Goal: Task Accomplishment & Management: Use online tool/utility

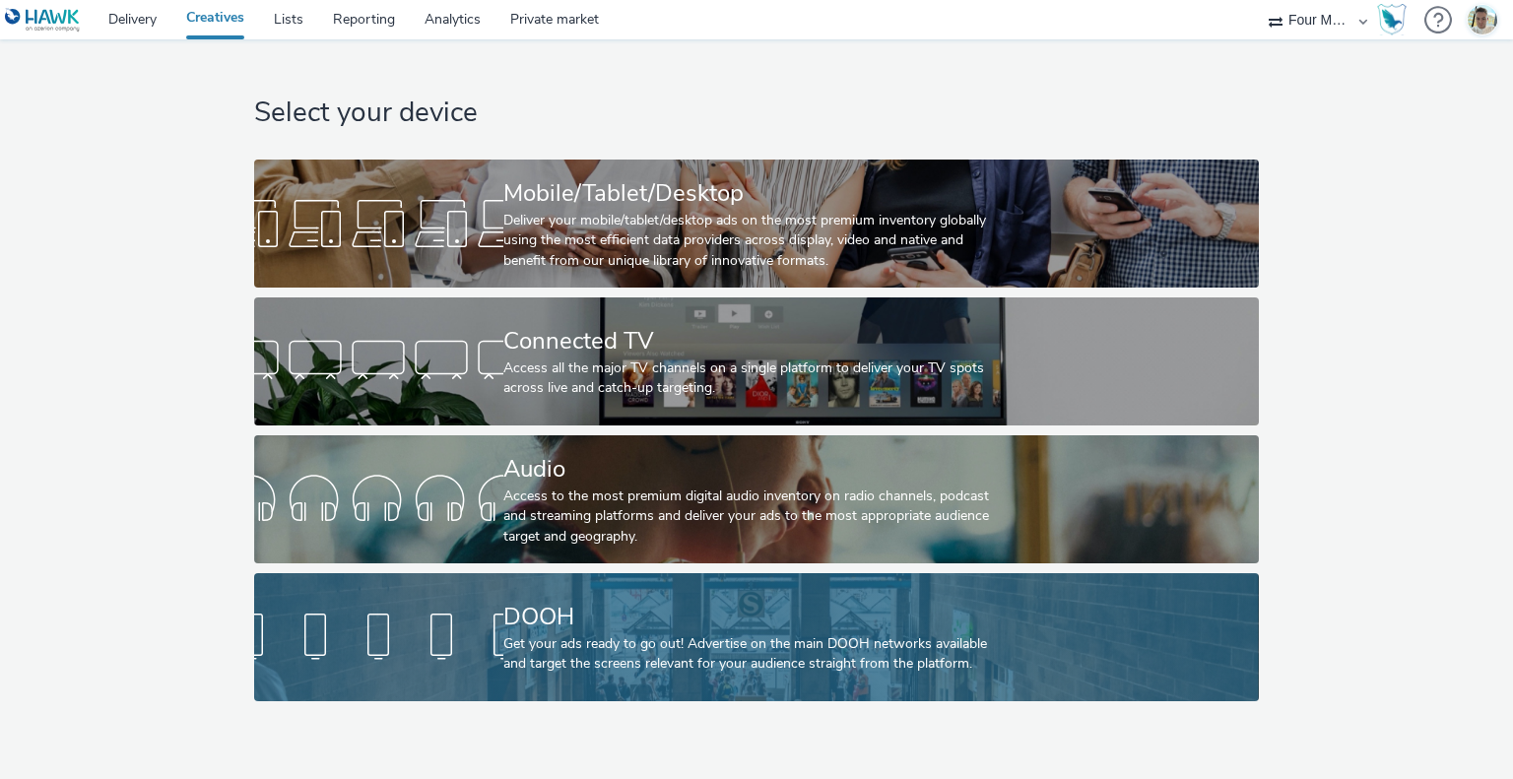
click at [570, 633] on div "DOOH" at bounding box center [753, 617] width 499 height 34
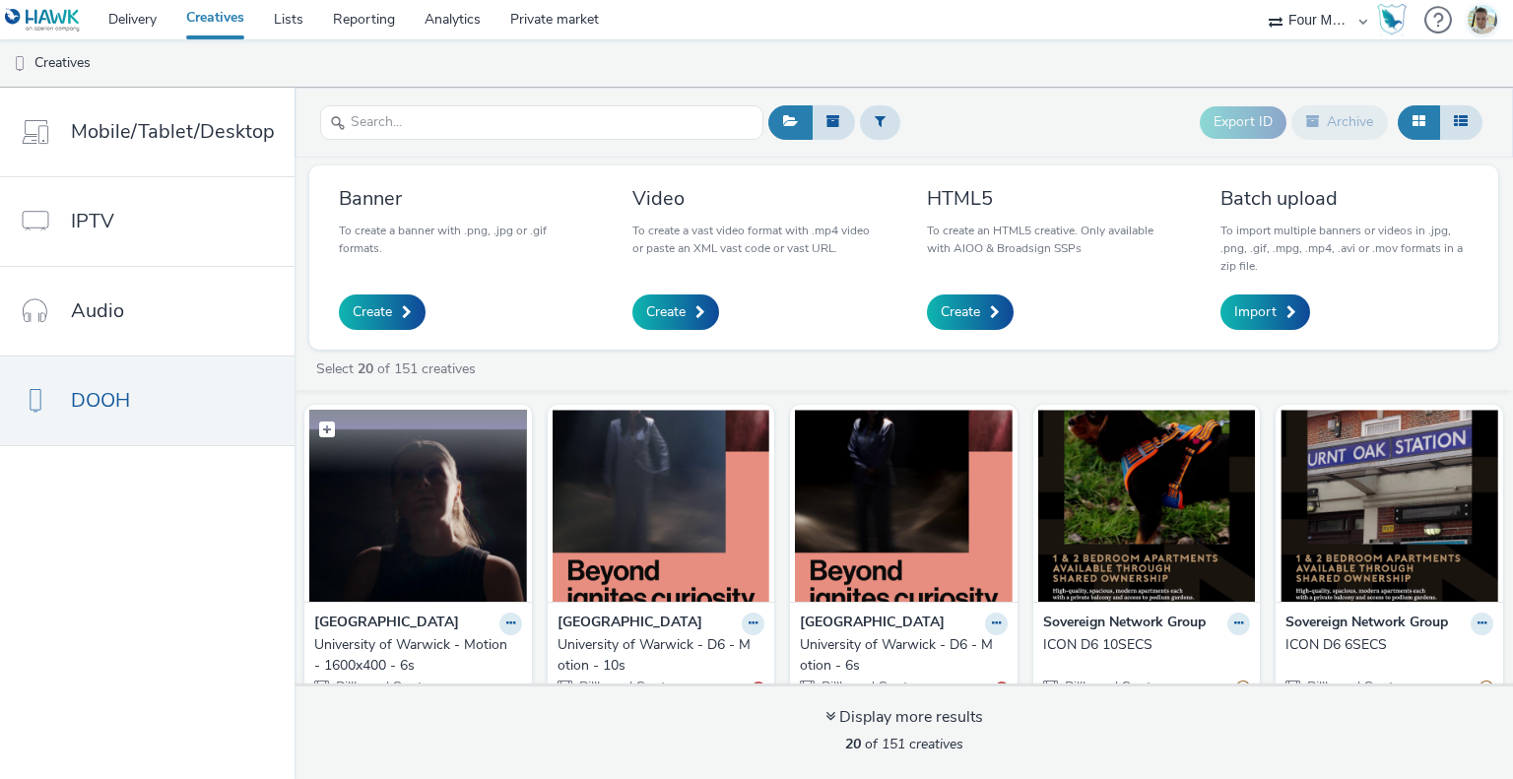
scroll to position [985, 0]
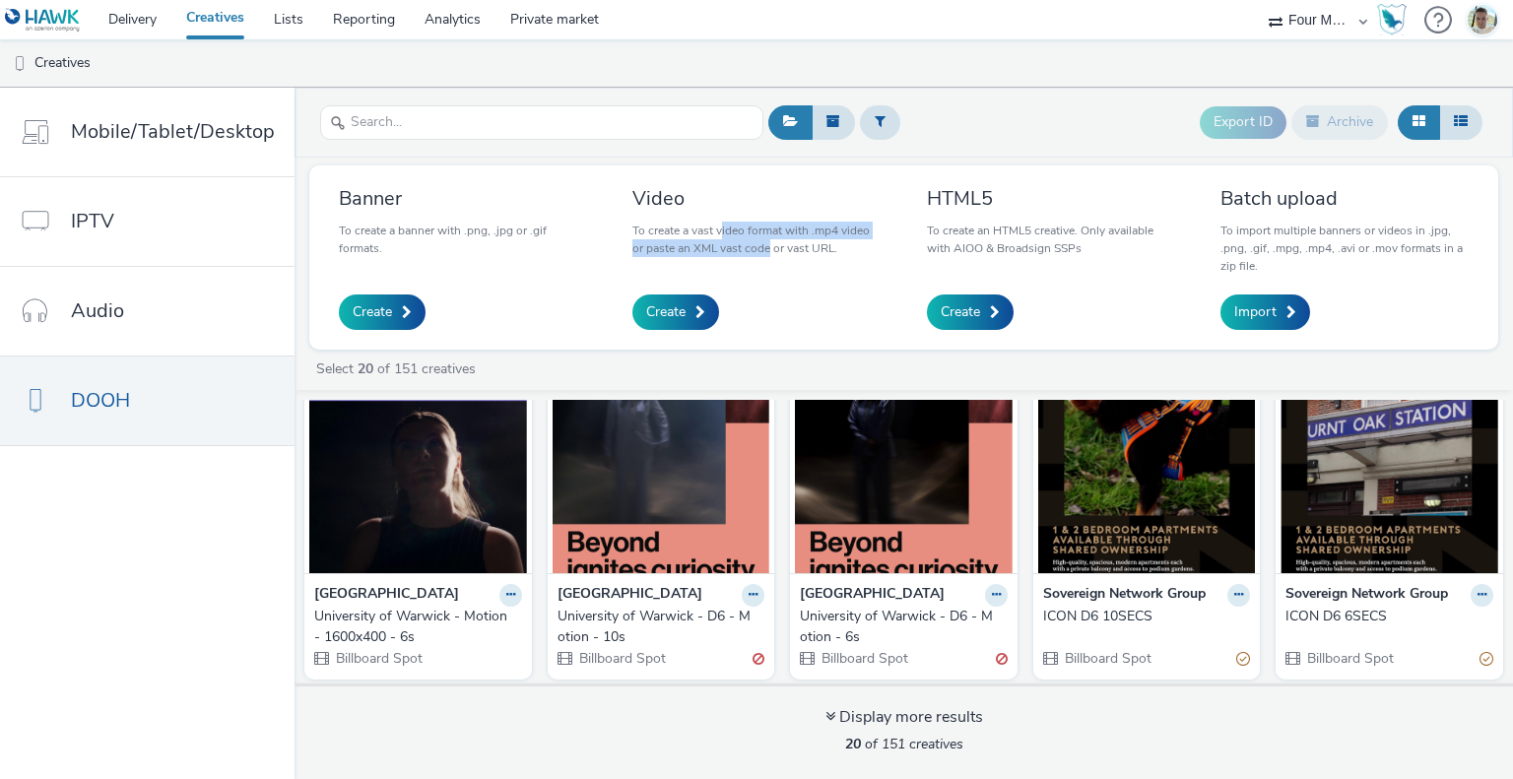
drag, startPoint x: 721, startPoint y: 238, endPoint x: 769, endPoint y: 263, distance: 53.3
click at [769, 263] on div "Video To create a vast video format with .mp4 video or paste an XML vast code o…" at bounding box center [757, 257] width 248 height 145
click at [769, 267] on div "Video To create a vast video format with .mp4 video or paste an XML vast code o…" at bounding box center [757, 257] width 248 height 145
drag, startPoint x: 739, startPoint y: 238, endPoint x: 757, endPoint y: 241, distance: 18.0
click at [757, 241] on p "To create a vast video format with .mp4 video or paste an XML vast code or vast…" at bounding box center [757, 239] width 248 height 35
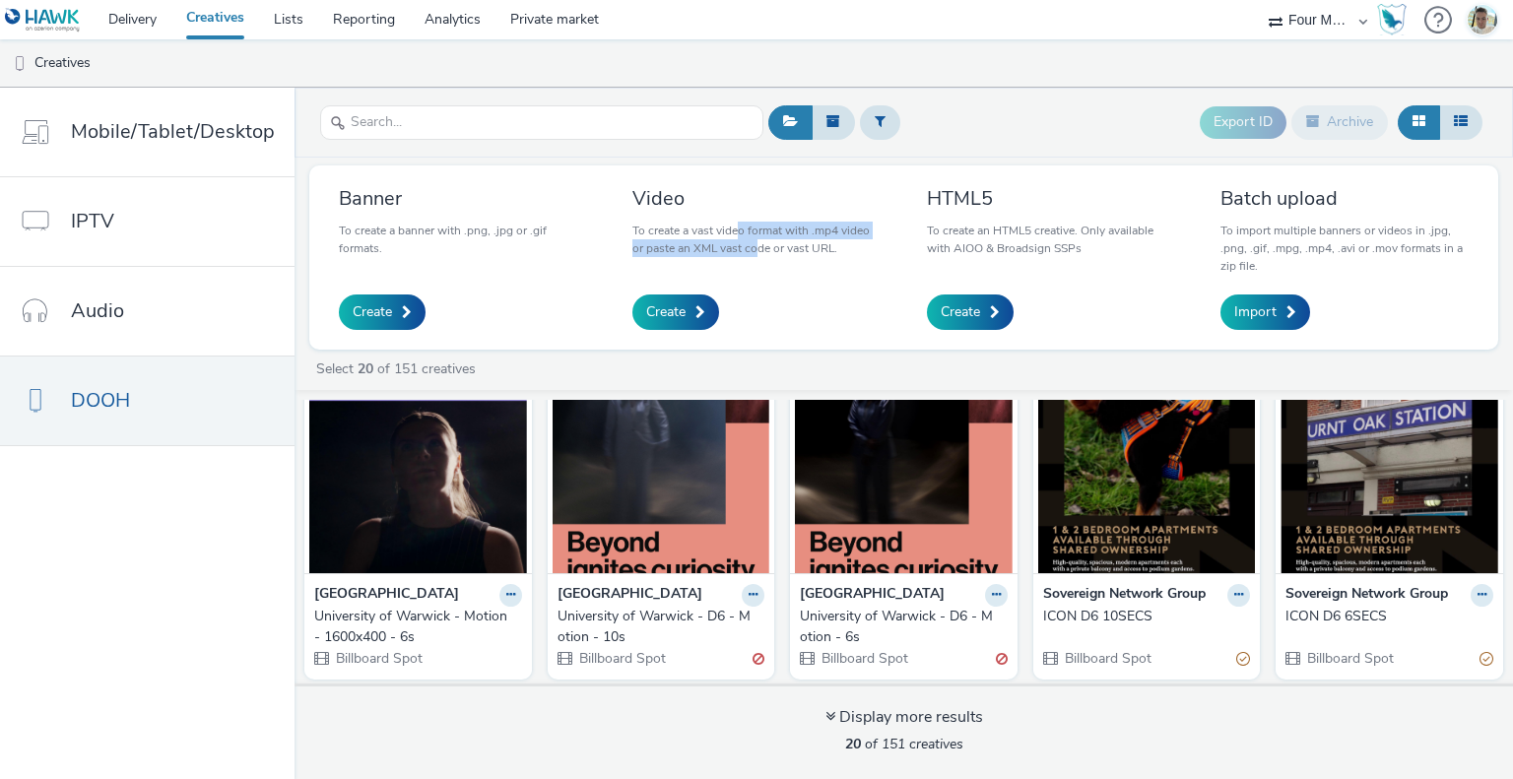
click at [690, 243] on p "To create a vast video format with .mp4 video or paste an XML vast code or vast…" at bounding box center [757, 239] width 248 height 35
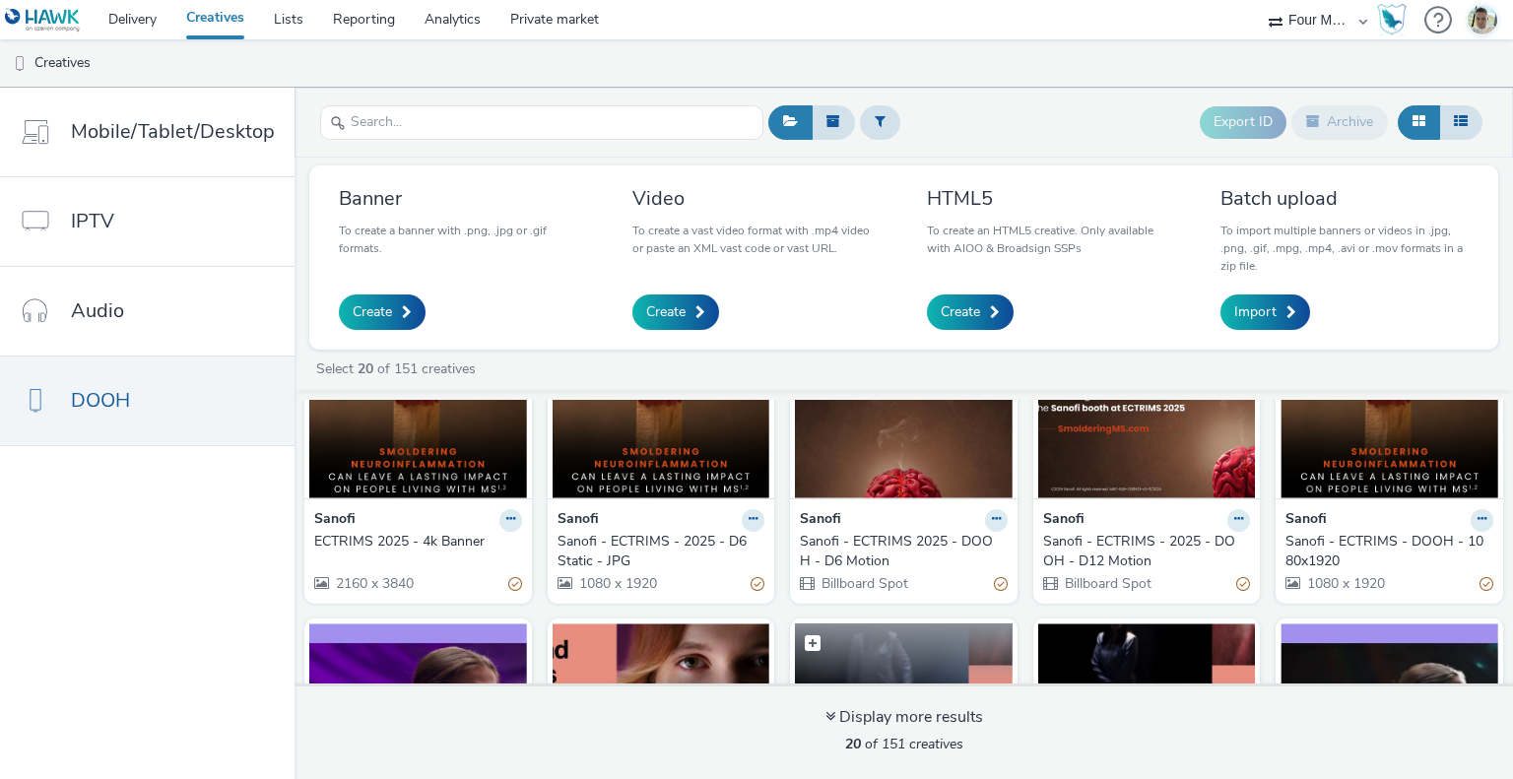
scroll to position [0, 0]
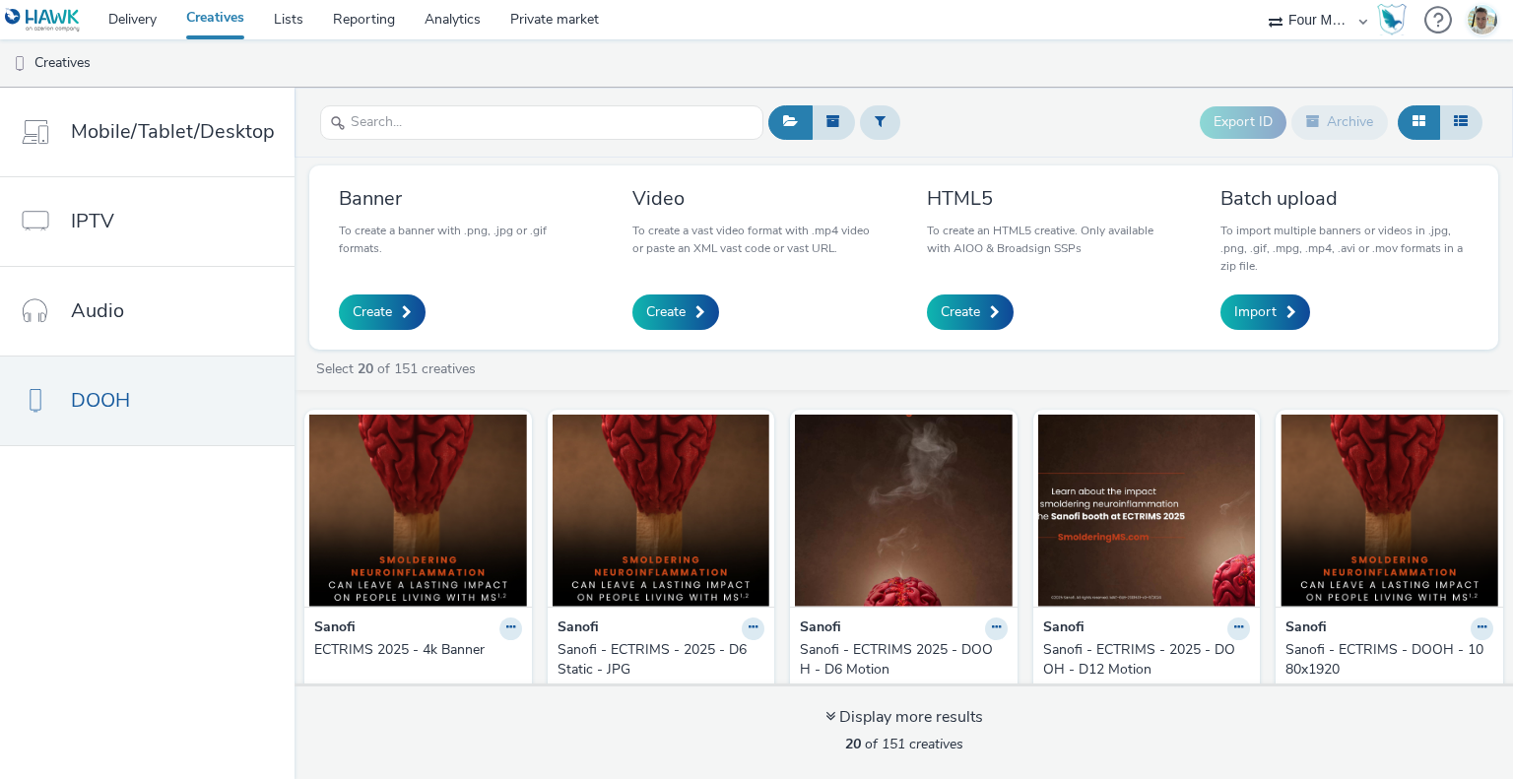
click at [234, 24] on link "Creatives" at bounding box center [215, 19] width 88 height 39
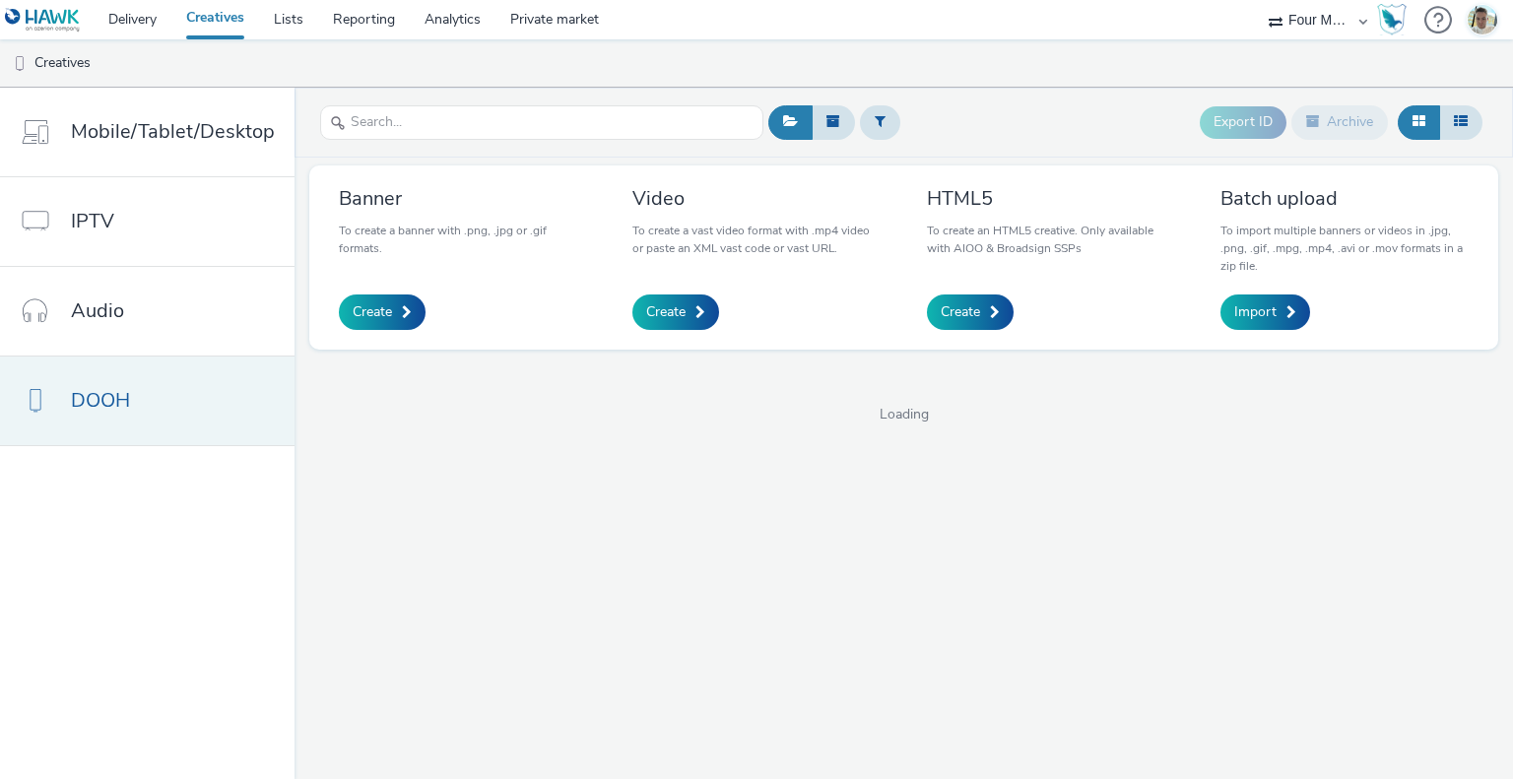
click at [175, 393] on link "DOOH" at bounding box center [147, 401] width 295 height 89
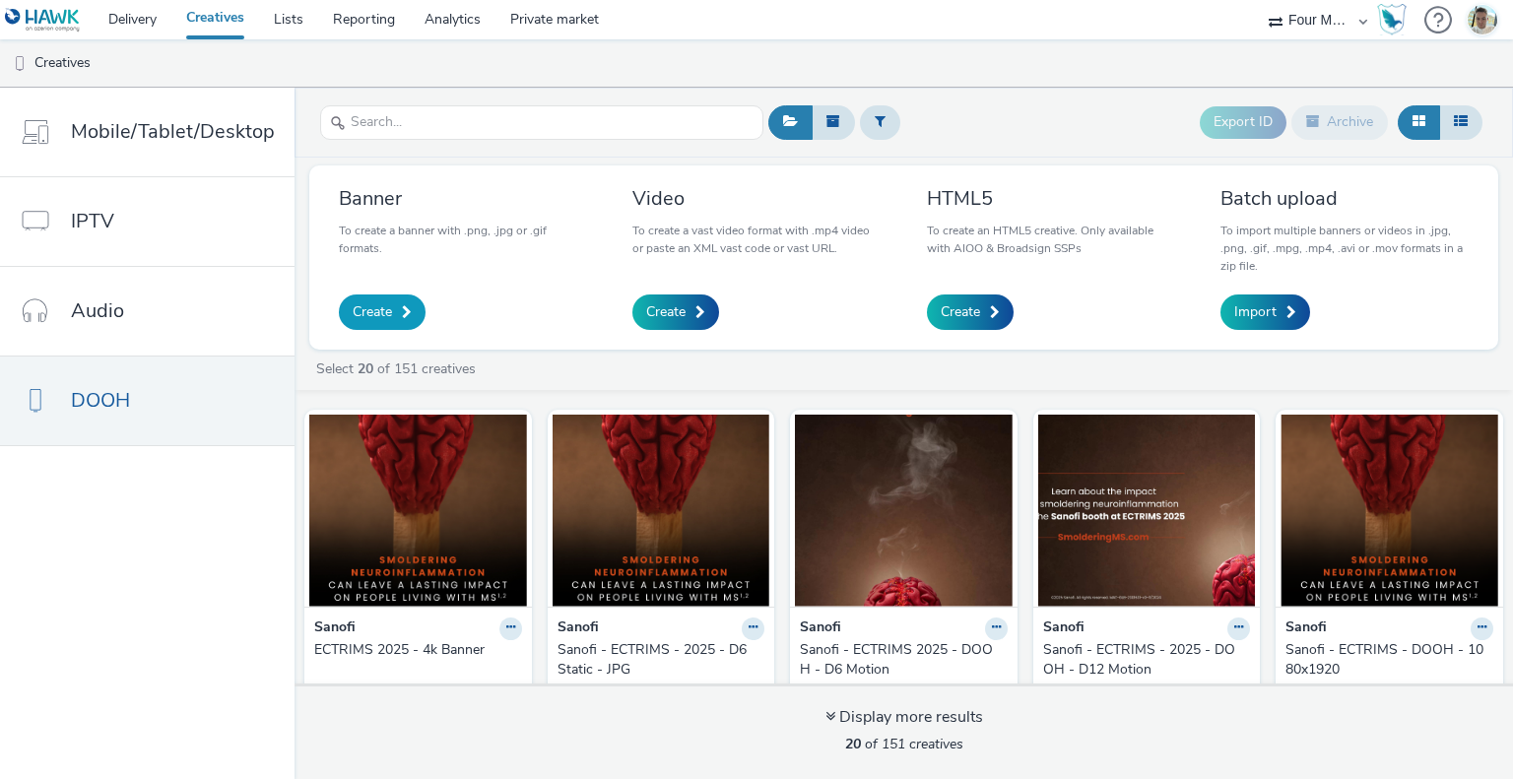
click at [378, 299] on link "Create" at bounding box center [382, 312] width 87 height 35
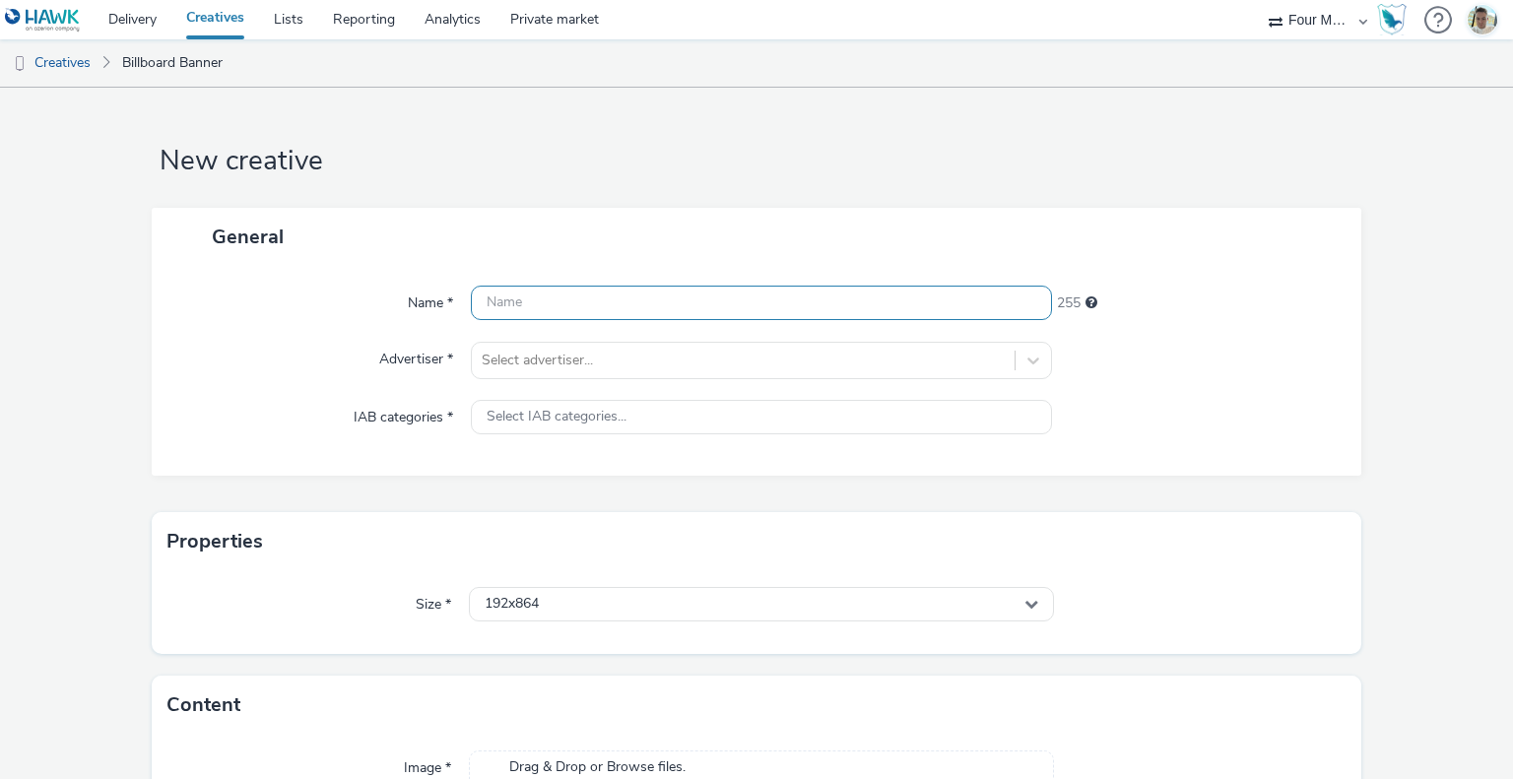
click at [583, 304] on input "text" at bounding box center [761, 303] width 580 height 34
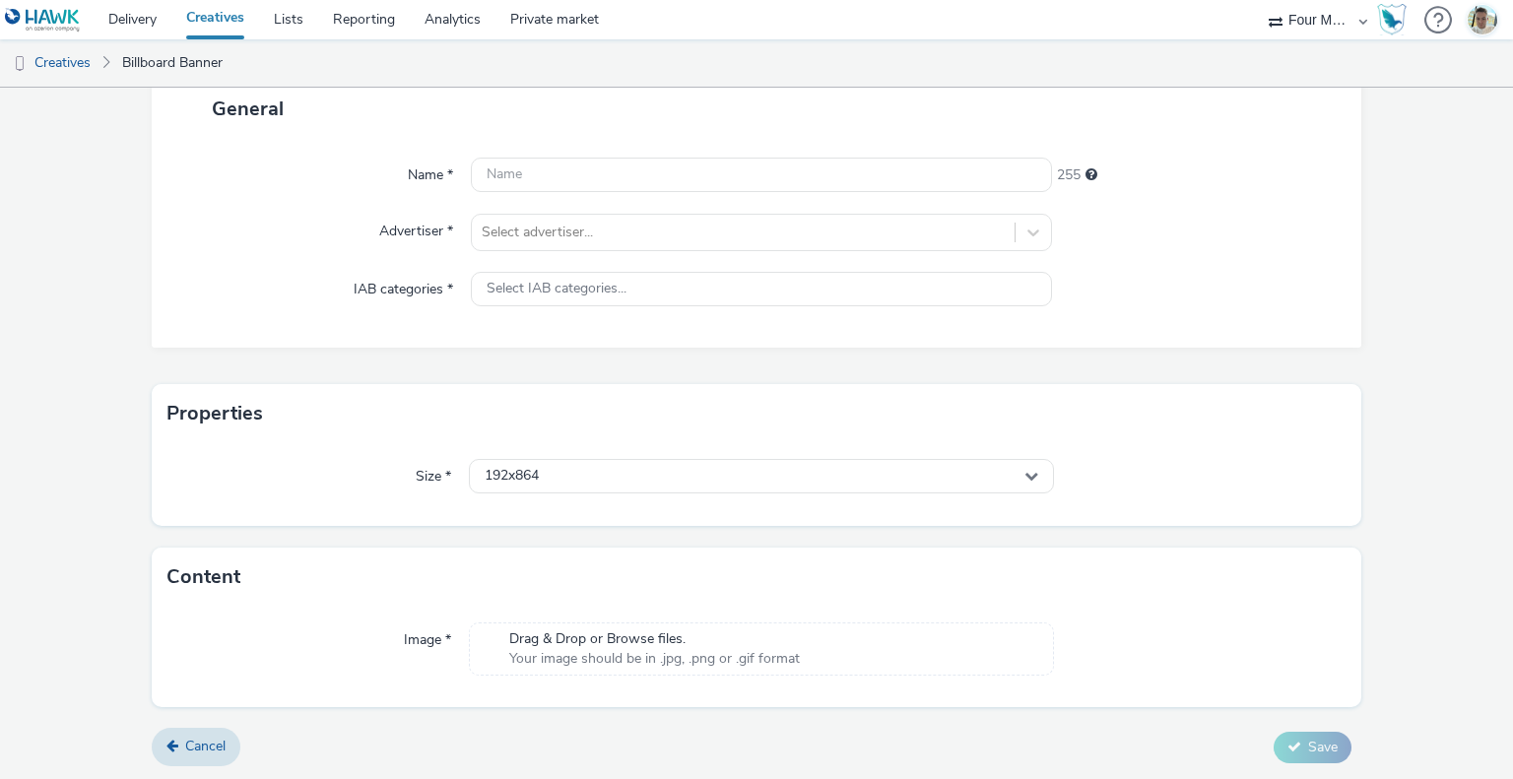
click at [714, 635] on div "Image * Drag & Drop or Browse files. Your image should be in .jpg, .png or .gif…" at bounding box center [757, 657] width 1211 height 101
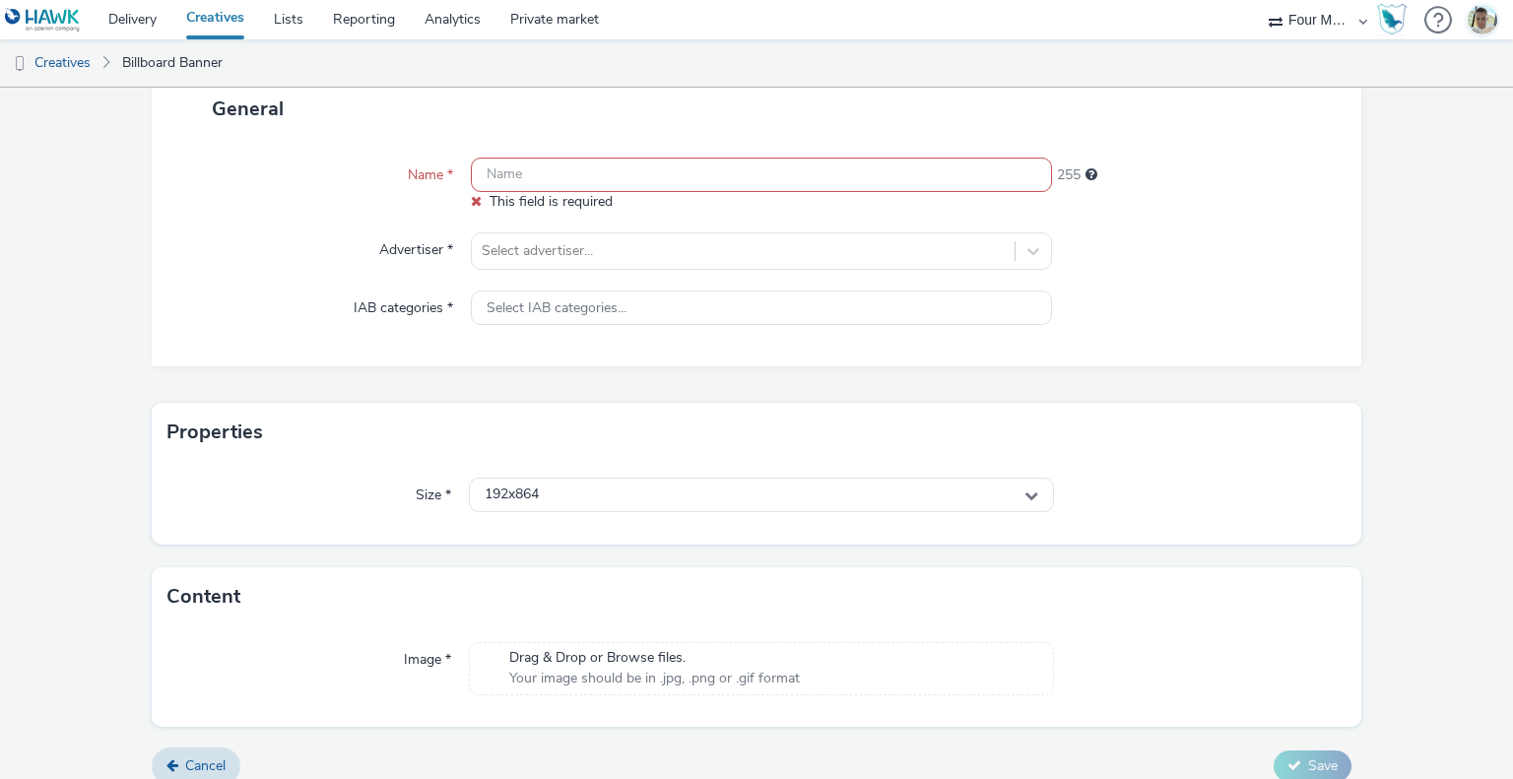
click at [642, 658] on span "Drag & Drop or Browse files." at bounding box center [654, 658] width 291 height 20
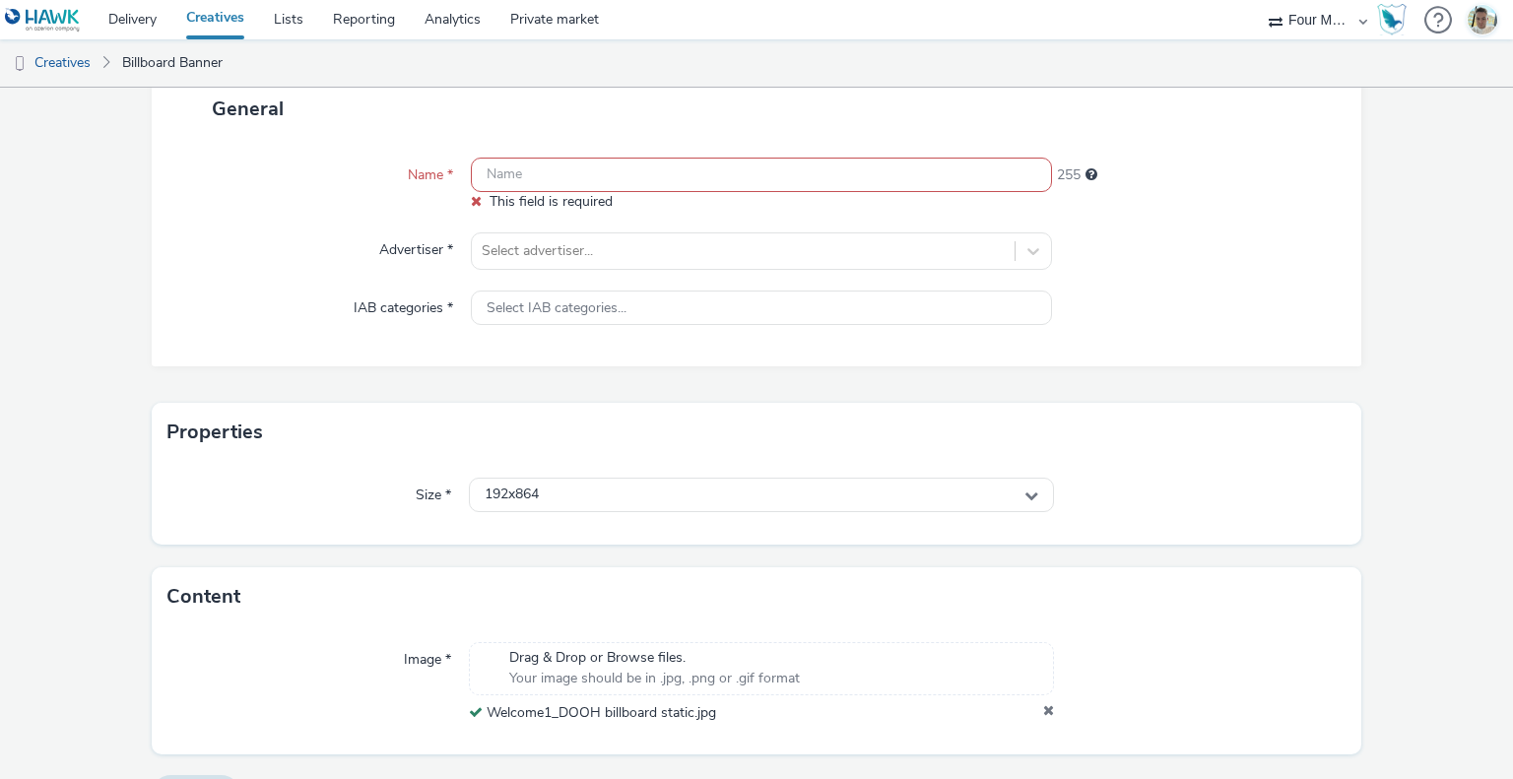
click at [572, 188] on input "text" at bounding box center [761, 175] width 580 height 34
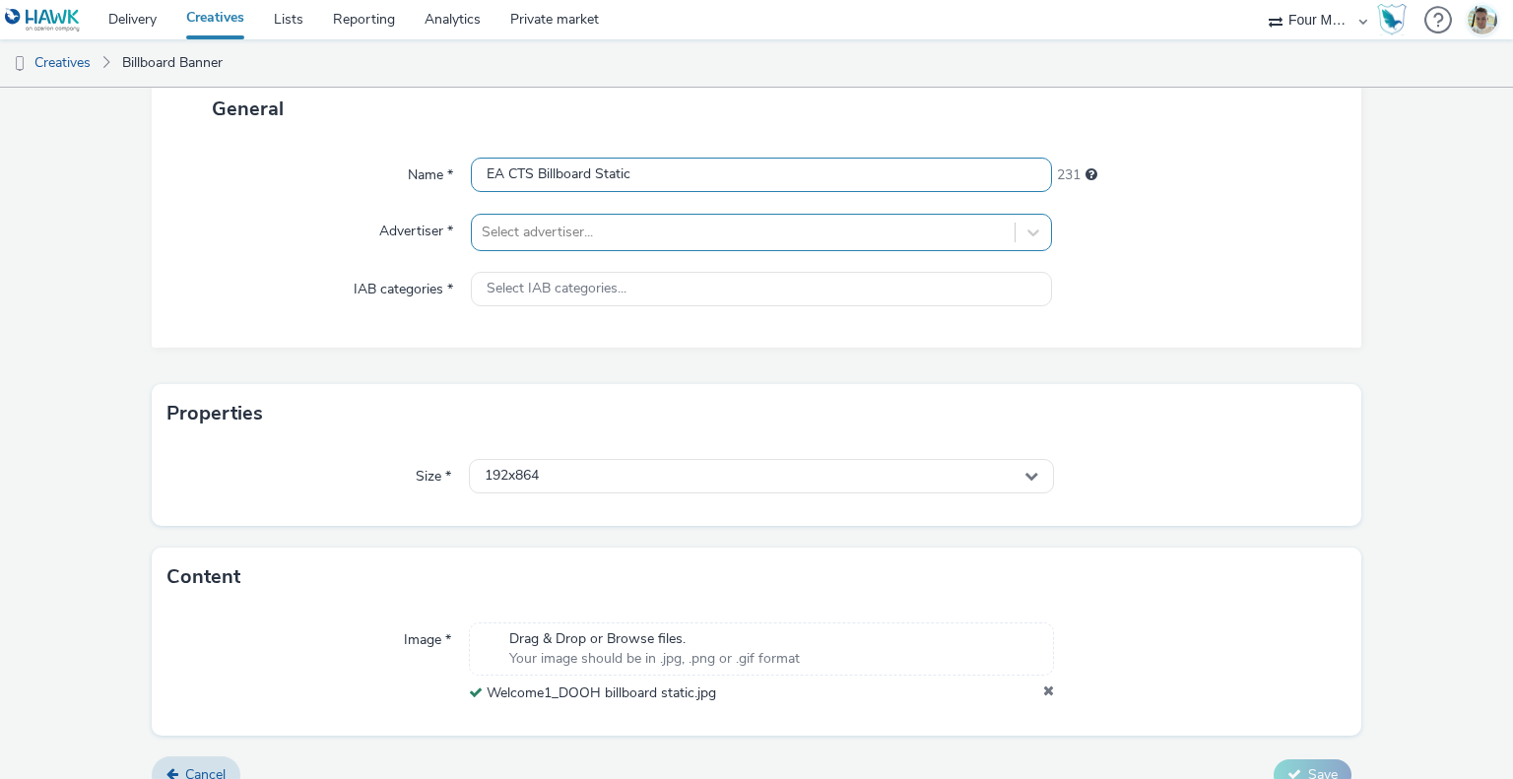
type input "EA CTS Billboard Static"
click at [551, 240] on div at bounding box center [743, 233] width 522 height 24
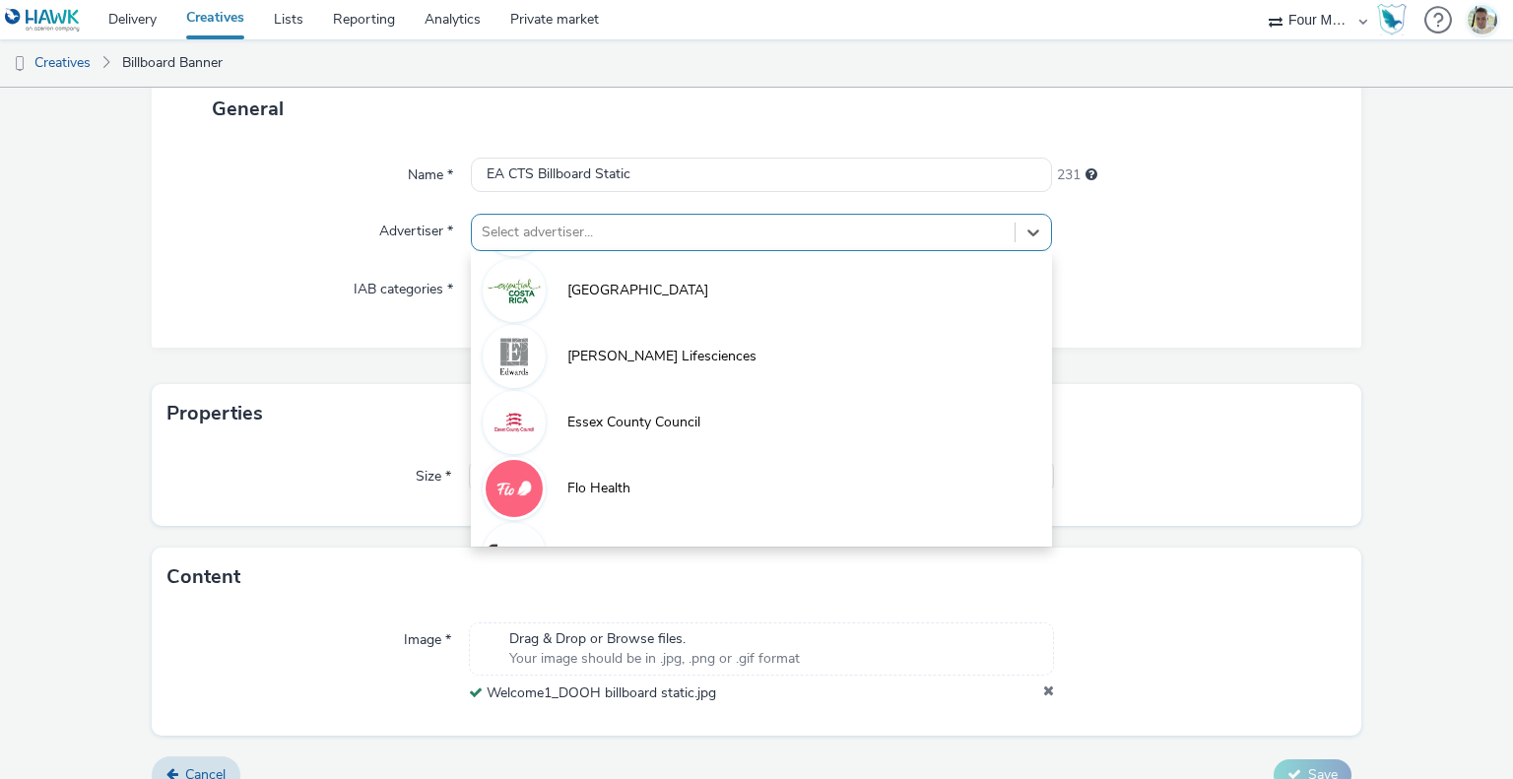
scroll to position [343, 0]
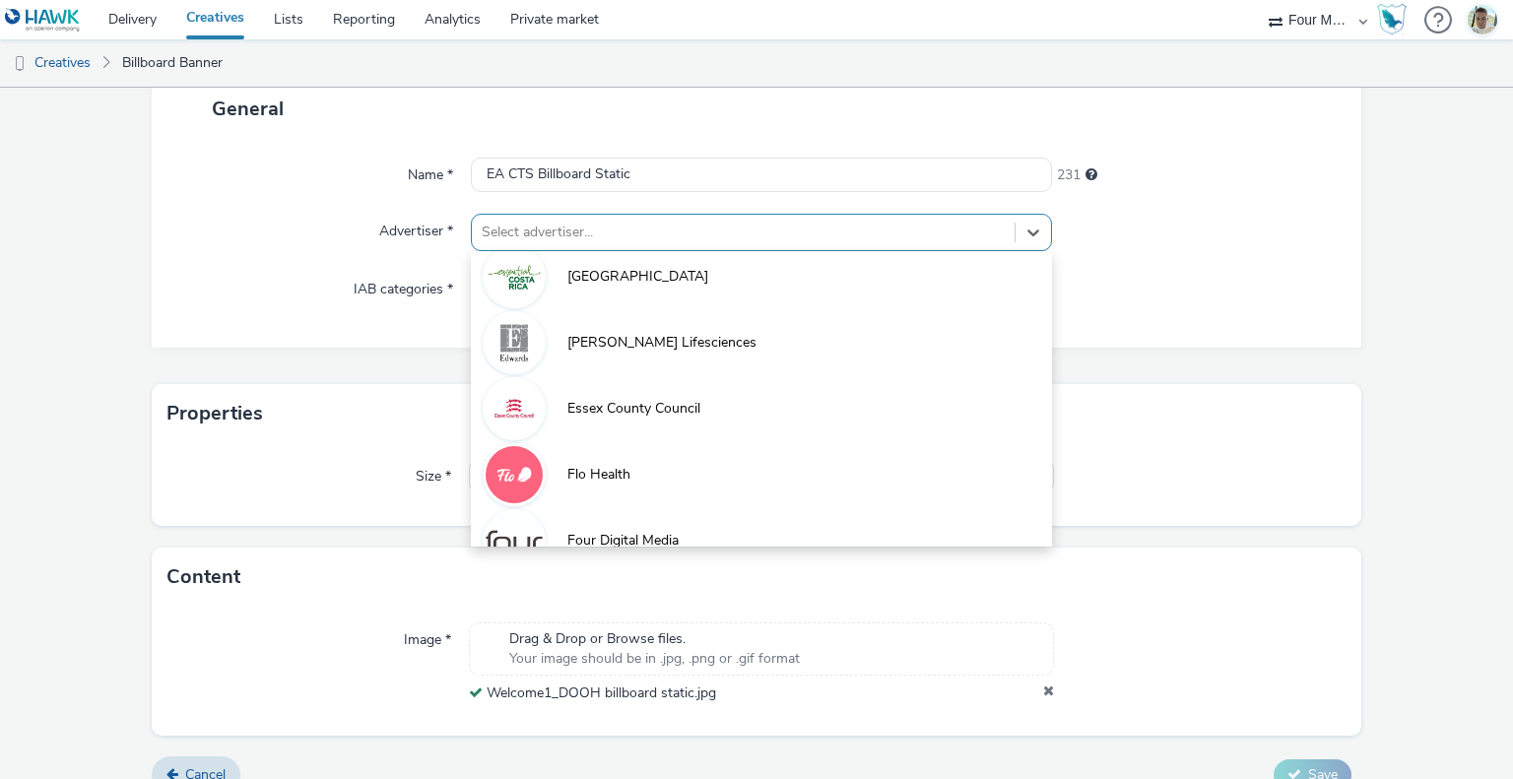
click at [616, 342] on span "[PERSON_NAME] Lifesciences" at bounding box center [662, 343] width 189 height 20
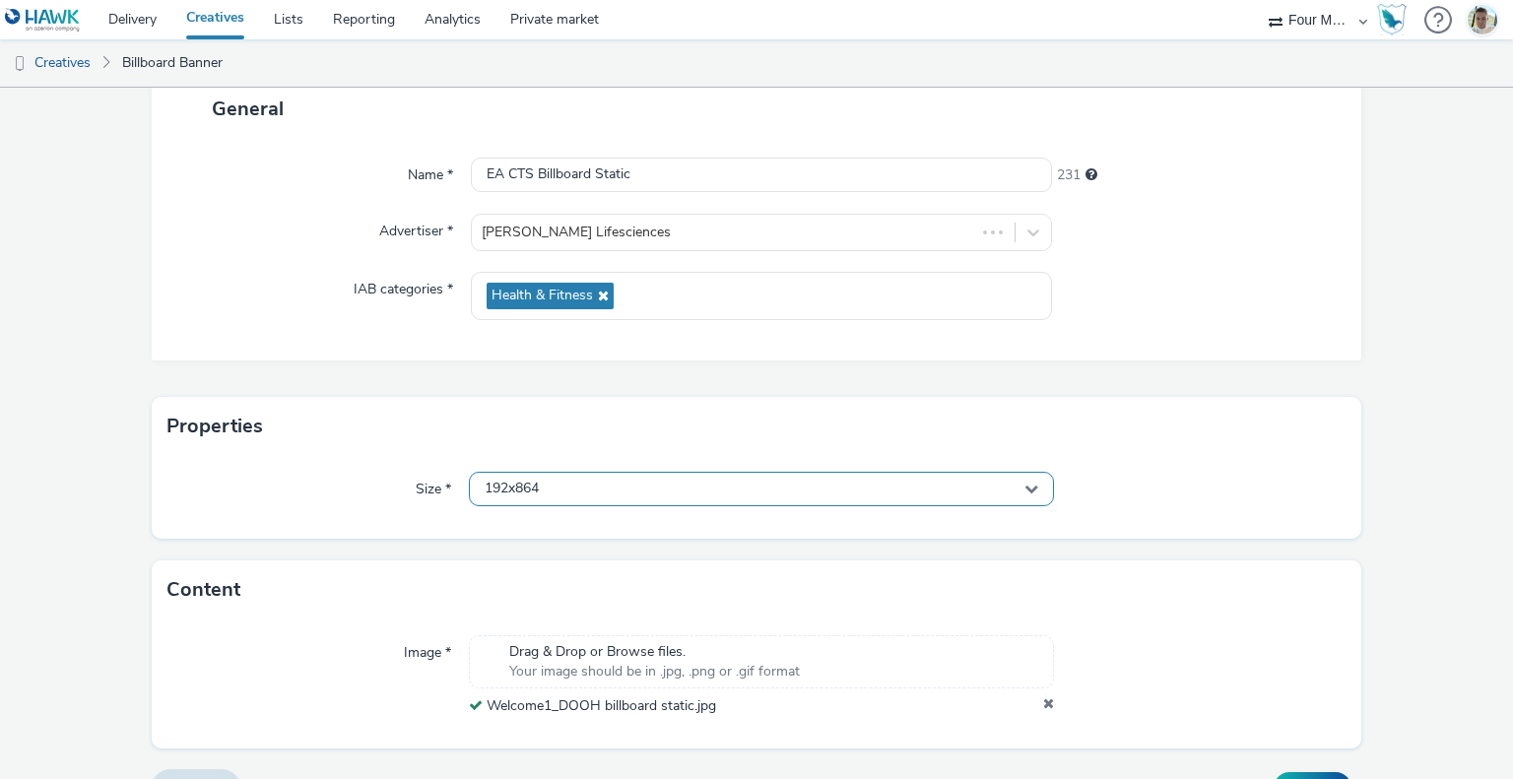
click at [639, 491] on div "192x864" at bounding box center [761, 489] width 584 height 34
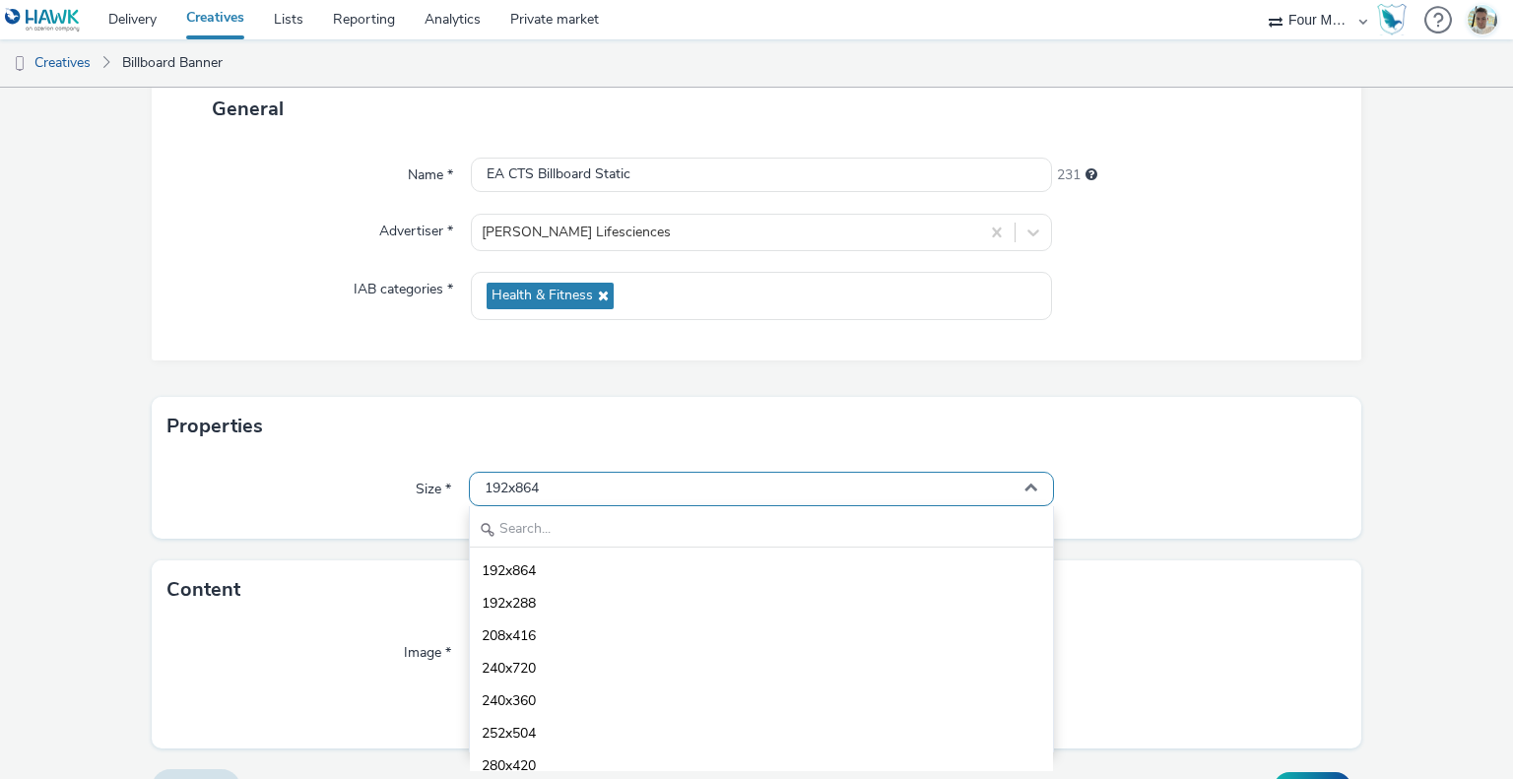
click at [639, 491] on div "192x864" at bounding box center [761, 489] width 584 height 34
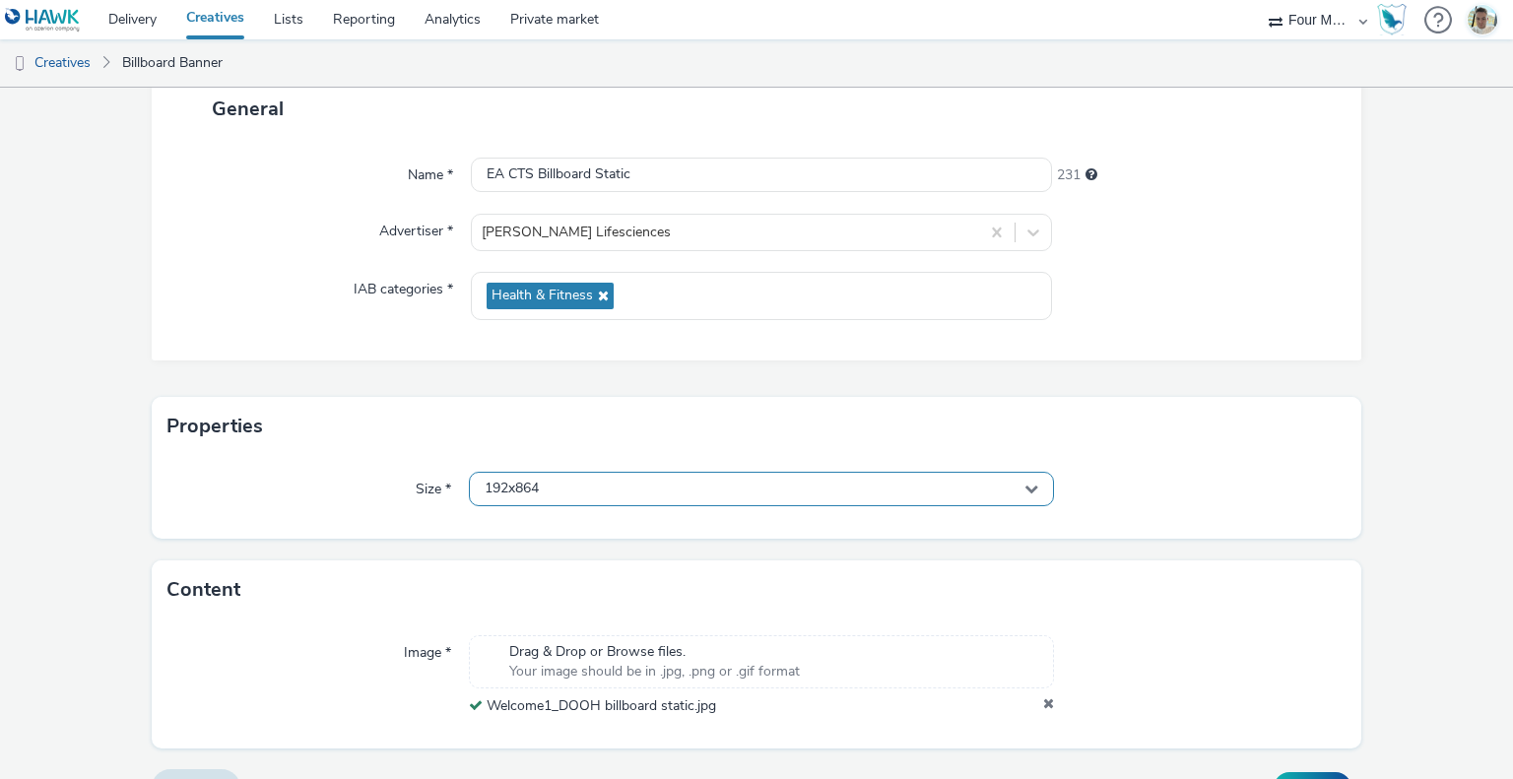
scroll to position [168, 0]
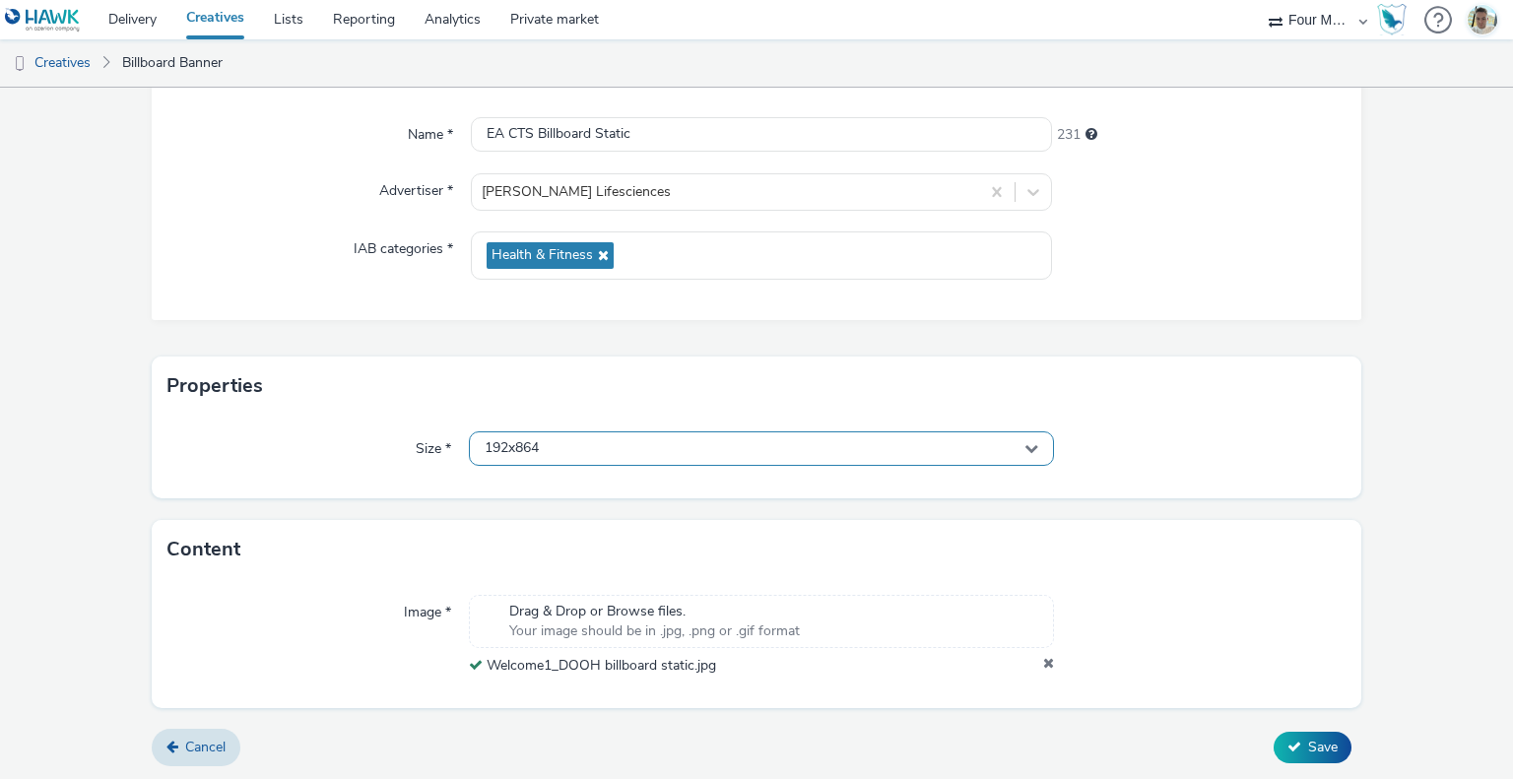
click at [544, 454] on div "192x864" at bounding box center [761, 449] width 584 height 34
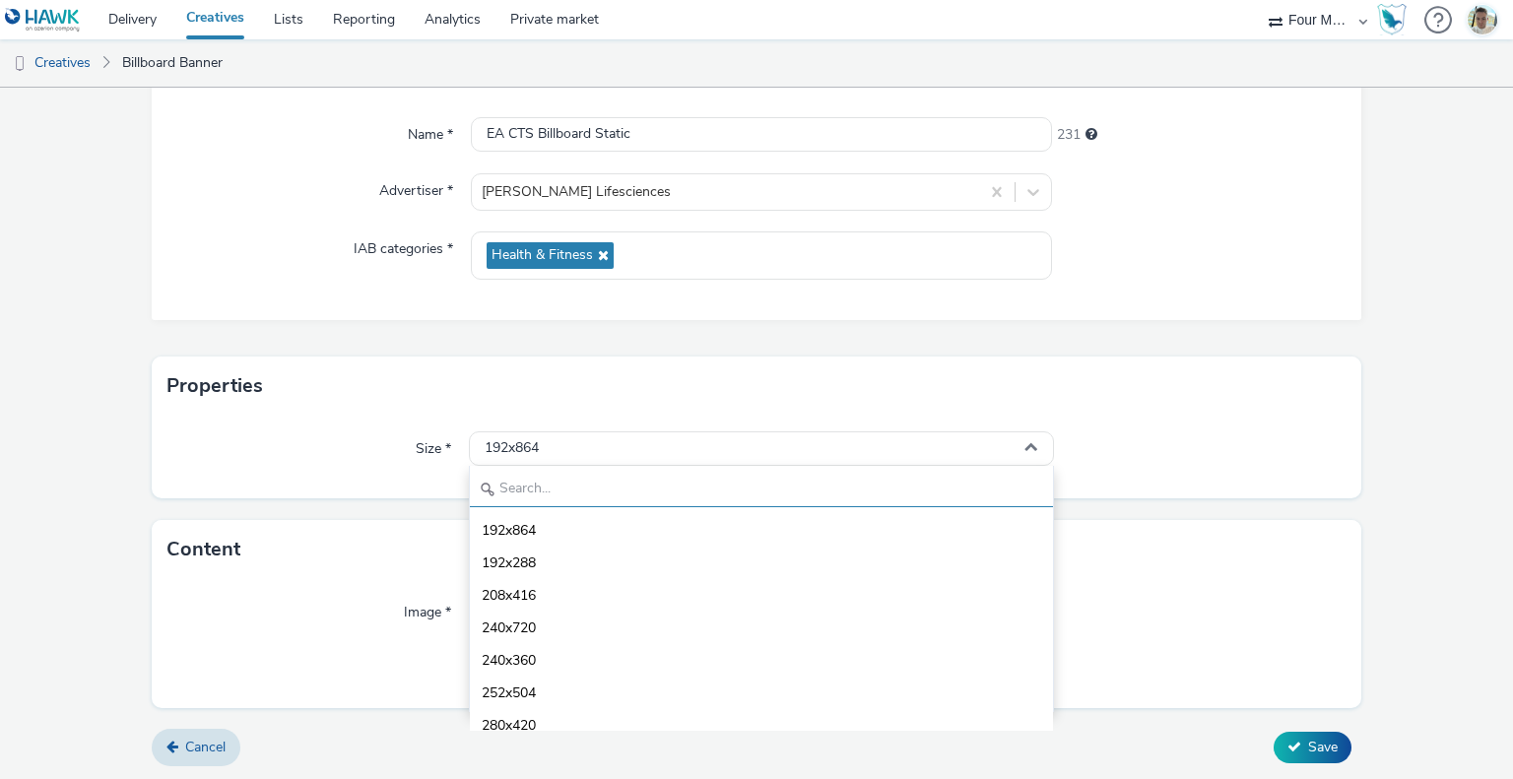
click at [571, 492] on input "text" at bounding box center [761, 490] width 582 height 34
type input "4"
click at [318, 574] on div "Content" at bounding box center [757, 549] width 1211 height 59
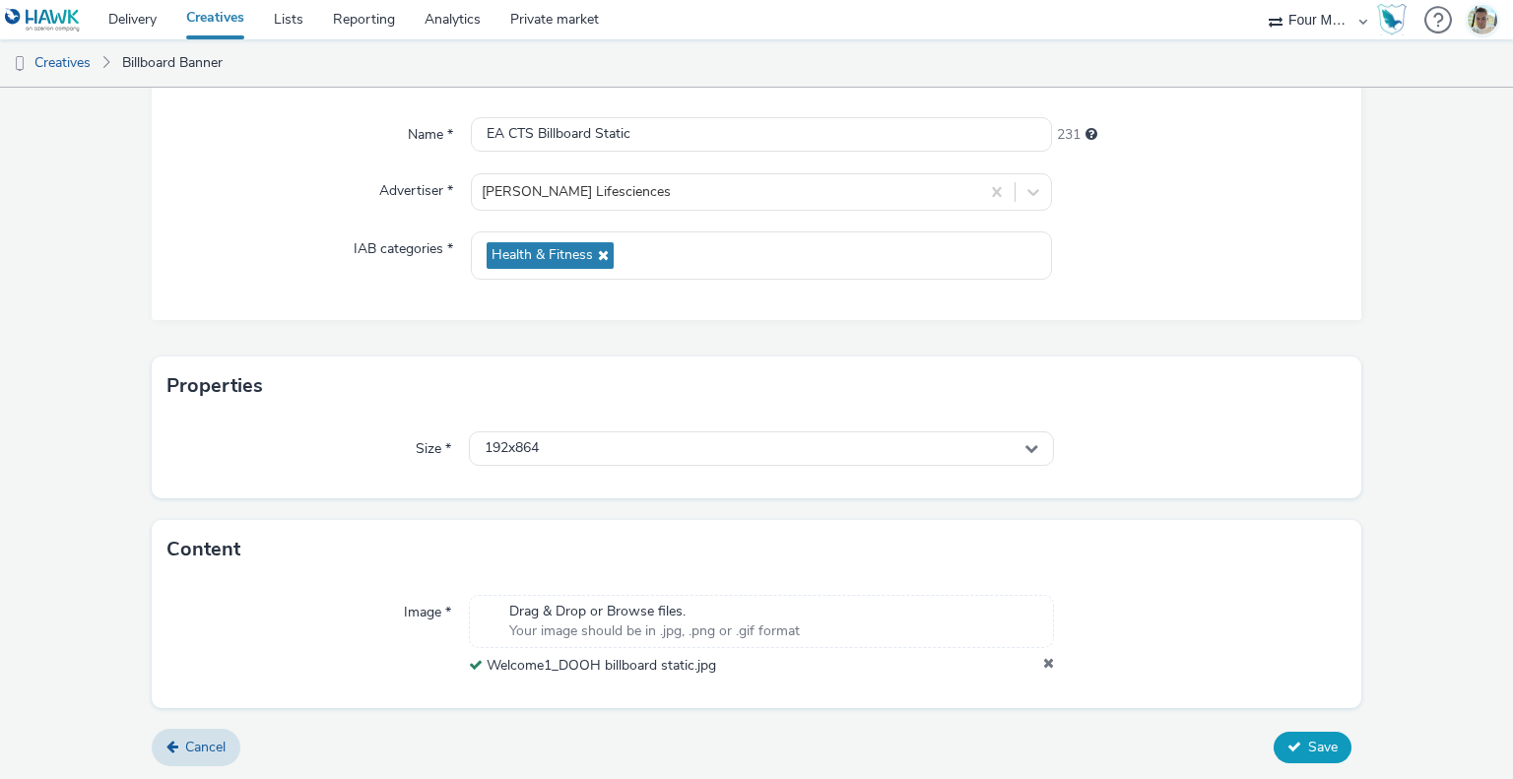
click at [1288, 748] on button "Save" at bounding box center [1313, 748] width 78 height 32
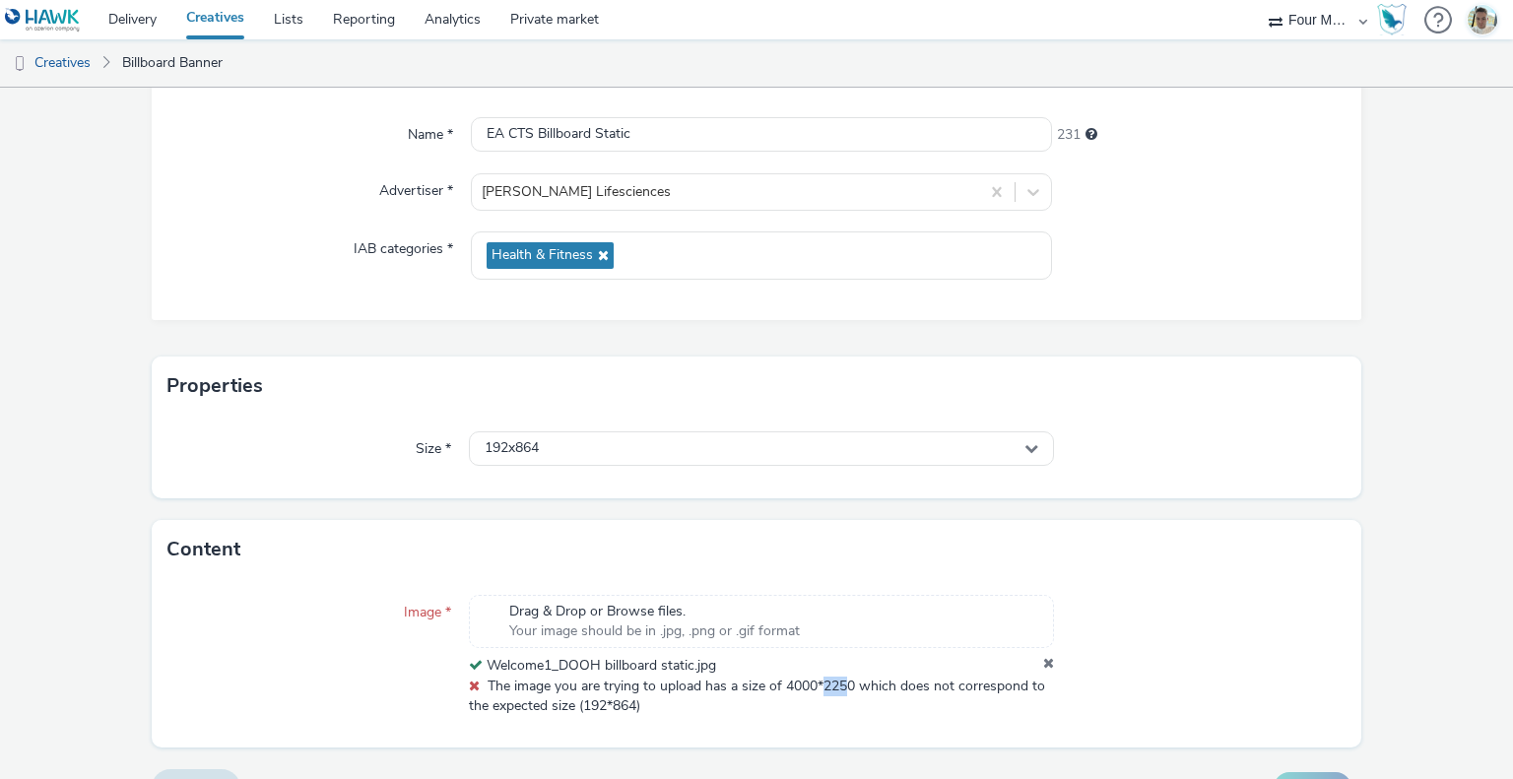
drag, startPoint x: 848, startPoint y: 685, endPoint x: 823, endPoint y: 685, distance: 25.6
click at [823, 685] on span "The image you are trying to upload has a size of 4000*2250 which does not corre…" at bounding box center [757, 696] width 576 height 38
click at [766, 432] on div "192x864" at bounding box center [761, 449] width 584 height 34
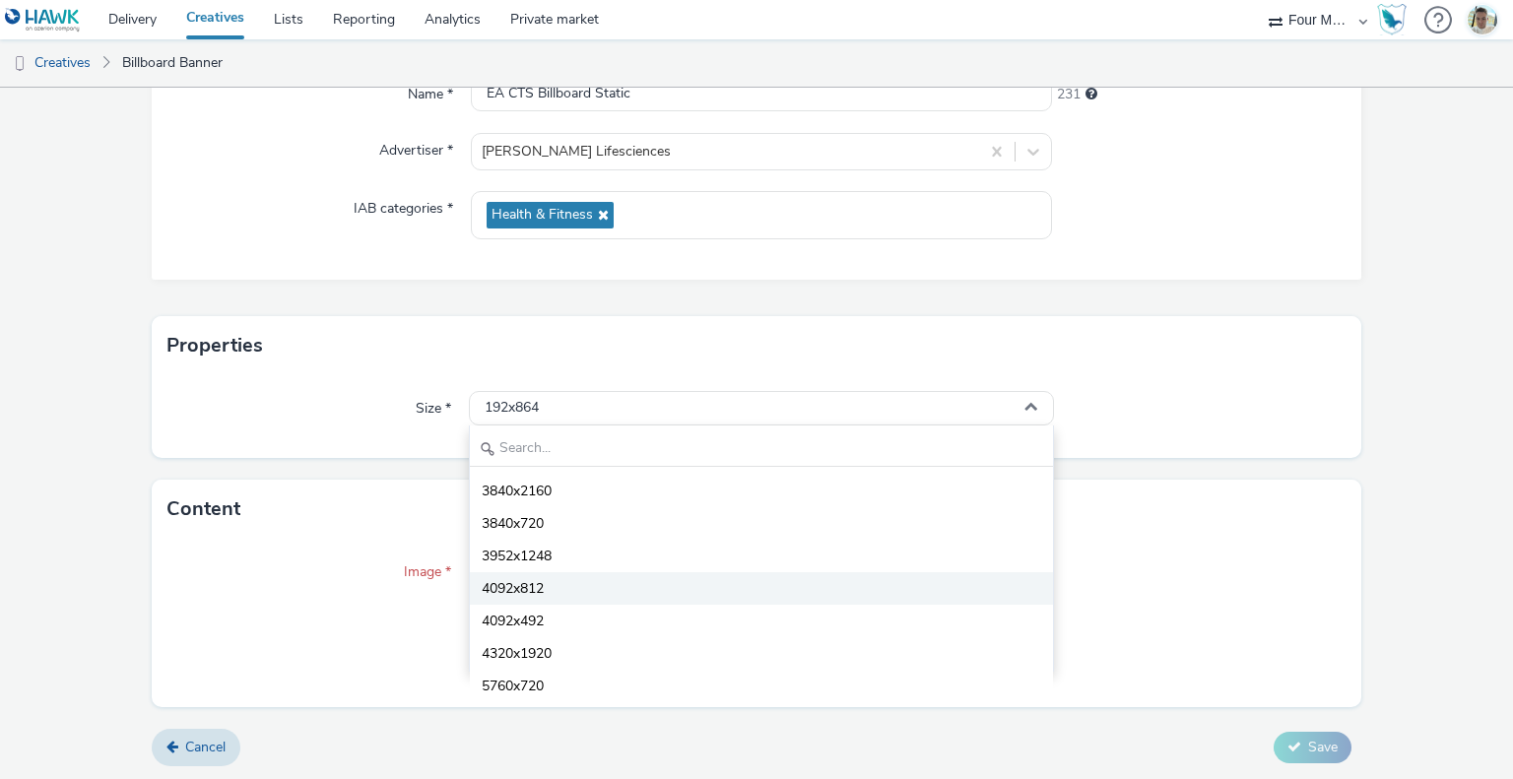
scroll to position [7553, 0]
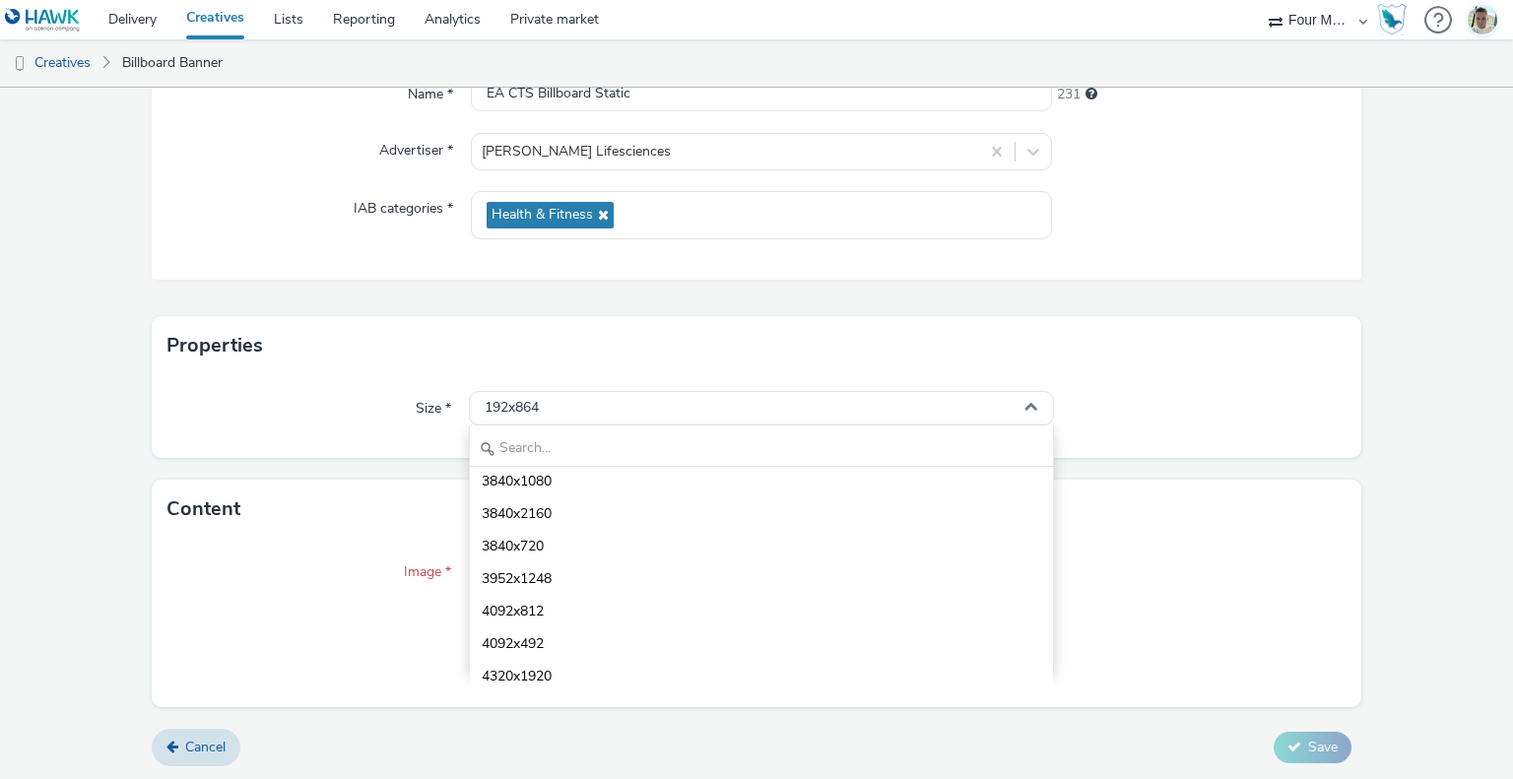
click at [341, 544] on div "Image * Drag & Drop or Browse files. Your image should be in .jpg, .png or .gif…" at bounding box center [757, 623] width 1211 height 168
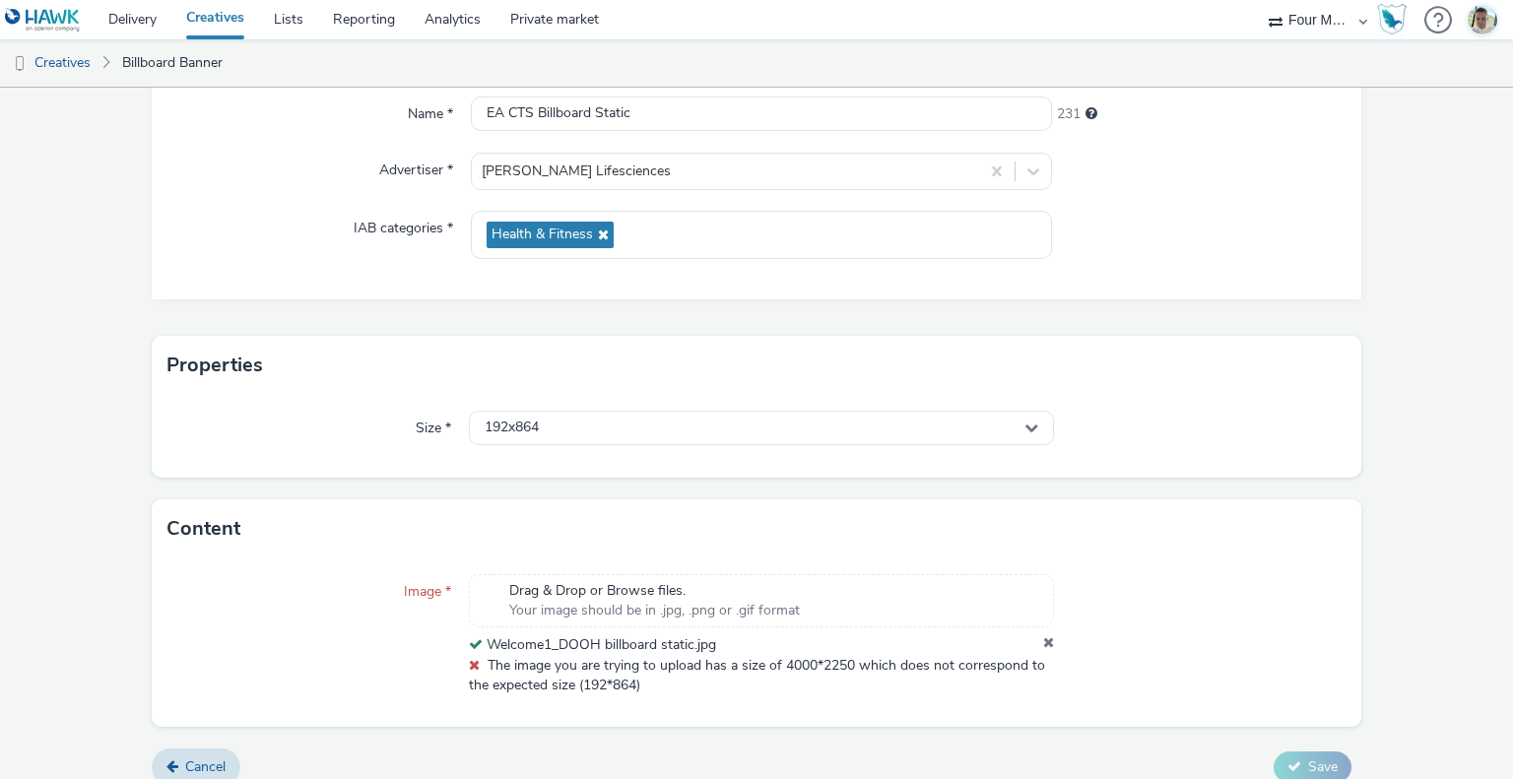
scroll to position [209, 0]
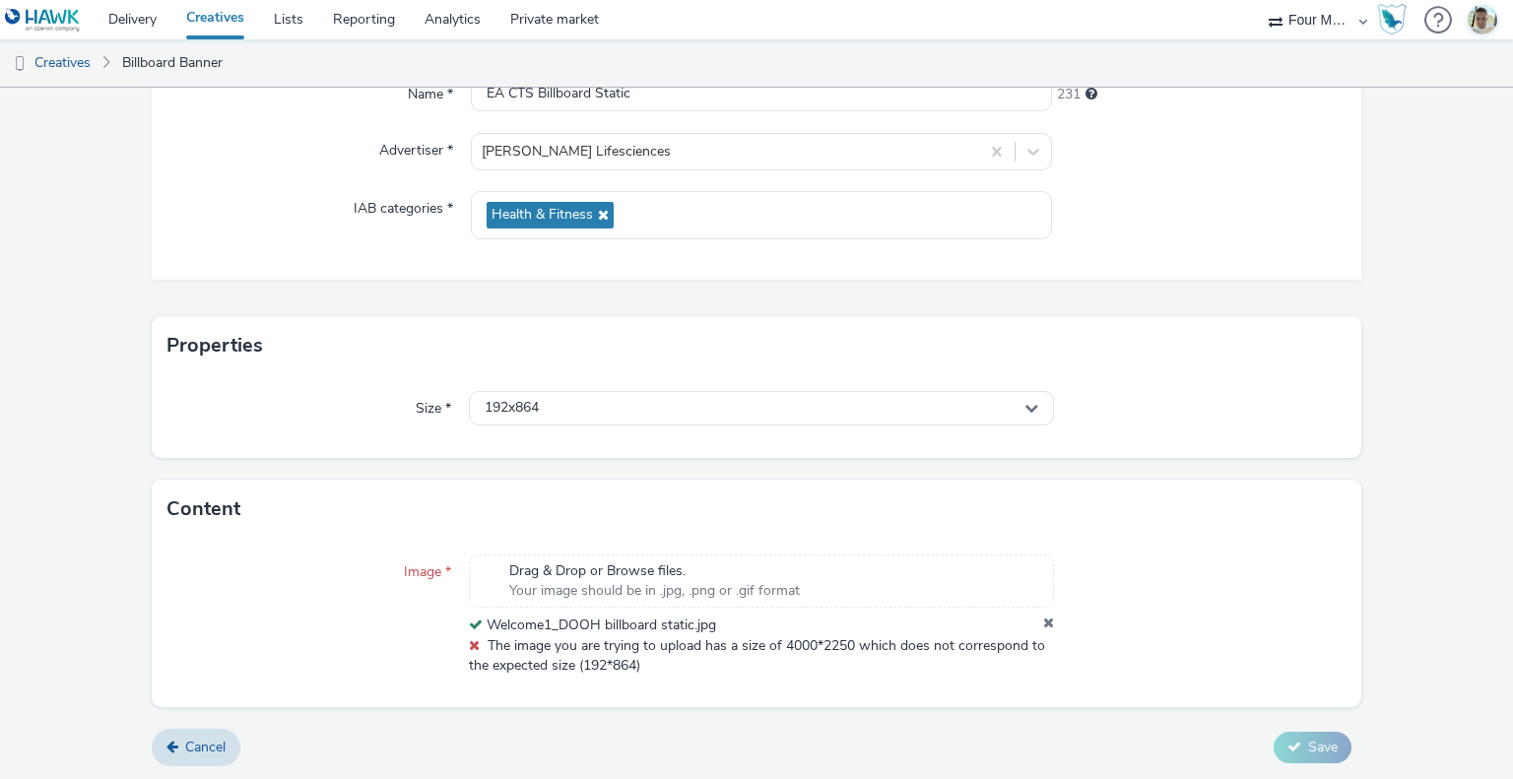
click at [1043, 622] on icon at bounding box center [1048, 626] width 11 height 20
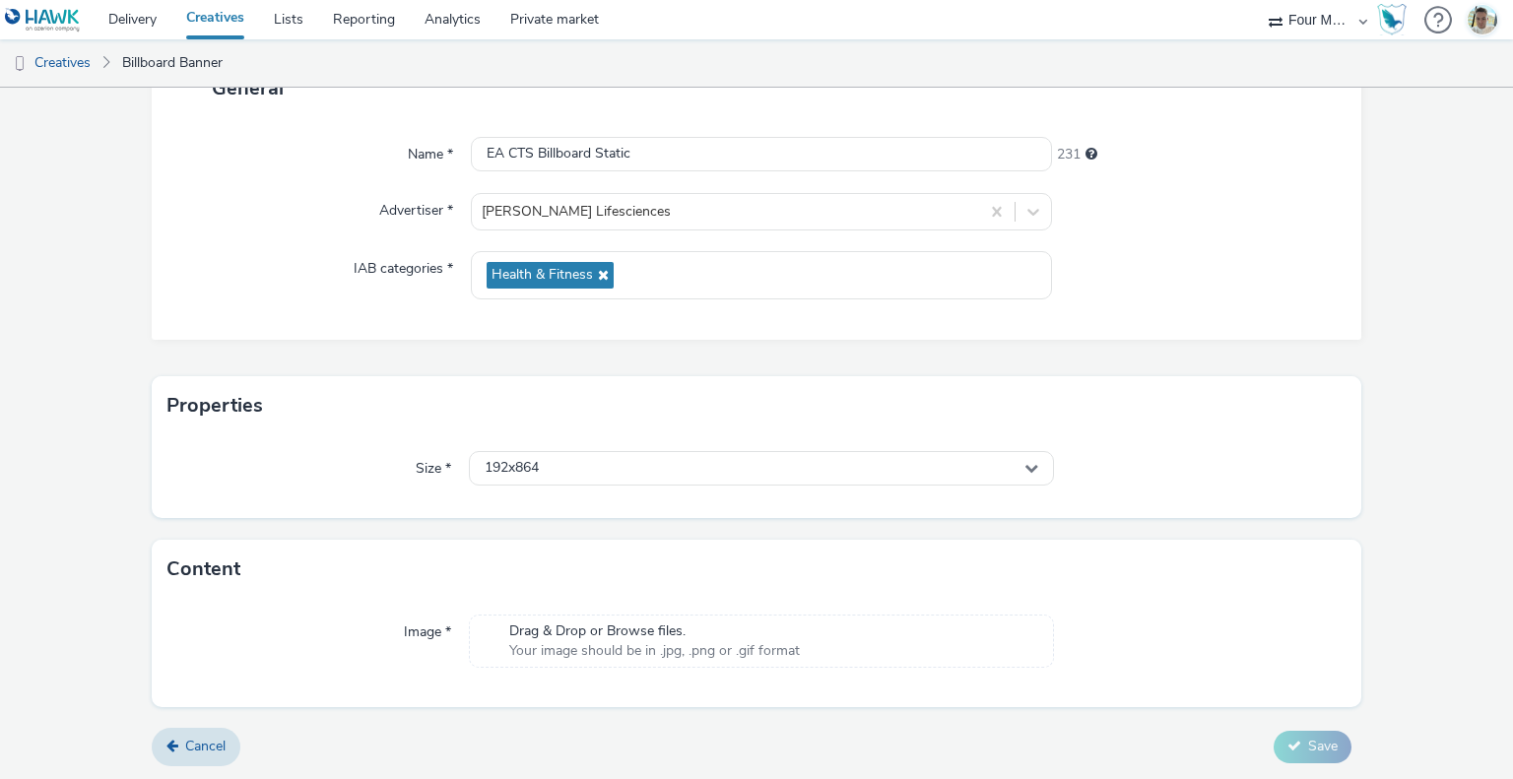
scroll to position [149, 0]
click at [959, 644] on div "Drag & Drop or Browse files. Your image should be in .jpg, .png or .gif format" at bounding box center [761, 641] width 584 height 53
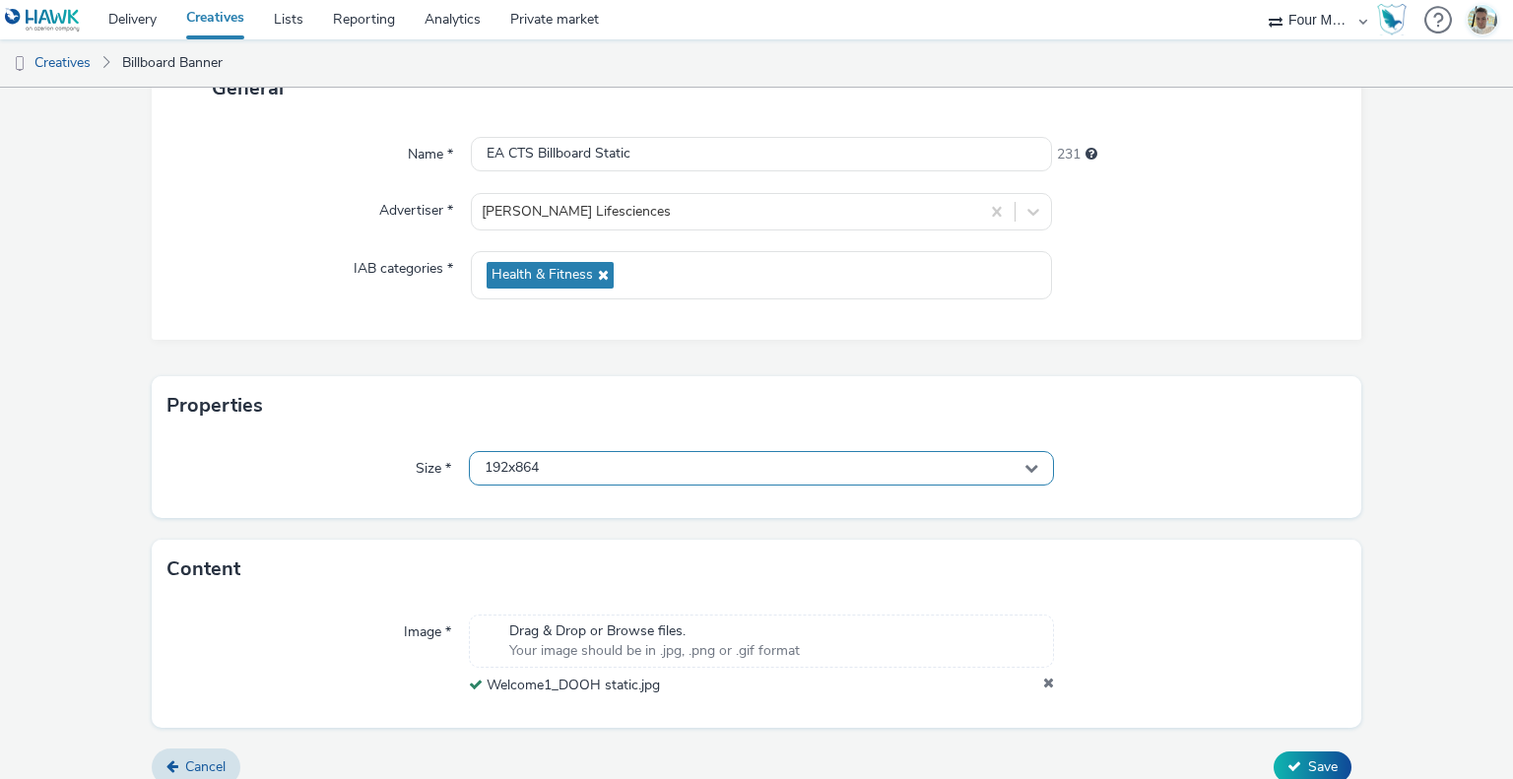
click at [587, 465] on div "192x864" at bounding box center [761, 468] width 584 height 34
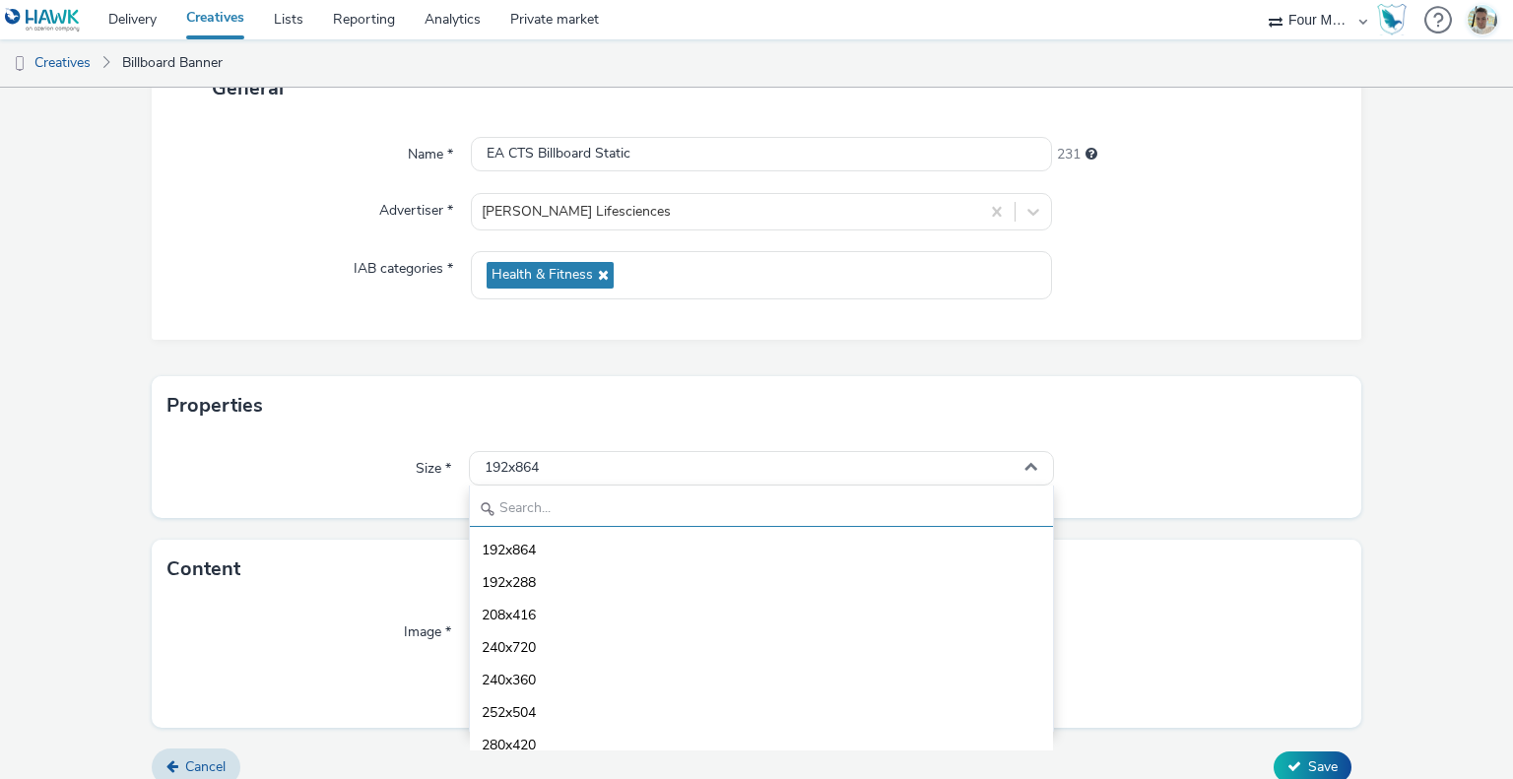
drag, startPoint x: 564, startPoint y: 502, endPoint x: 583, endPoint y: 488, distance: 24.1
click at [566, 500] on input "text" at bounding box center [761, 510] width 582 height 34
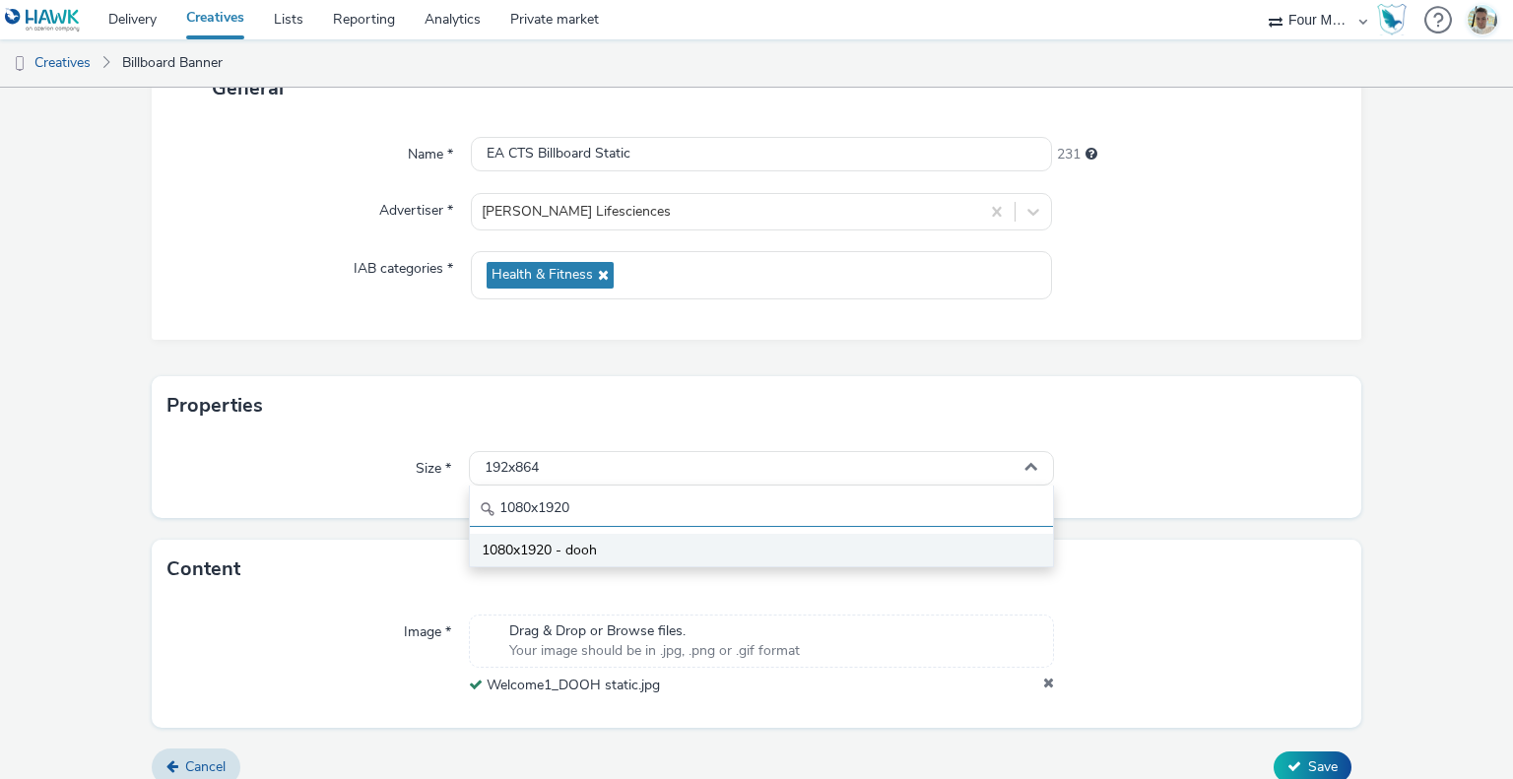
type input "1080x1920"
click at [588, 534] on li "1080x1920 - dooh" at bounding box center [761, 550] width 582 height 33
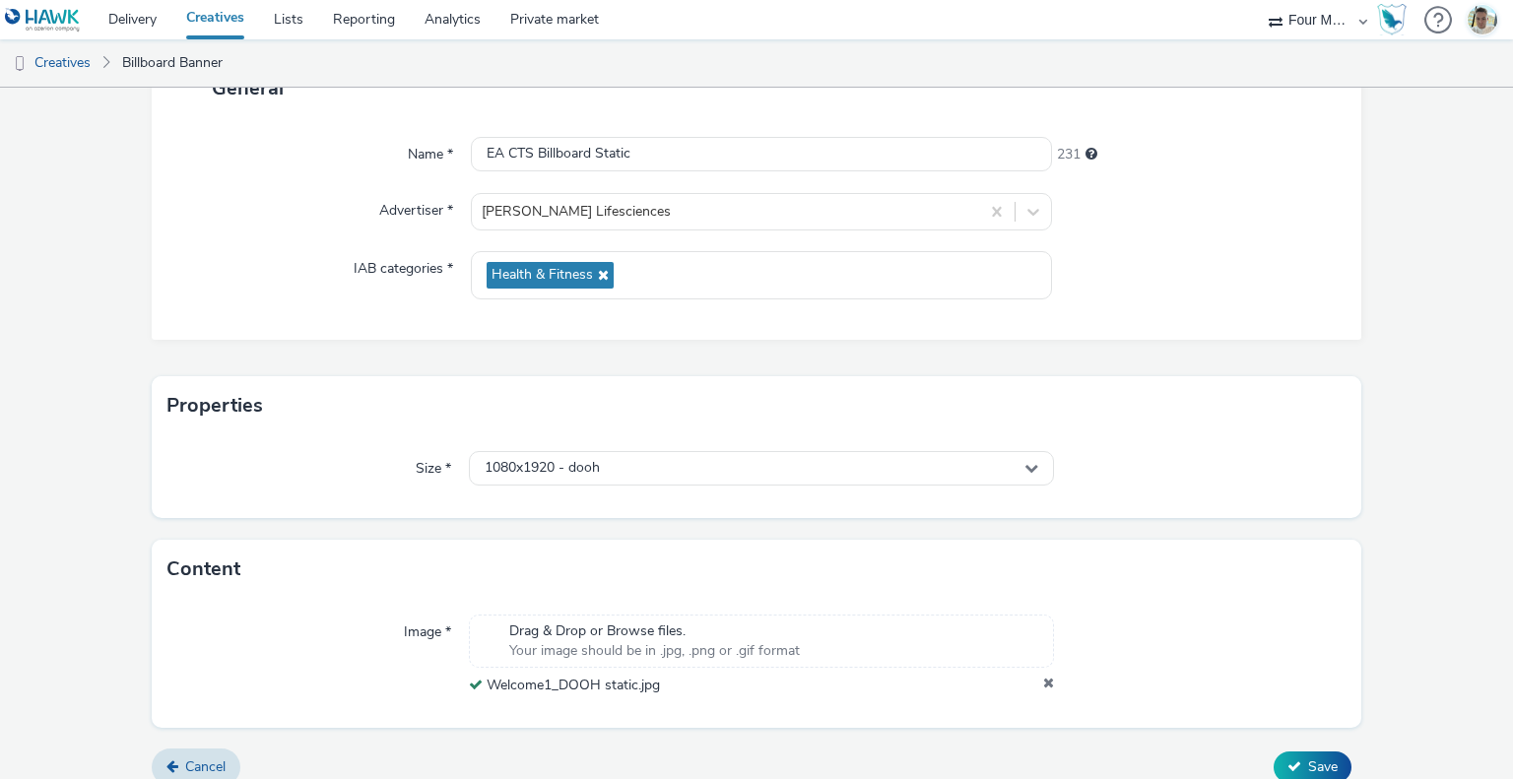
click at [1241, 496] on div "Size * 1080x1920 - dooh" at bounding box center [757, 477] width 1211 height 83
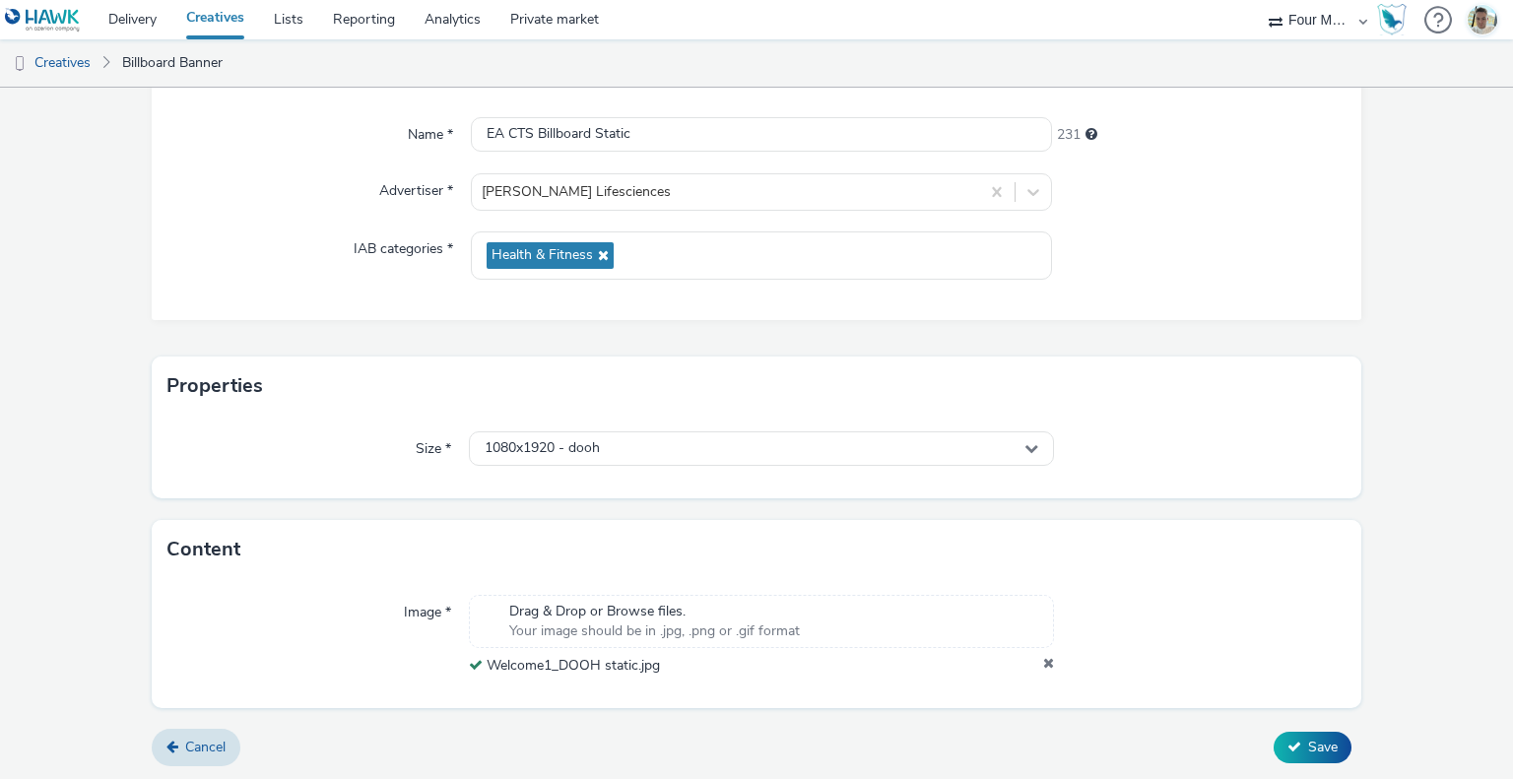
scroll to position [167, 0]
click at [1288, 750] on icon at bounding box center [1295, 749] width 14 height 14
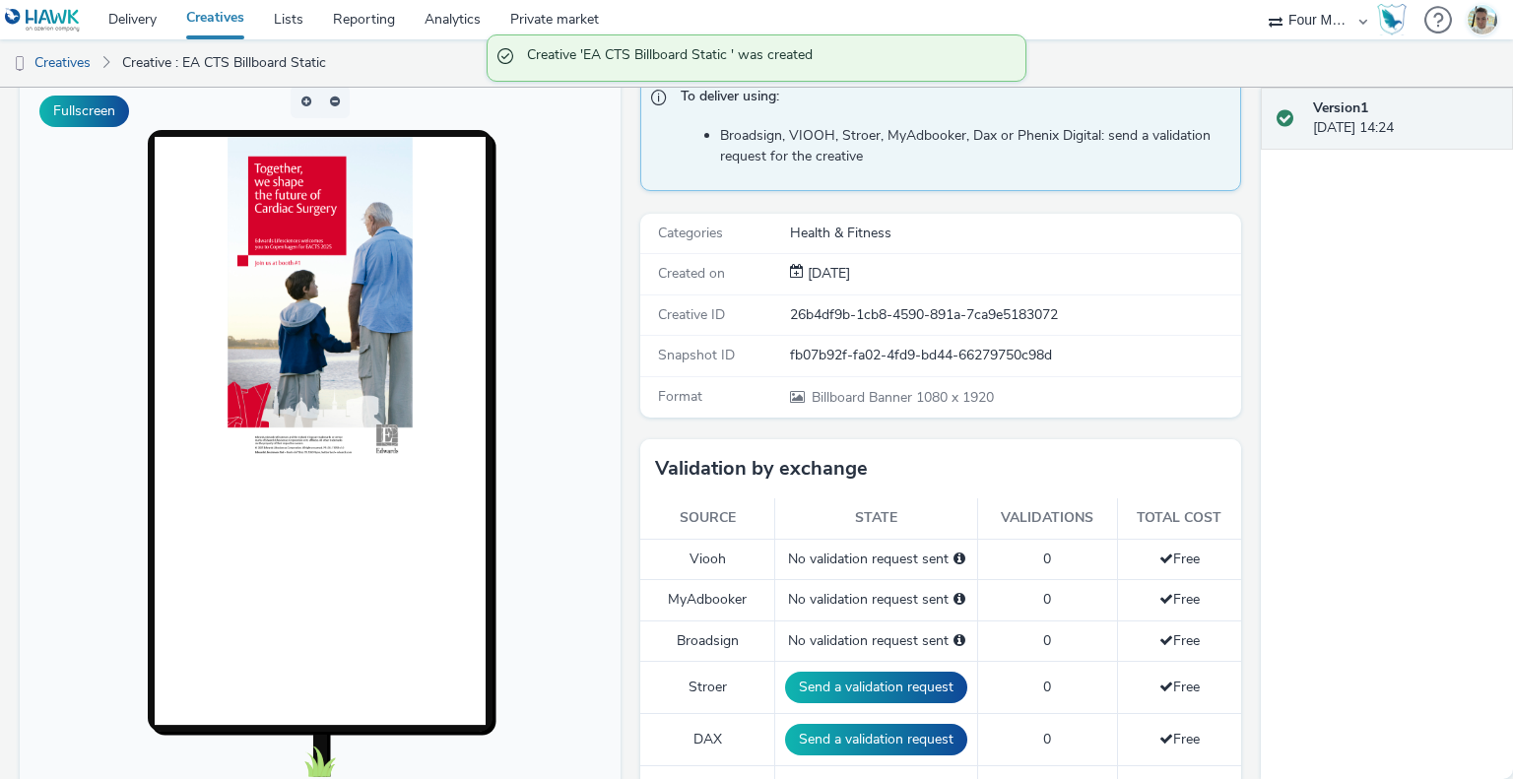
scroll to position [158, 0]
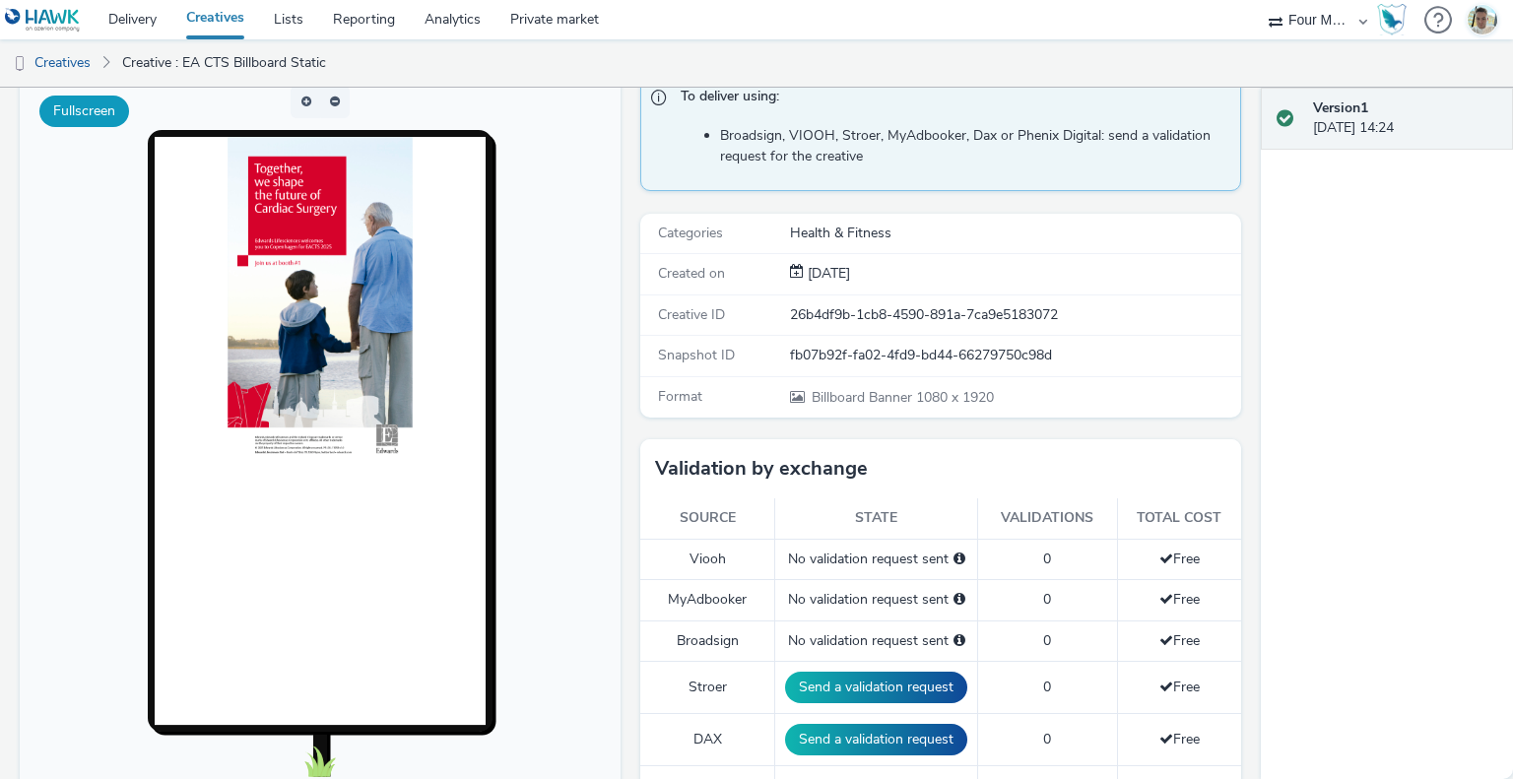
click at [111, 108] on button "Fullscreen" at bounding box center [84, 112] width 90 height 32
click at [301, 96] on button "button" at bounding box center [306, 102] width 30 height 33
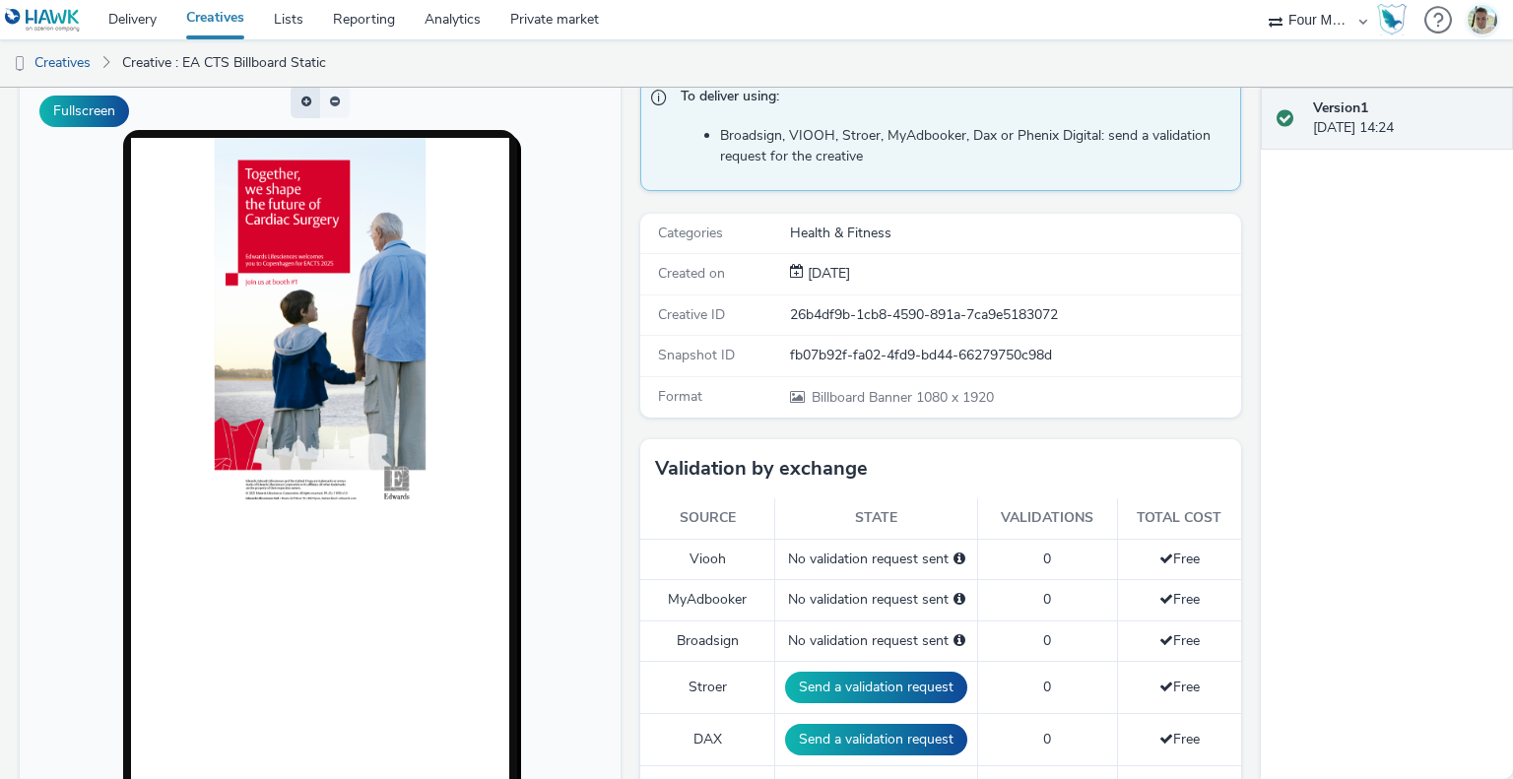
click at [302, 96] on button "button" at bounding box center [306, 102] width 30 height 33
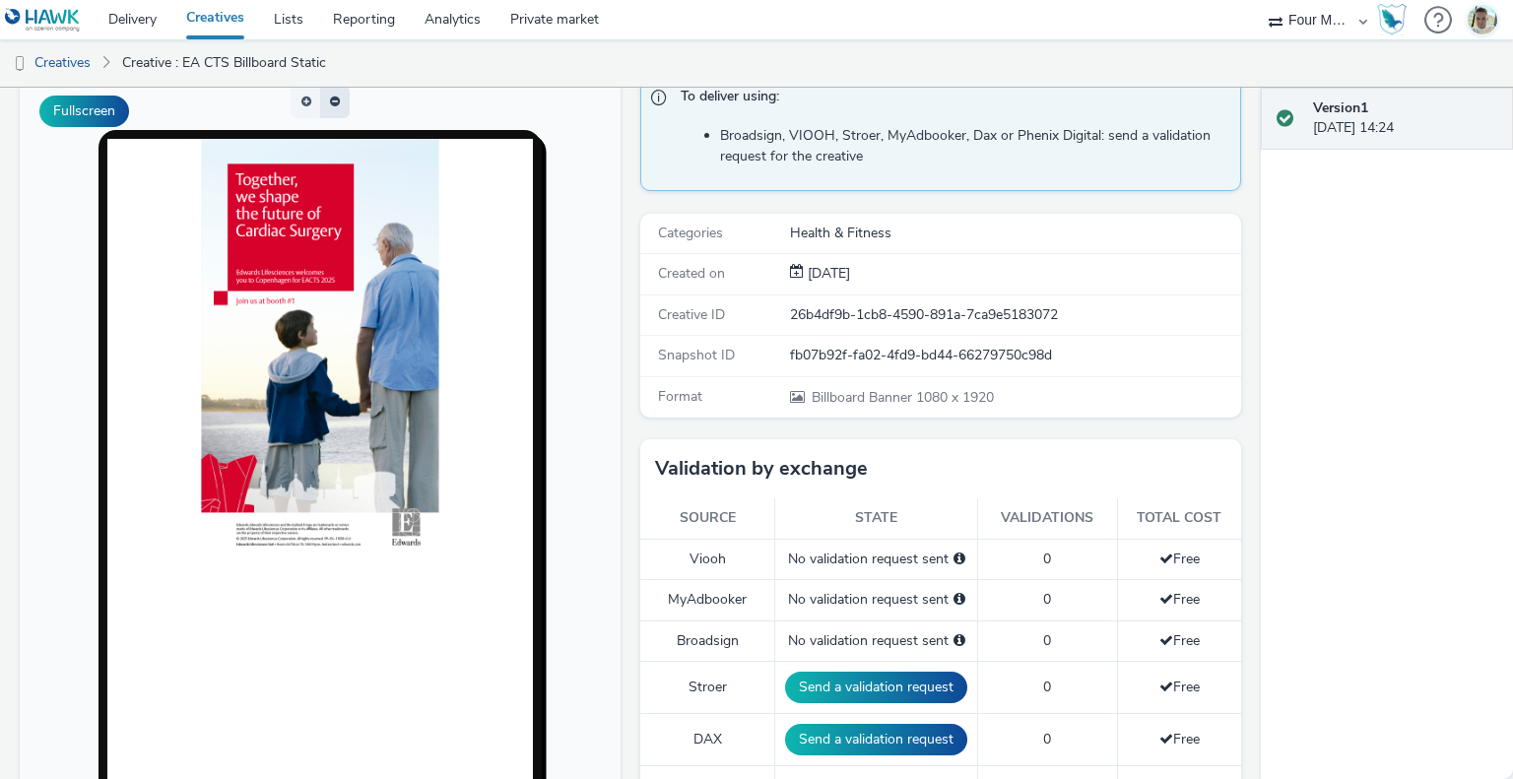
click at [328, 93] on button "button" at bounding box center [335, 102] width 30 height 33
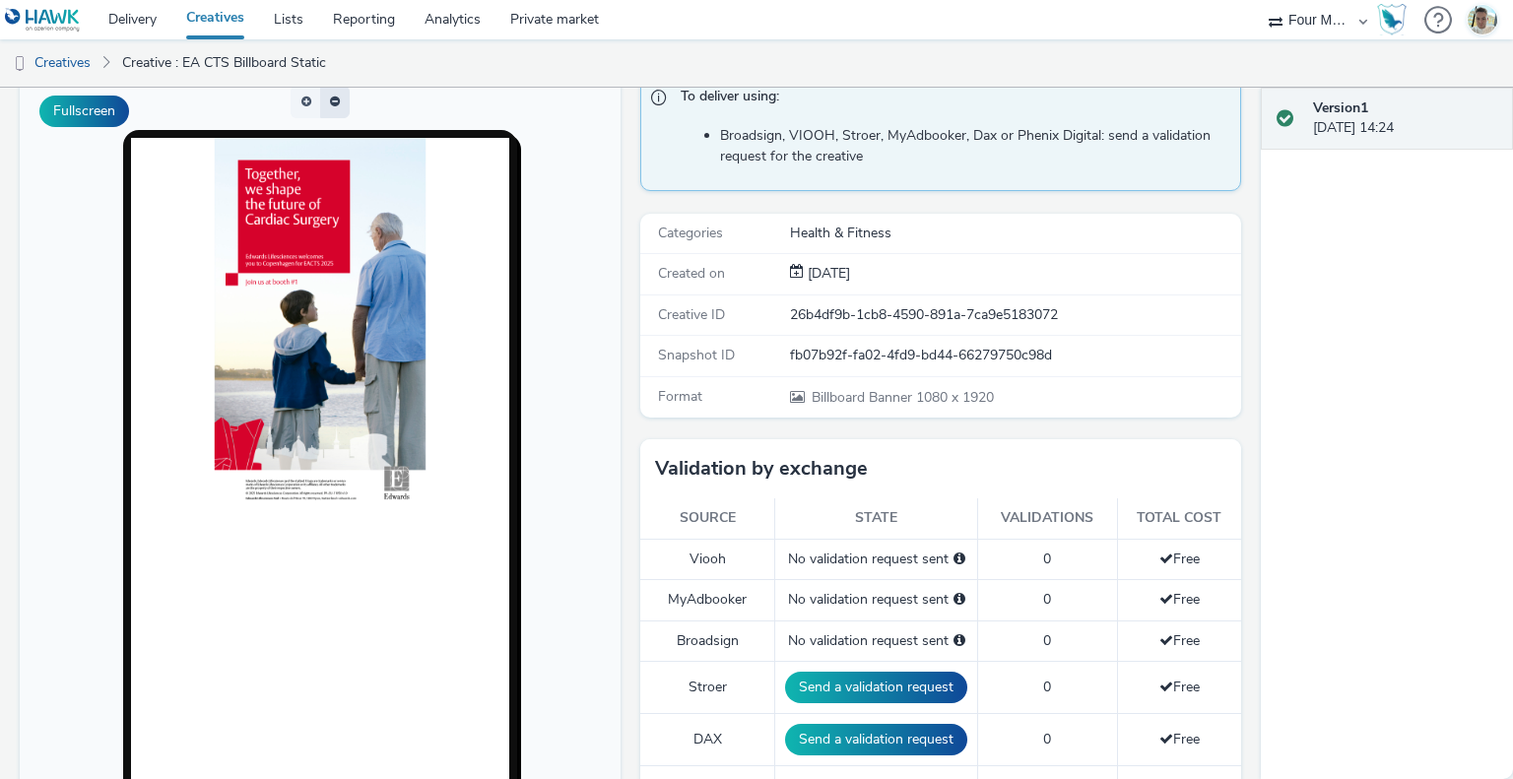
click at [340, 94] on span "button" at bounding box center [340, 94] width 0 height 0
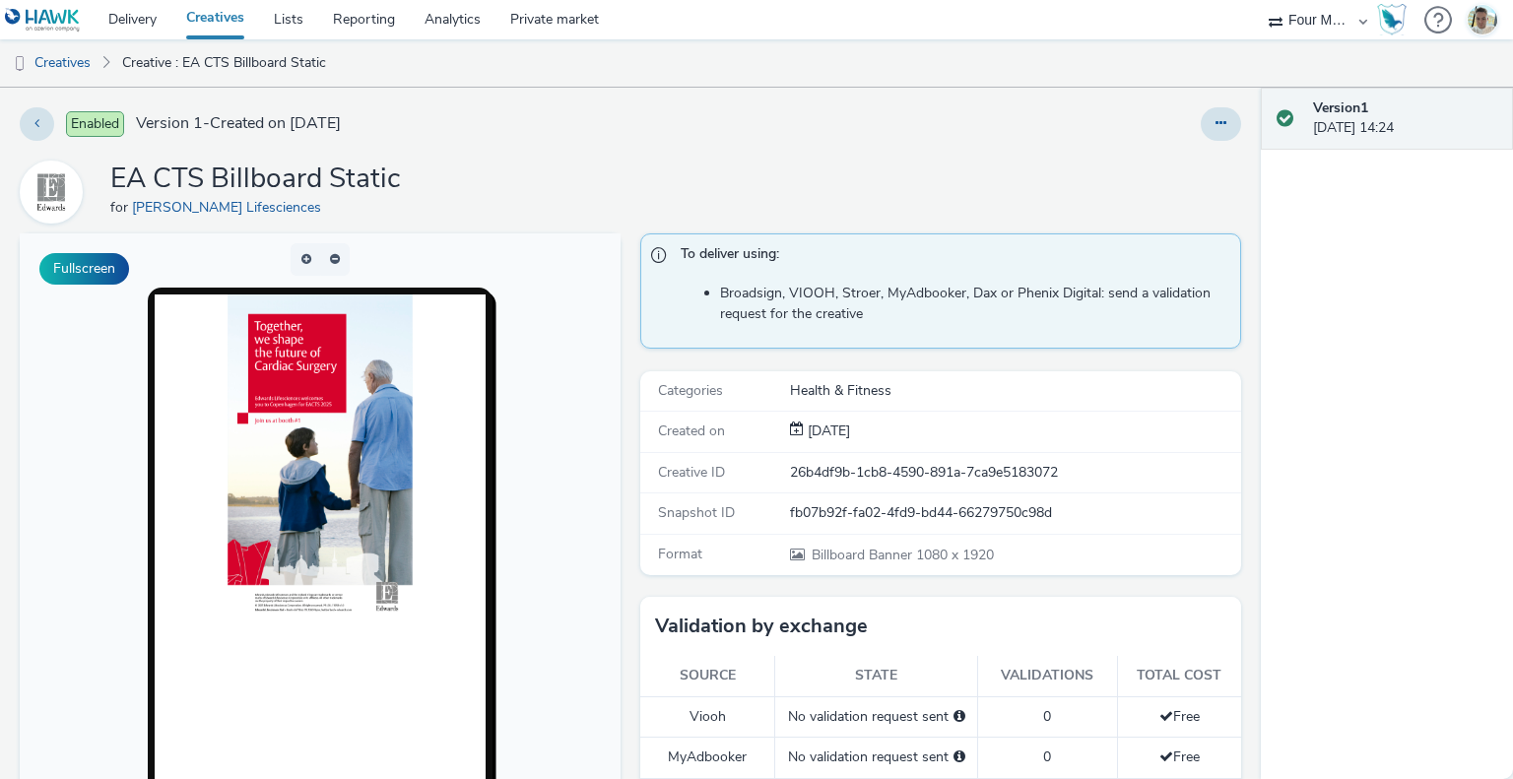
scroll to position [0, 0]
click at [36, 113] on button at bounding box center [37, 124] width 34 height 34
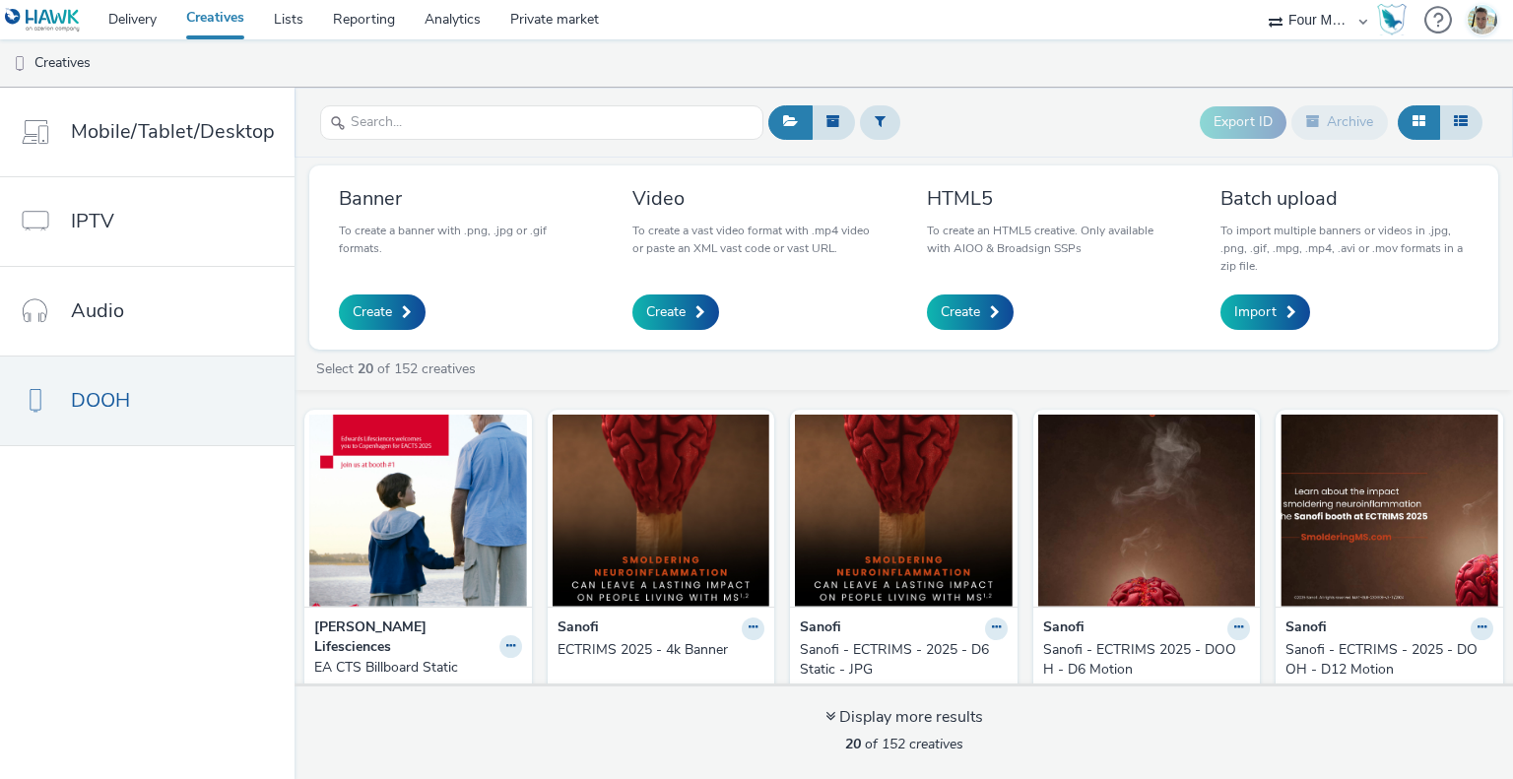
scroll to position [66, 0]
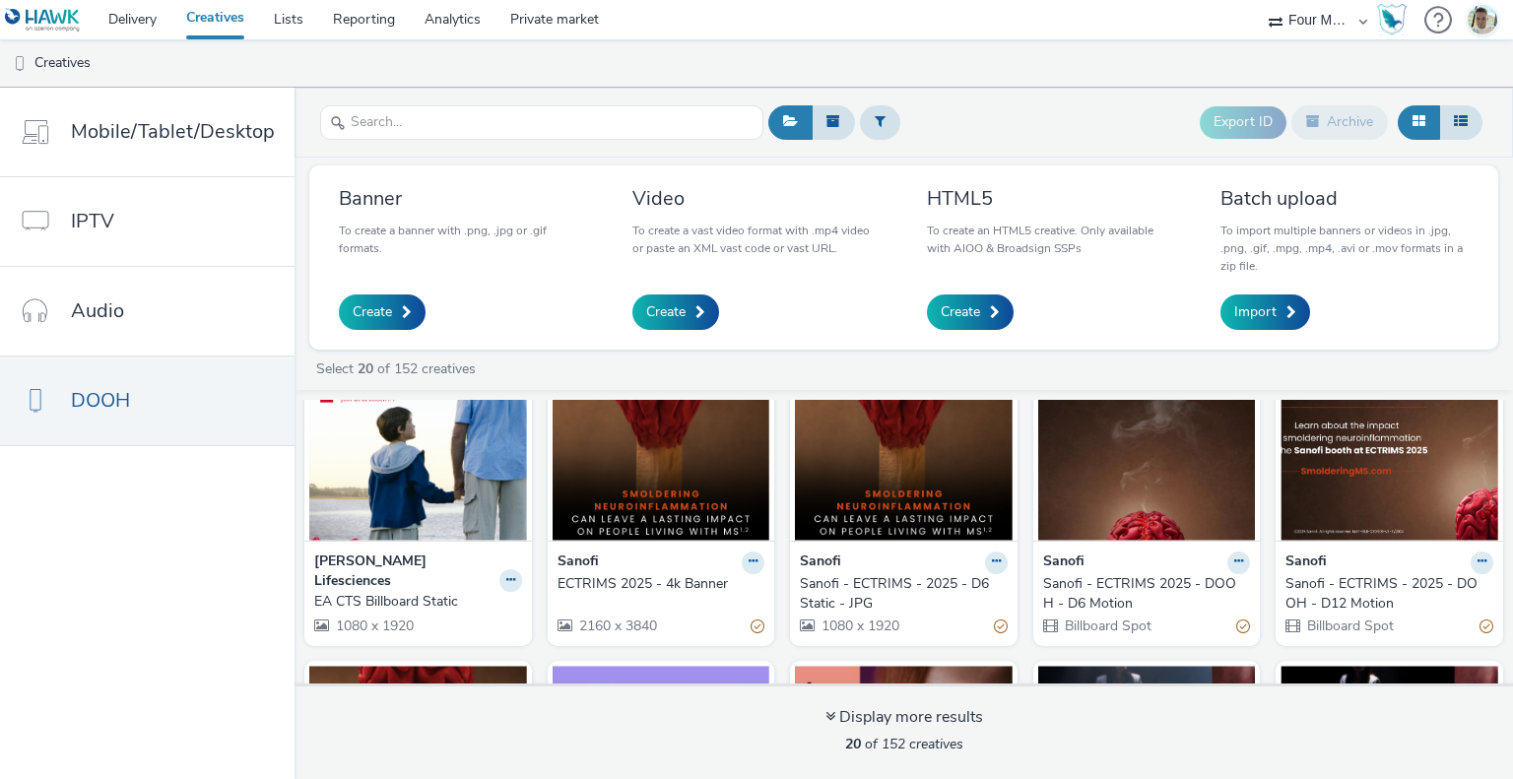
click at [570, 555] on strong "Sanofi" at bounding box center [578, 563] width 41 height 23
click at [594, 524] on img at bounding box center [662, 445] width 218 height 192
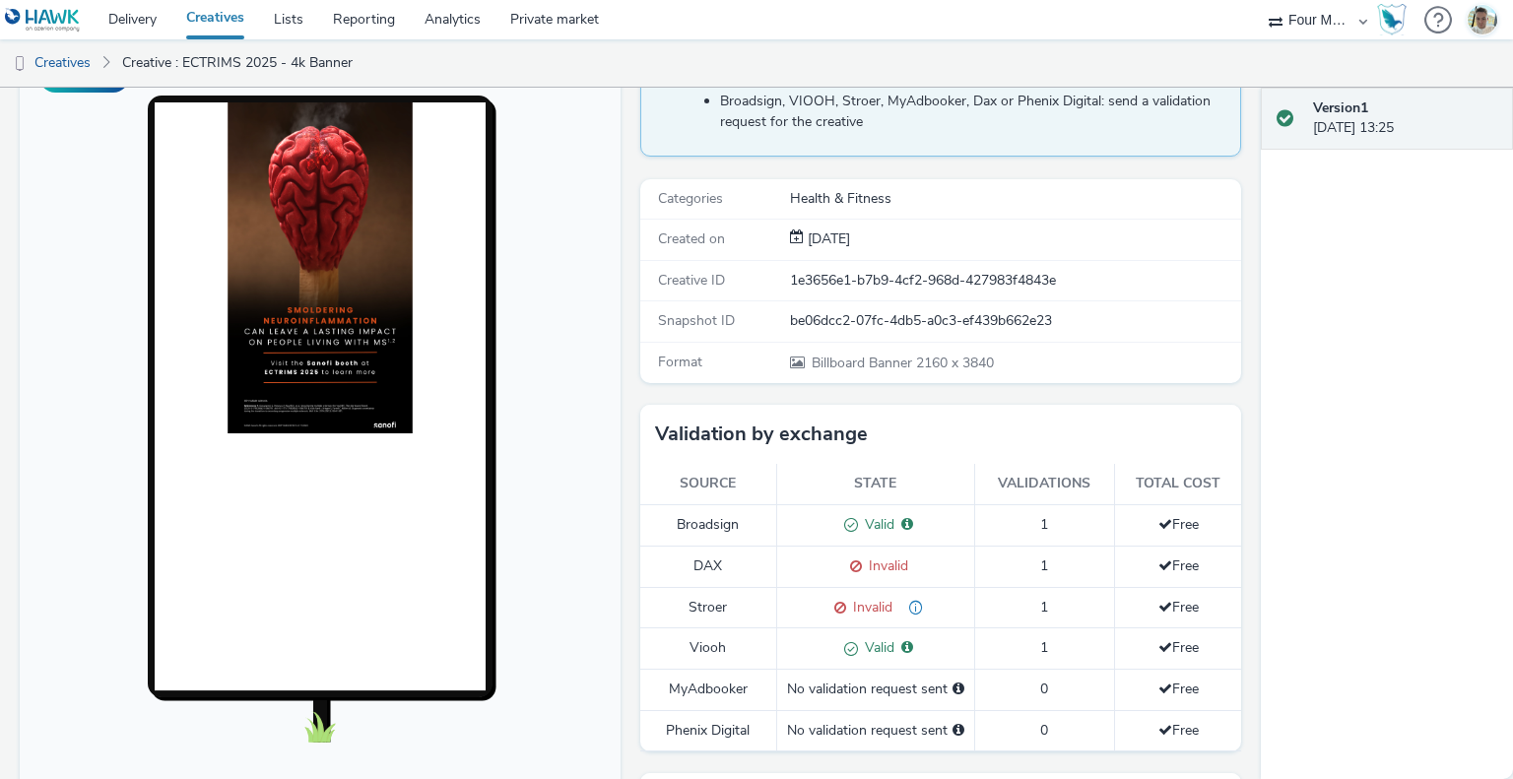
scroll to position [189, 0]
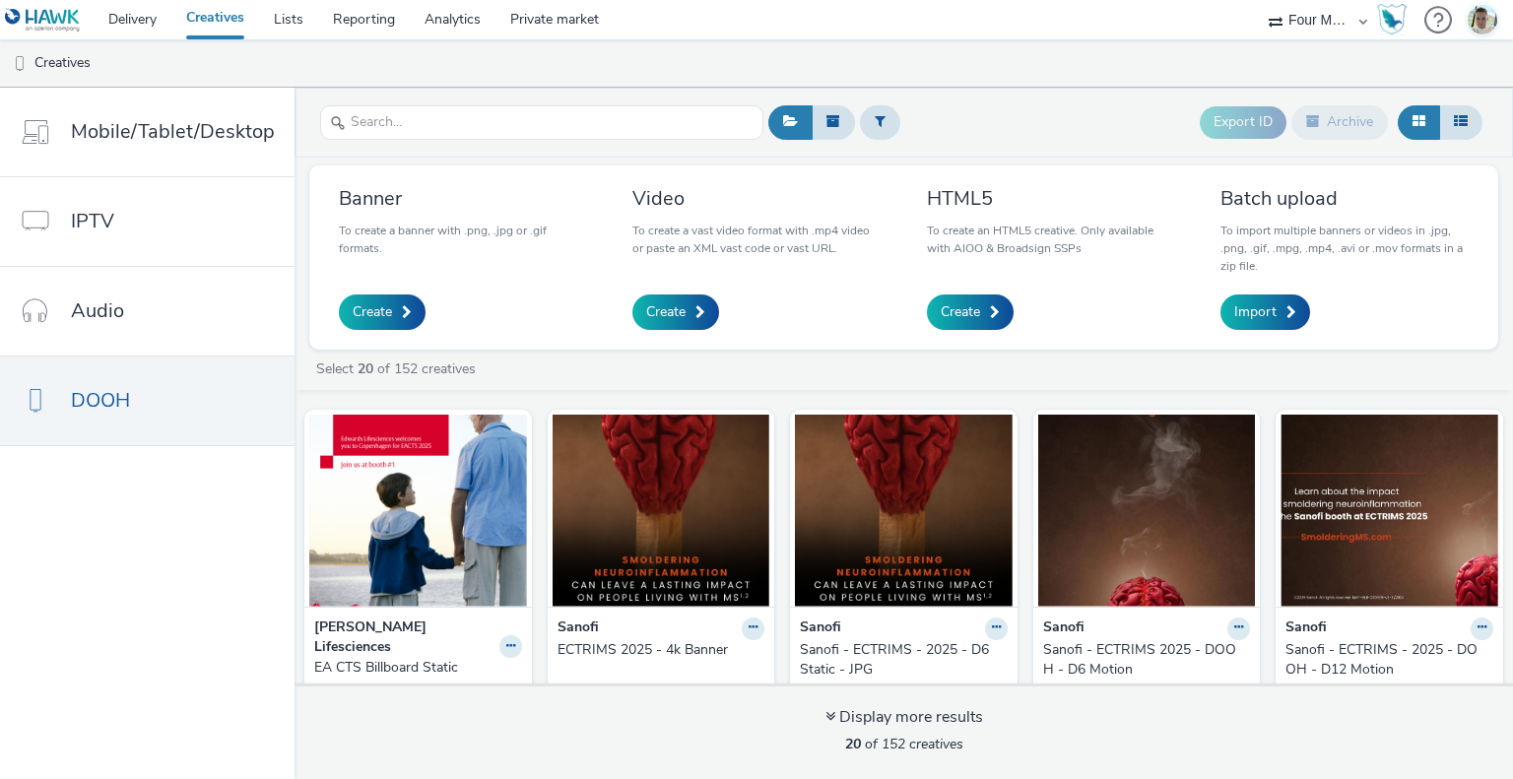
click at [416, 628] on strong "[PERSON_NAME] Lifesciences" at bounding box center [404, 638] width 180 height 40
click at [405, 595] on img at bounding box center [418, 511] width 218 height 192
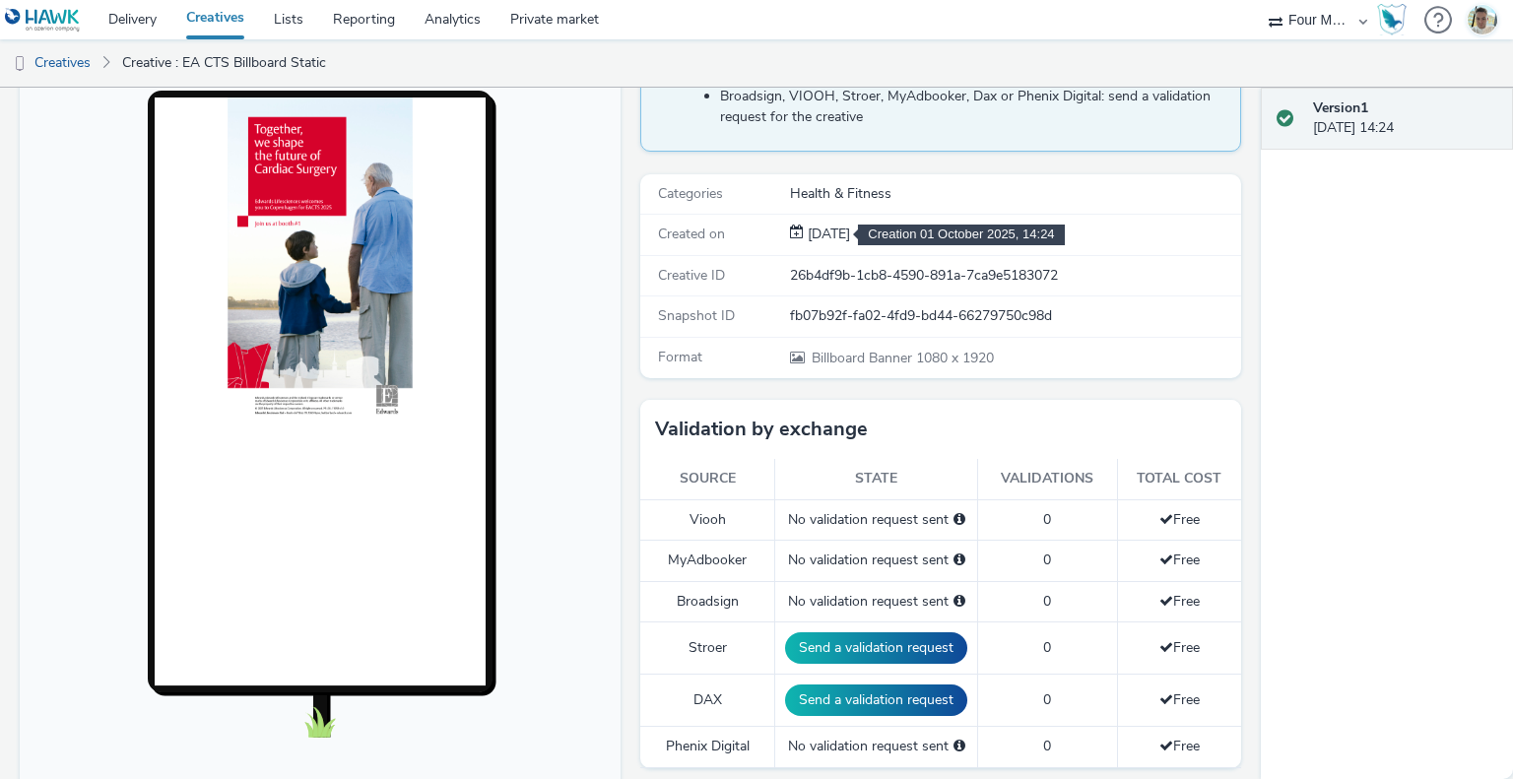
scroll to position [99, 0]
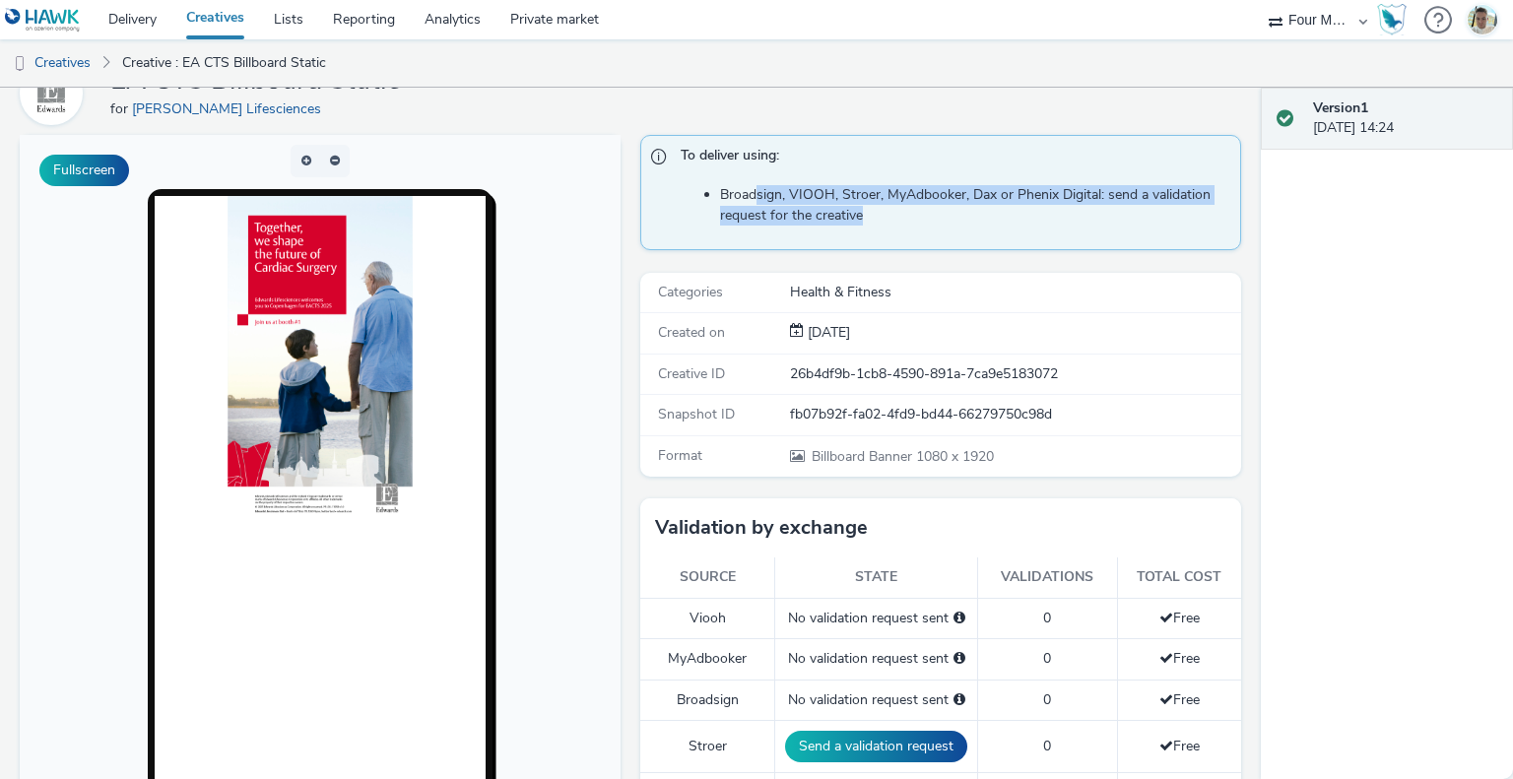
drag, startPoint x: 868, startPoint y: 217, endPoint x: 746, endPoint y: 177, distance: 128.4
click at [746, 177] on span "Broadsign, VIOOH, Stroer, MyAdbooker, Dax or Phenix Digital: send a validation …" at bounding box center [956, 205] width 550 height 68
click at [775, 221] on li "Broadsign, VIOOH, Stroer, MyAdbooker, Dax or Phenix Digital: send a validation …" at bounding box center [975, 205] width 510 height 40
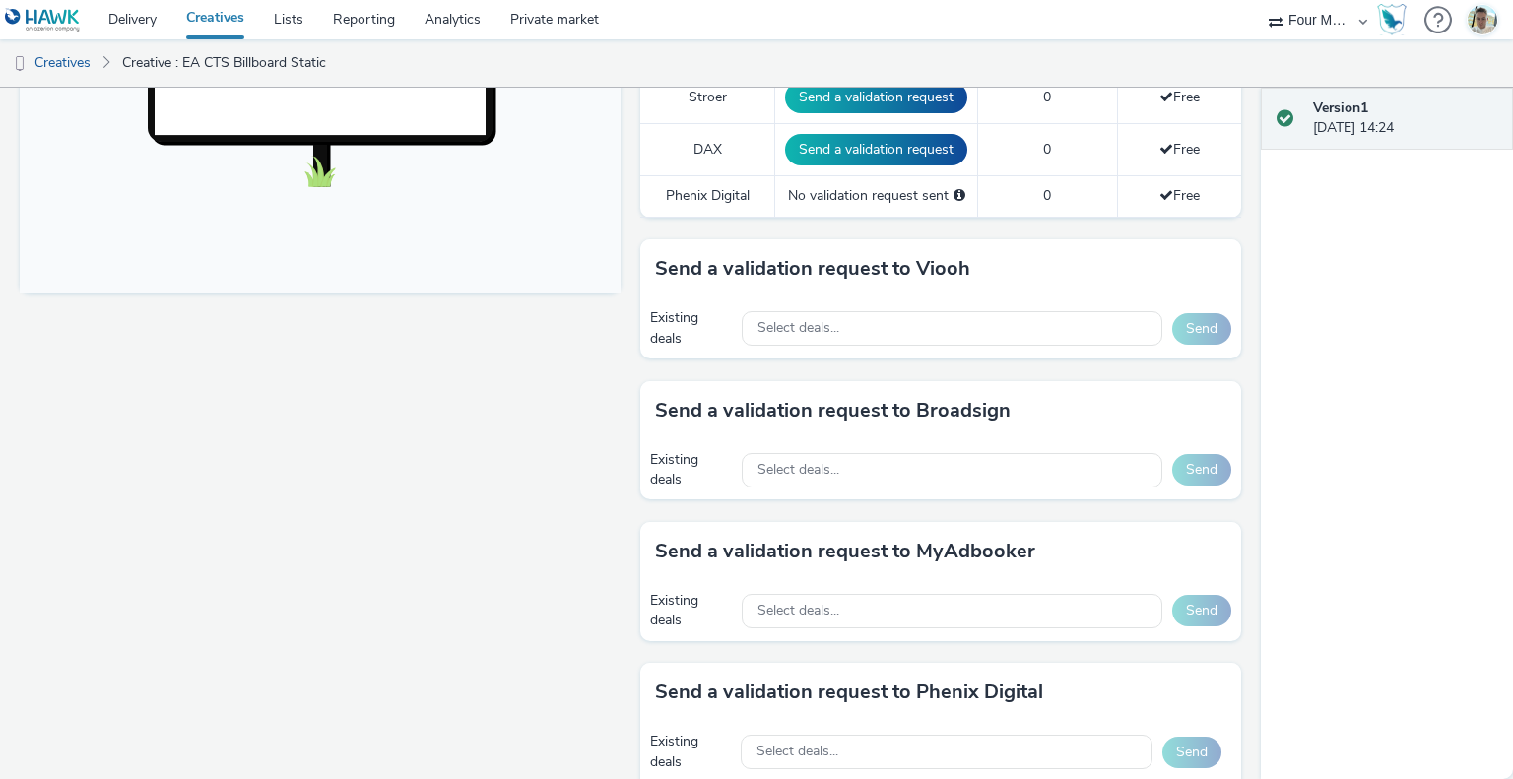
scroll to position [749, 0]
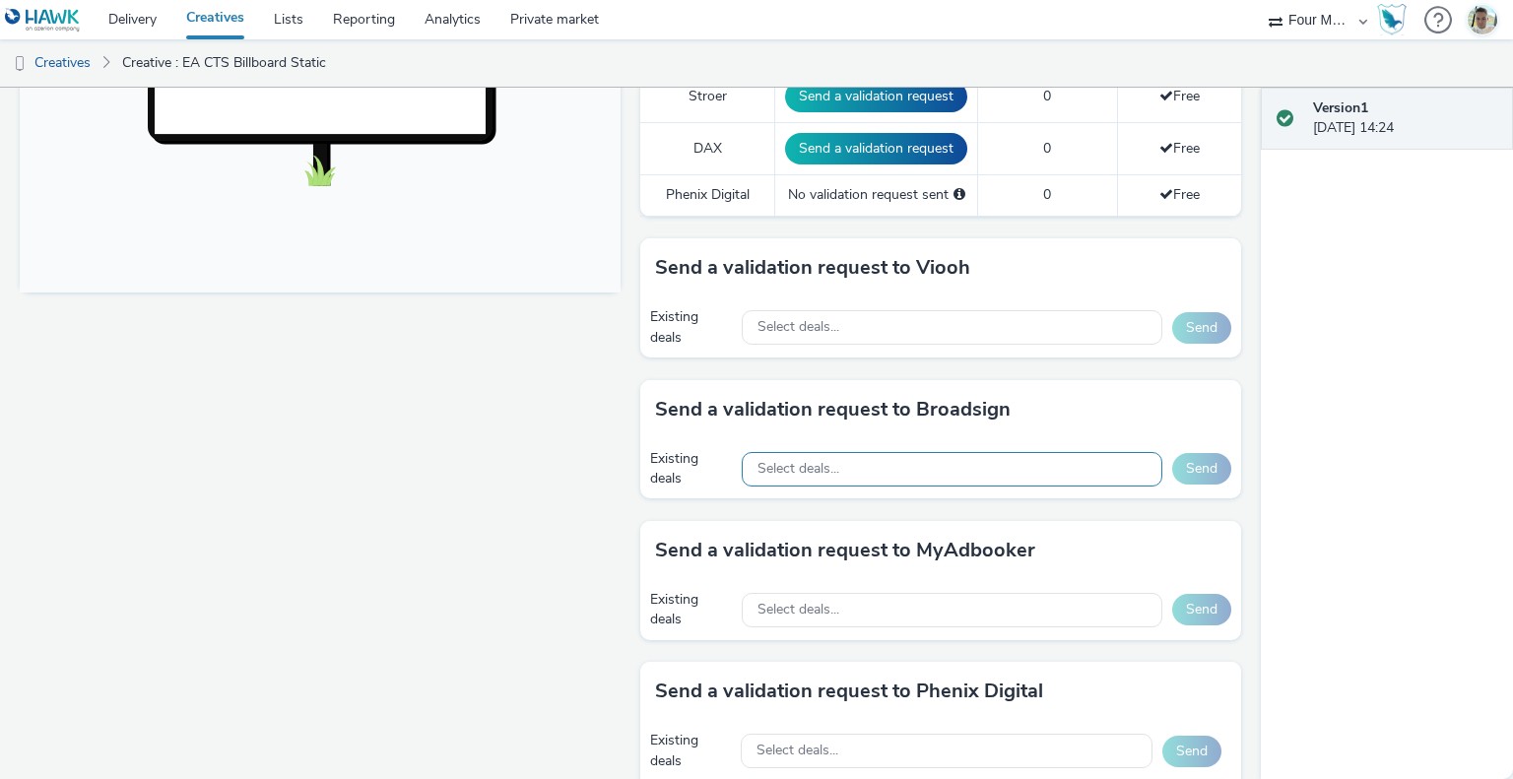
click at [968, 463] on div "Select deals..." at bounding box center [952, 469] width 421 height 34
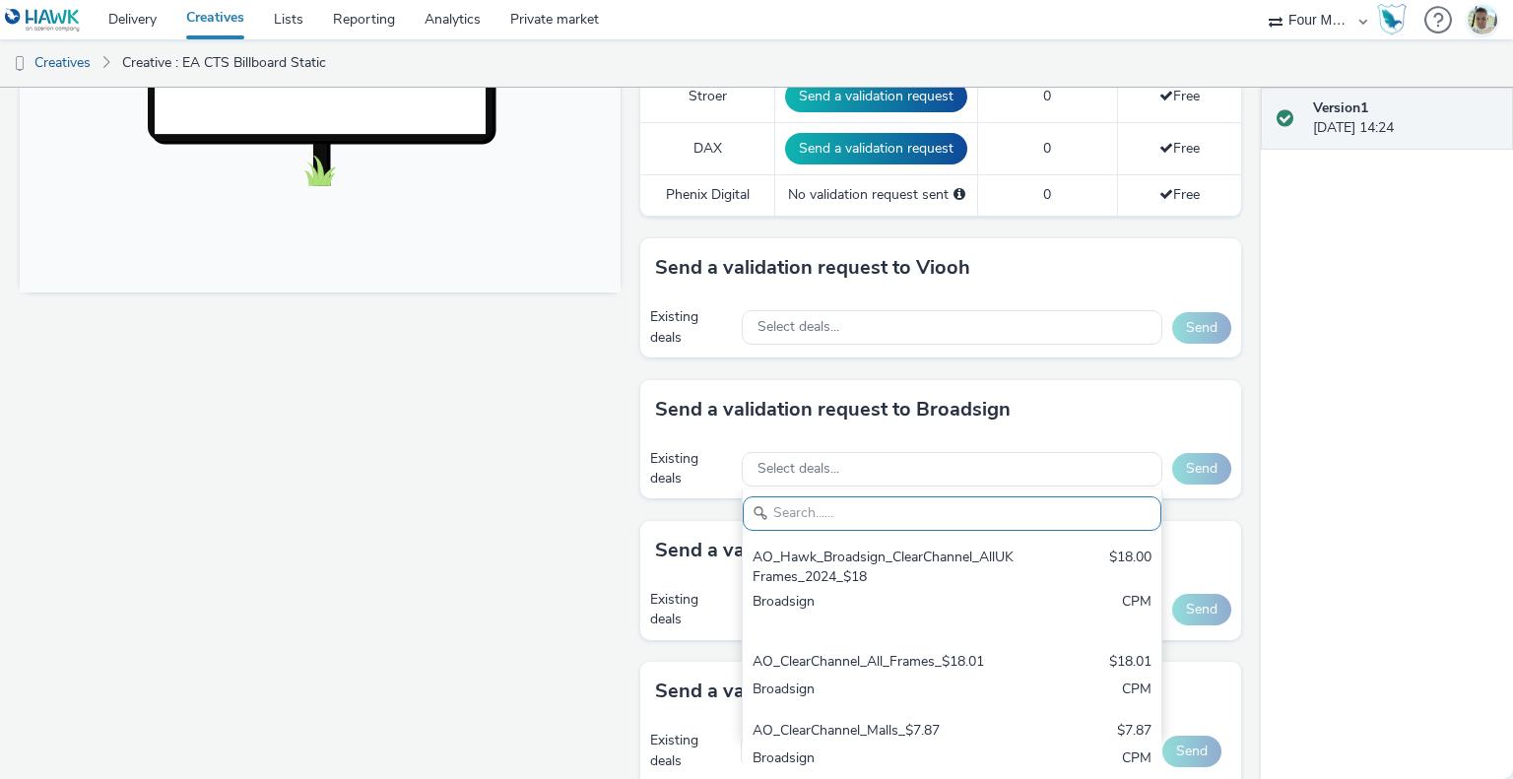
scroll to position [882, 0]
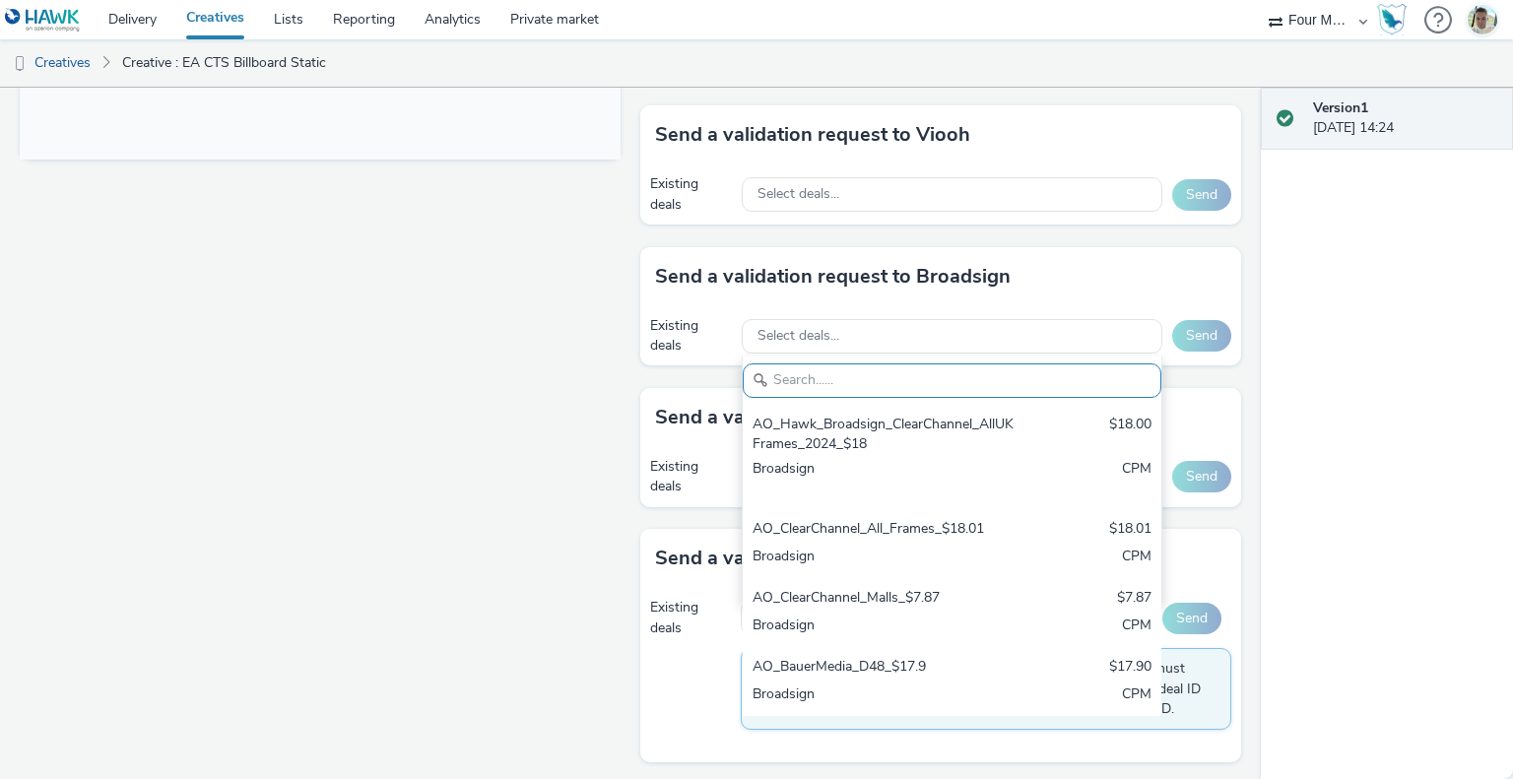
click at [560, 532] on div "Fullscreen" at bounding box center [325, 68] width 611 height 1433
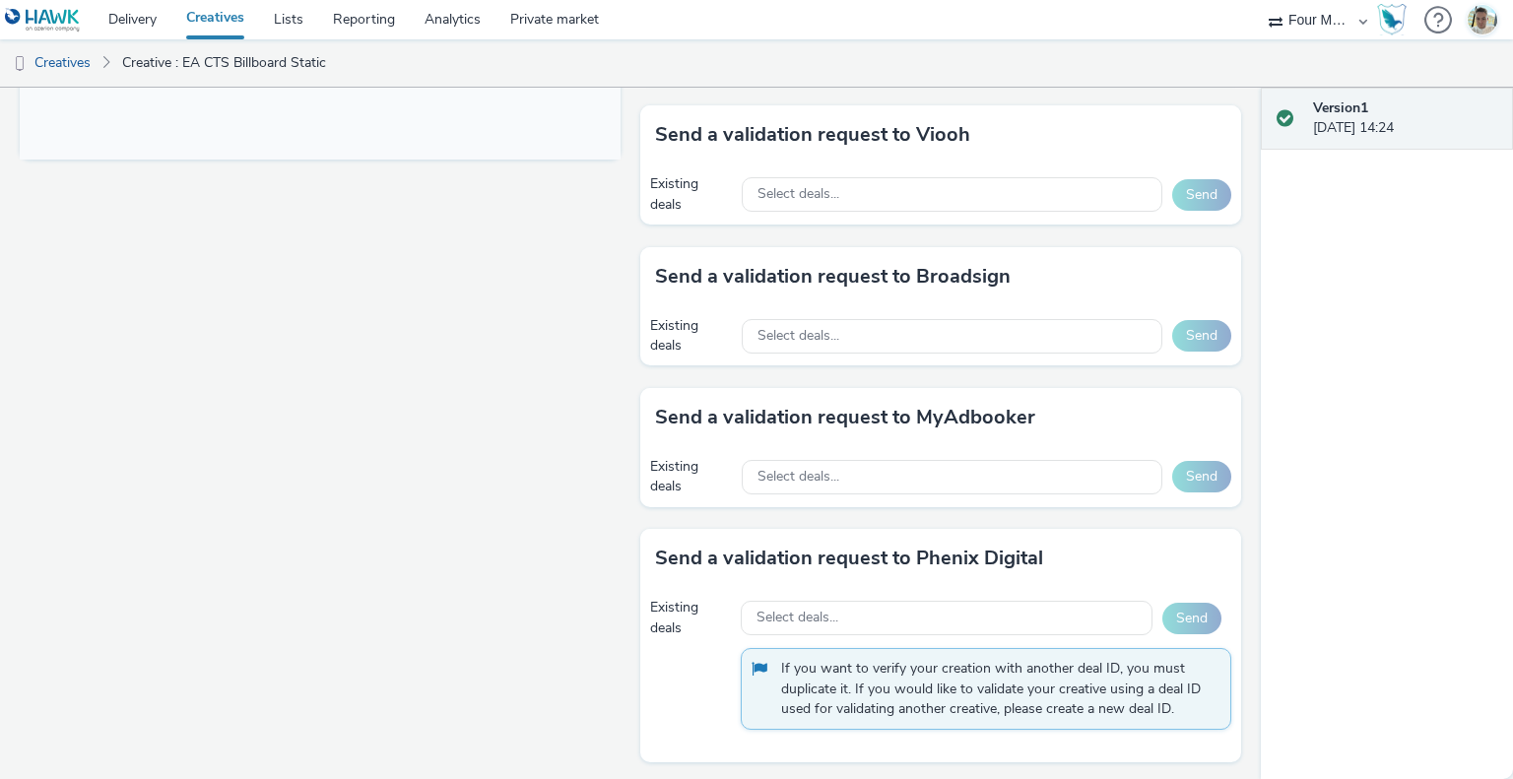
click at [820, 213] on div "Existing deals Select deals... Send" at bounding box center [940, 195] width 601 height 60
click at [841, 186] on div "Select deals..." at bounding box center [952, 194] width 421 height 34
drag, startPoint x: 955, startPoint y: 134, endPoint x: 916, endPoint y: 131, distance: 38.5
click at [916, 131] on h3 "Send a validation request to Viooh" at bounding box center [812, 135] width 315 height 30
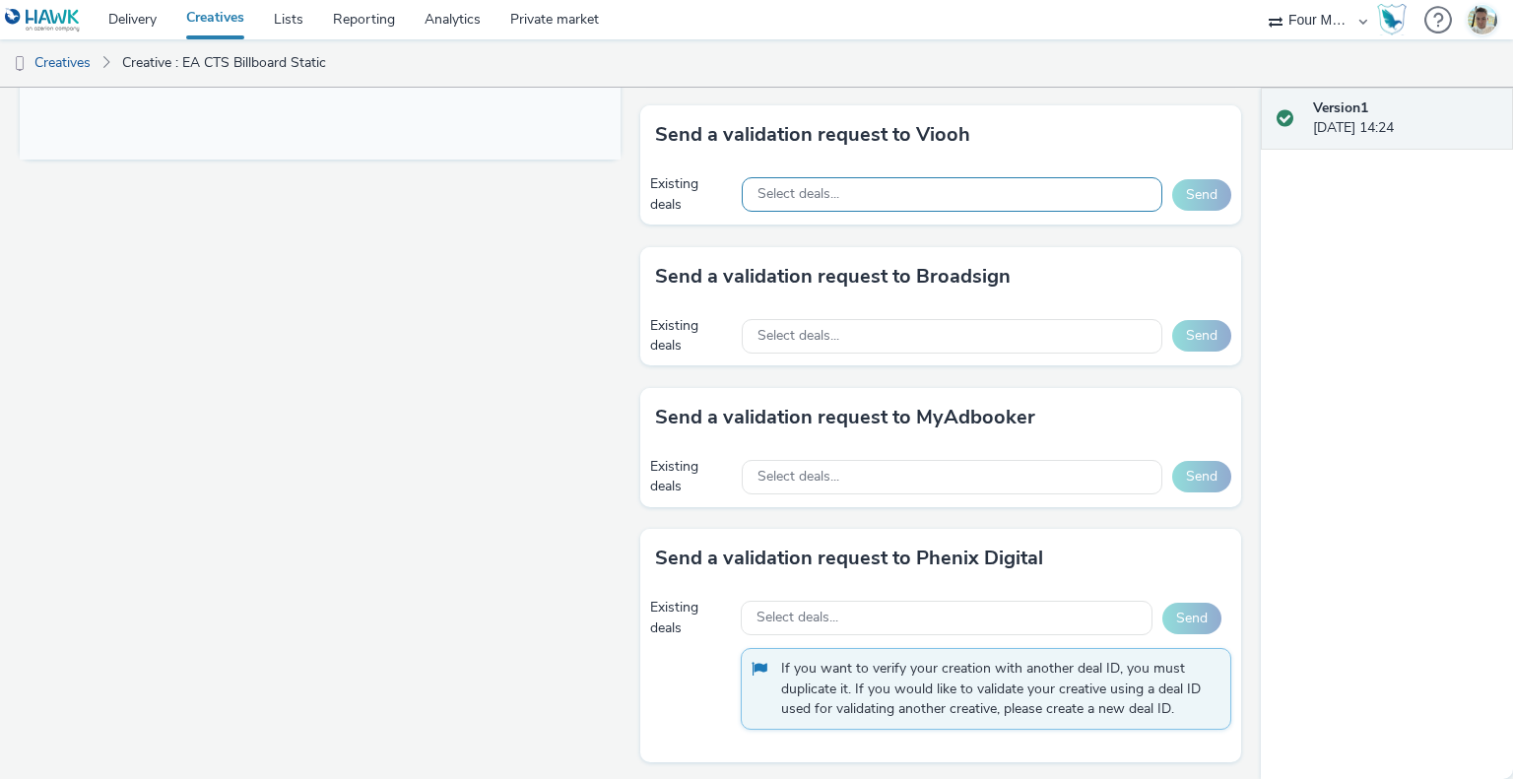
click at [873, 201] on div "Select deals..." at bounding box center [952, 194] width 421 height 34
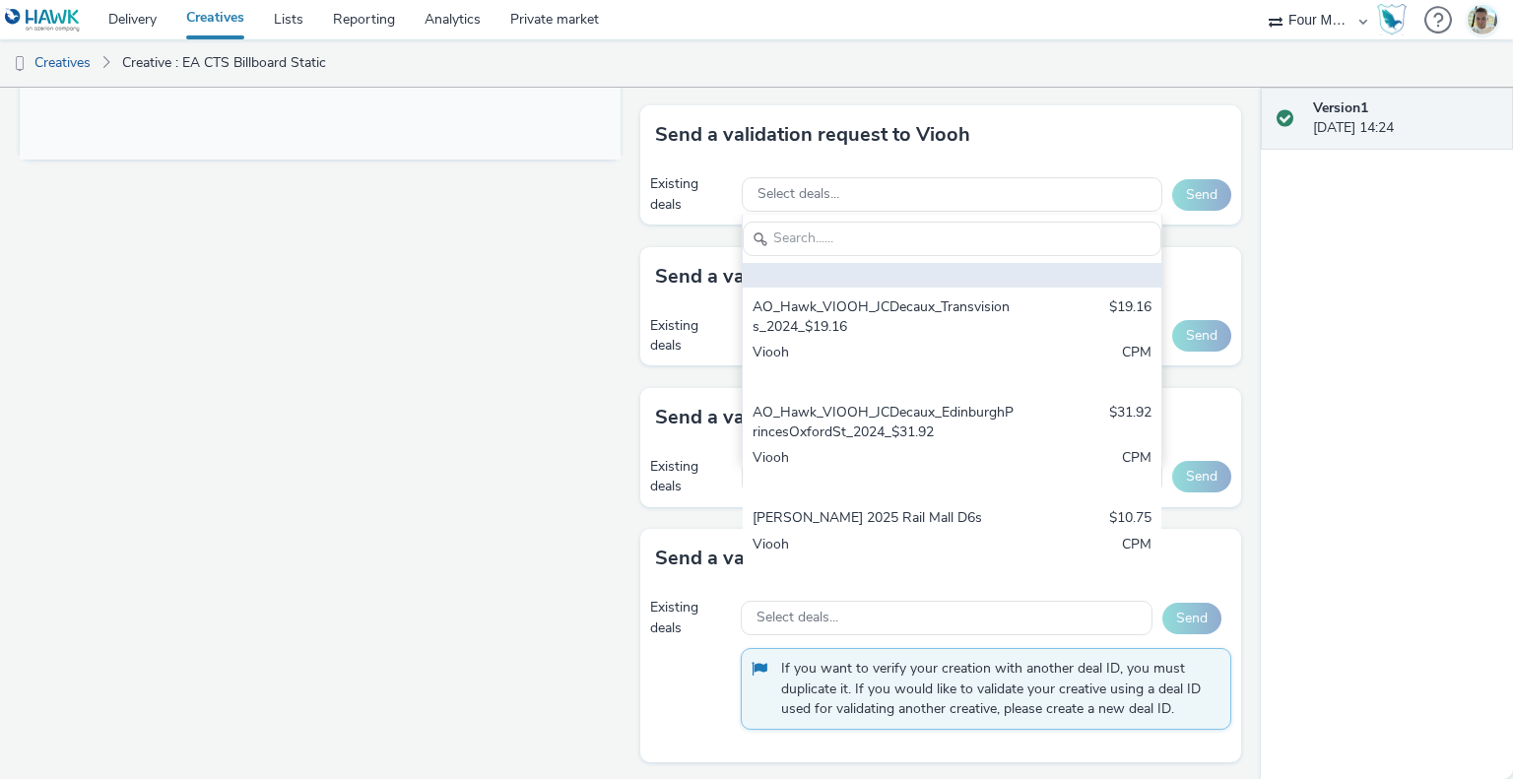
scroll to position [0, 0]
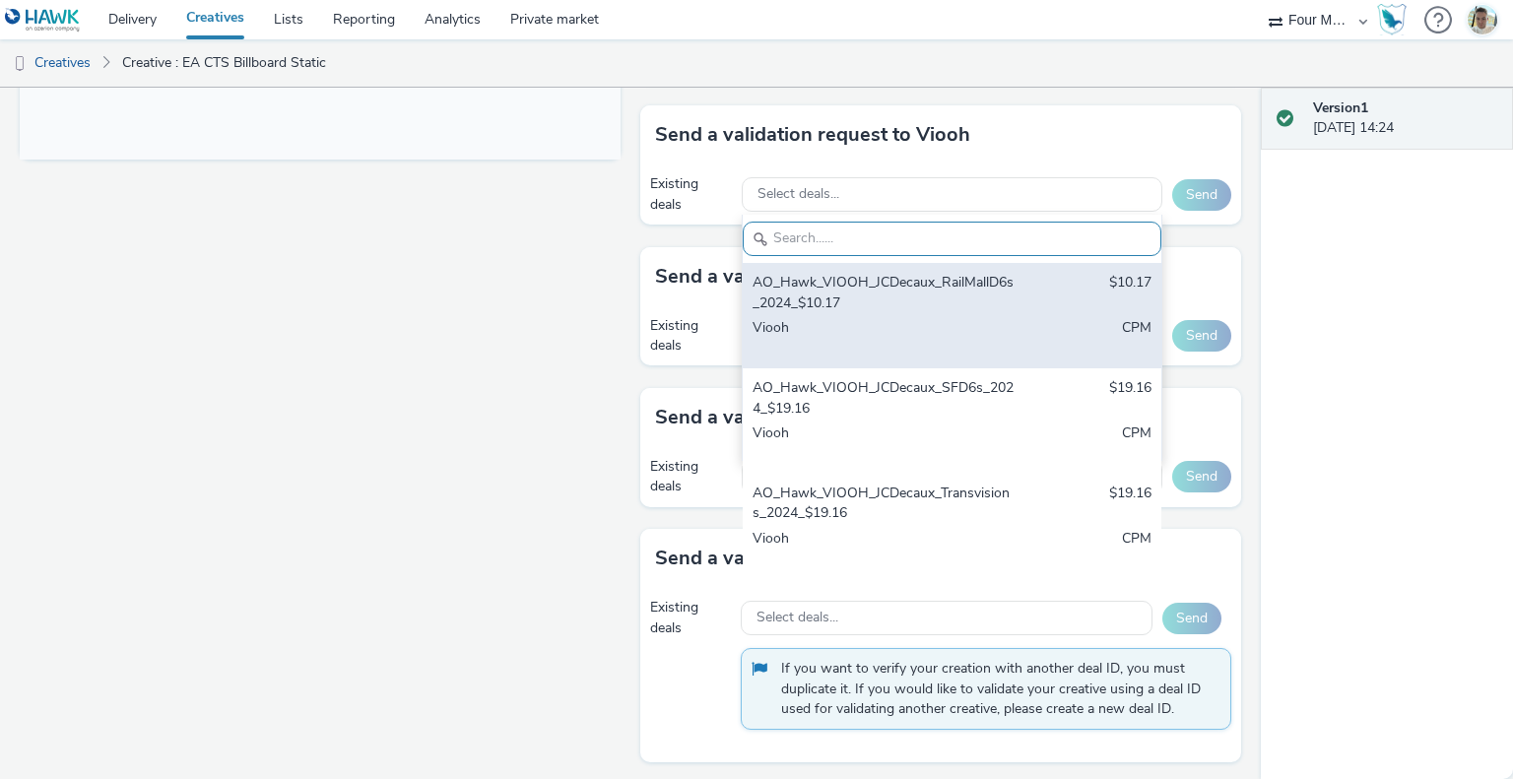
click at [939, 319] on div "Viooh" at bounding box center [884, 338] width 262 height 40
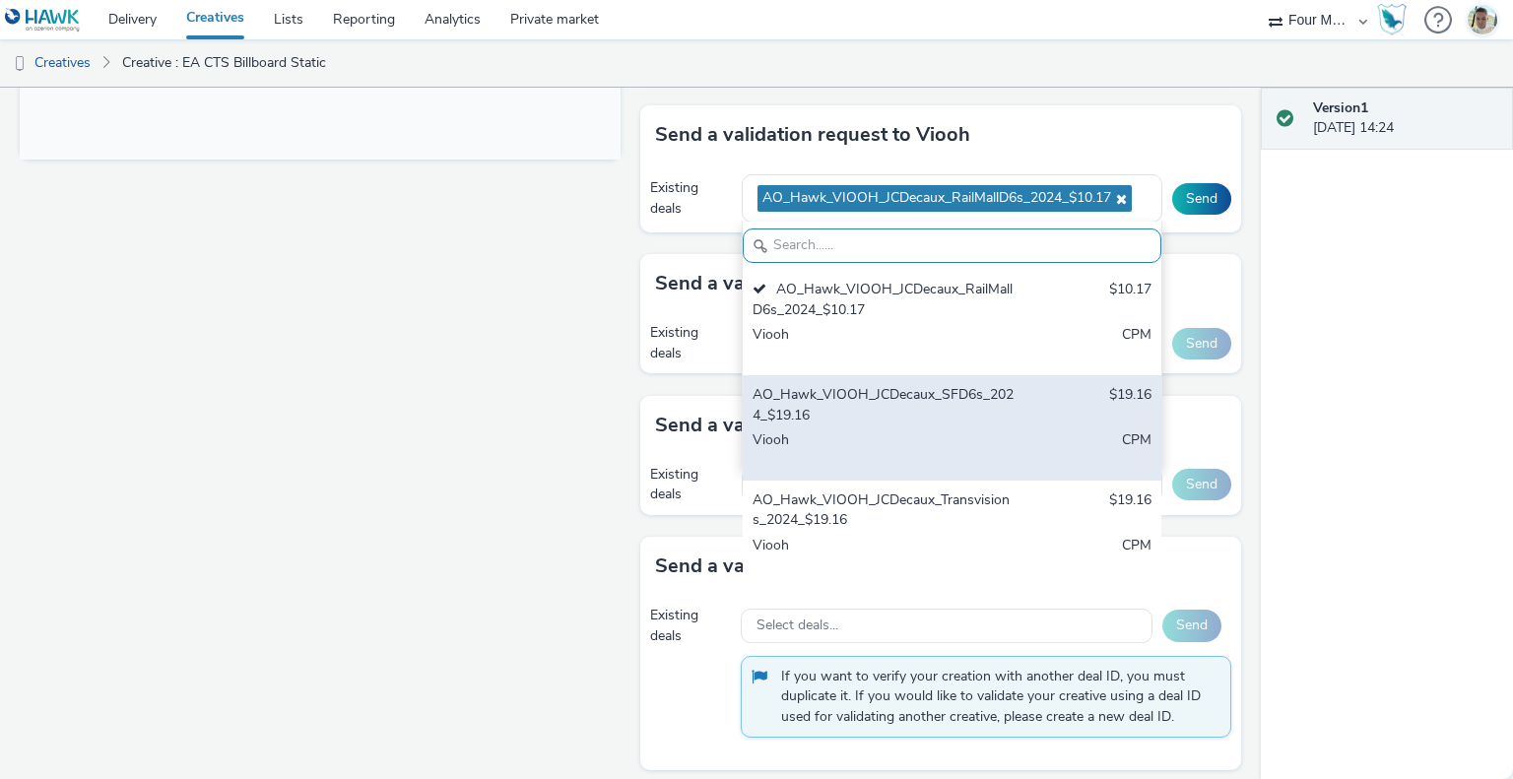
click at [1042, 429] on div "AO_Hawk_VIOOH_JCDecaux_SFD6s_2024_$19.16 $19.16 Viooh CPM" at bounding box center [952, 427] width 419 height 105
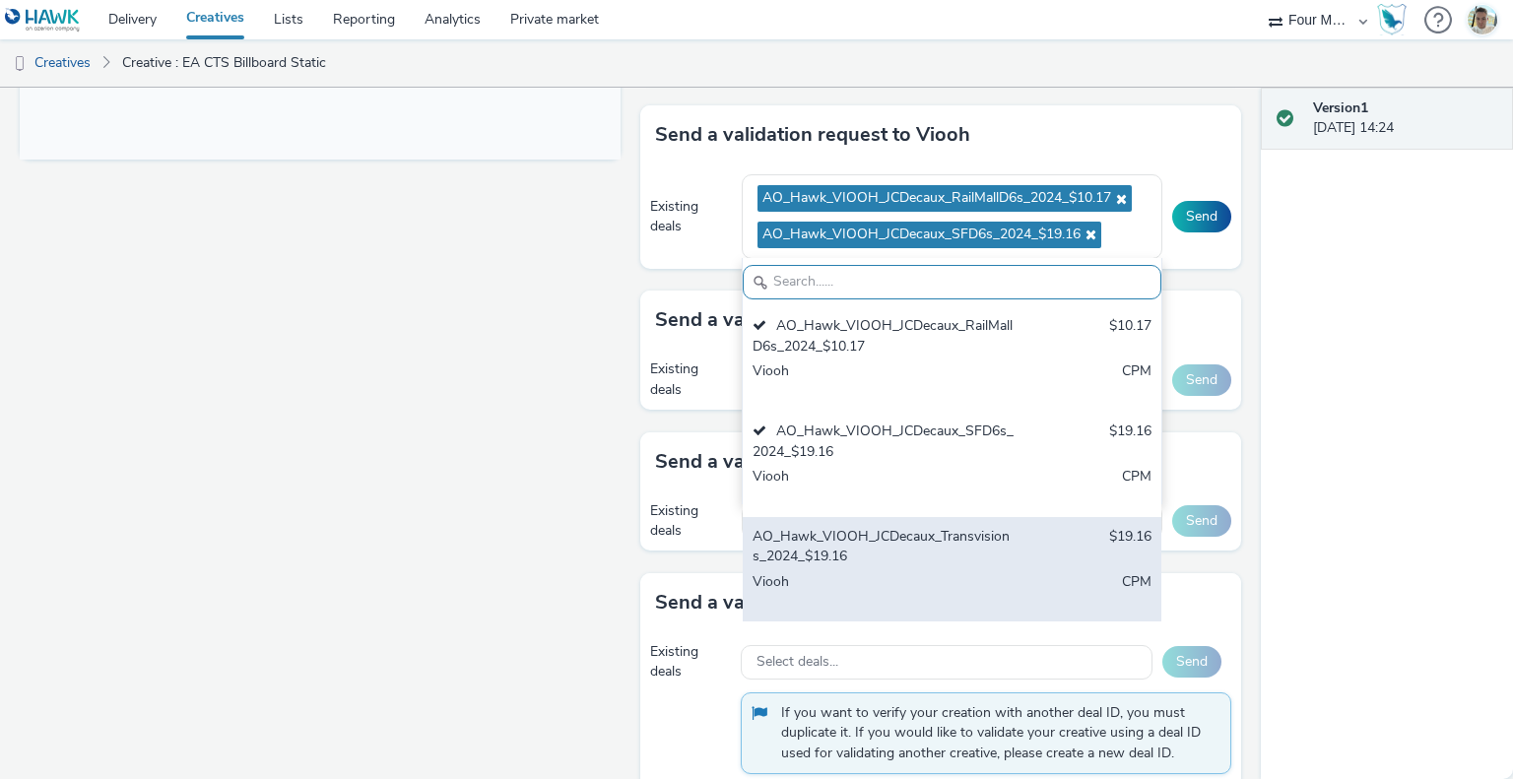
click at [905, 541] on div "AO_Hawk_VIOOH_JCDecaux_Transvisions_2024_$19.16" at bounding box center [884, 547] width 262 height 40
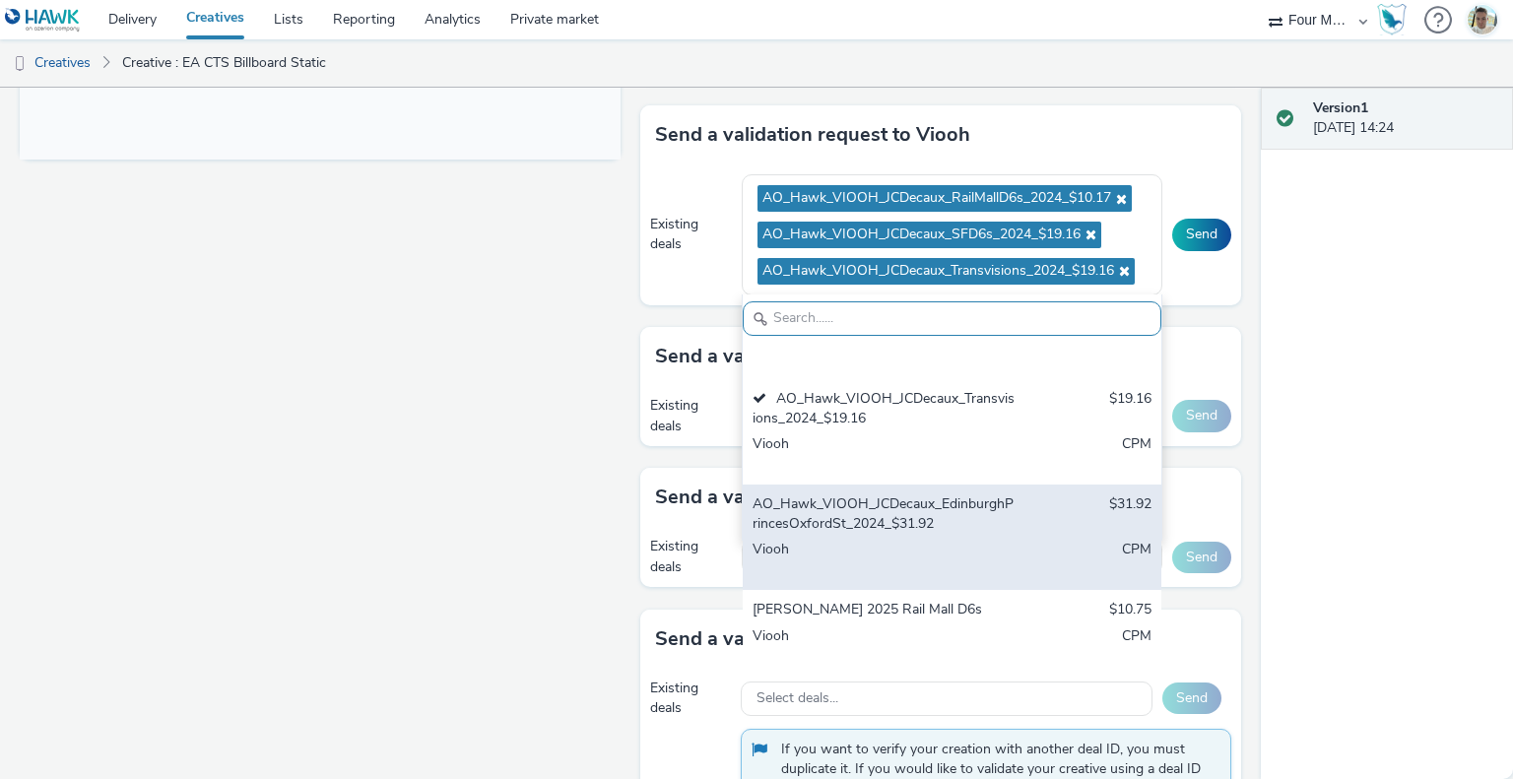
scroll to position [197, 0]
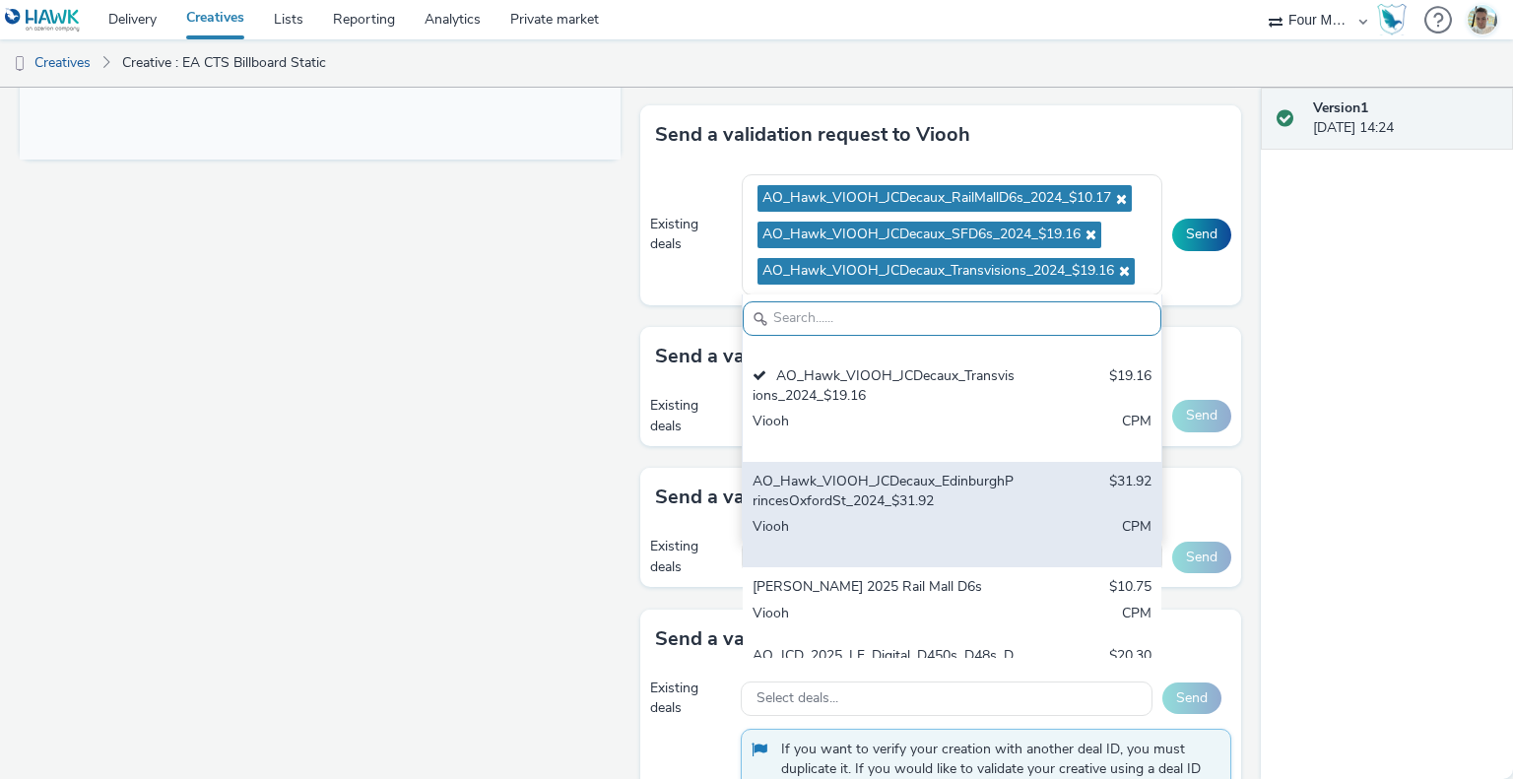
click at [914, 506] on div "AO_Hawk_VIOOH_JCDecaux_EdinburghPrincesOxfordSt_2024_$31.92" at bounding box center [884, 492] width 262 height 40
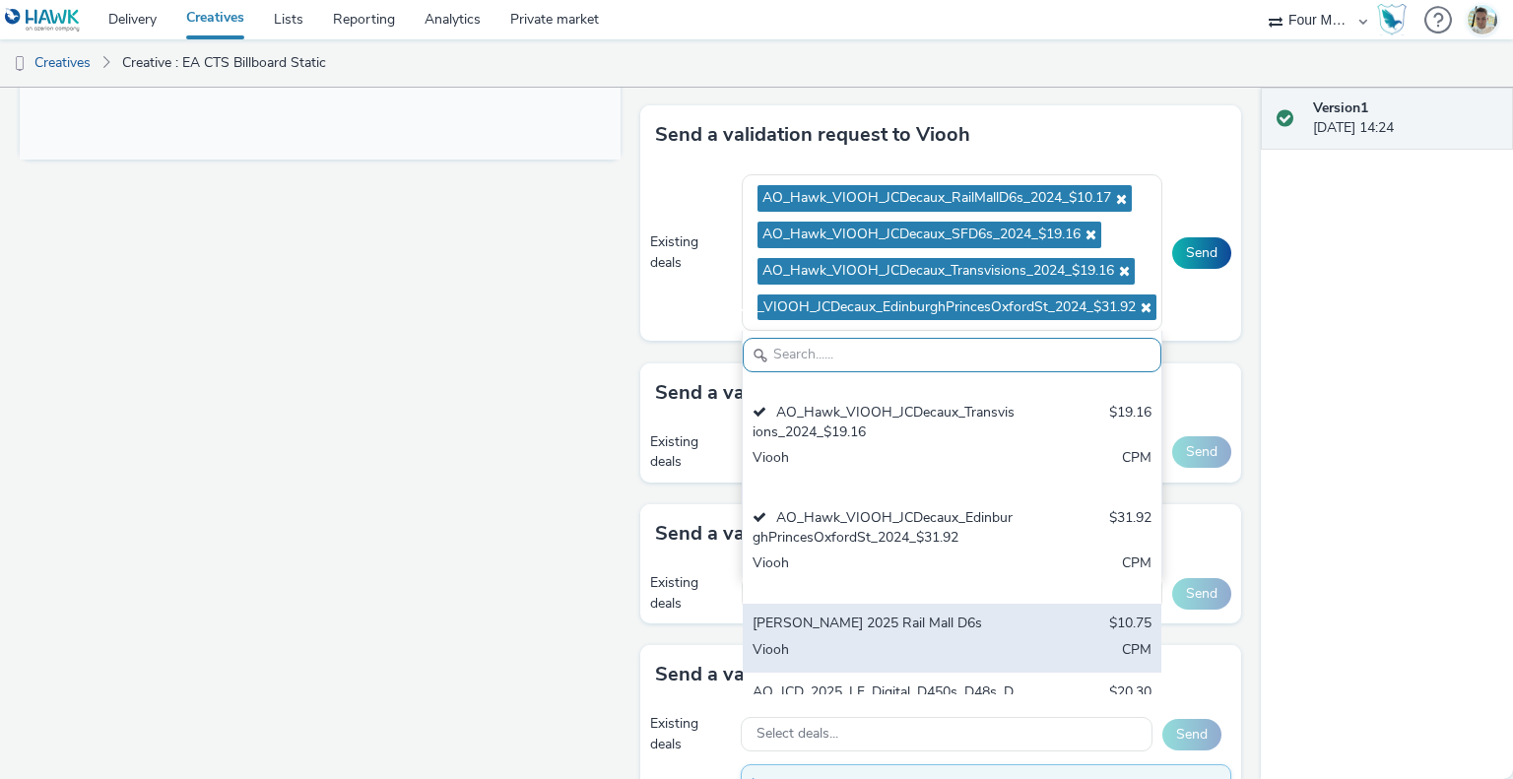
scroll to position [296, 0]
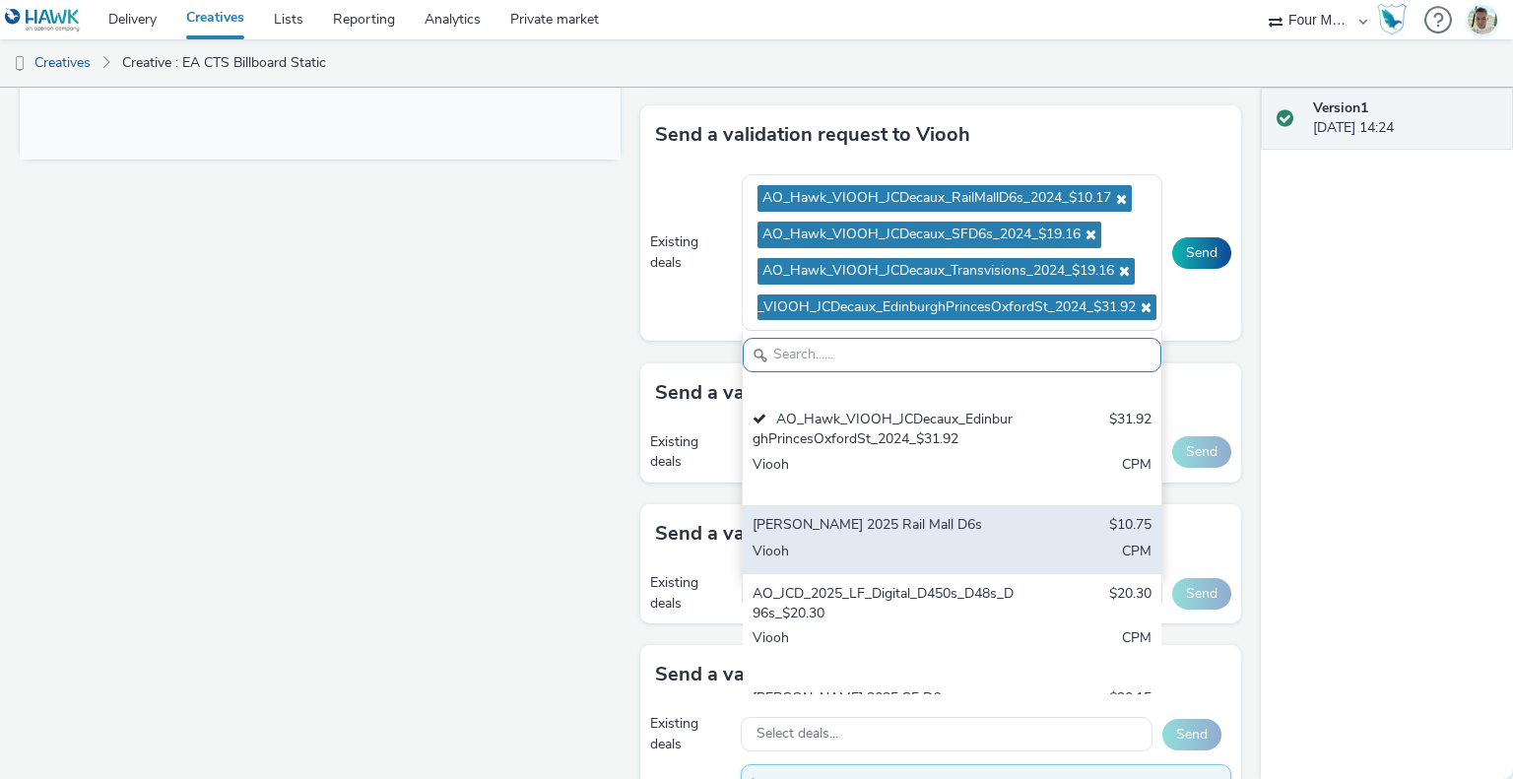
click at [900, 542] on div "Viooh" at bounding box center [884, 553] width 262 height 23
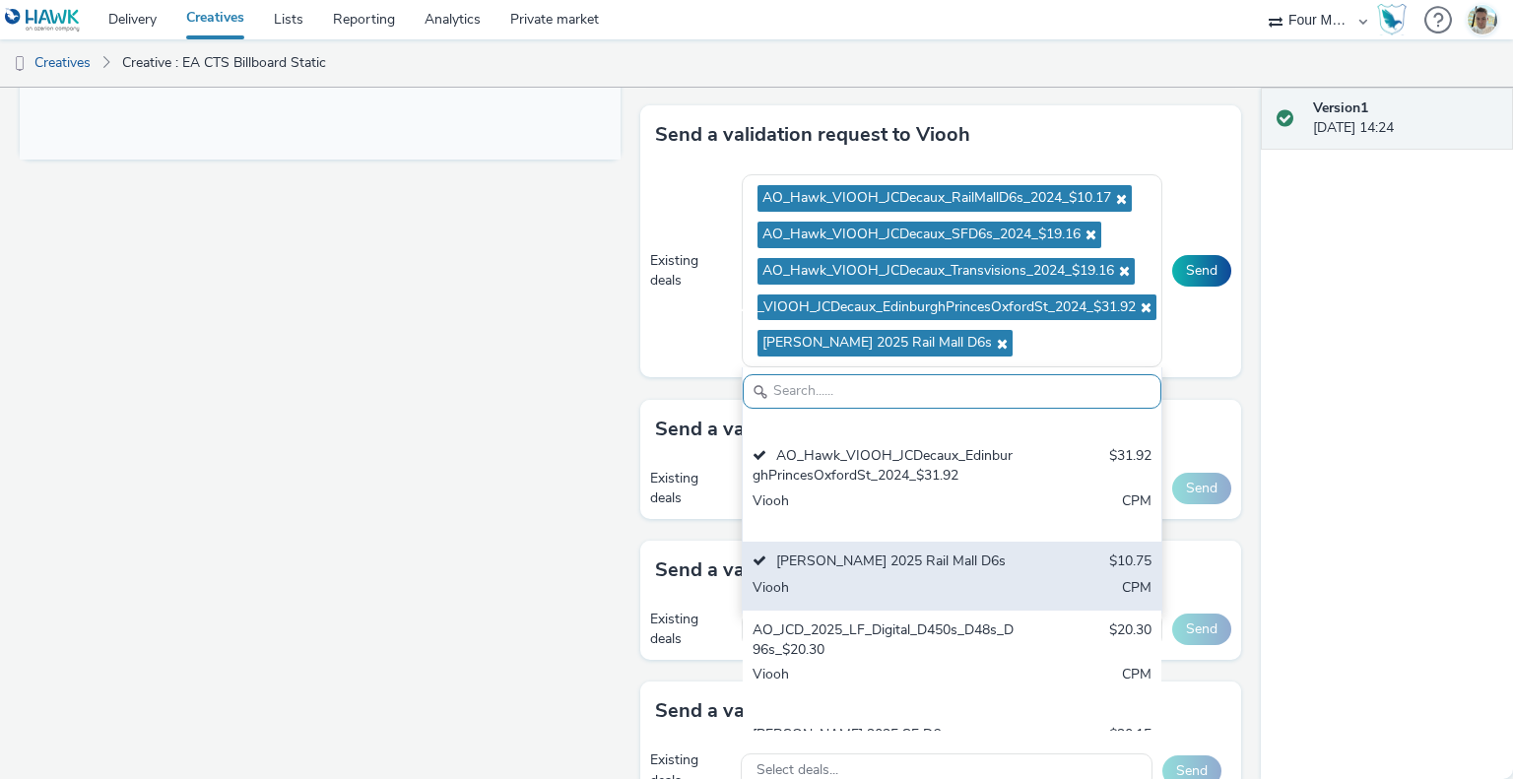
scroll to position [348, 0]
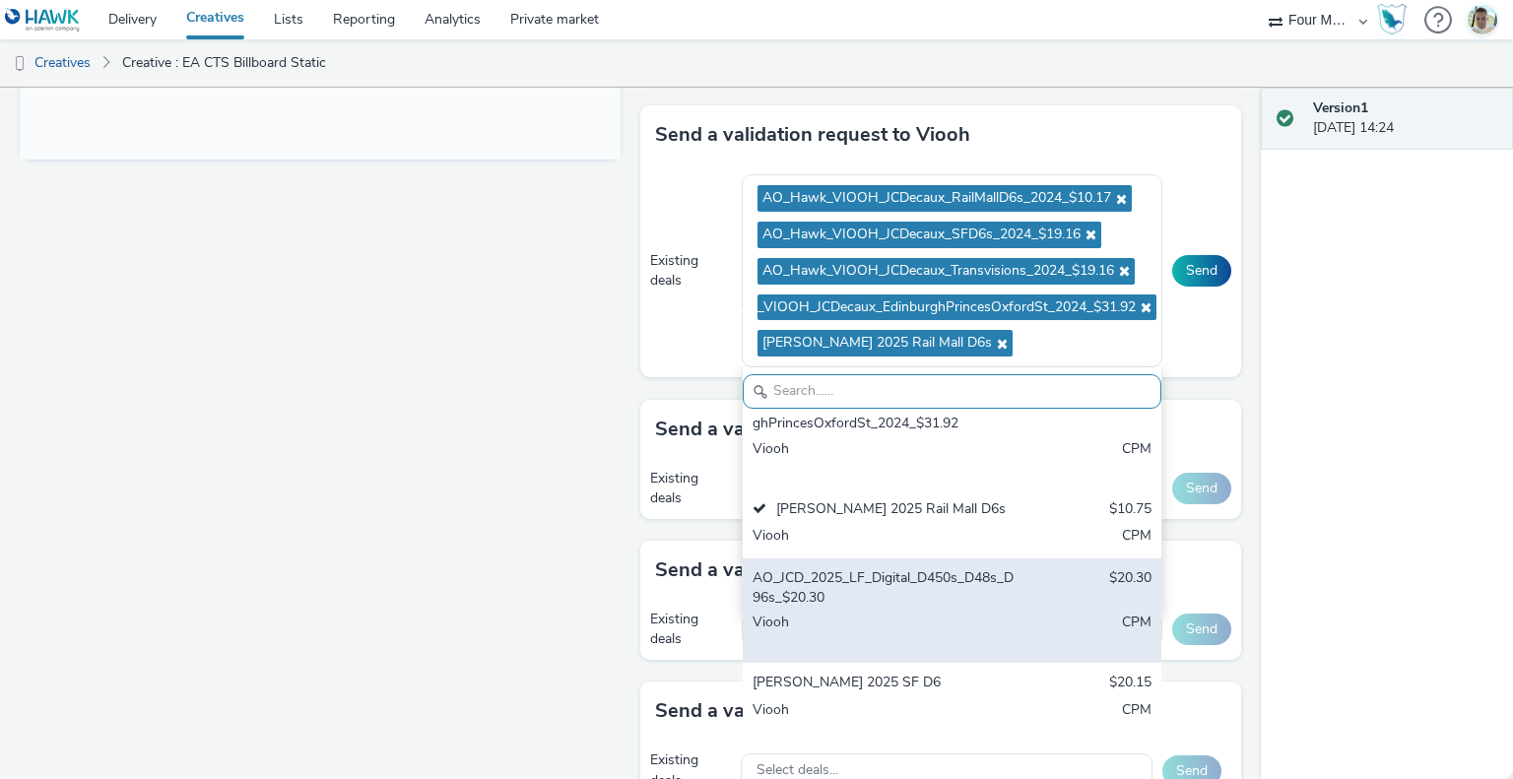
click at [889, 572] on div "AO_JCD_2025_LF_Digital_D450s_D48s_D96s_$20.30" at bounding box center [884, 589] width 262 height 40
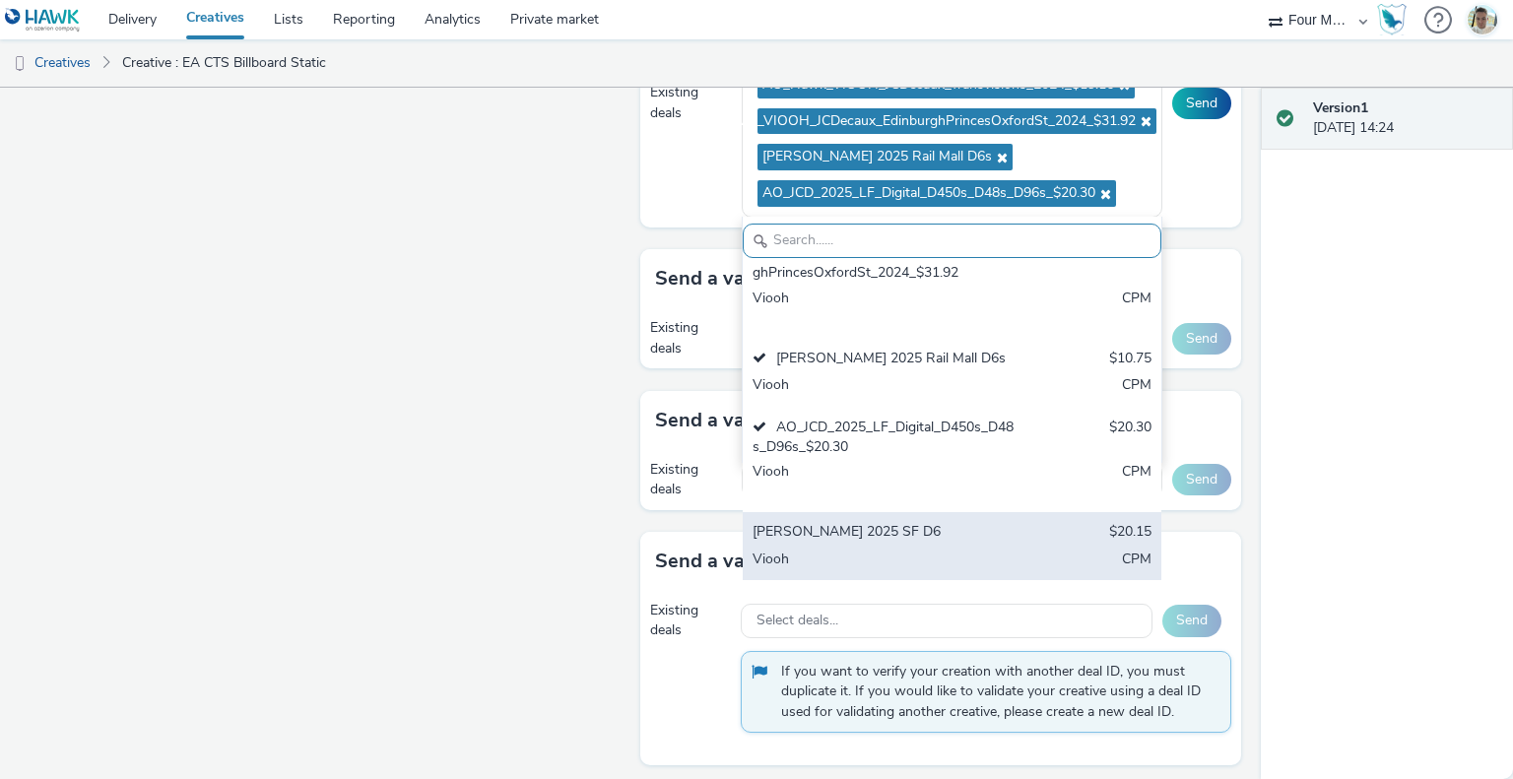
scroll to position [1070, 0]
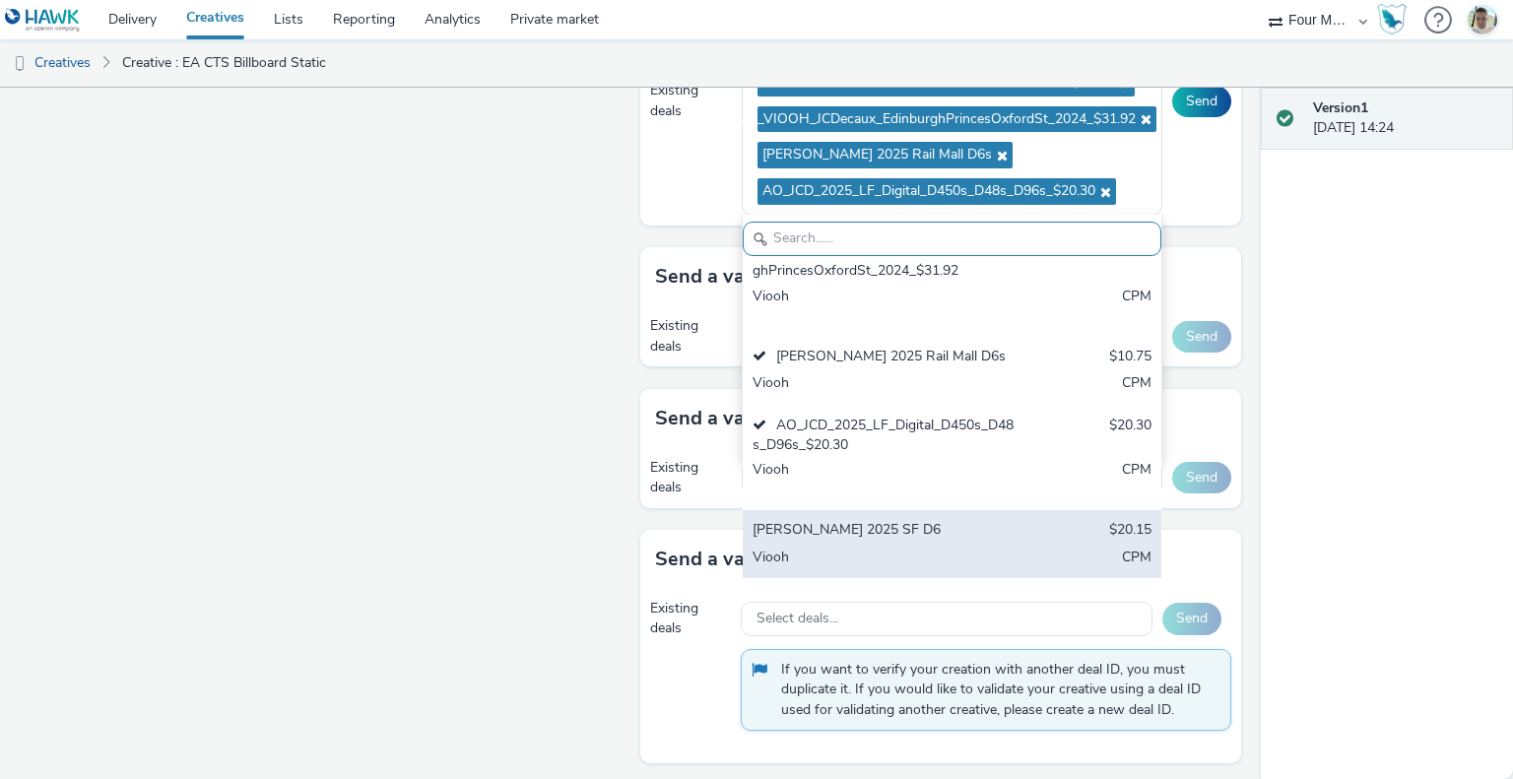
click at [913, 525] on div "[PERSON_NAME] 2025 SF D6" at bounding box center [884, 531] width 262 height 23
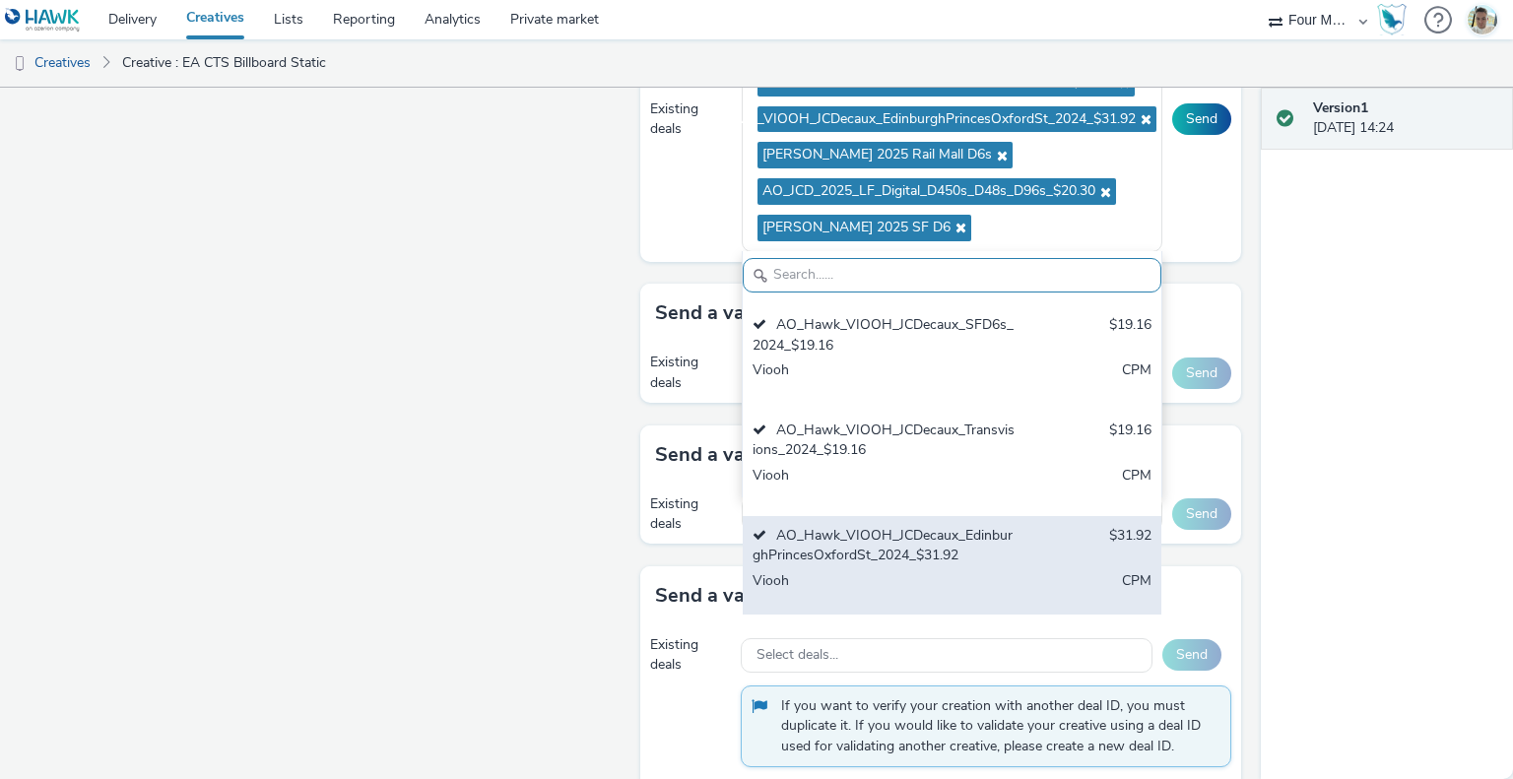
scroll to position [81, 0]
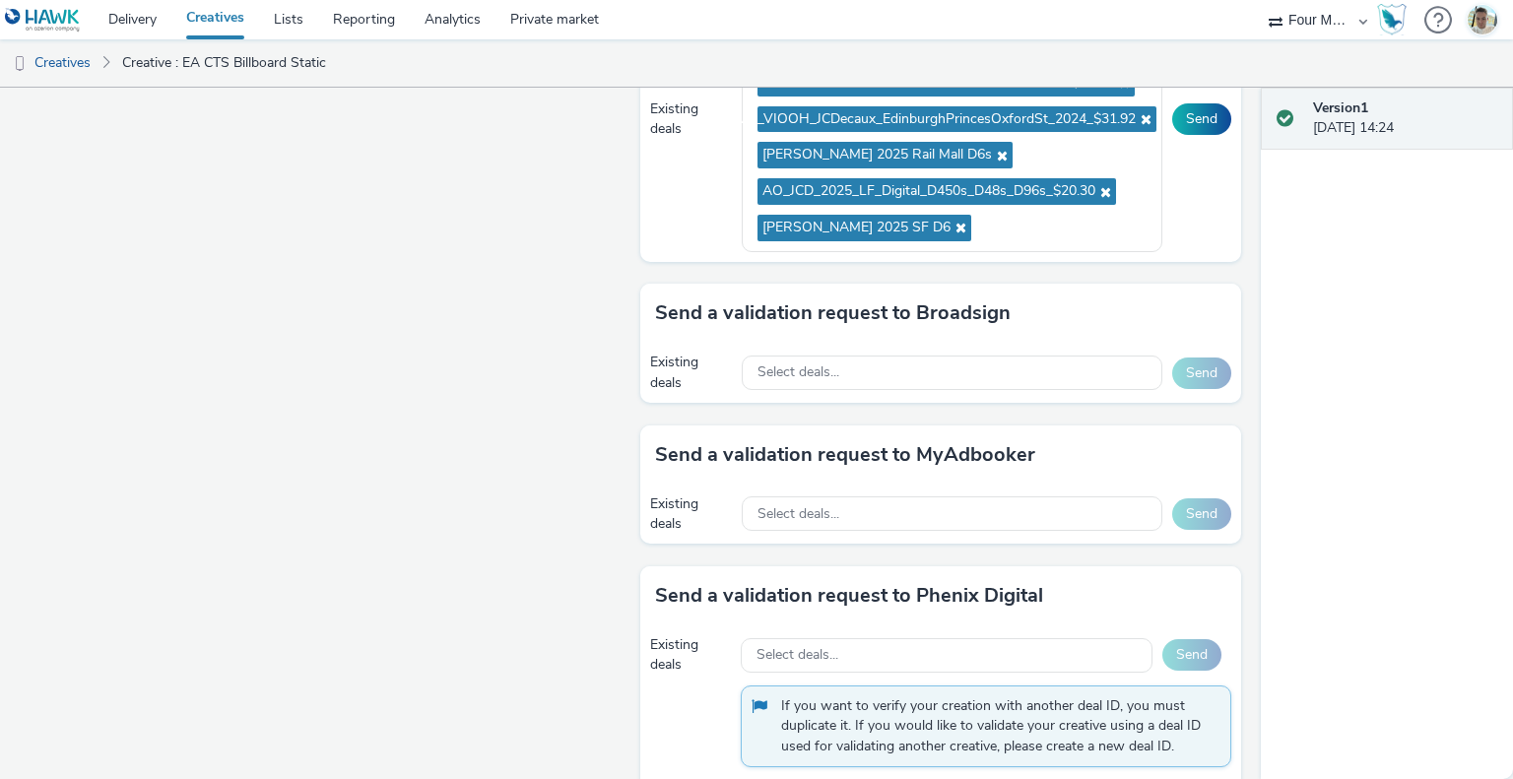
scroll to position [799, 0]
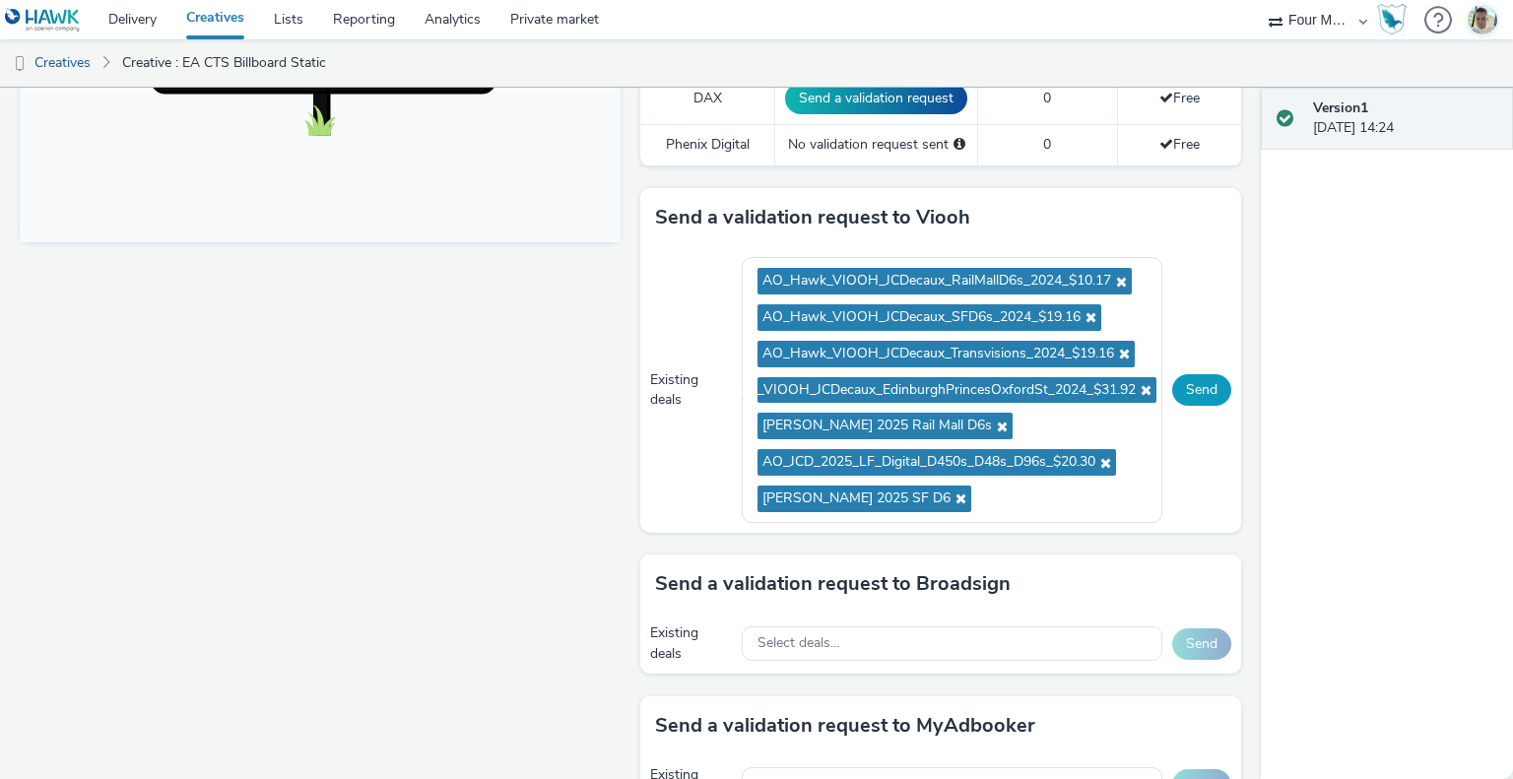
click at [1206, 381] on button "Send" at bounding box center [1202, 390] width 59 height 32
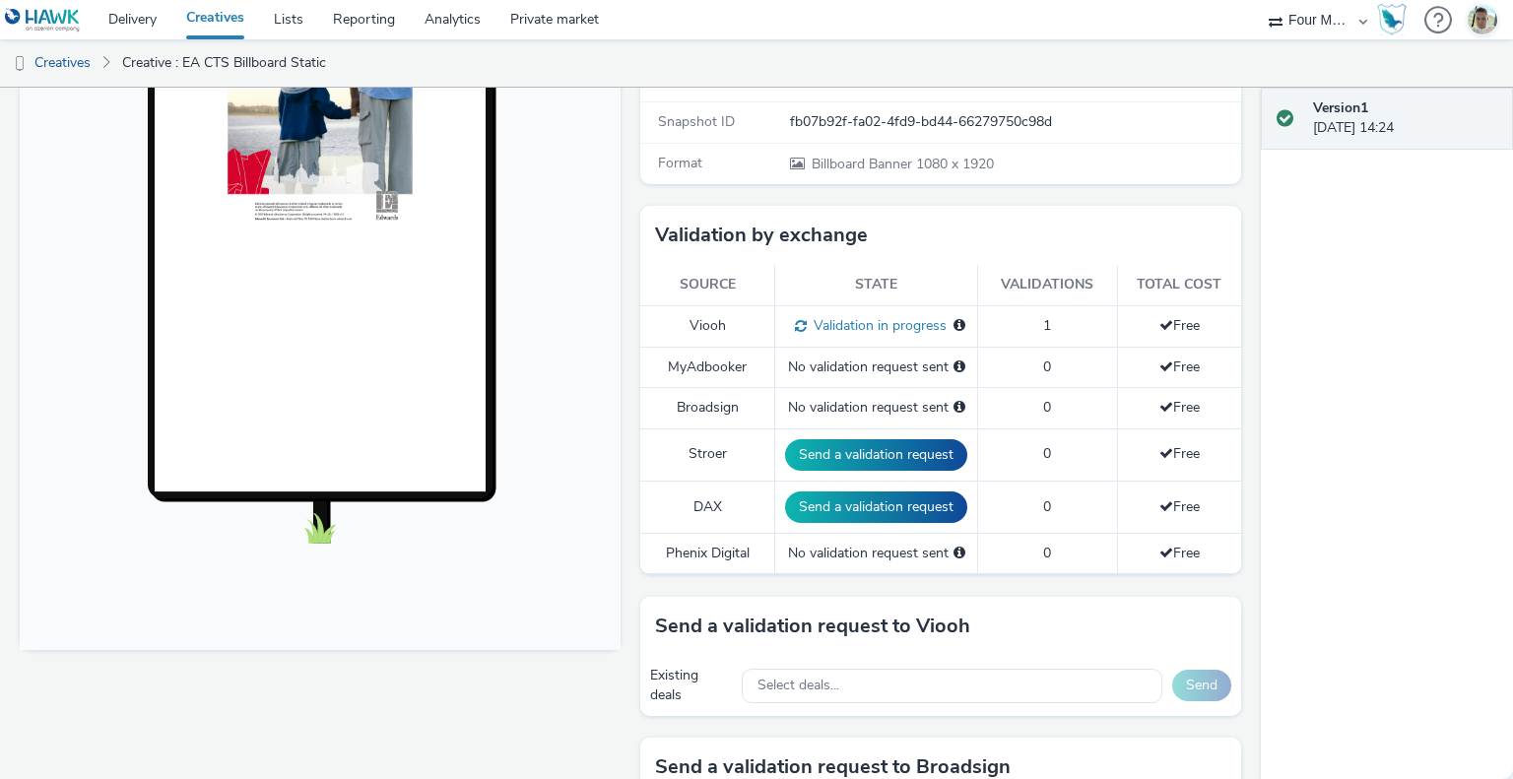
scroll to position [401, 0]
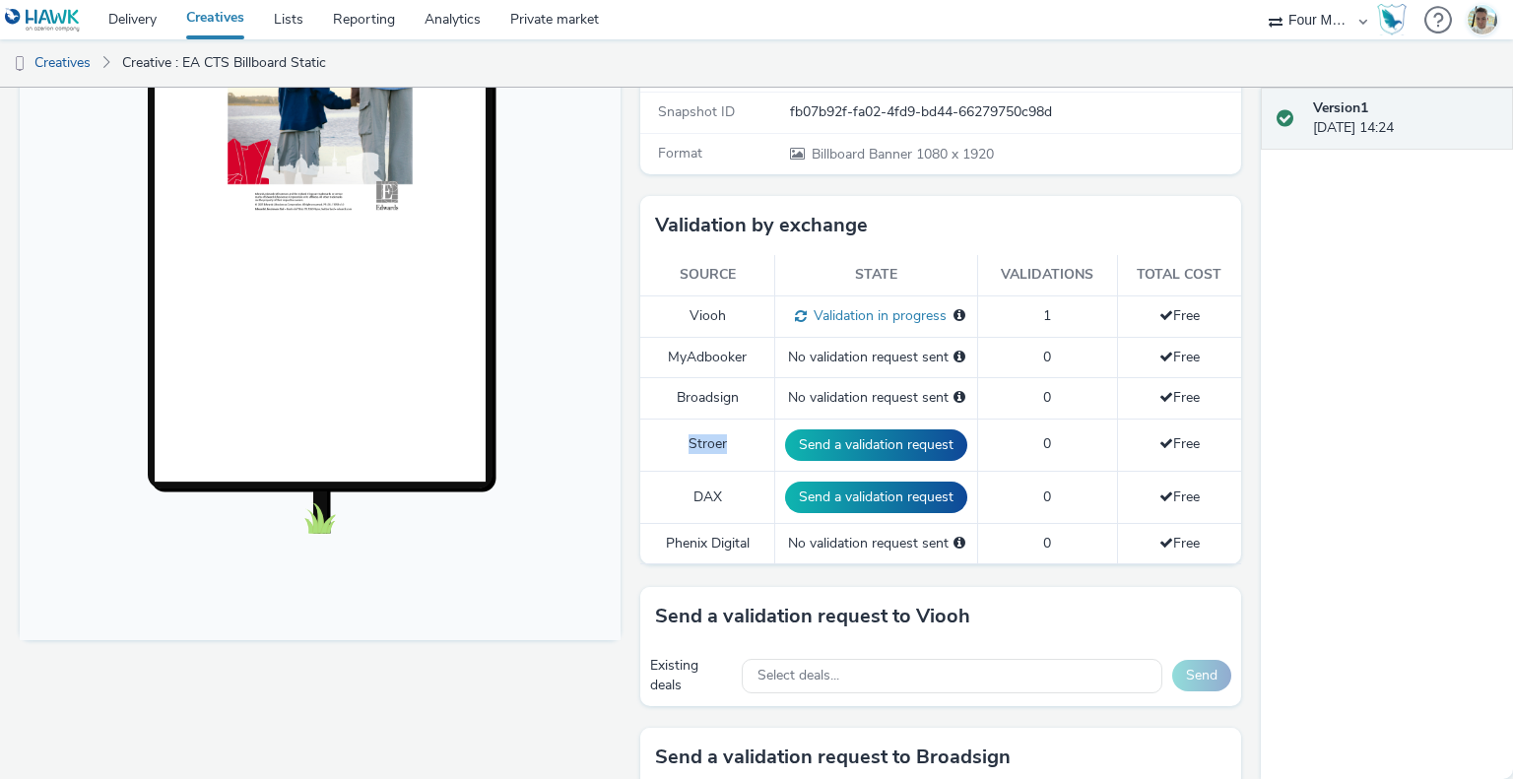
drag, startPoint x: 734, startPoint y: 438, endPoint x: 639, endPoint y: 437, distance: 94.6
click at [640, 437] on td "Stroer" at bounding box center [707, 445] width 135 height 52
drag, startPoint x: 727, startPoint y: 493, endPoint x: 664, endPoint y: 492, distance: 63.1
click at [664, 492] on td "DAX" at bounding box center [707, 497] width 135 height 52
click at [706, 429] on td "Stroer" at bounding box center [707, 445] width 135 height 52
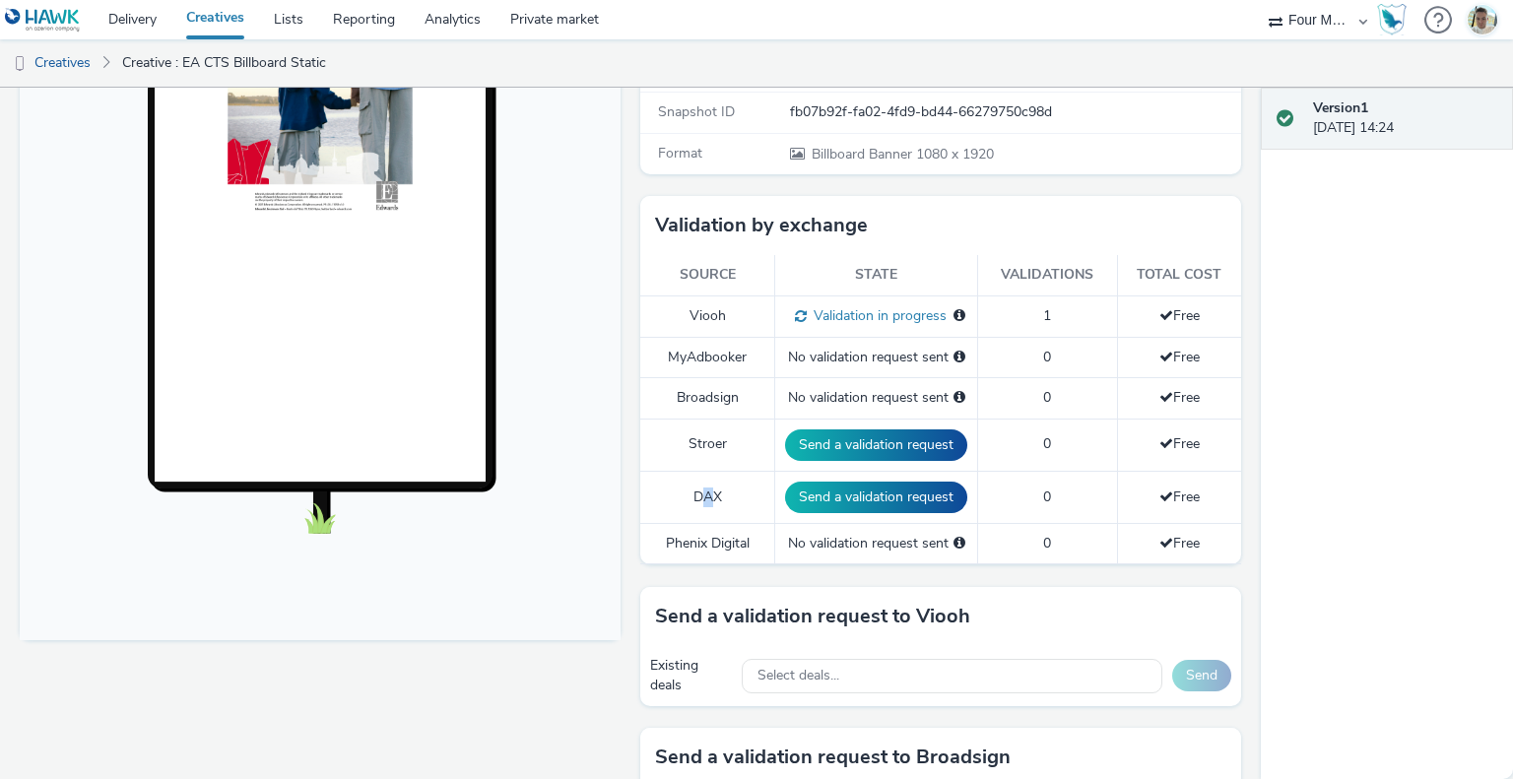
drag, startPoint x: 705, startPoint y: 476, endPoint x: 690, endPoint y: 503, distance: 30.4
click at [690, 503] on td "DAX" at bounding box center [707, 497] width 135 height 52
click at [822, 489] on button "Send a validation request" at bounding box center [876, 498] width 182 height 32
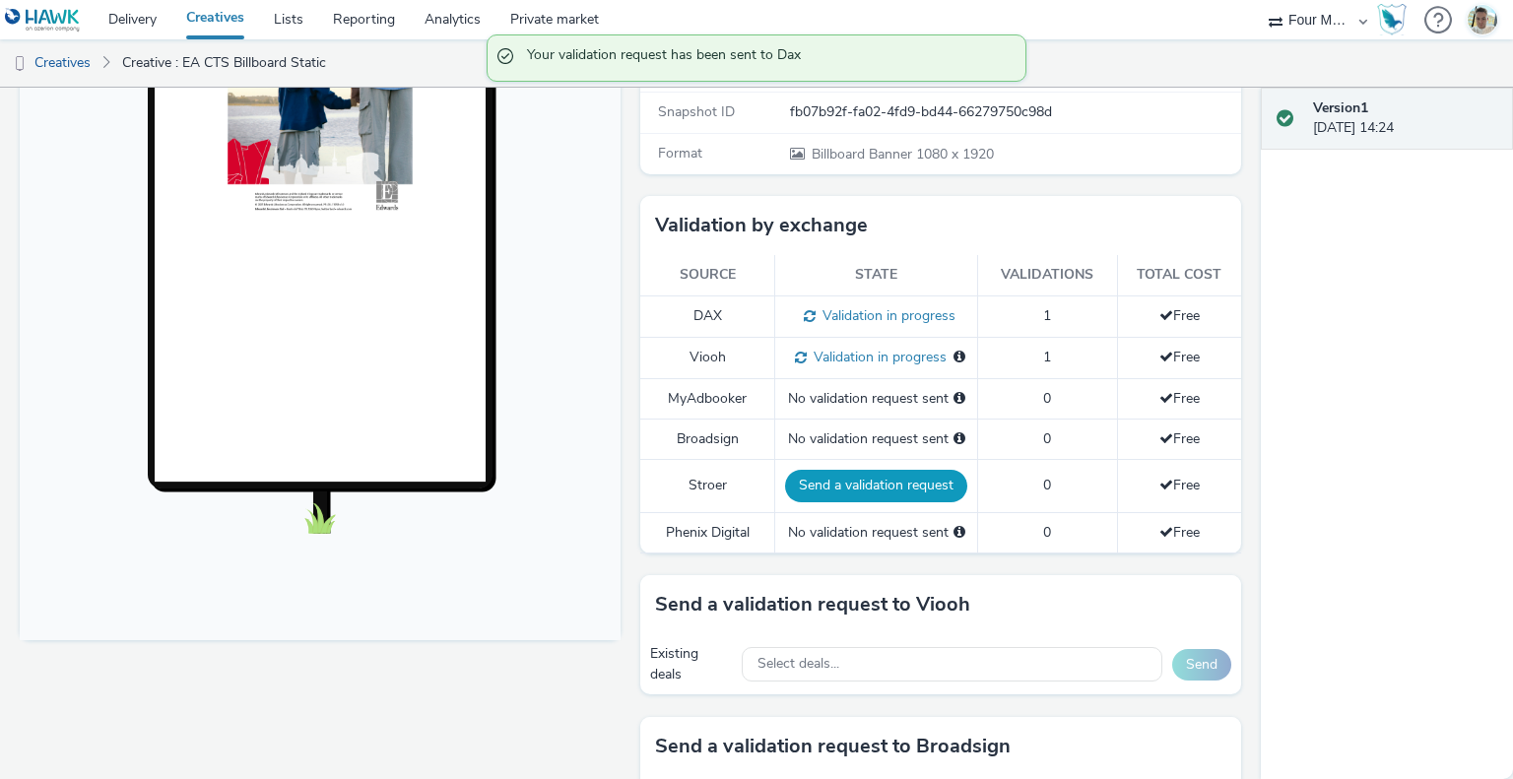
click at [883, 475] on button "Send a validation request" at bounding box center [876, 486] width 182 height 32
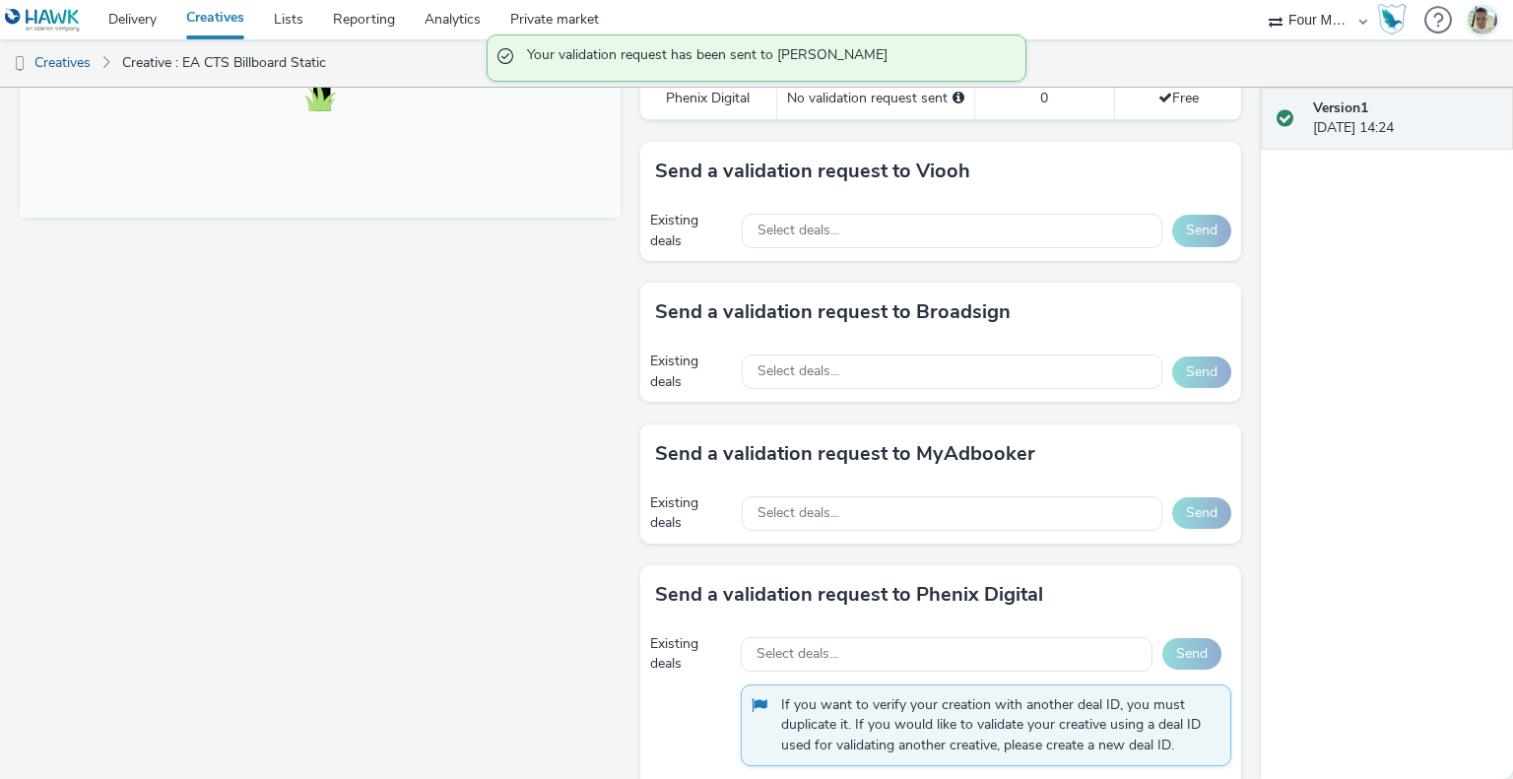
scroll to position [821, 0]
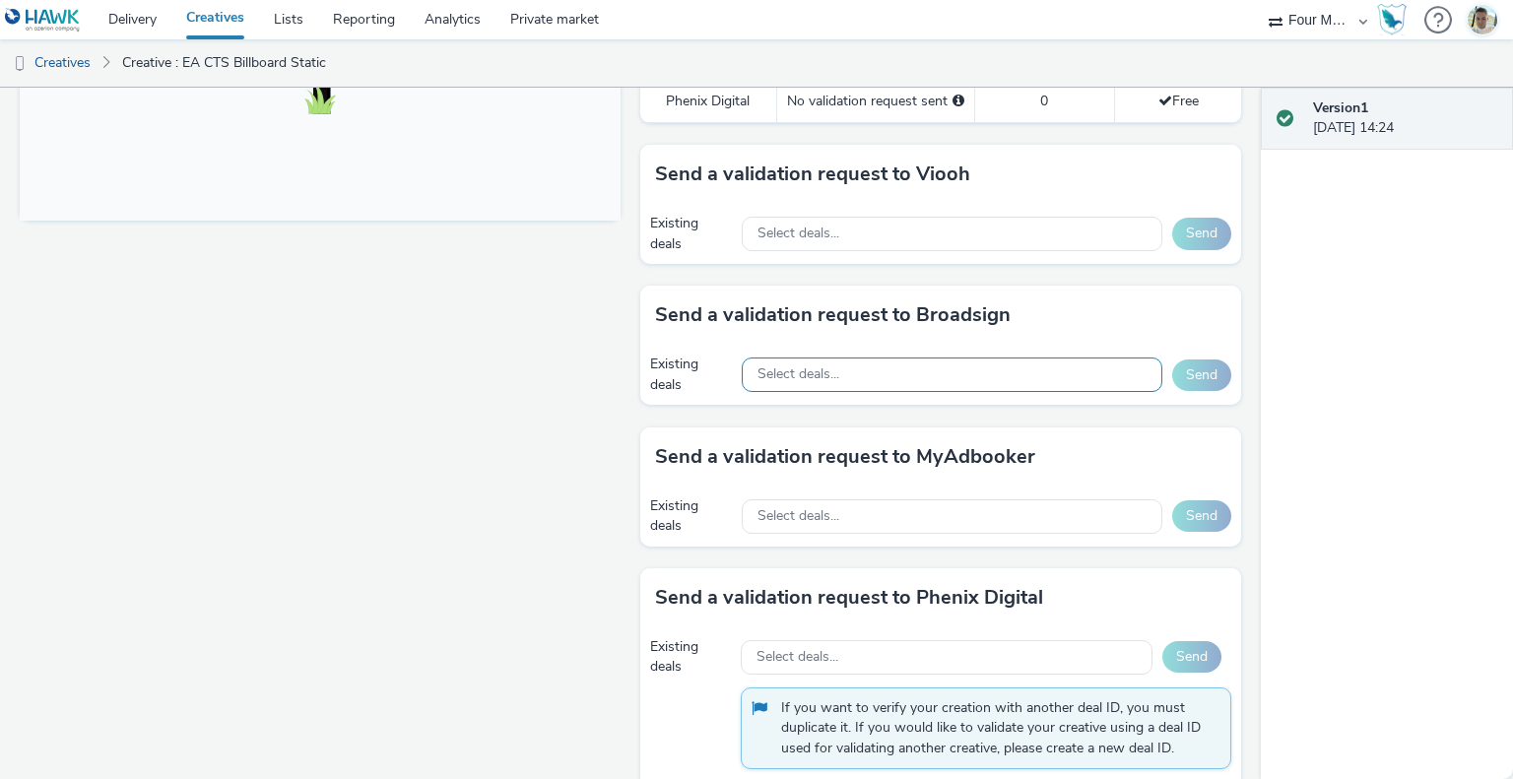
click at [870, 392] on div "Select deals..." at bounding box center [952, 375] width 421 height 34
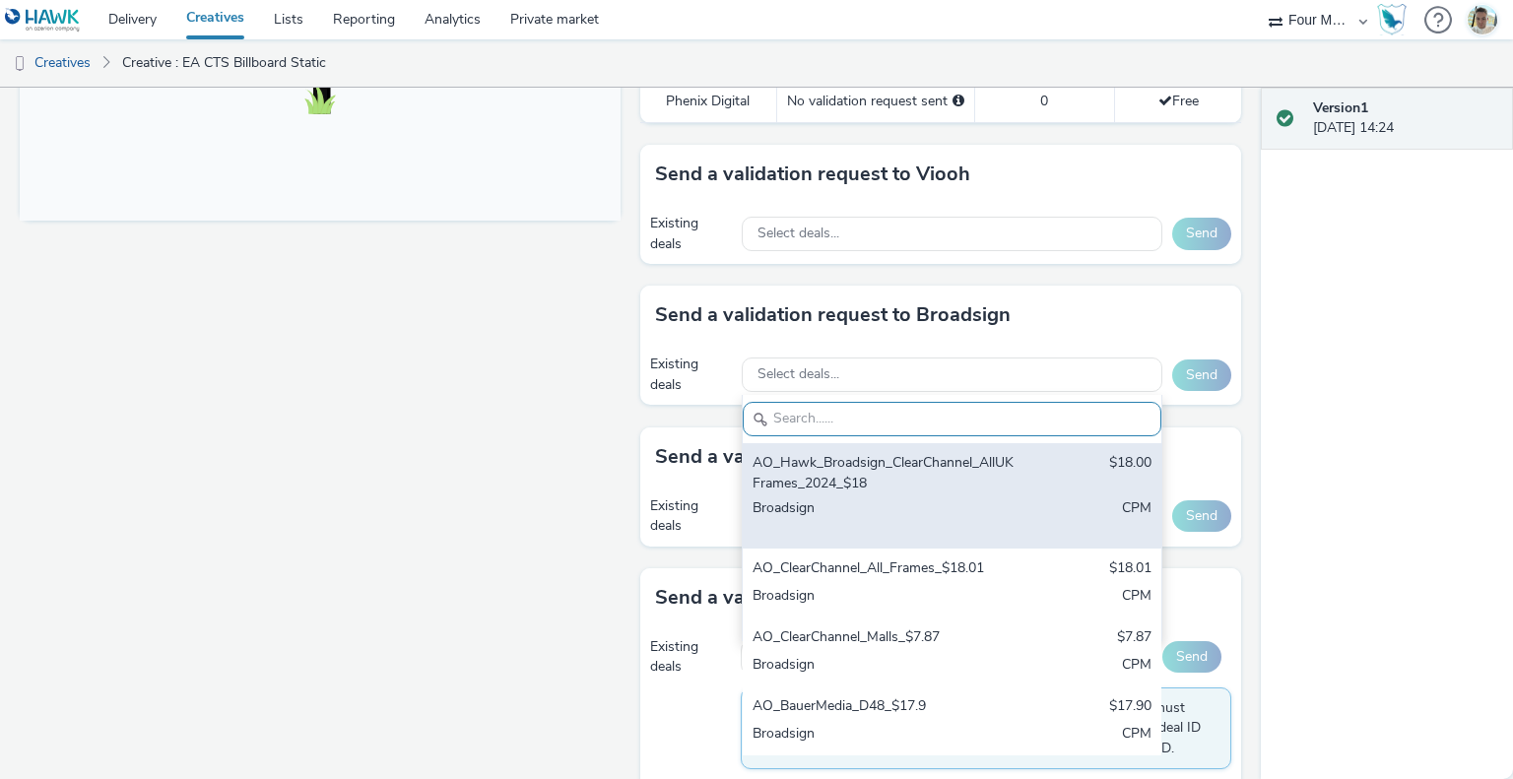
click at [911, 512] on div "AO_Hawk_Broadsign_ClearChannel_AllUKFrames_2024_$18 $18.00 Broadsign CPM" at bounding box center [952, 495] width 419 height 105
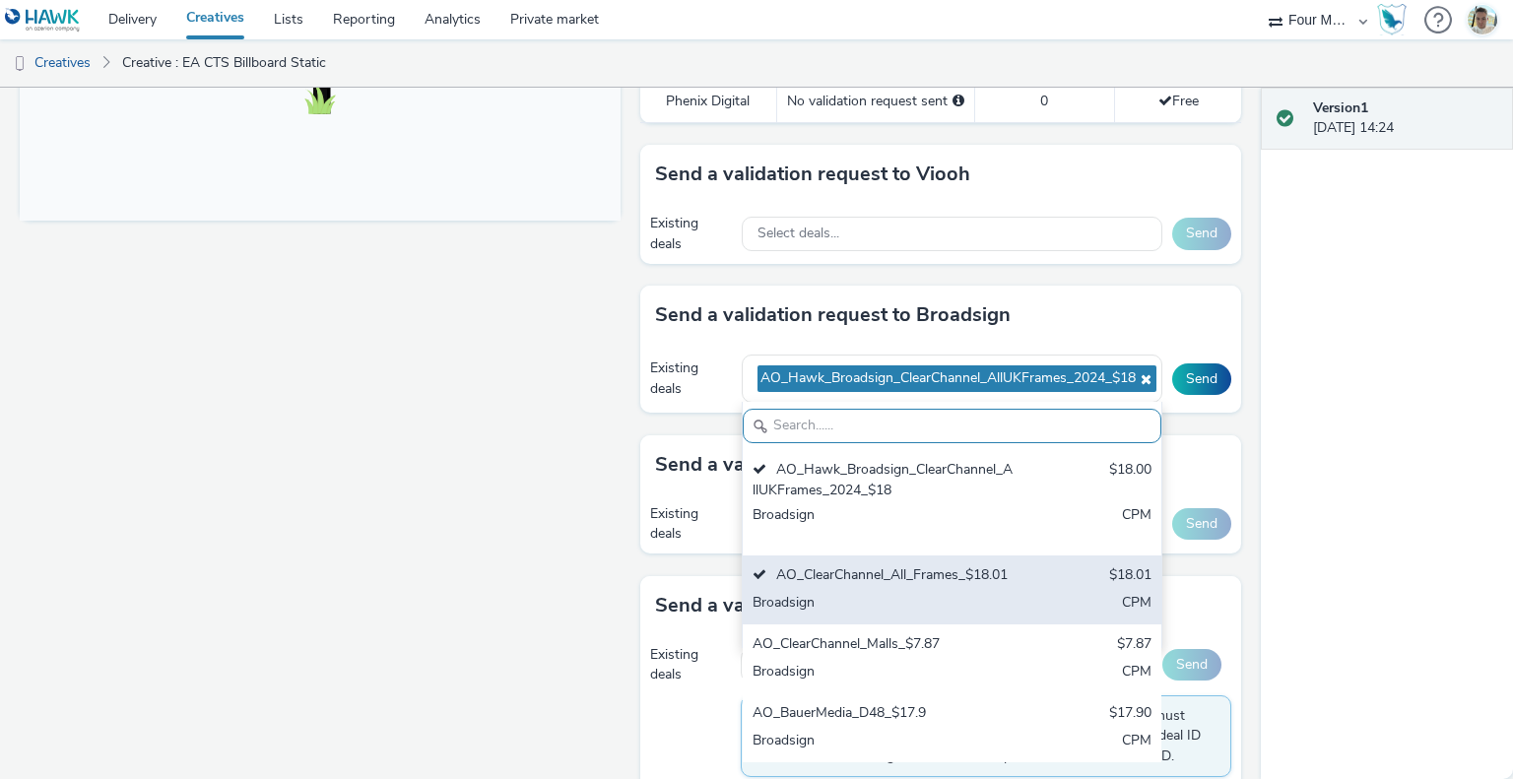
click at [887, 616] on div "Broadsign" at bounding box center [884, 604] width 262 height 23
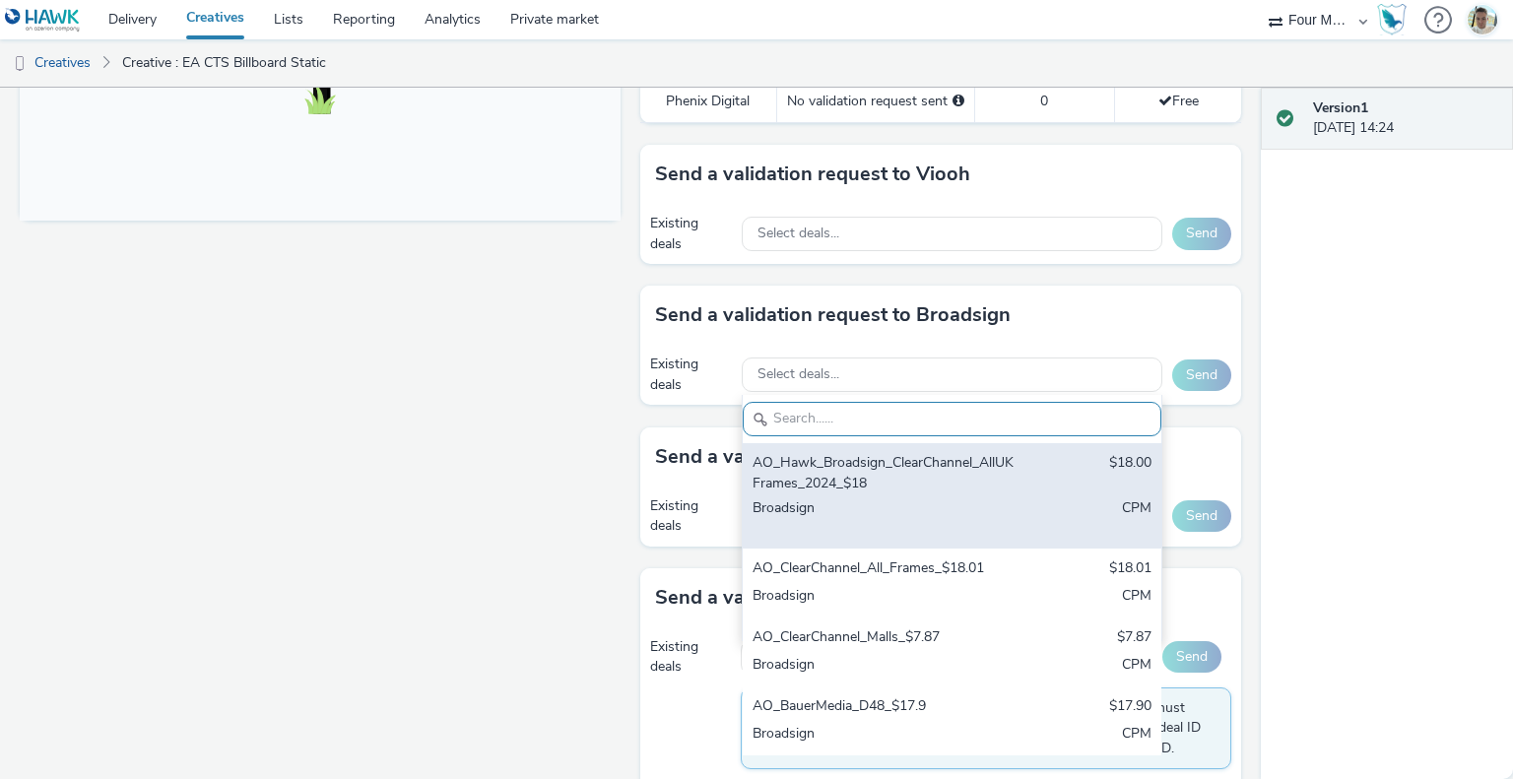
click at [841, 514] on div "Broadsign" at bounding box center [884, 519] width 262 height 40
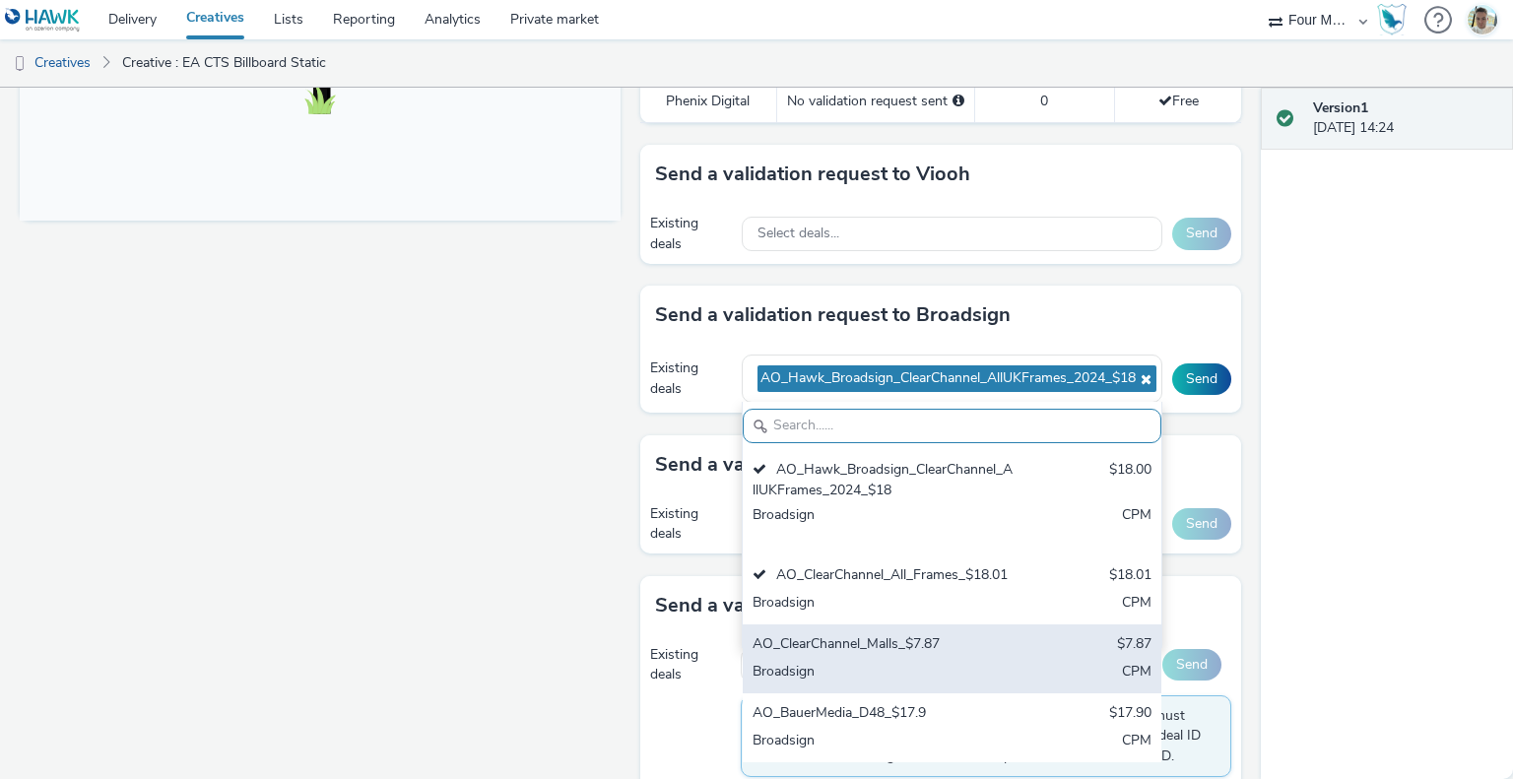
click at [882, 657] on div "AO_ClearChannel_Malls_$7.87" at bounding box center [884, 646] width 262 height 23
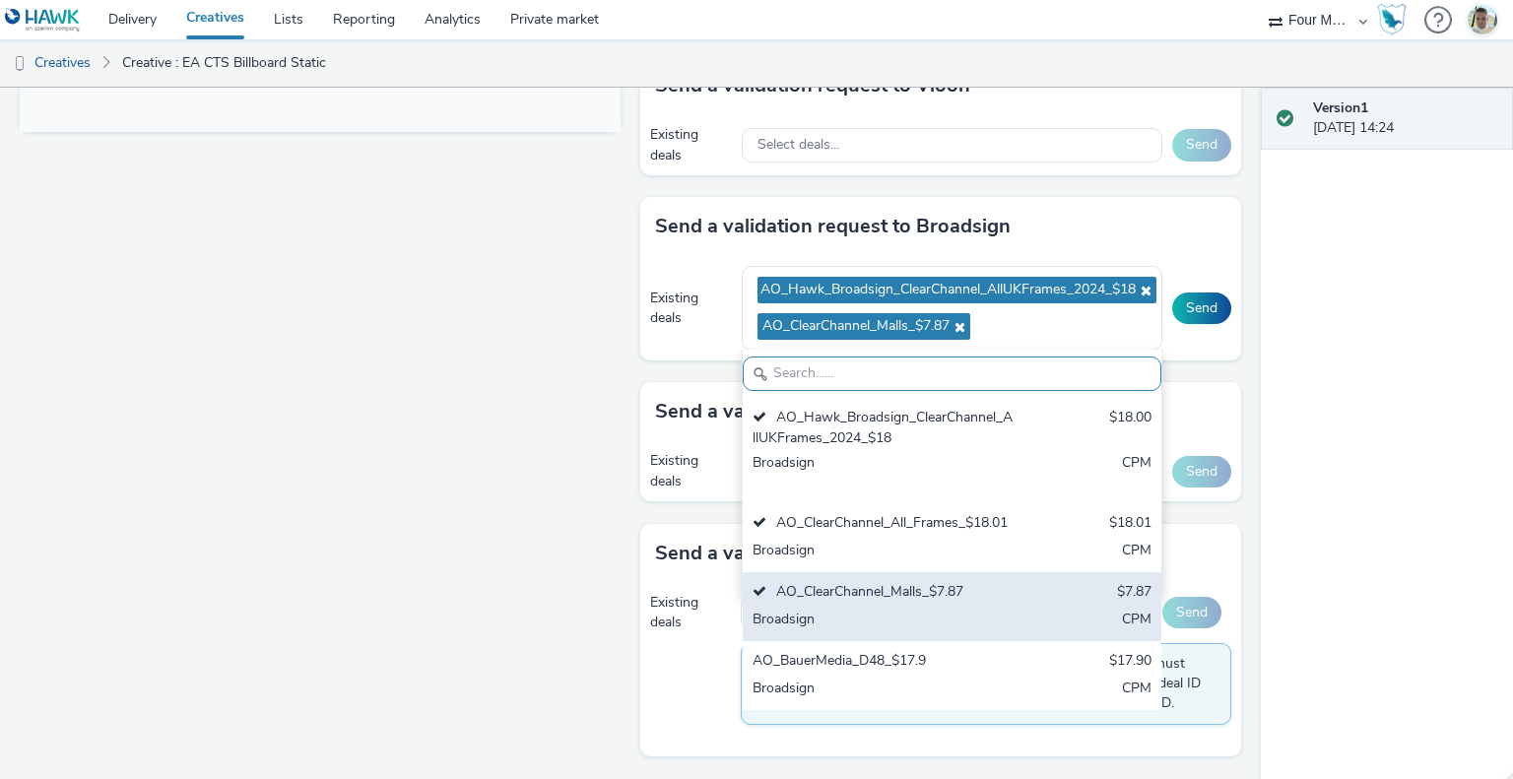
scroll to position [33, 0]
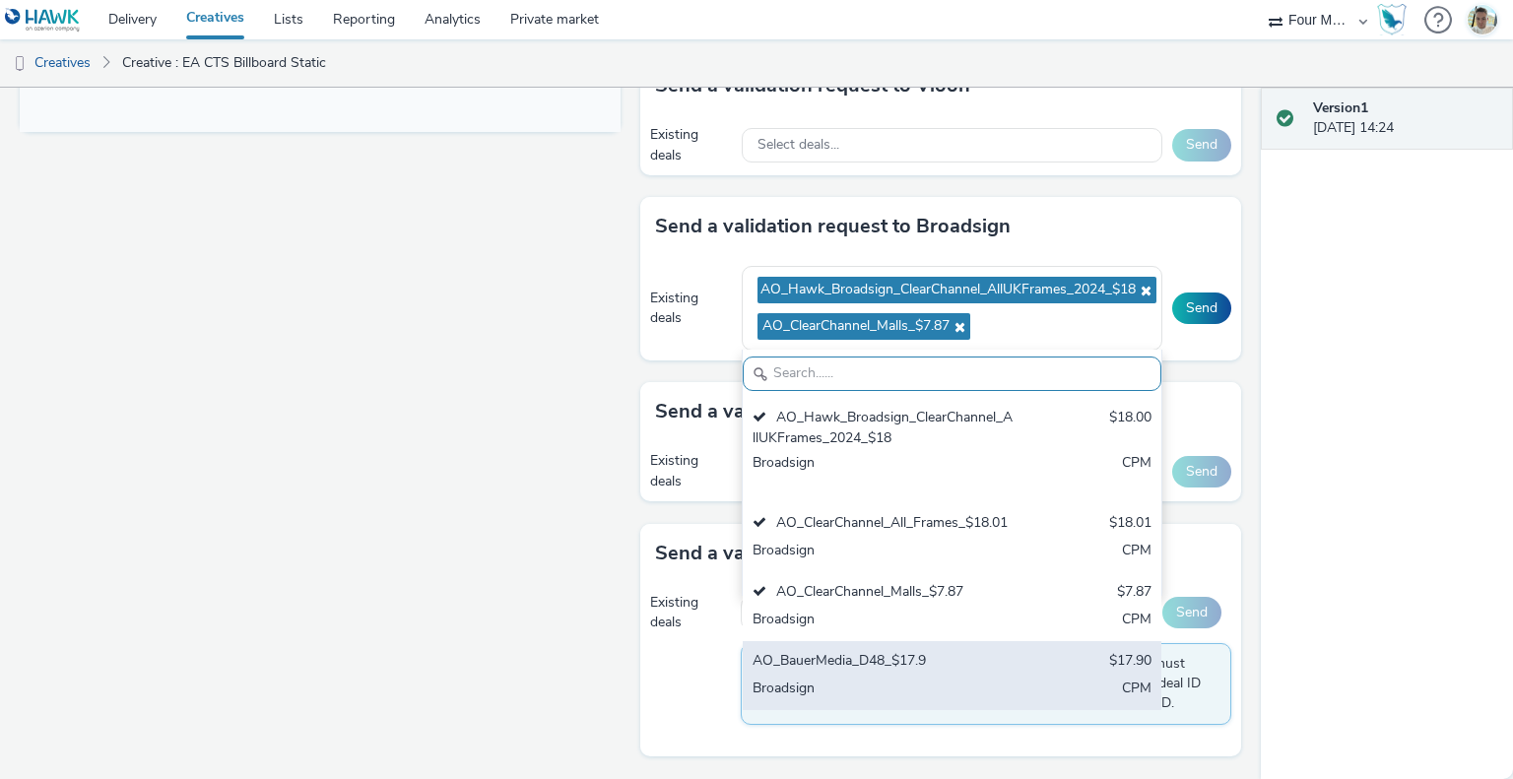
click at [869, 646] on div "AO_BauerMedia_D48_$17.9 $17.90 Broadsign CPM" at bounding box center [952, 675] width 419 height 69
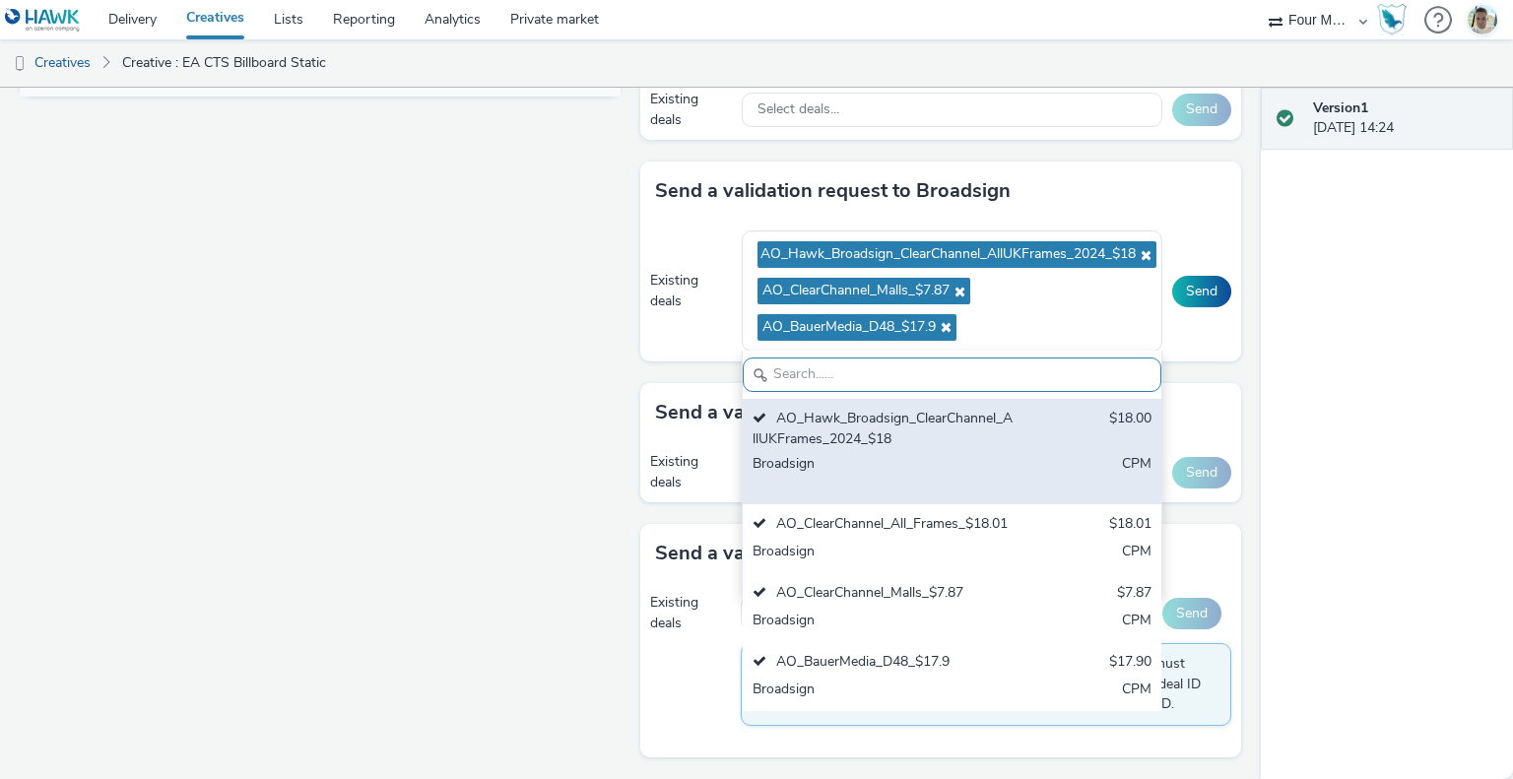
scroll to position [961, 0]
click at [873, 454] on div "Broadsign" at bounding box center [884, 474] width 262 height 40
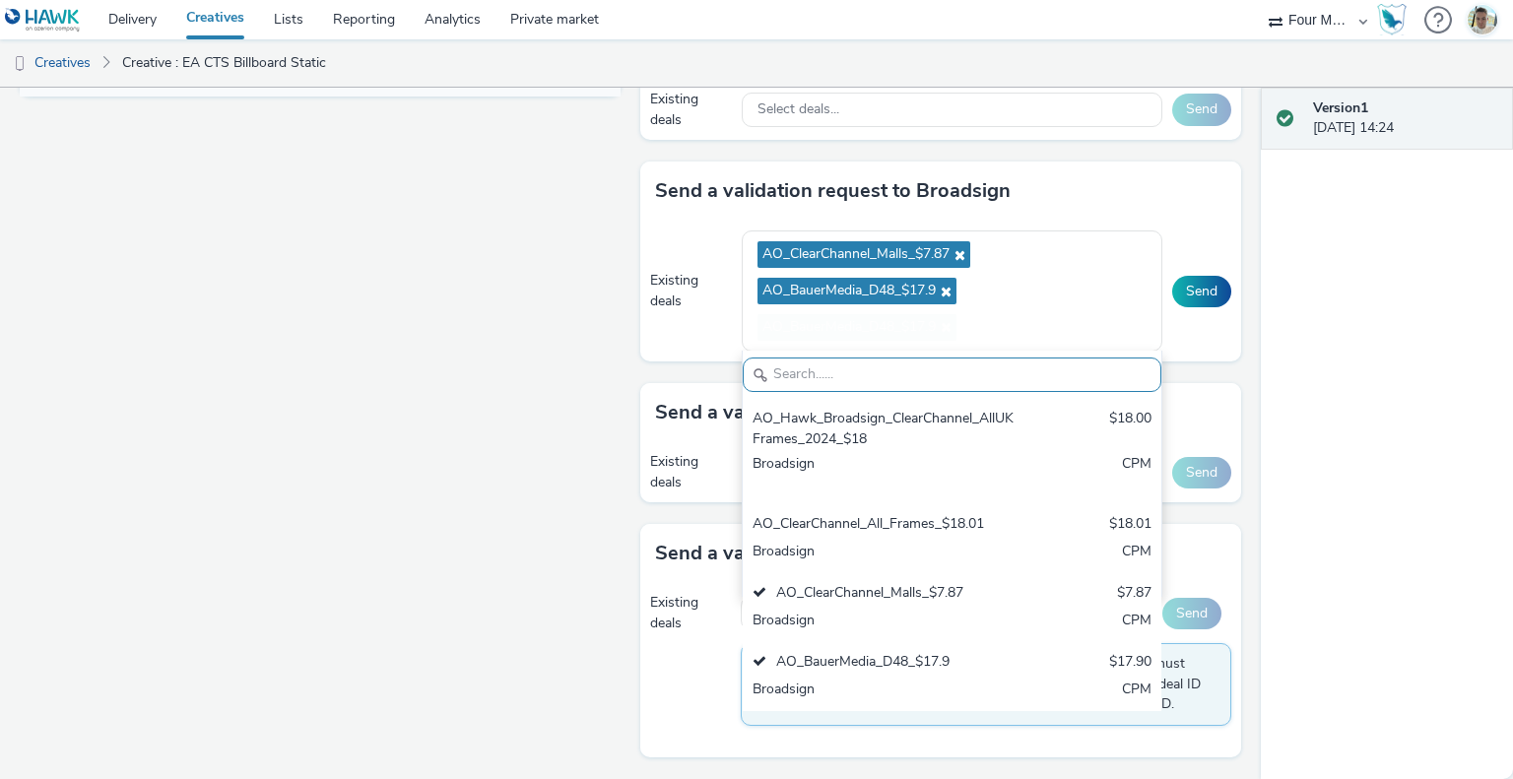
scroll to position [924, 0]
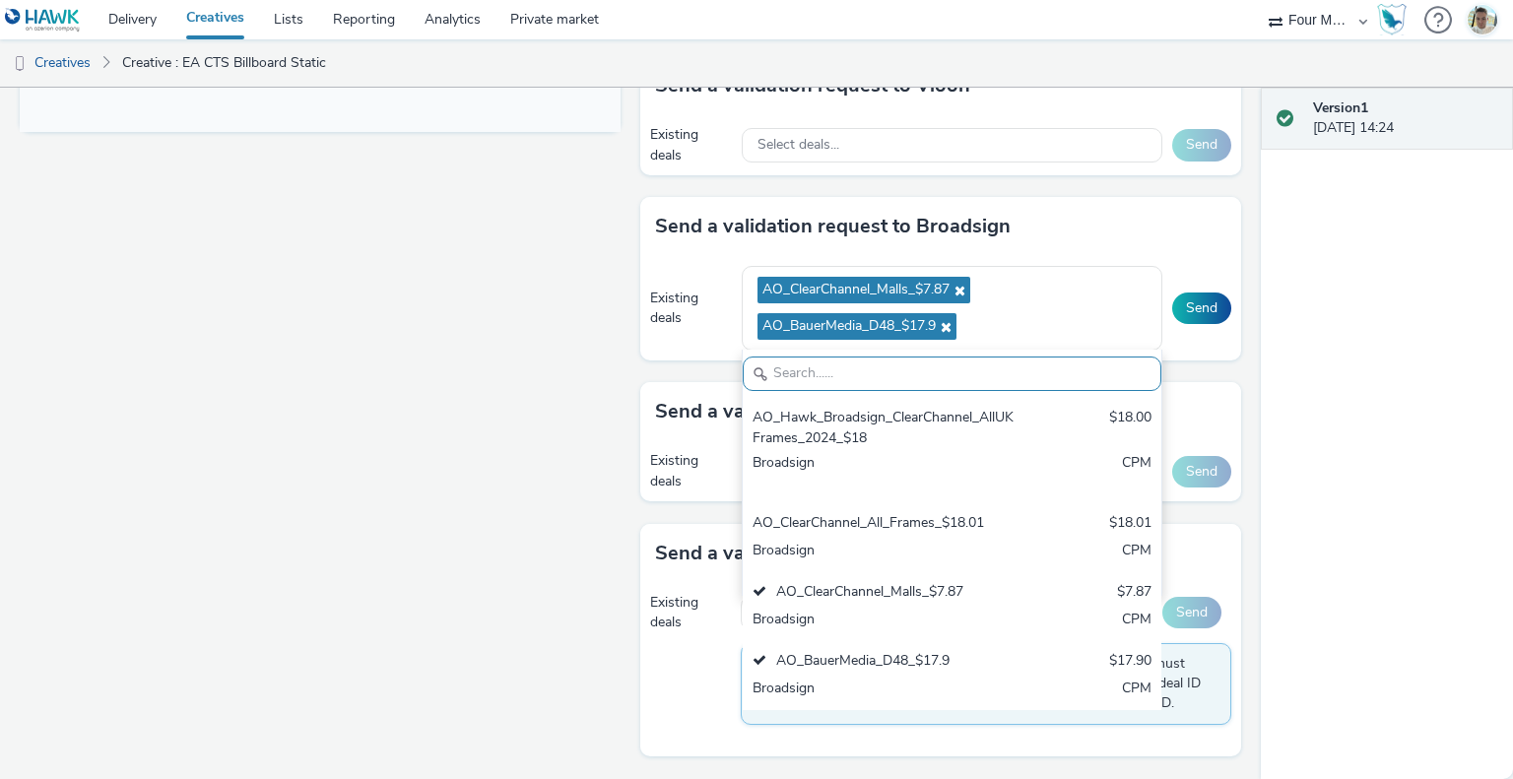
click at [840, 432] on div "AO_Hawk_Broadsign_ClearChannel_AllUKFrames_2024_$18" at bounding box center [884, 428] width 262 height 40
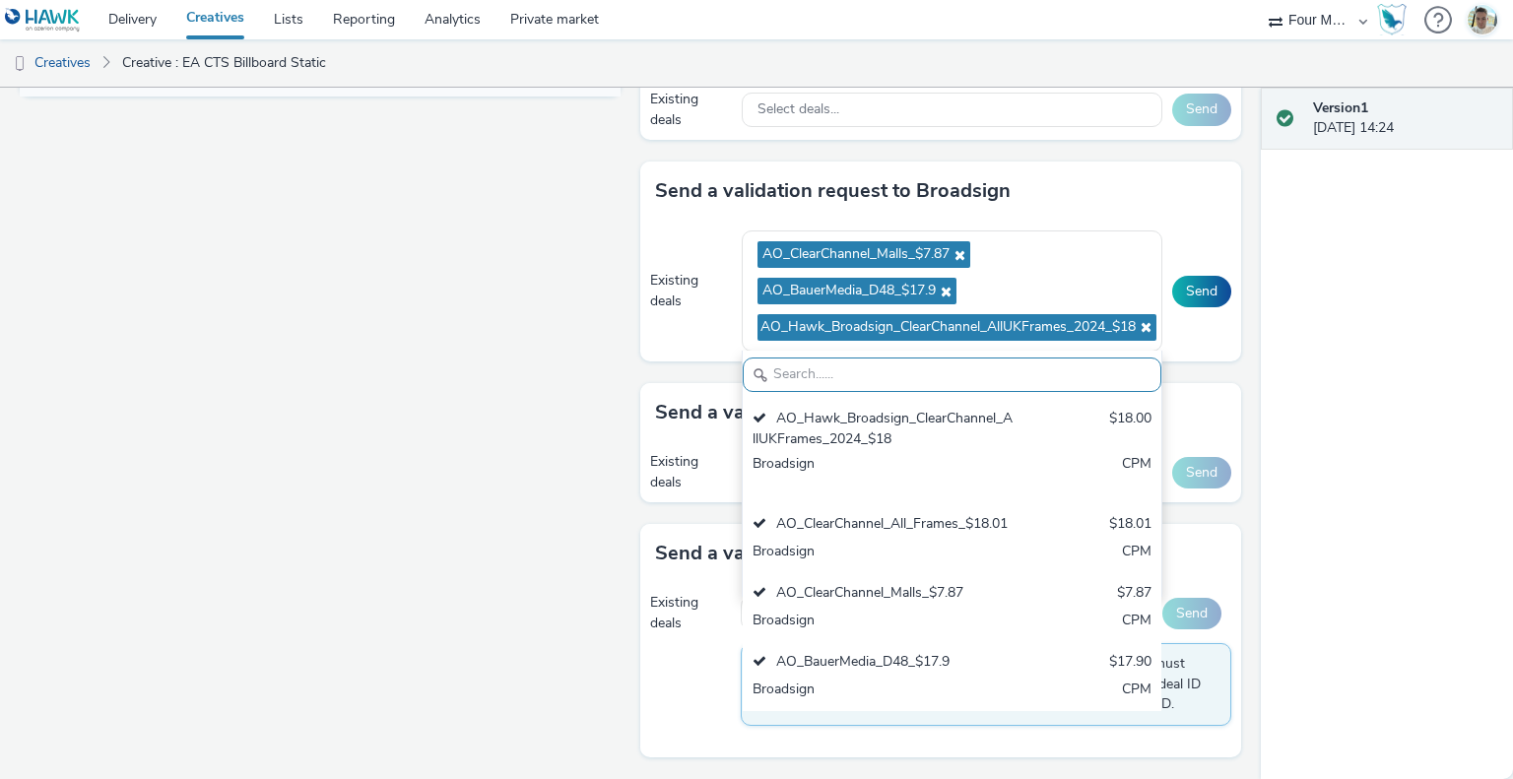
scroll to position [961, 0]
click at [295, 529] on div "Fullscreen" at bounding box center [325, 34] width 611 height 1491
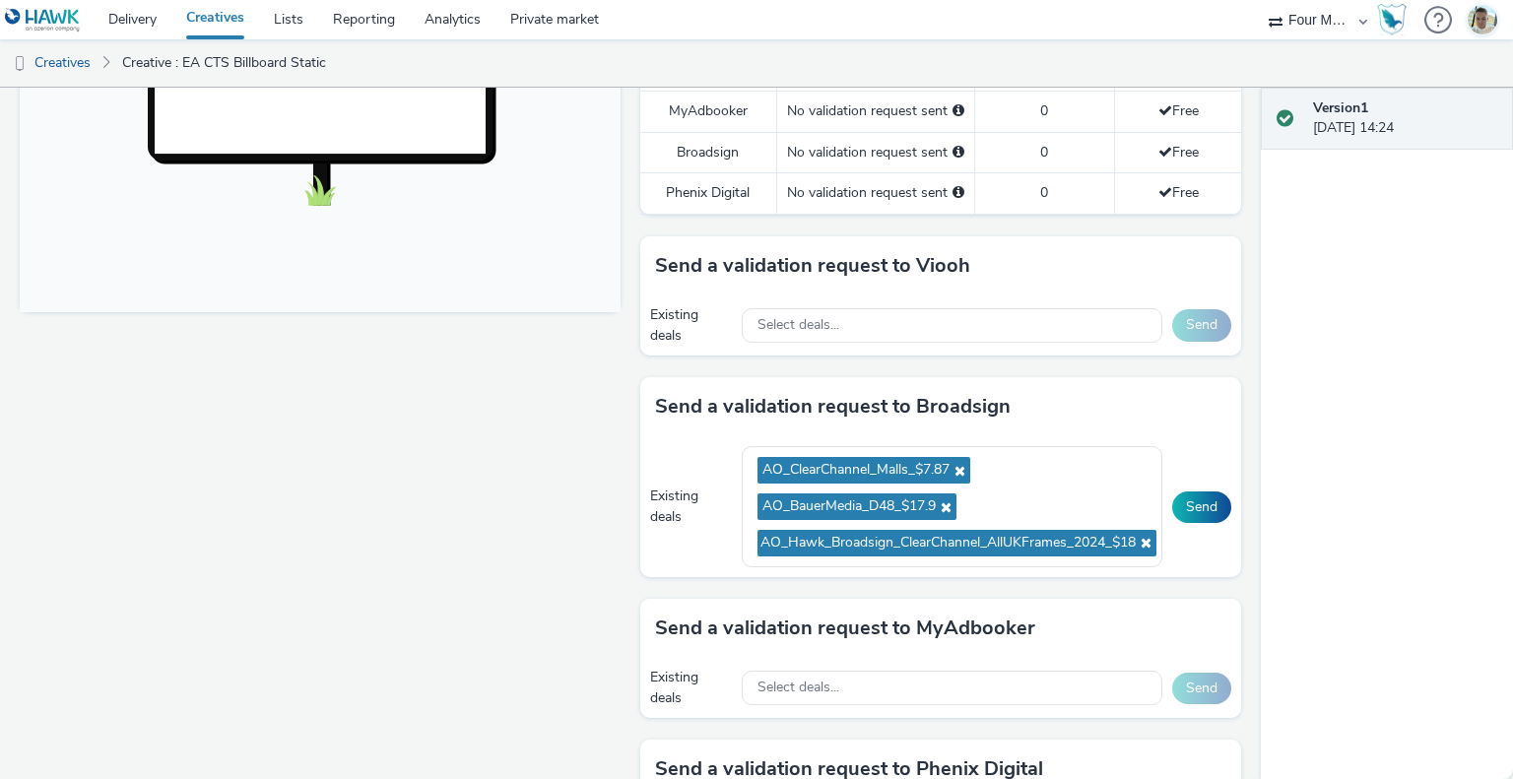
scroll to position [764, 0]
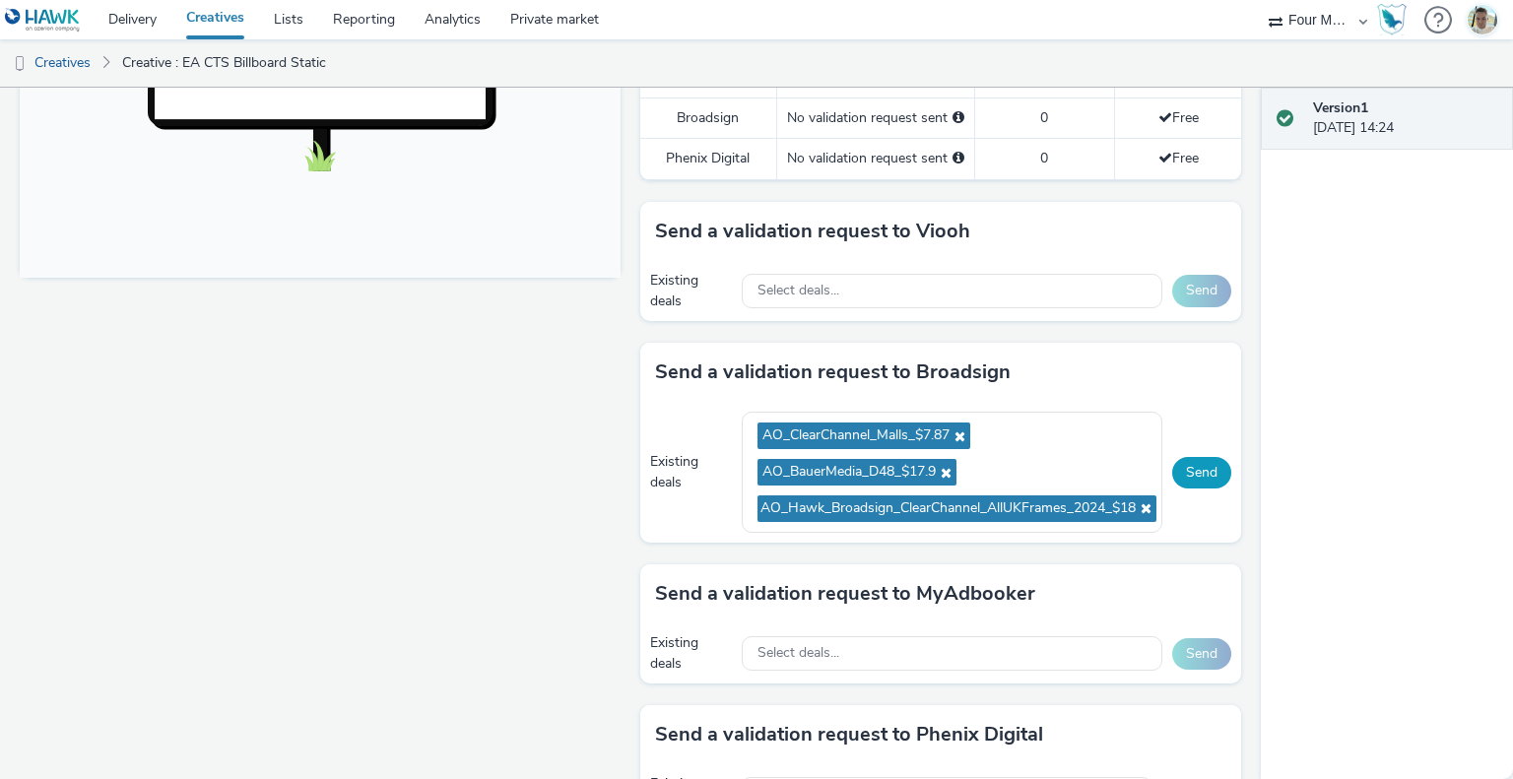
click at [1206, 489] on button "Send" at bounding box center [1202, 473] width 59 height 32
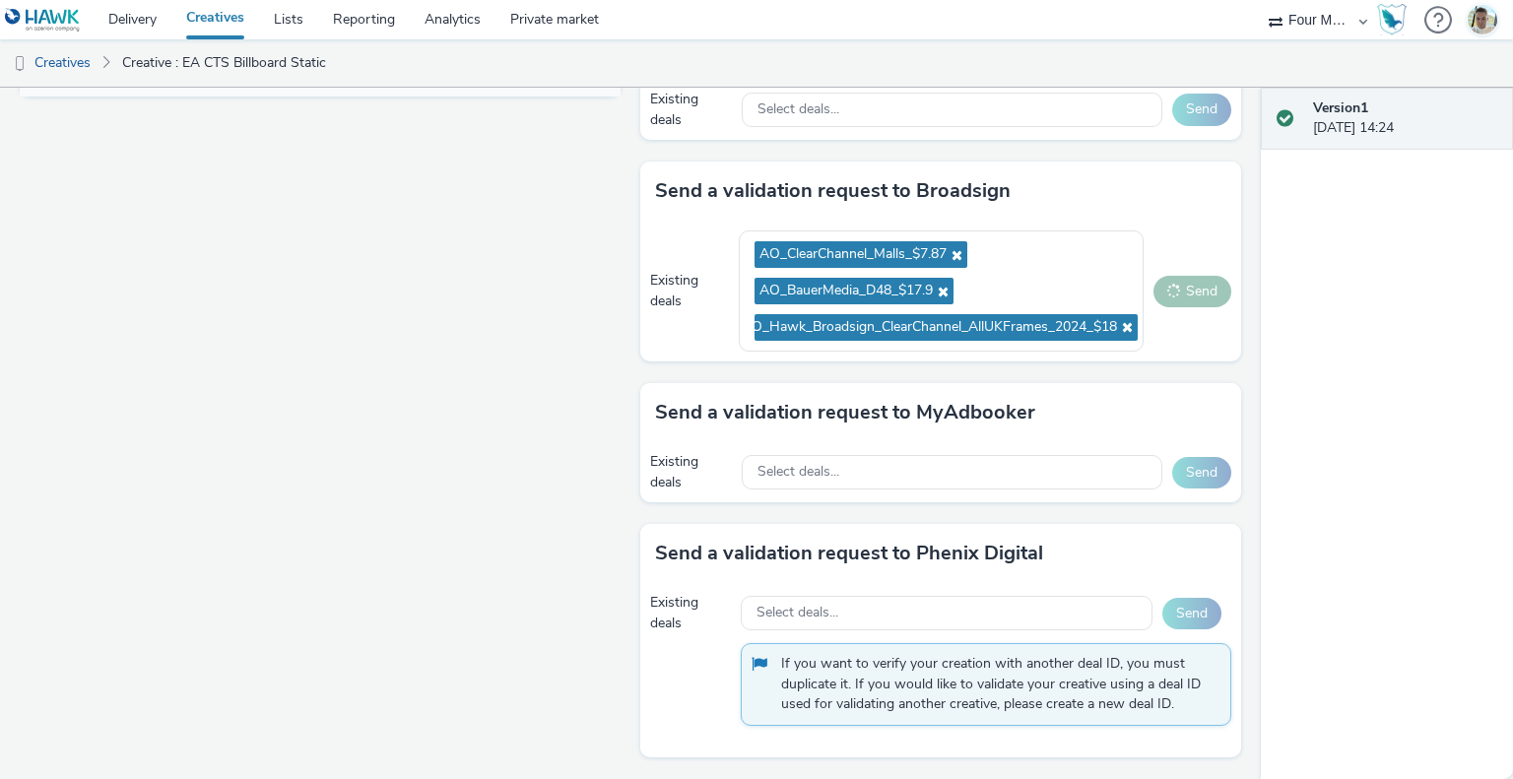
scroll to position [961, 0]
click at [868, 476] on div "Select deals..." at bounding box center [952, 472] width 421 height 34
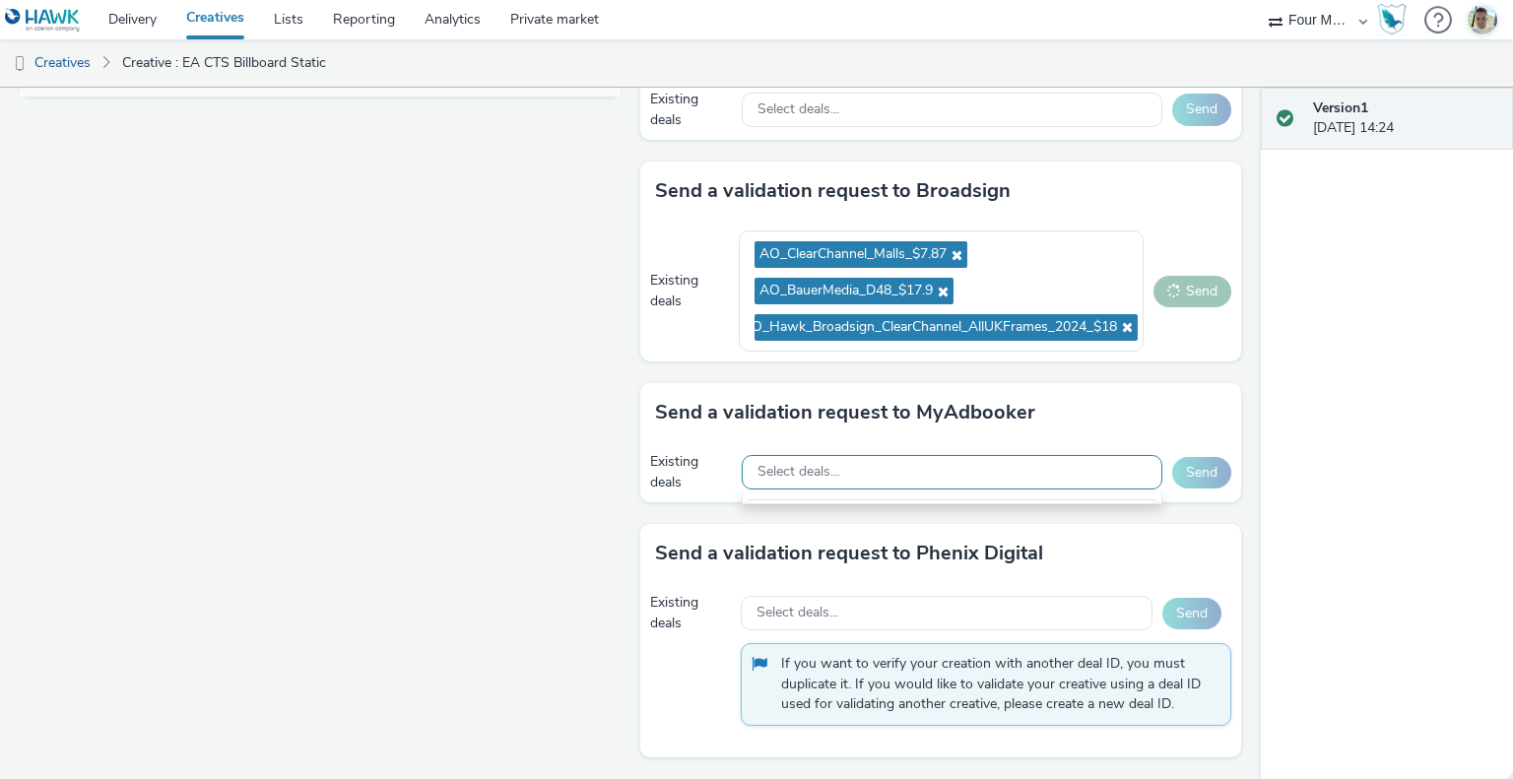
scroll to position [0, 0]
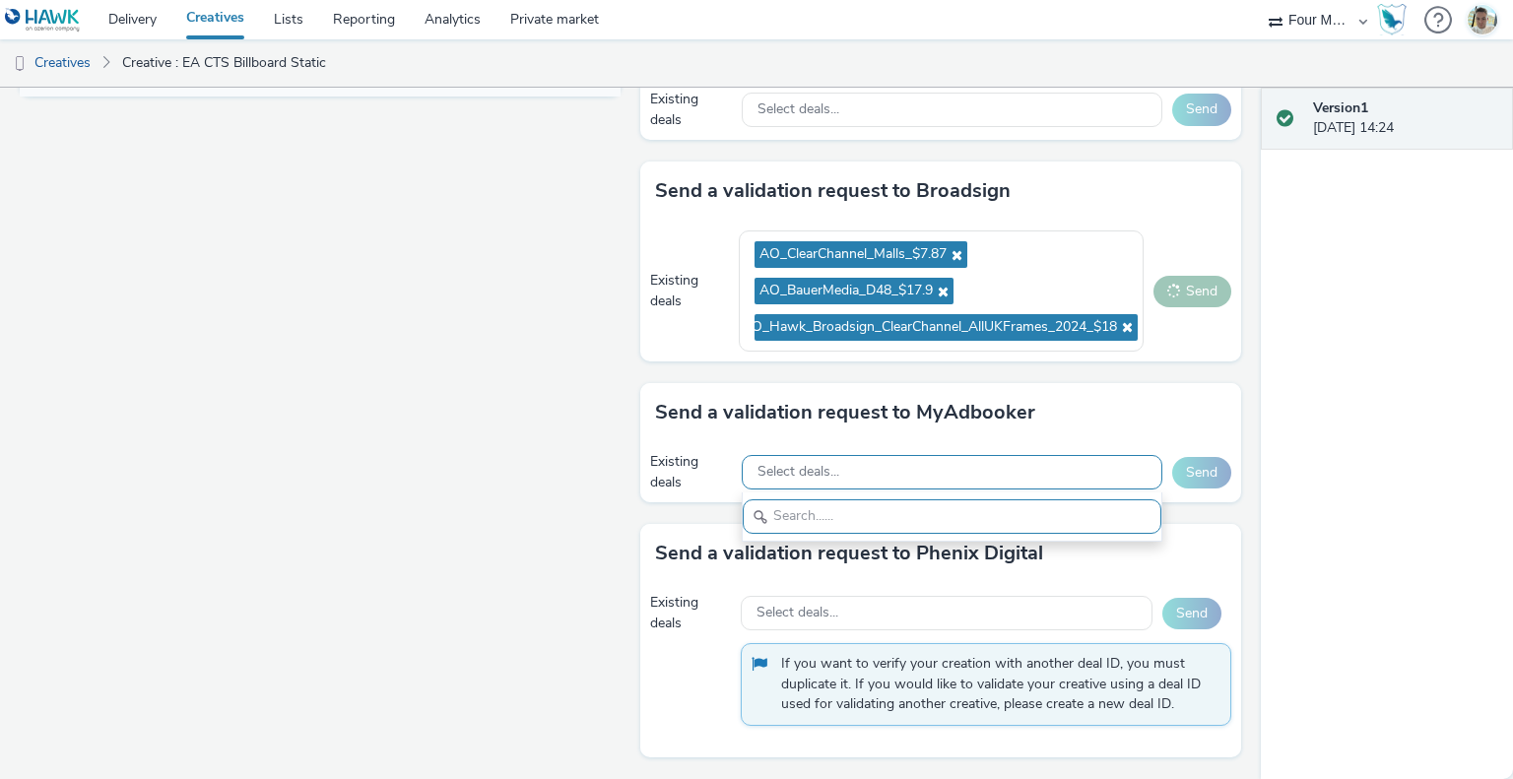
click at [852, 476] on div "Select deals..." at bounding box center [952, 472] width 421 height 34
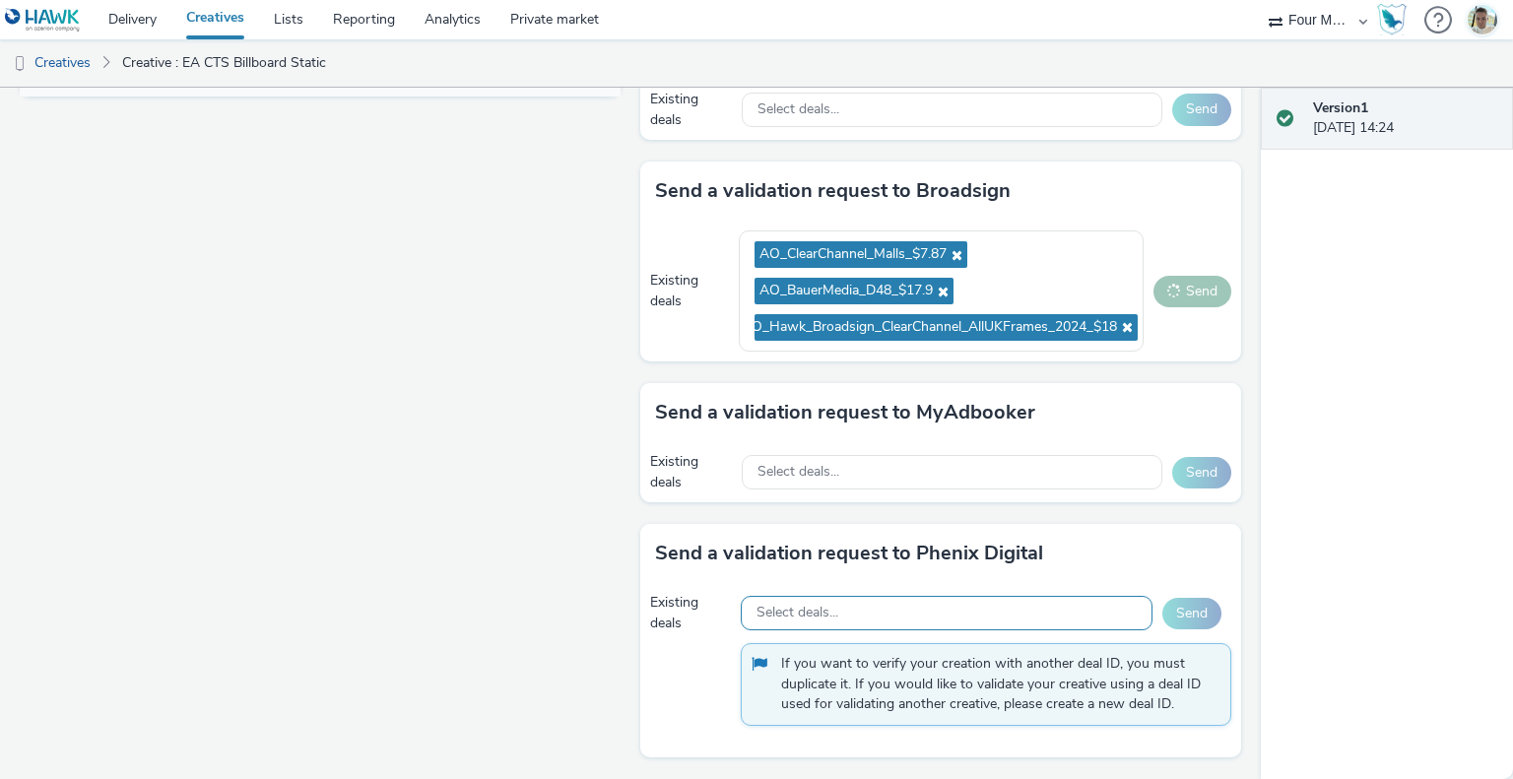
click at [863, 610] on div "Select deals..." at bounding box center [947, 613] width 412 height 34
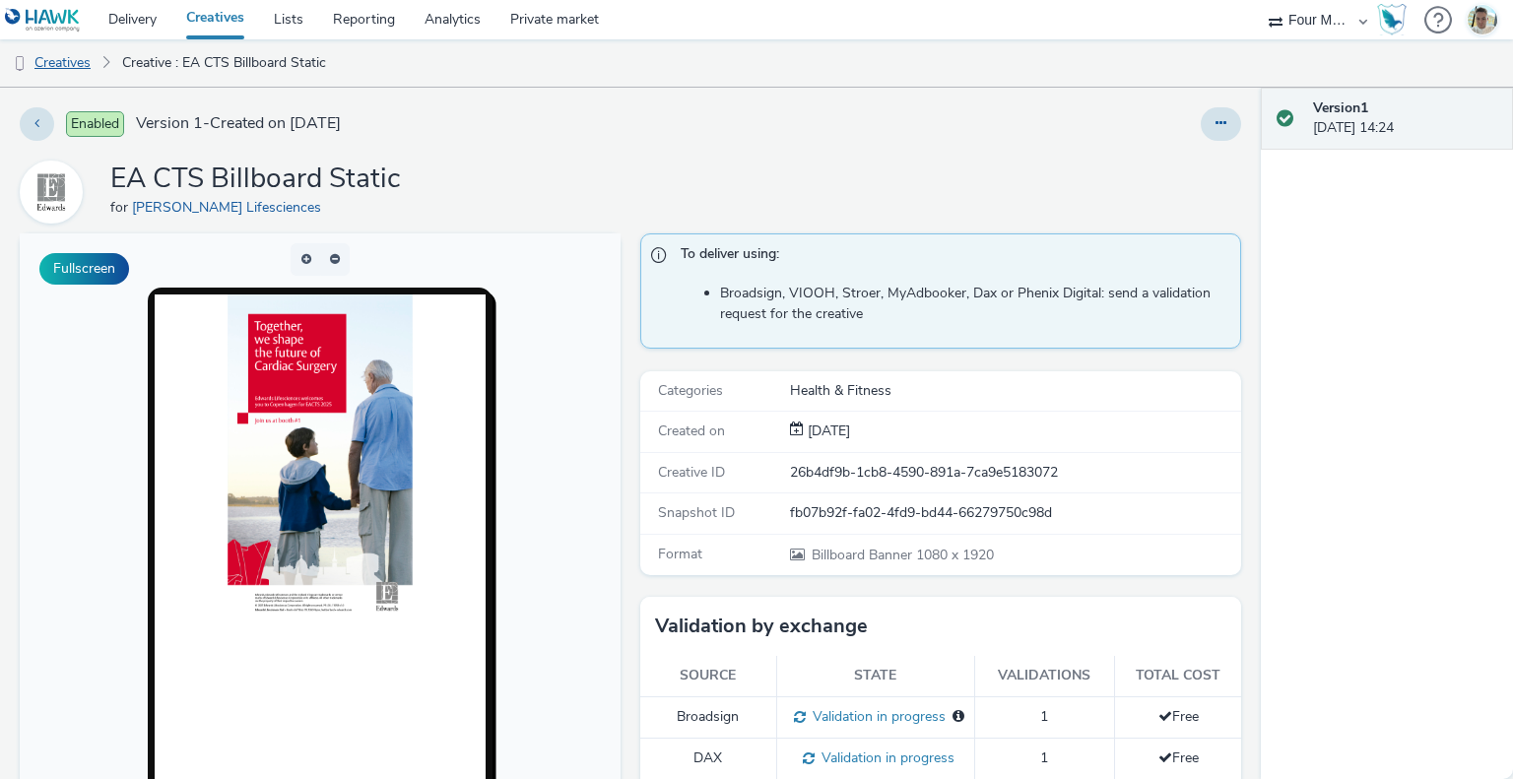
click at [69, 54] on link "Creatives" at bounding box center [50, 62] width 101 height 47
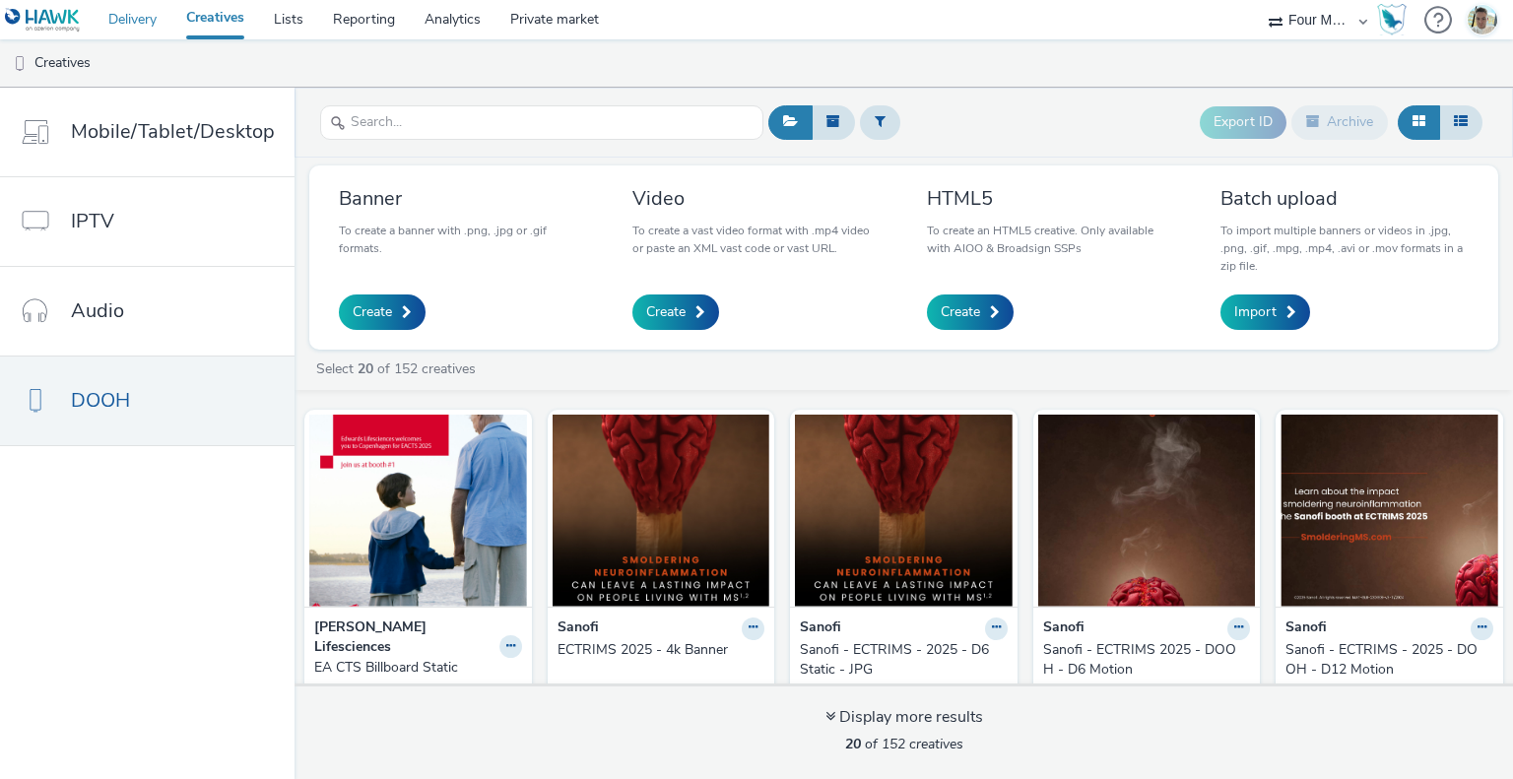
click at [122, 31] on link "Delivery" at bounding box center [133, 19] width 78 height 39
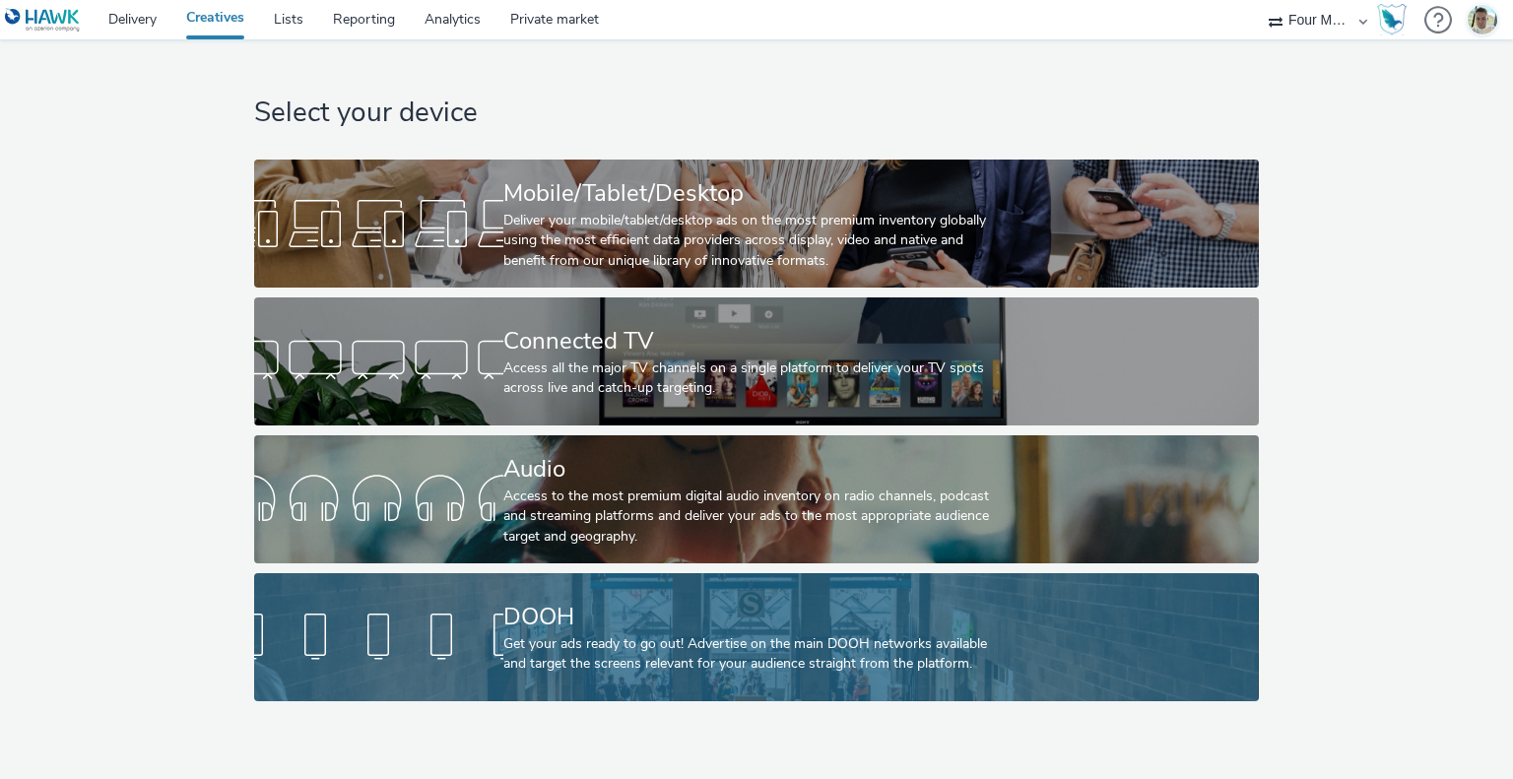
click at [599, 652] on div "Get your ads ready to go out! Advertise on the main DOOH networks available and…" at bounding box center [753, 655] width 499 height 40
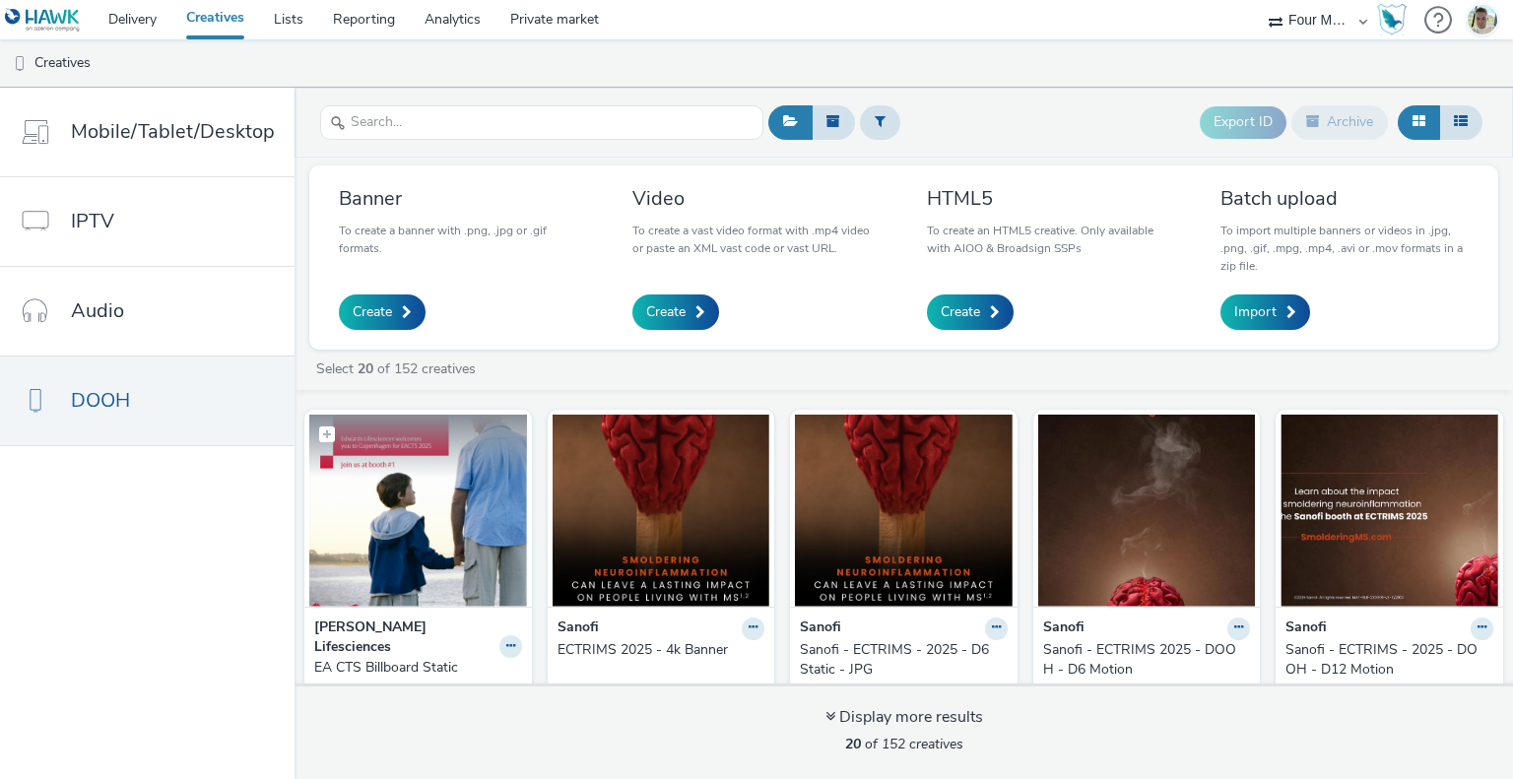
click at [418, 521] on img at bounding box center [418, 511] width 218 height 192
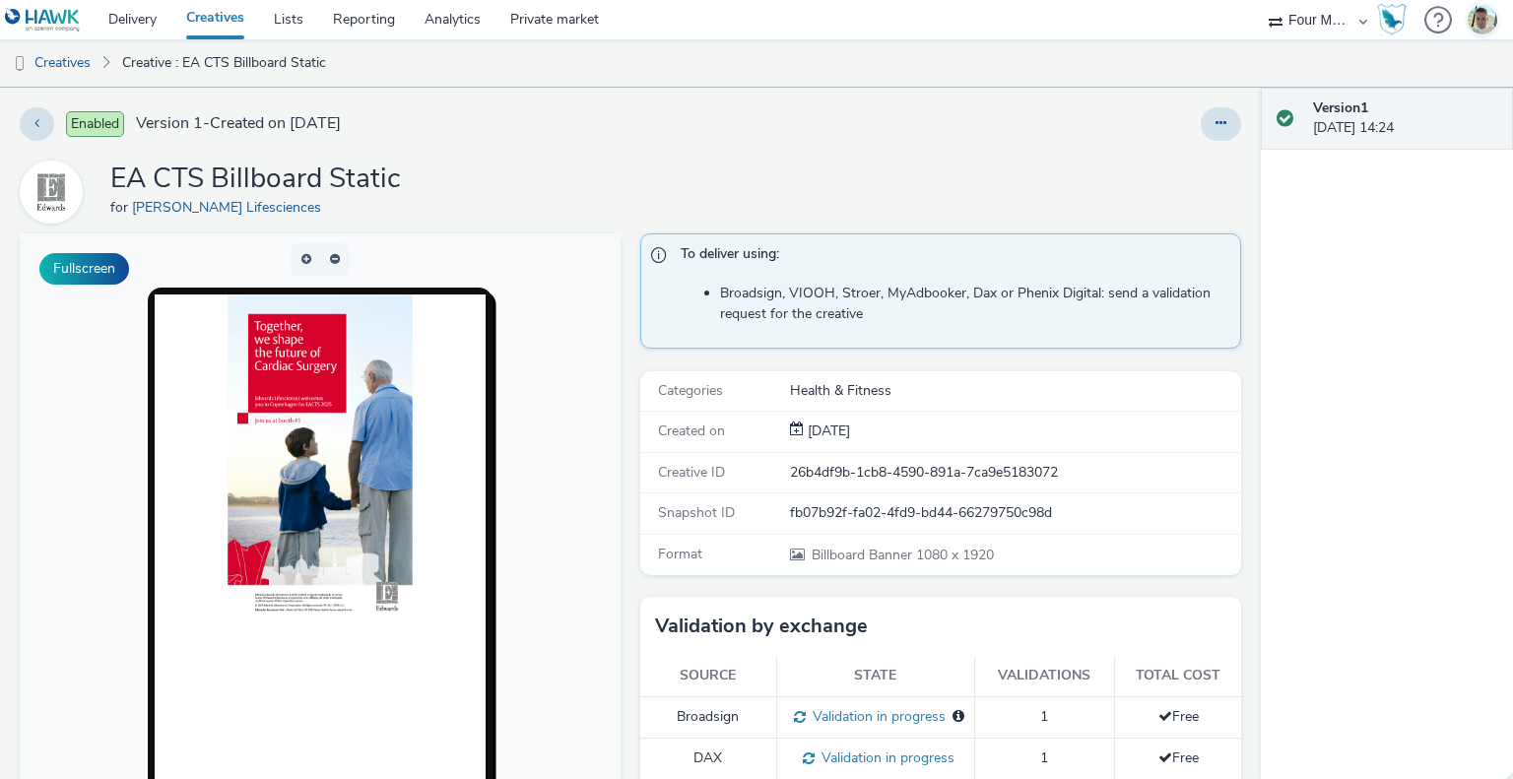
drag, startPoint x: 409, startPoint y: 509, endPoint x: 413, endPoint y: 497, distance: 13.4
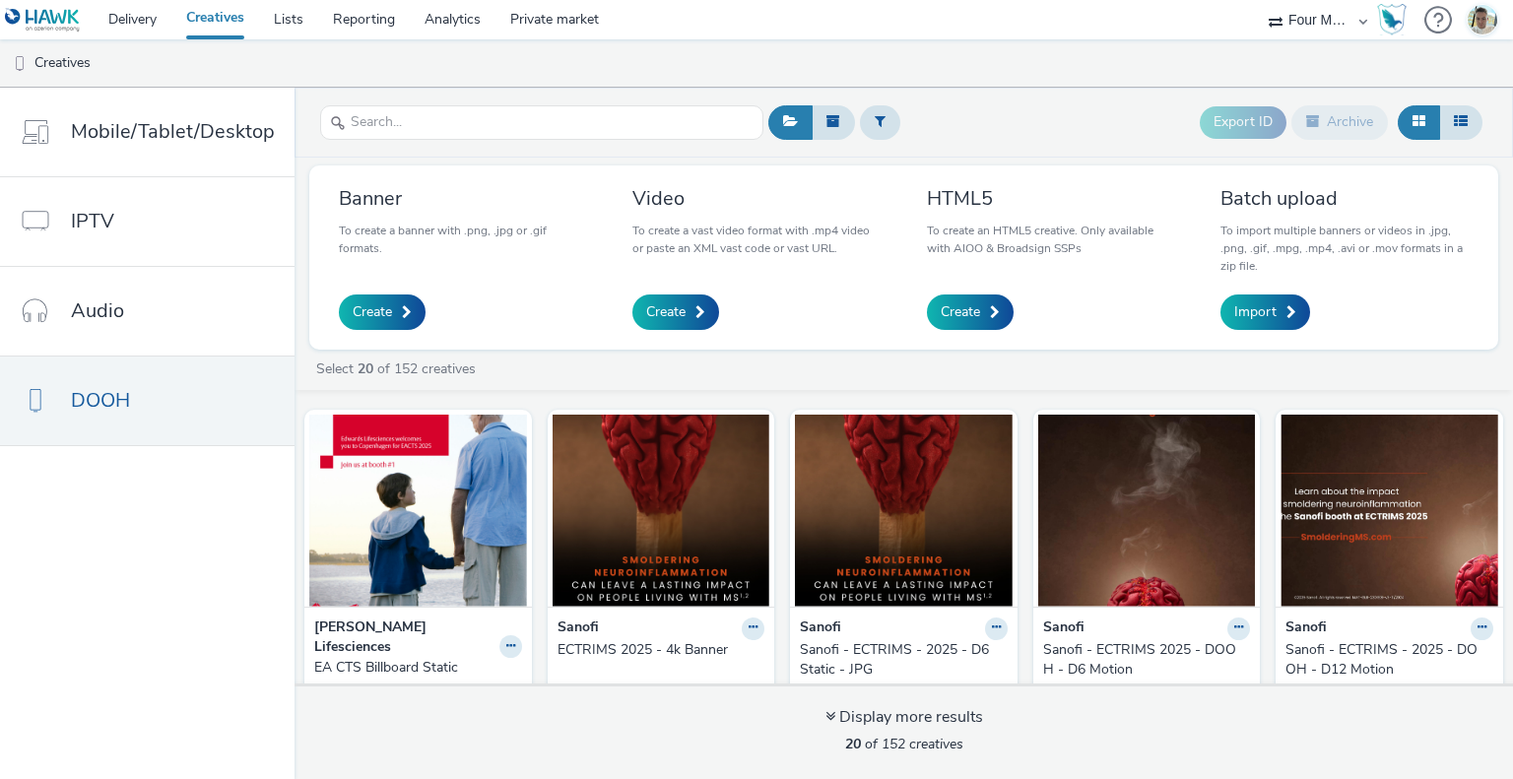
scroll to position [296, 0]
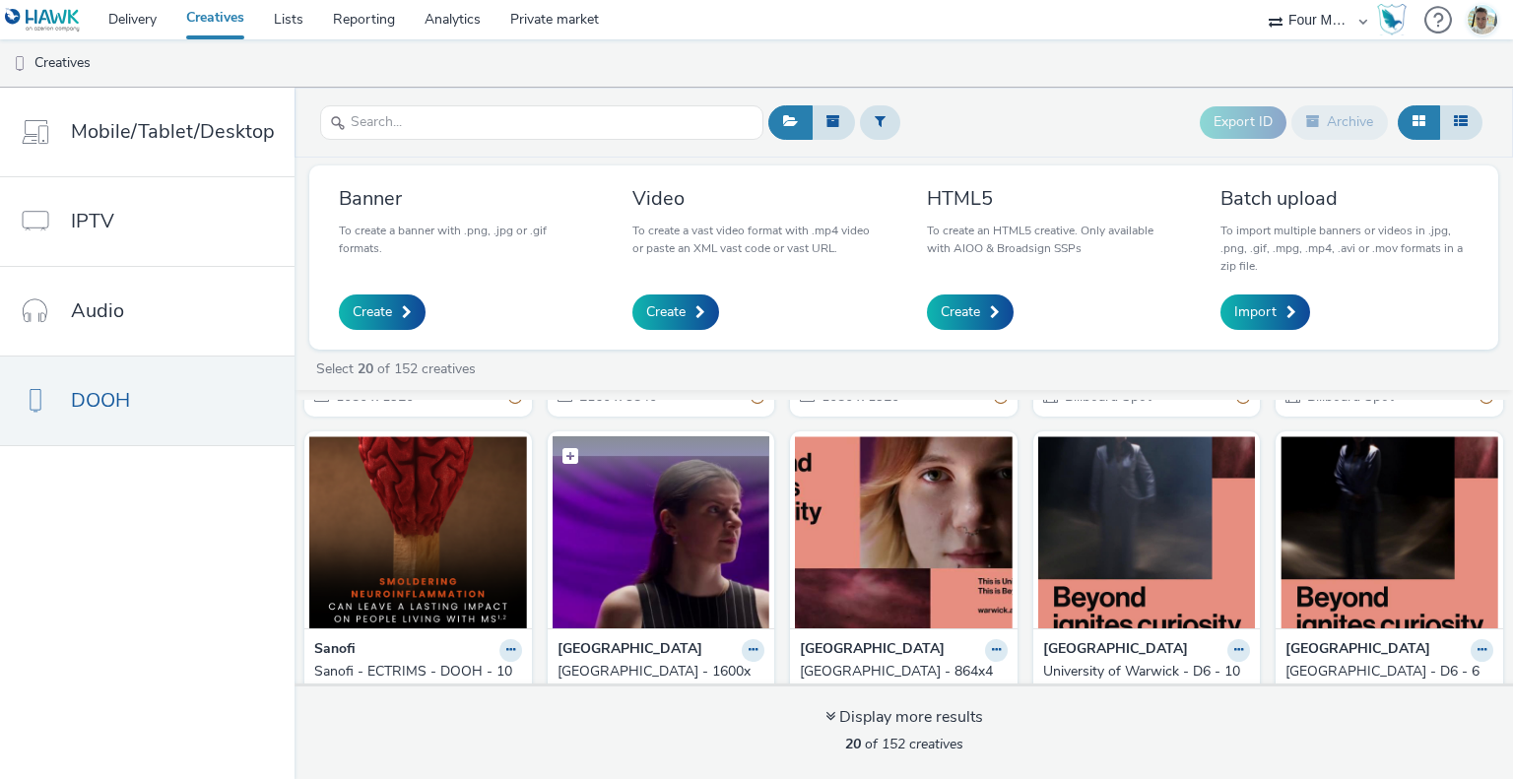
click at [619, 563] on img at bounding box center [662, 533] width 218 height 192
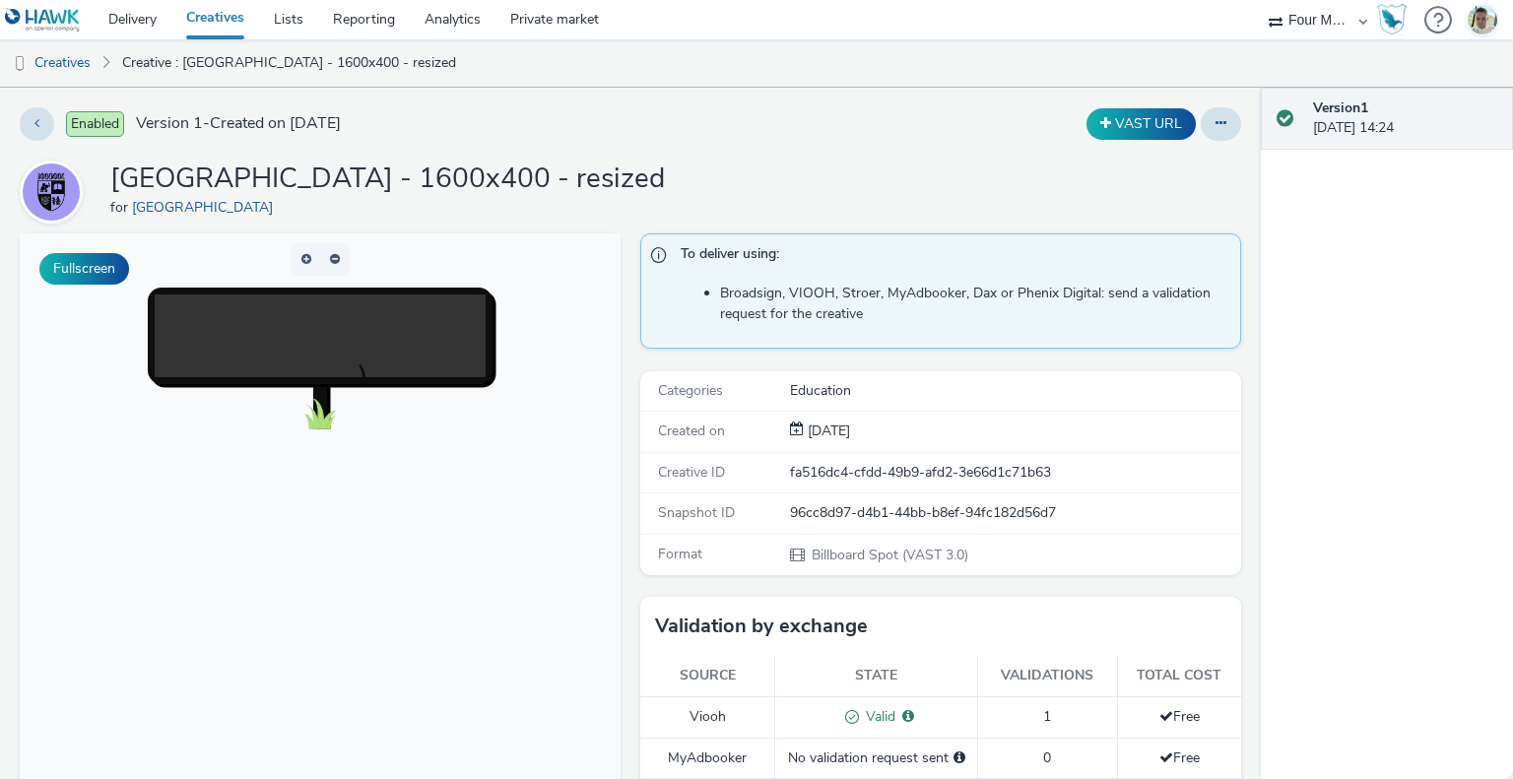
scroll to position [197, 0]
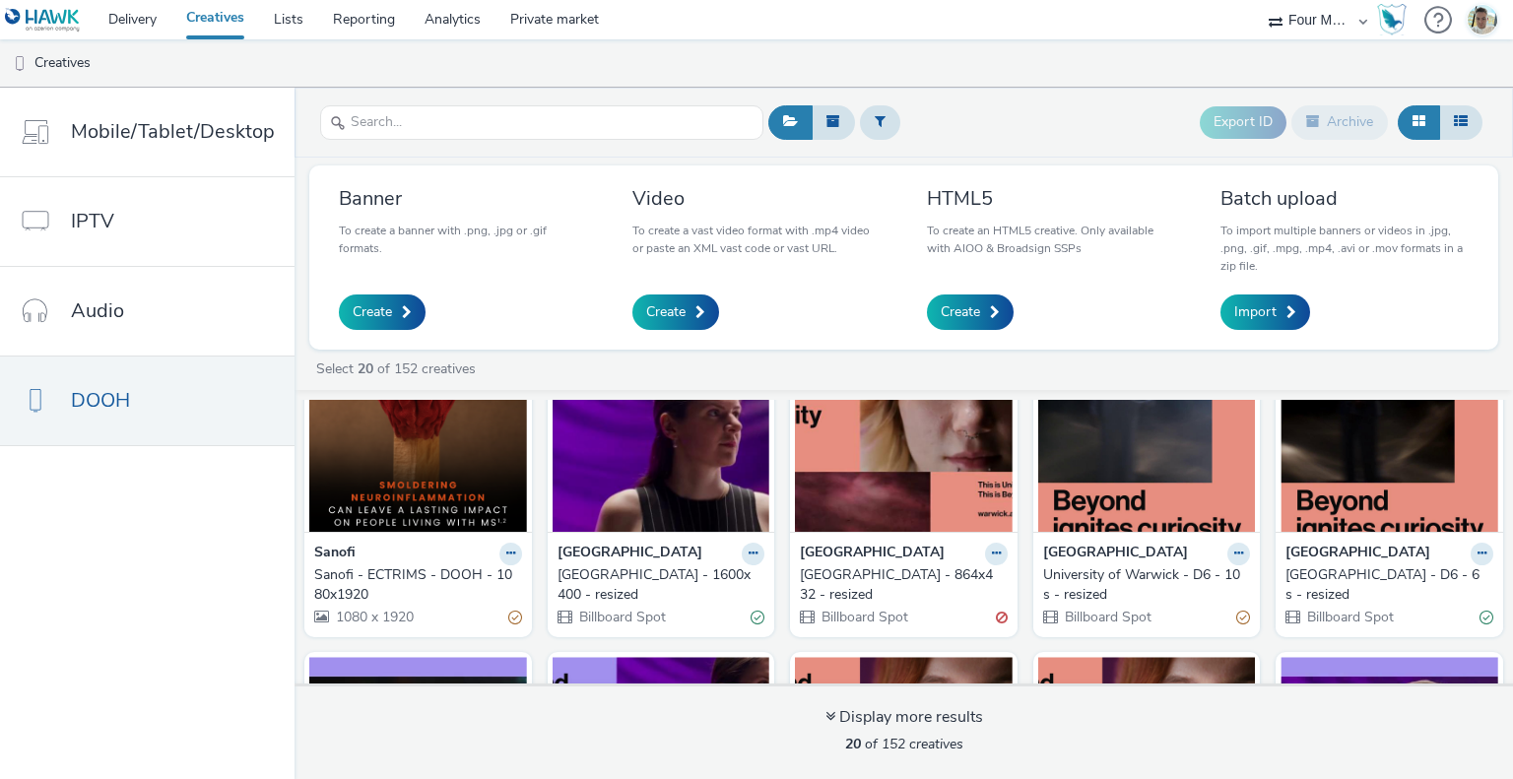
scroll to position [394, 0]
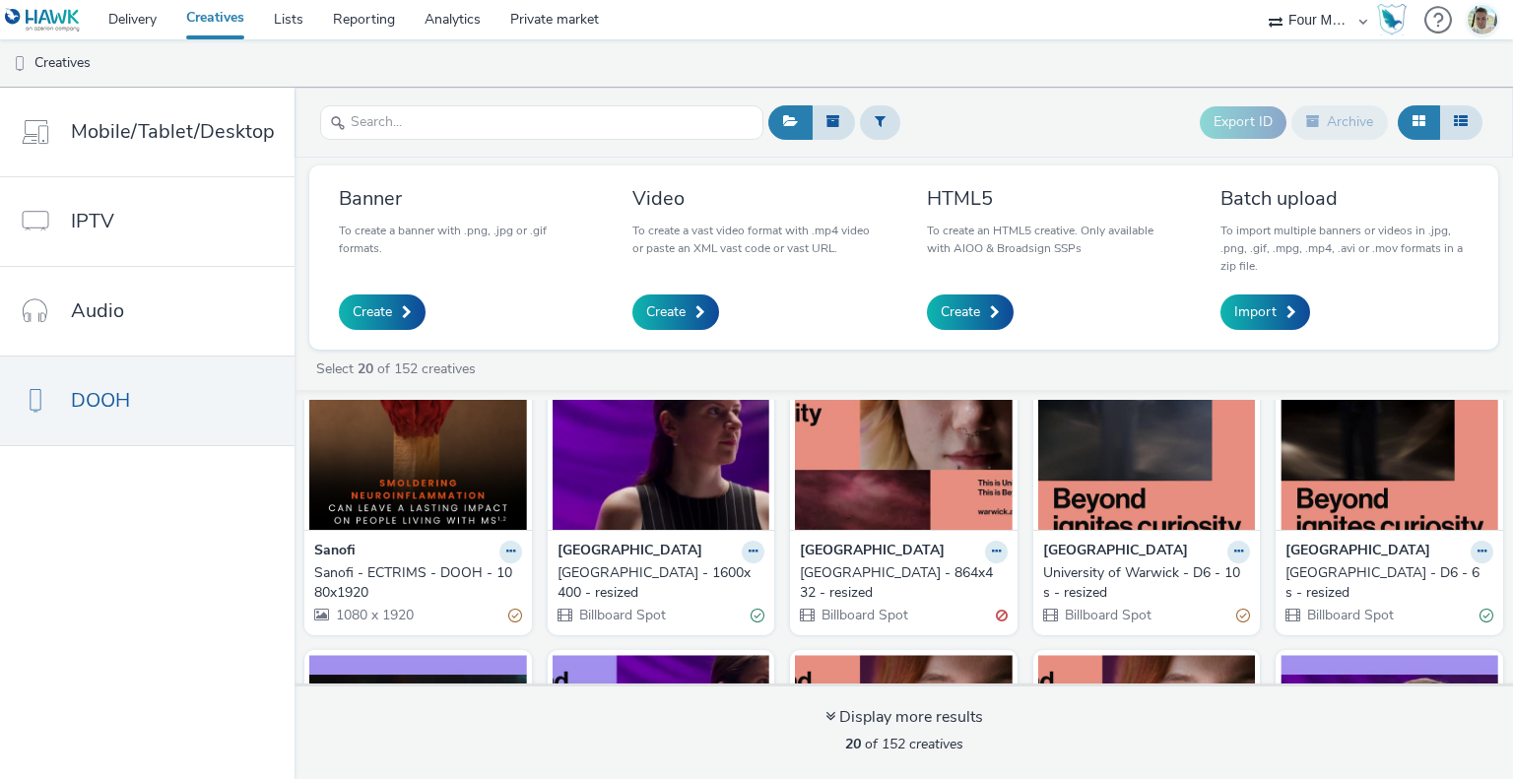
click at [1378, 498] on img at bounding box center [1390, 434] width 218 height 192
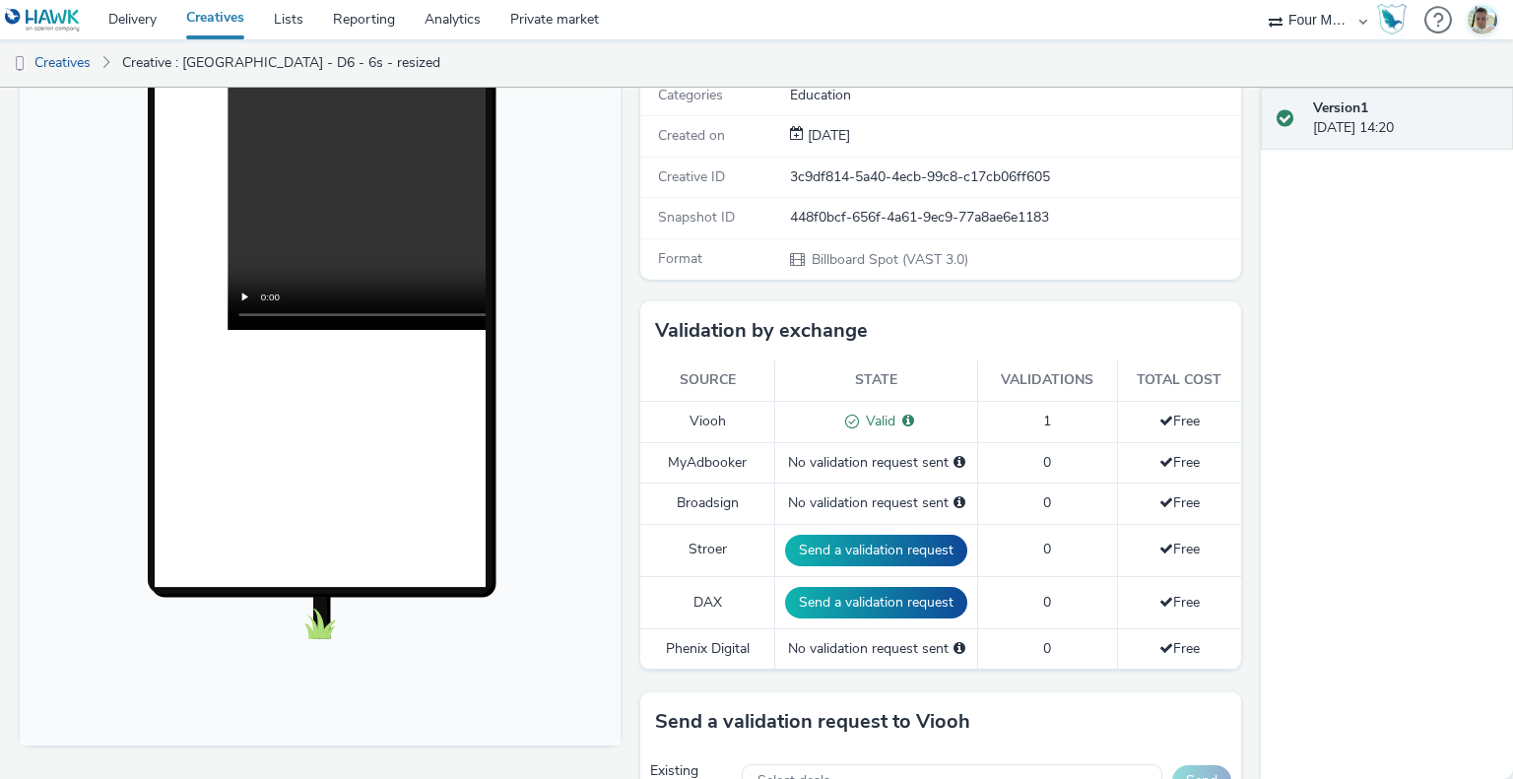
scroll to position [197, 0]
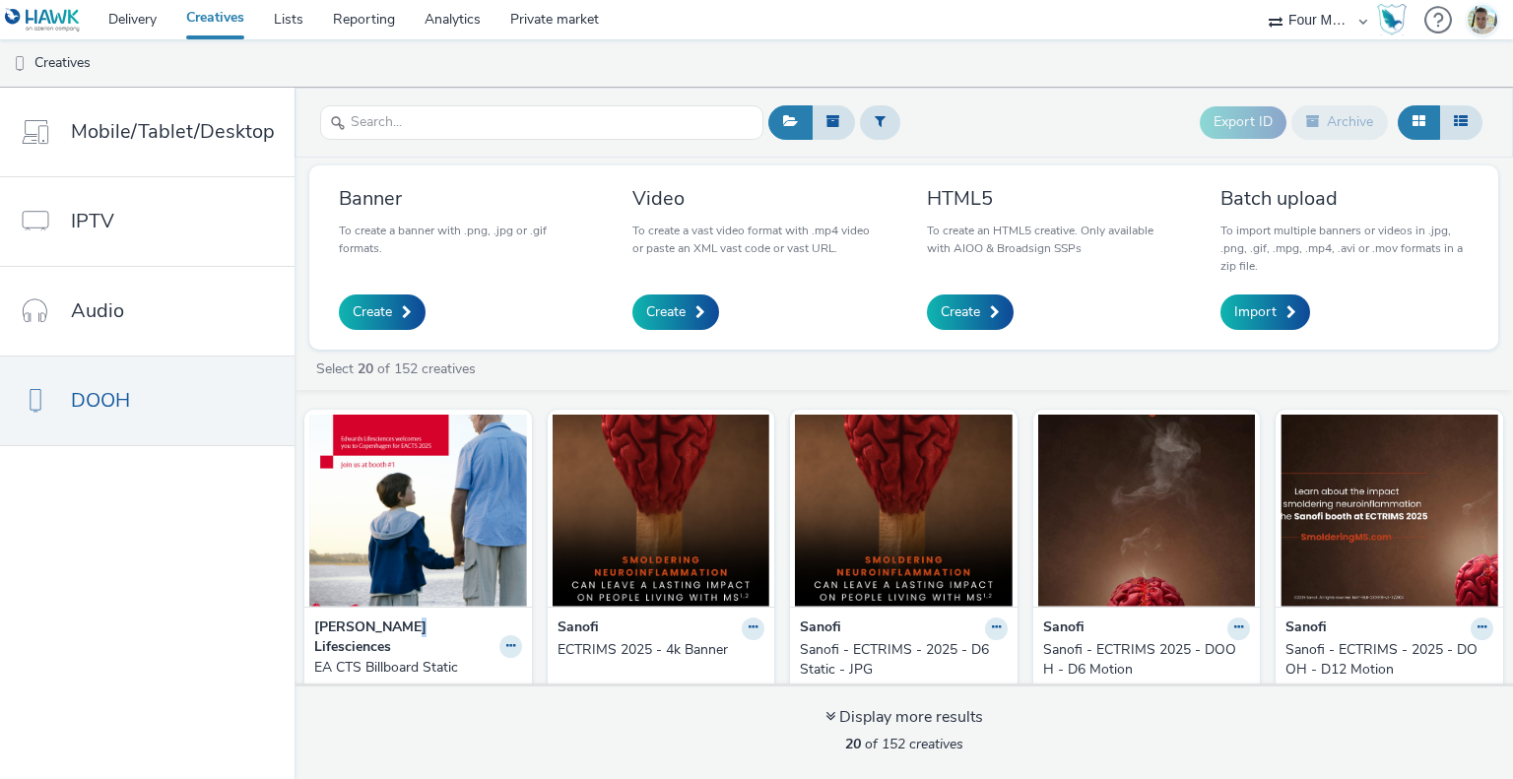
drag, startPoint x: 401, startPoint y: 617, endPoint x: 390, endPoint y: 616, distance: 10.9
click at [390, 618] on strong "[PERSON_NAME] Lifesciences" at bounding box center [404, 638] width 180 height 40
click at [399, 581] on img at bounding box center [418, 511] width 218 height 192
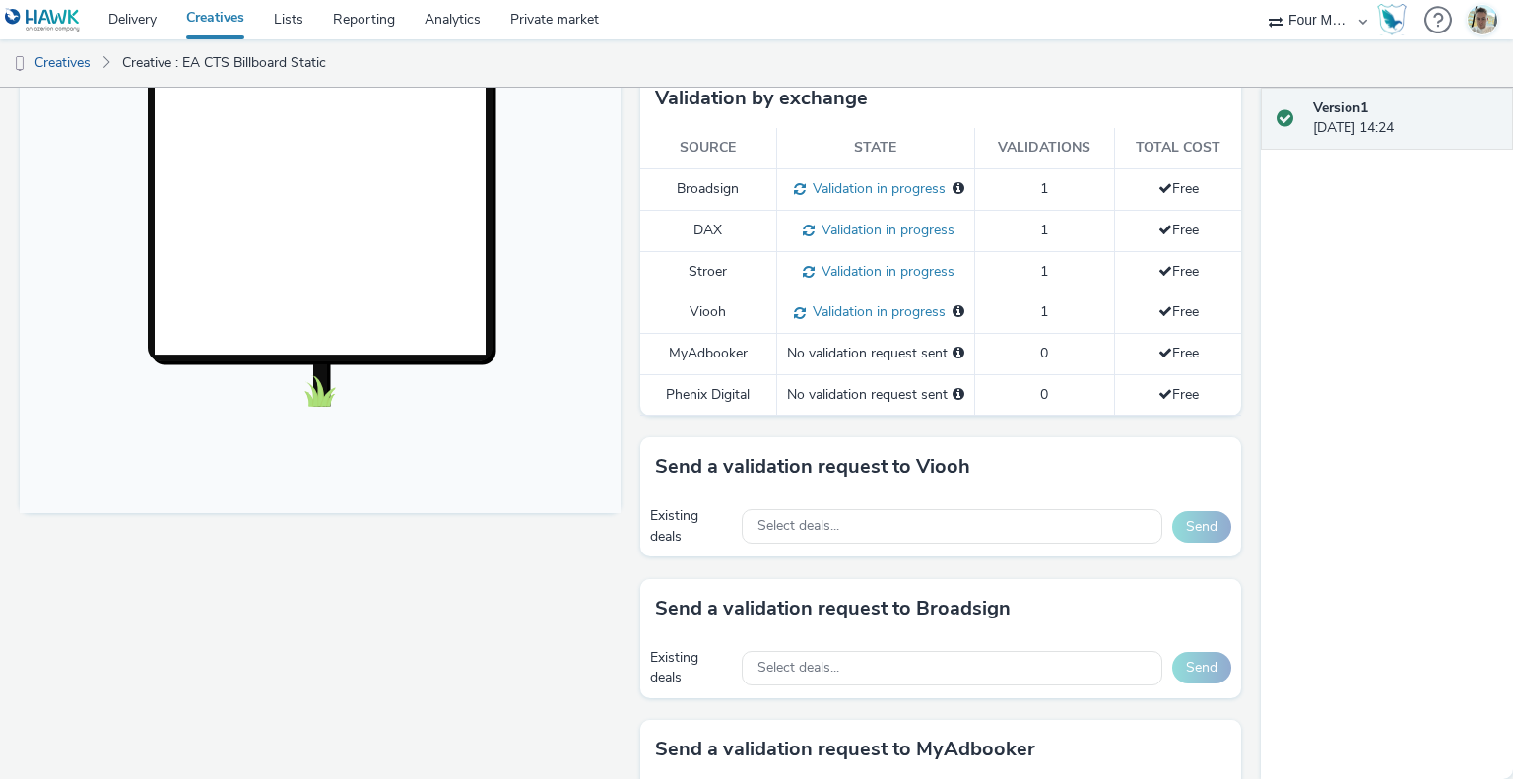
scroll to position [409, 0]
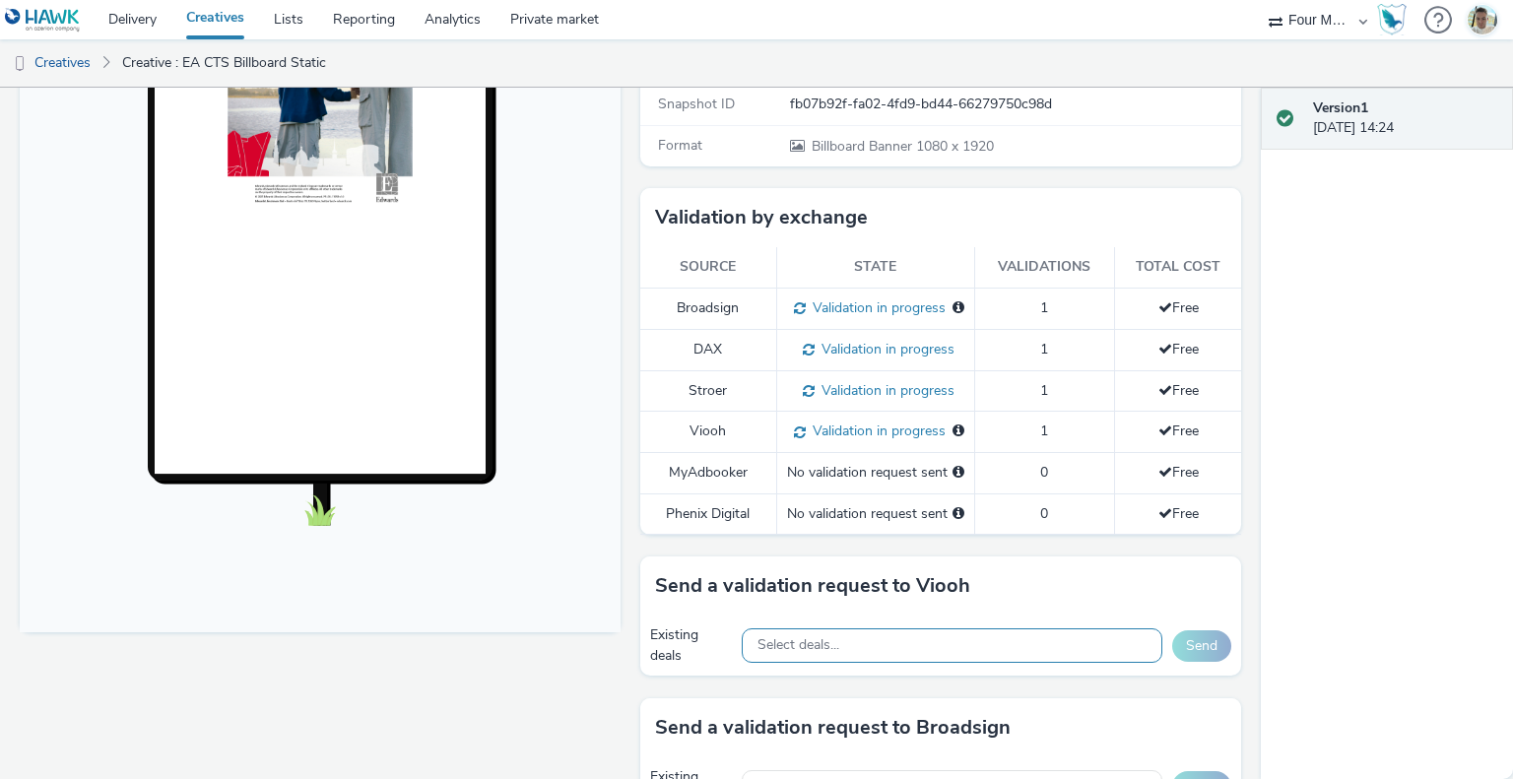
click at [810, 663] on div "Select deals..." at bounding box center [952, 646] width 421 height 34
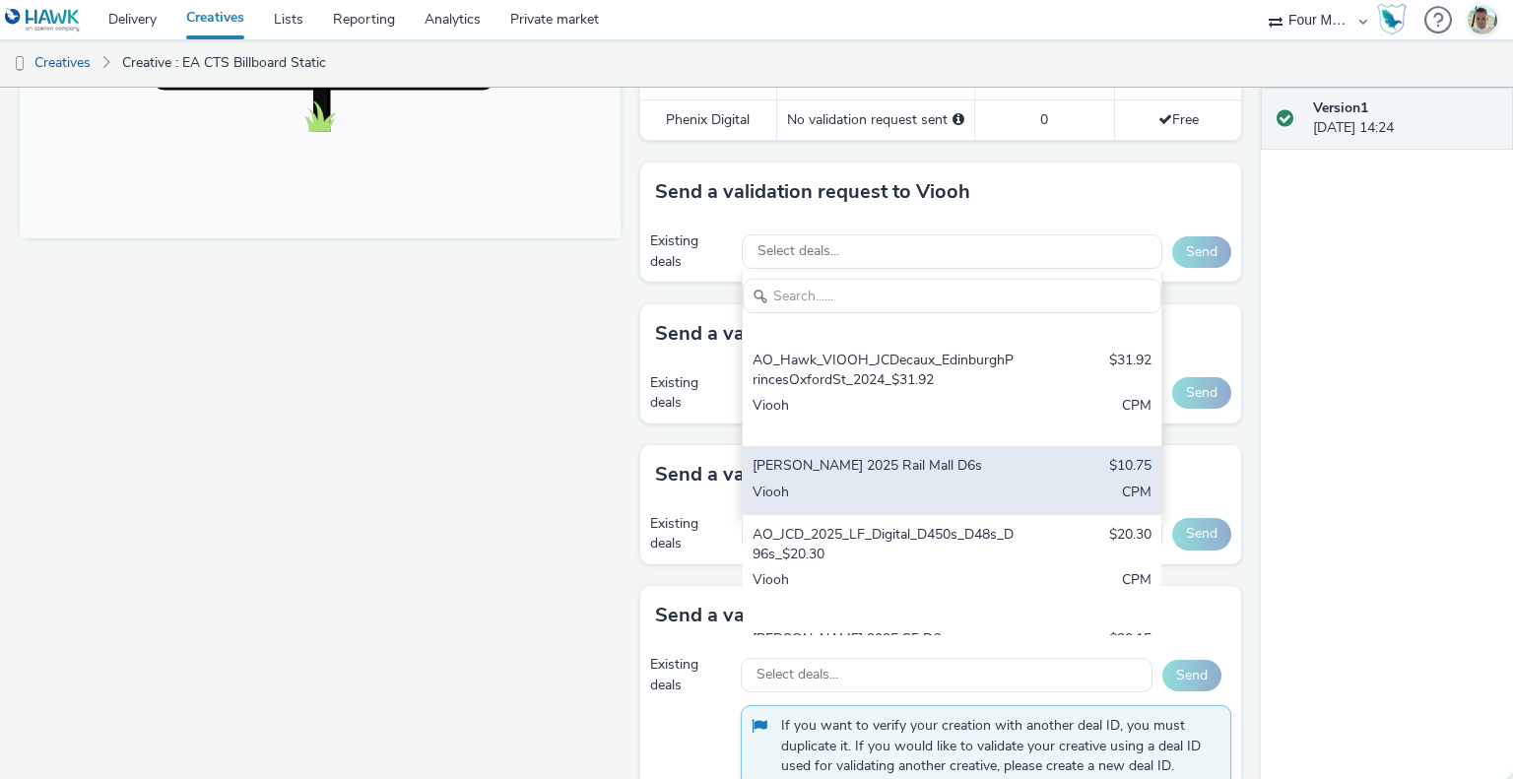
scroll to position [348, 0]
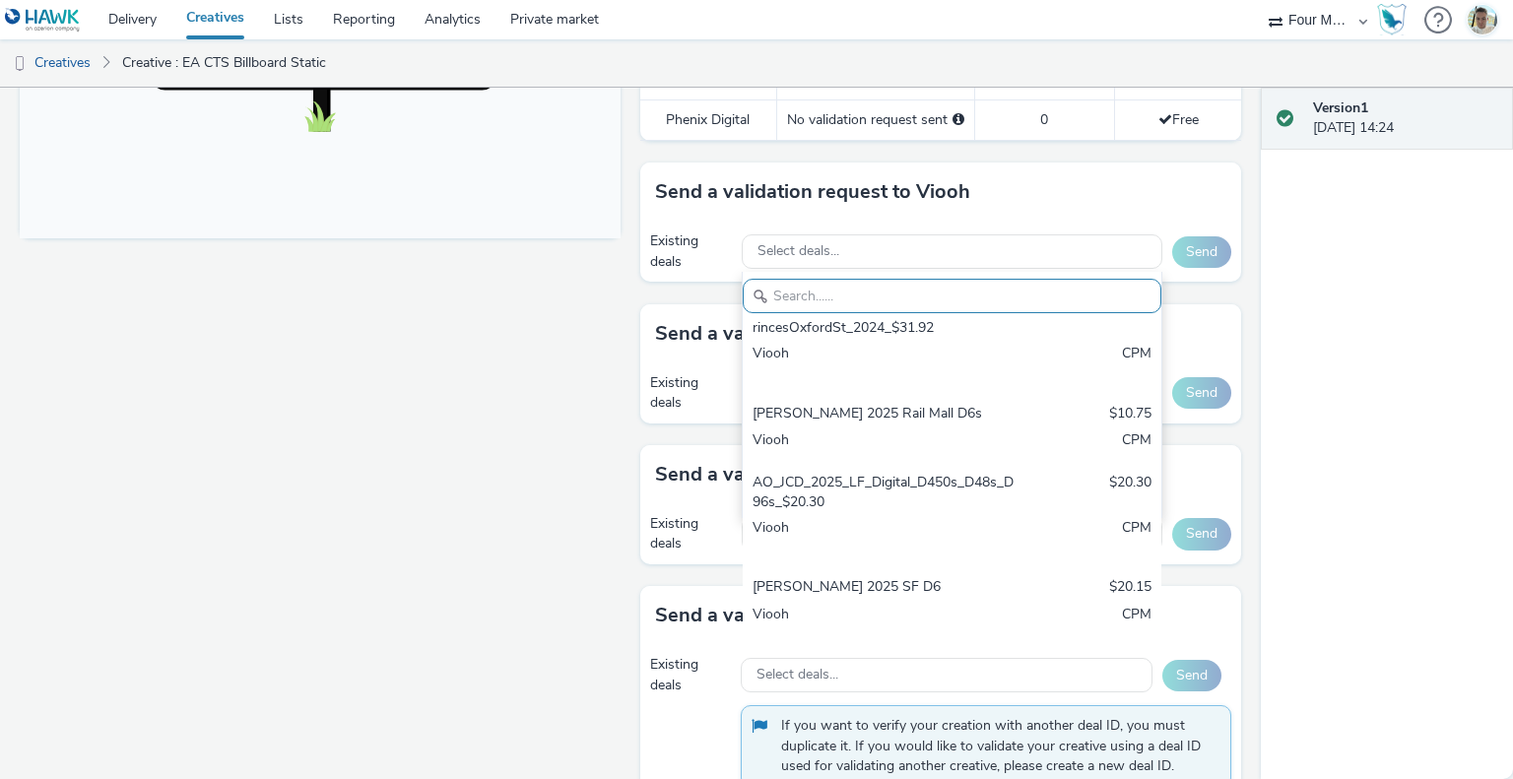
click at [631, 473] on div "To deliver using: Broadsign, VIOOH, Stroer, MyAdbooker, Dax or Phenix Digital: …" at bounding box center [936, 135] width 611 height 1411
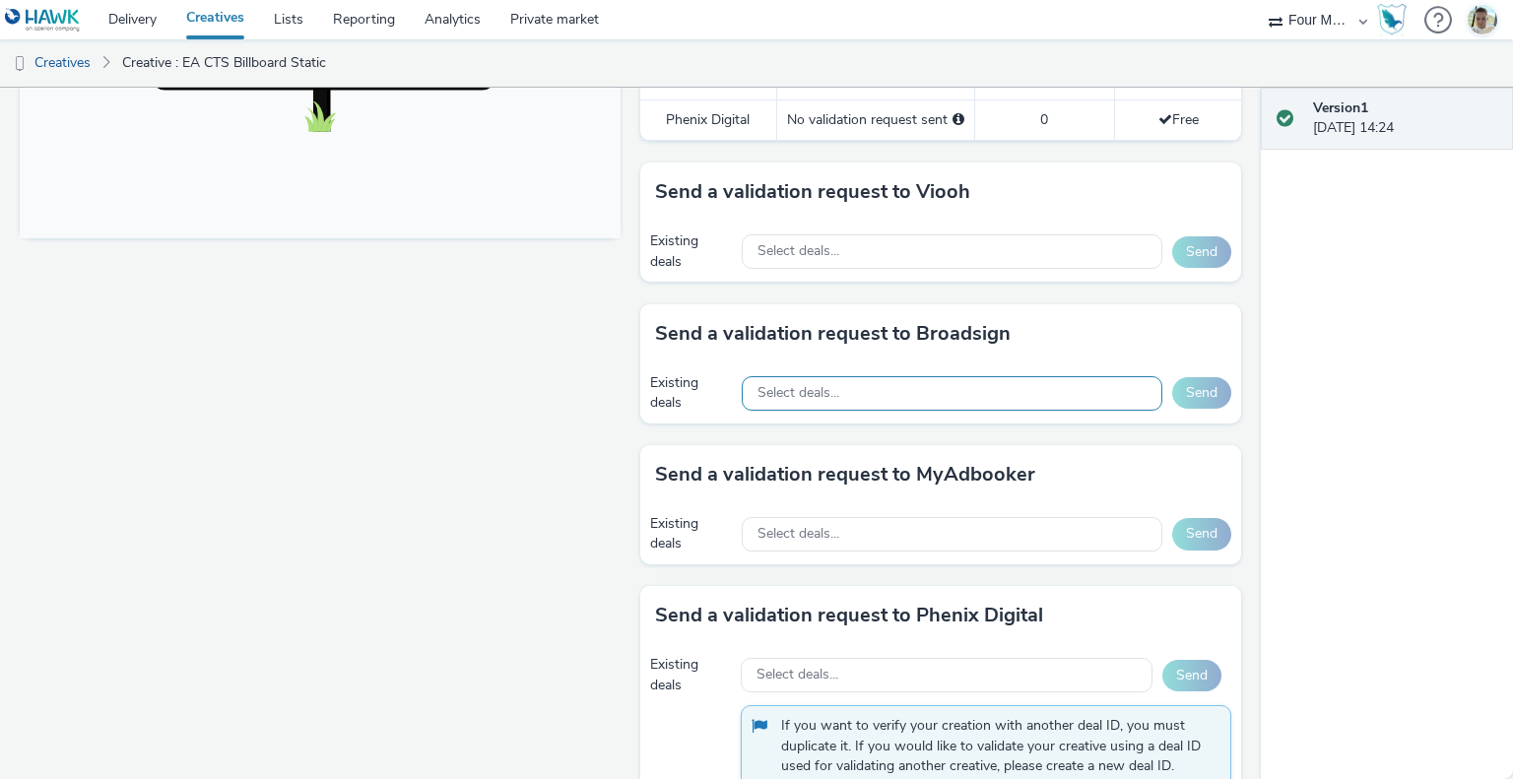
click at [928, 411] on div "Select deals..." at bounding box center [952, 393] width 421 height 34
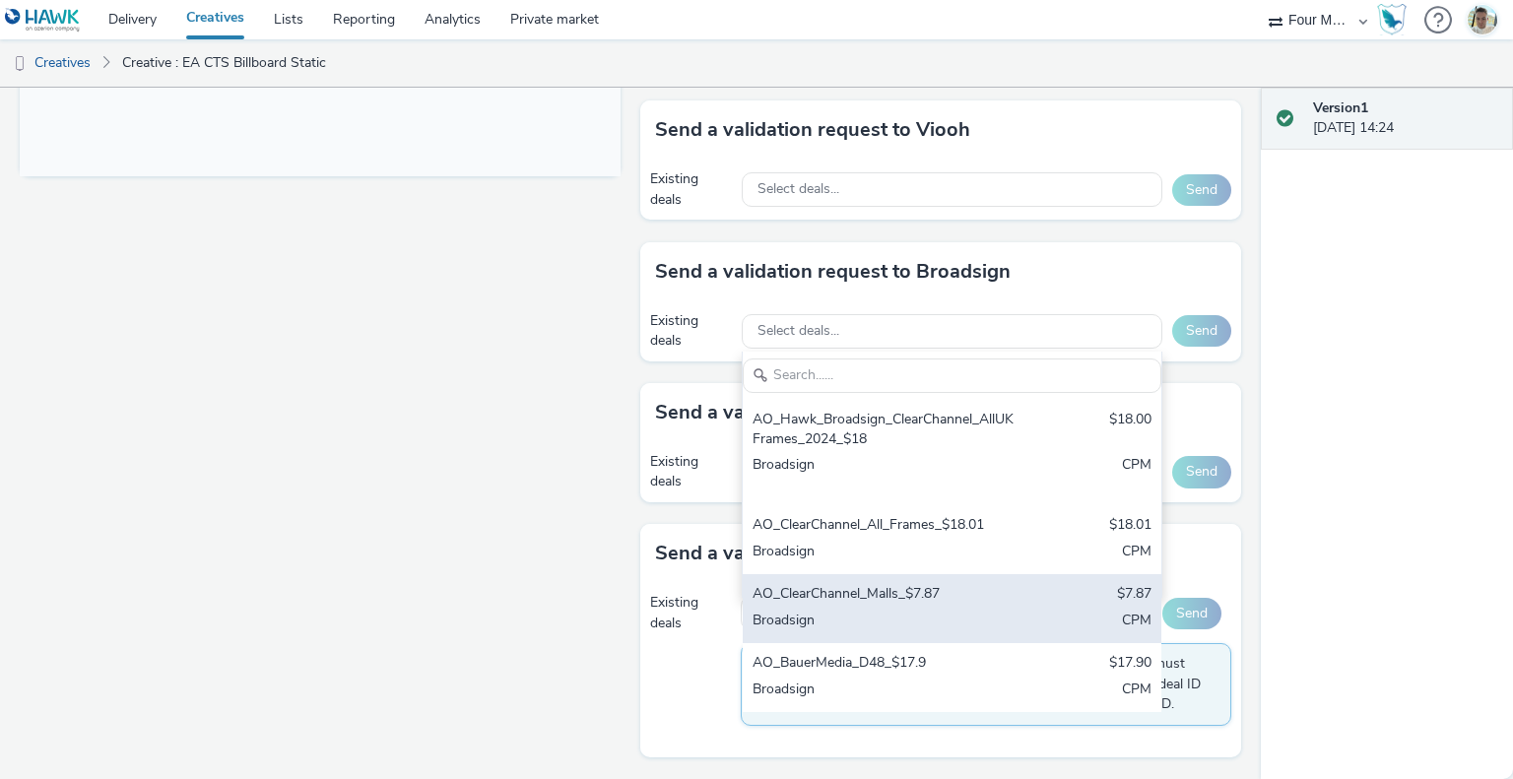
scroll to position [902, 0]
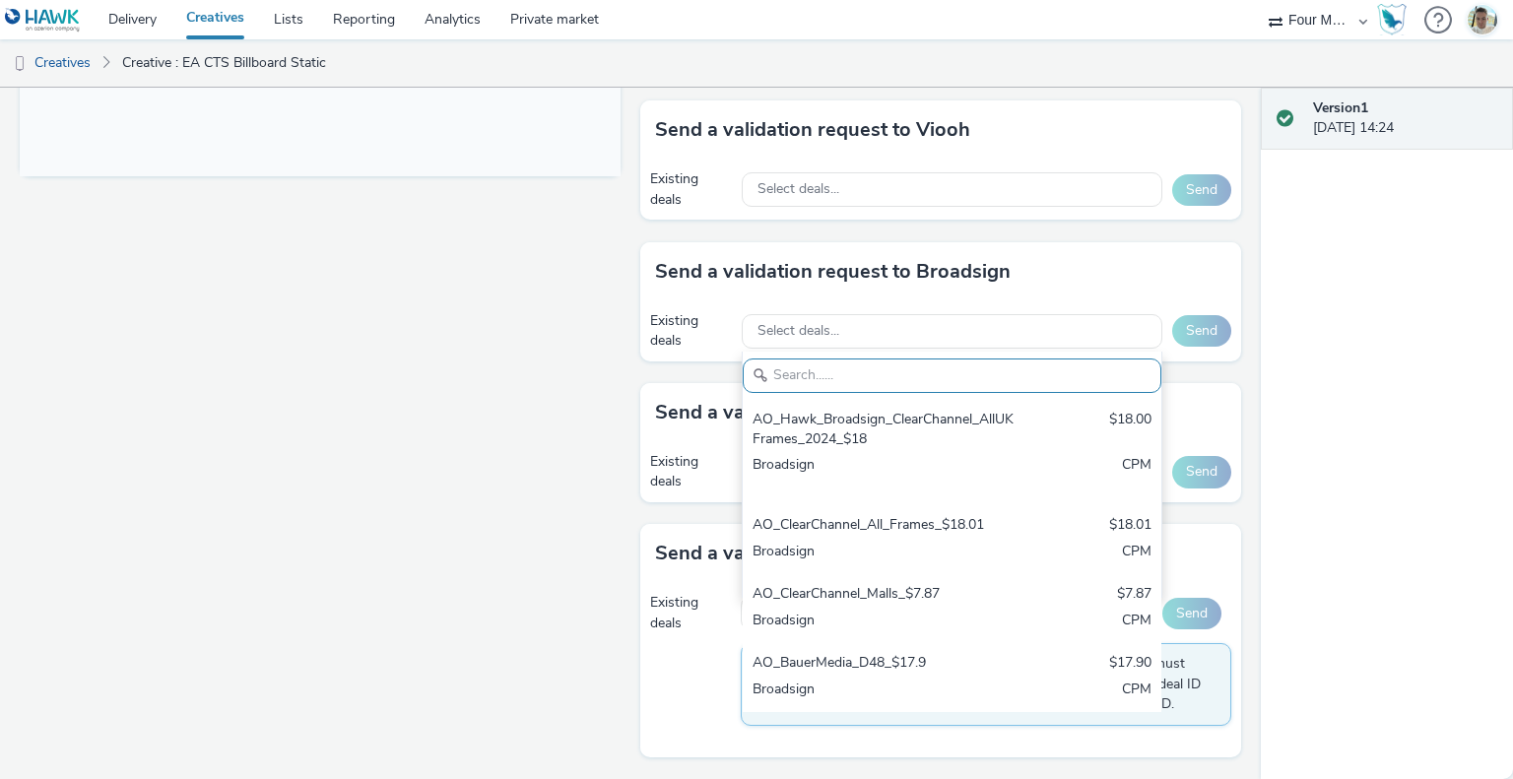
click at [485, 451] on div "Fullscreen" at bounding box center [325, 73] width 611 height 1411
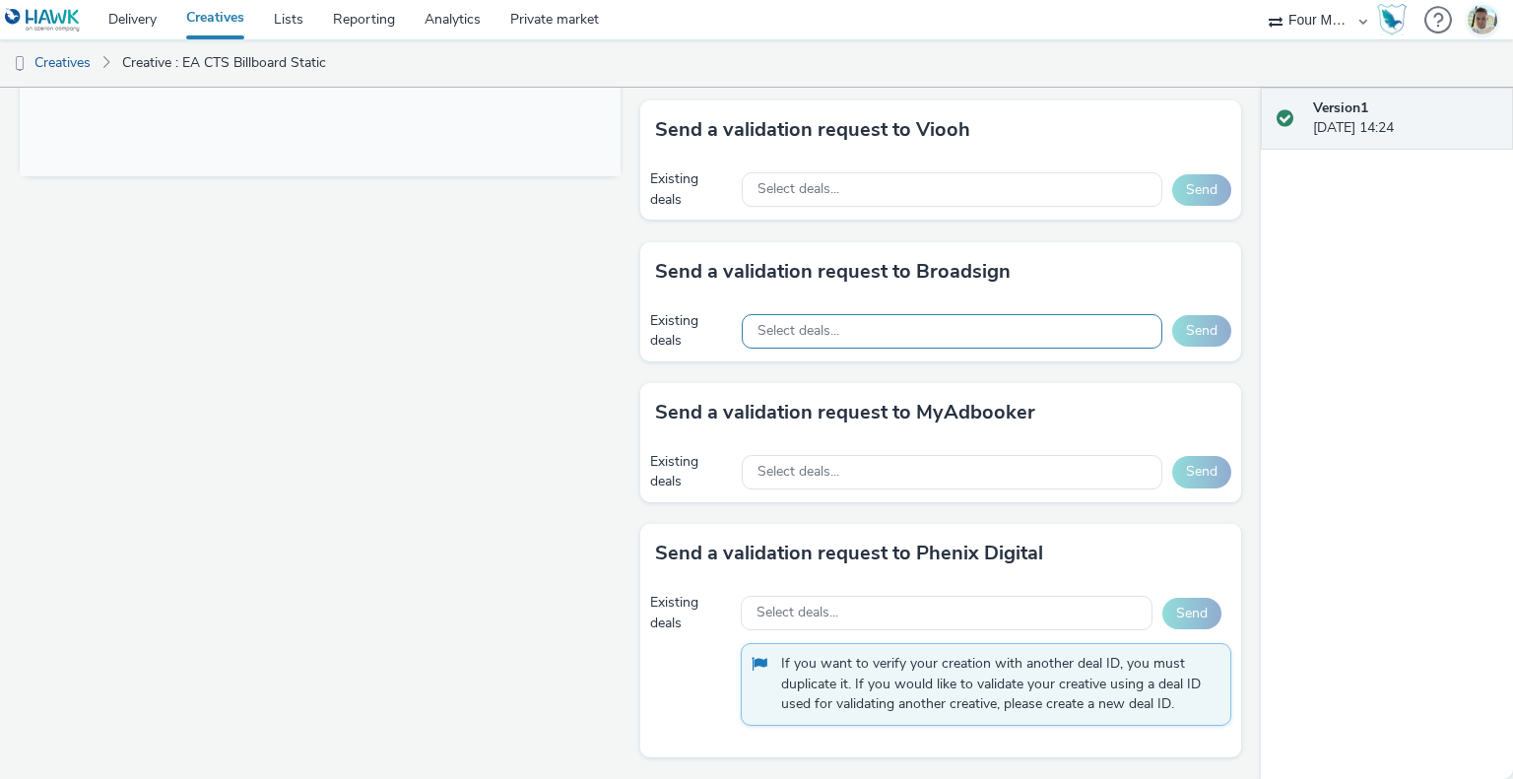
click at [898, 326] on div "Select deals..." at bounding box center [952, 331] width 421 height 34
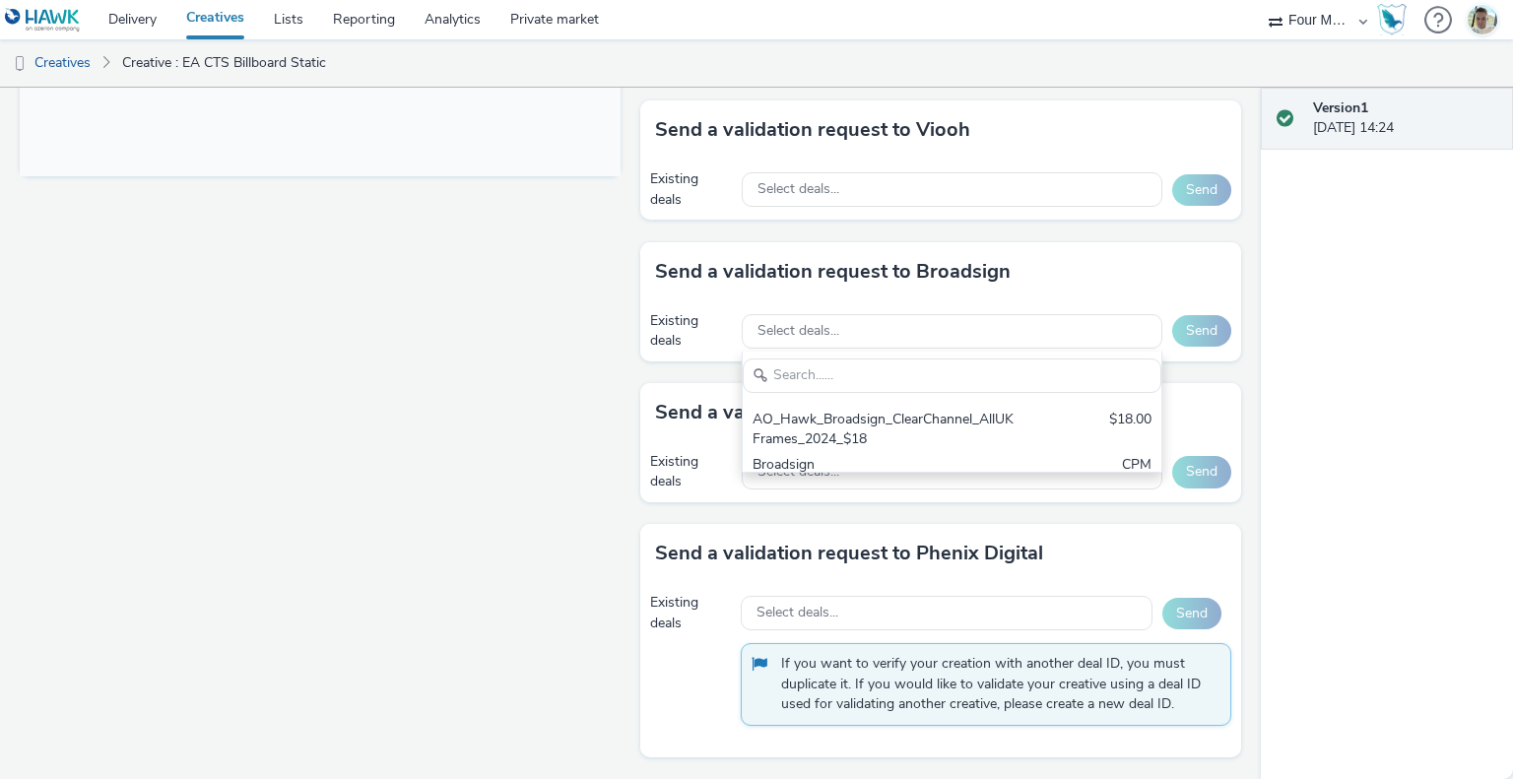
scroll to position [0, 0]
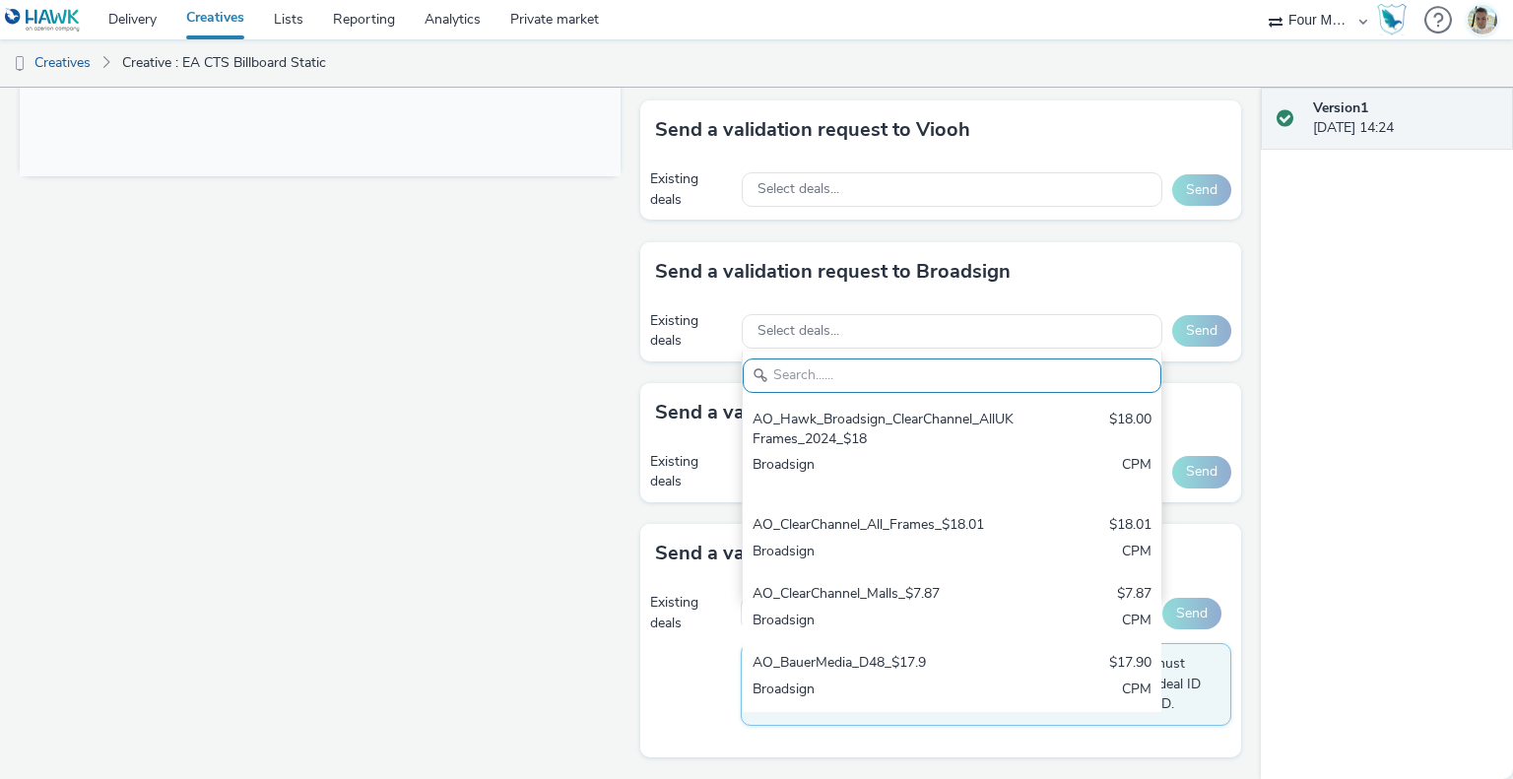
click at [568, 515] on div "Fullscreen" at bounding box center [325, 73] width 611 height 1411
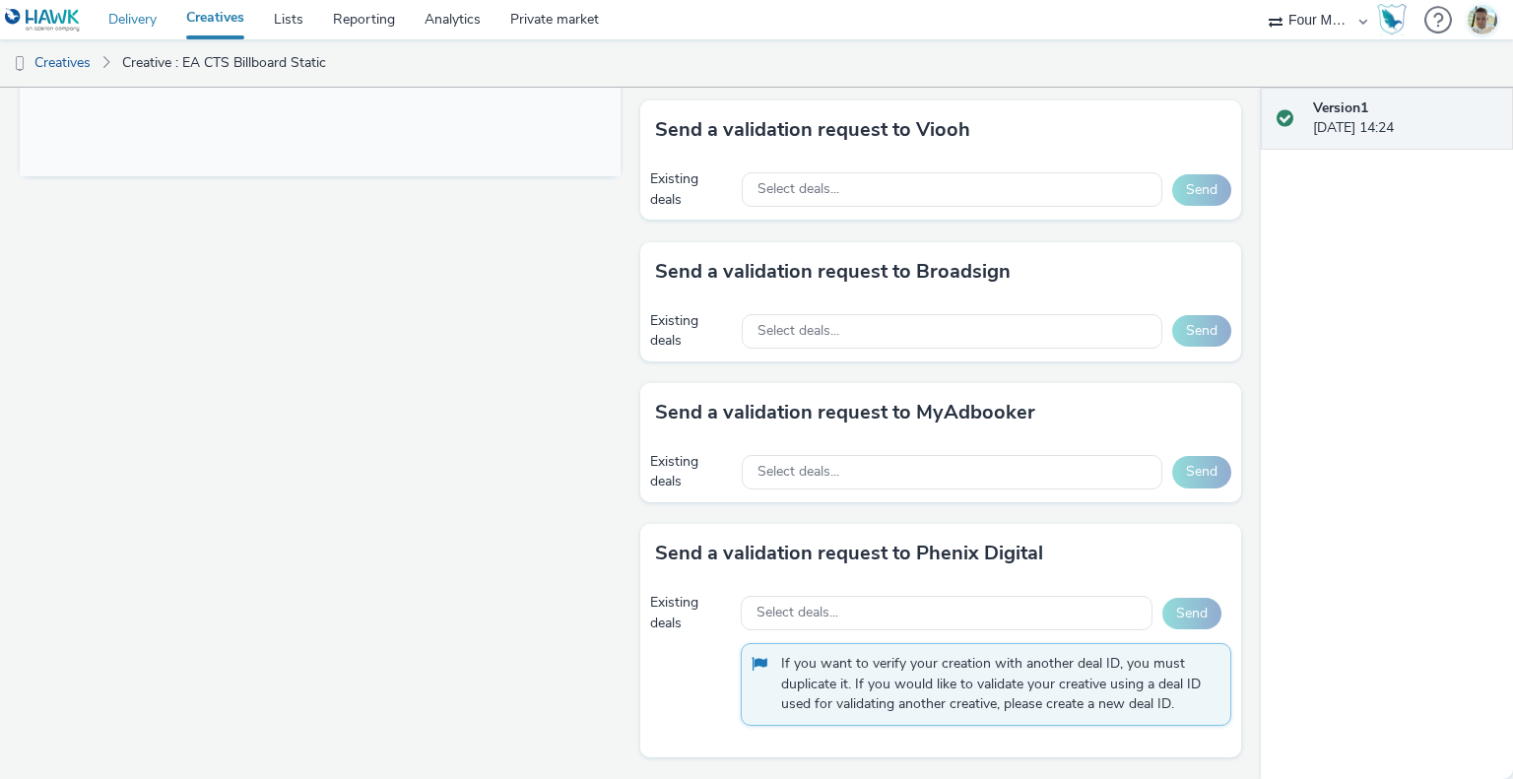
click at [165, 17] on link "Delivery" at bounding box center [133, 19] width 78 height 39
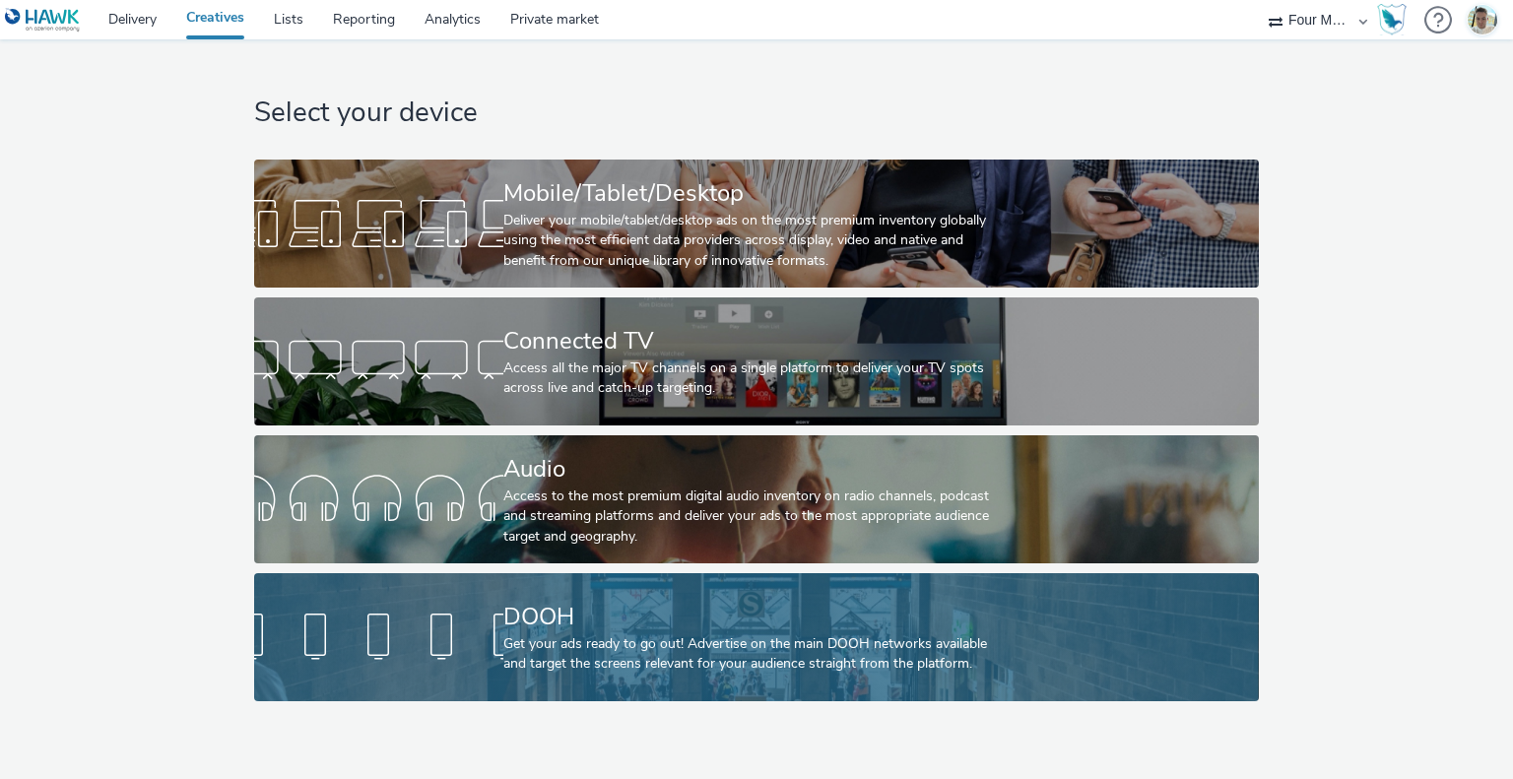
click at [716, 608] on div "DOOH" at bounding box center [753, 617] width 499 height 34
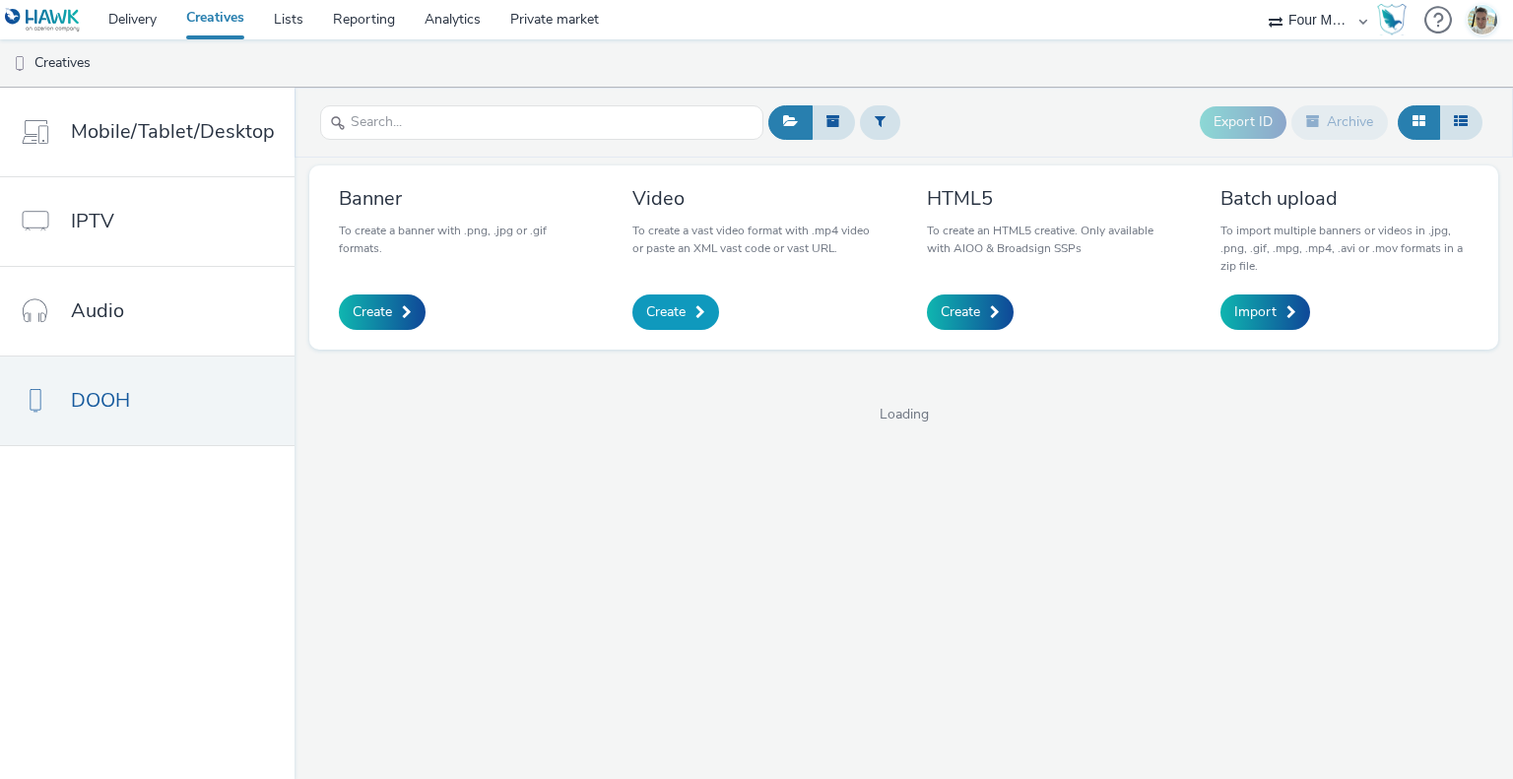
click at [669, 296] on link "Create" at bounding box center [676, 312] width 87 height 35
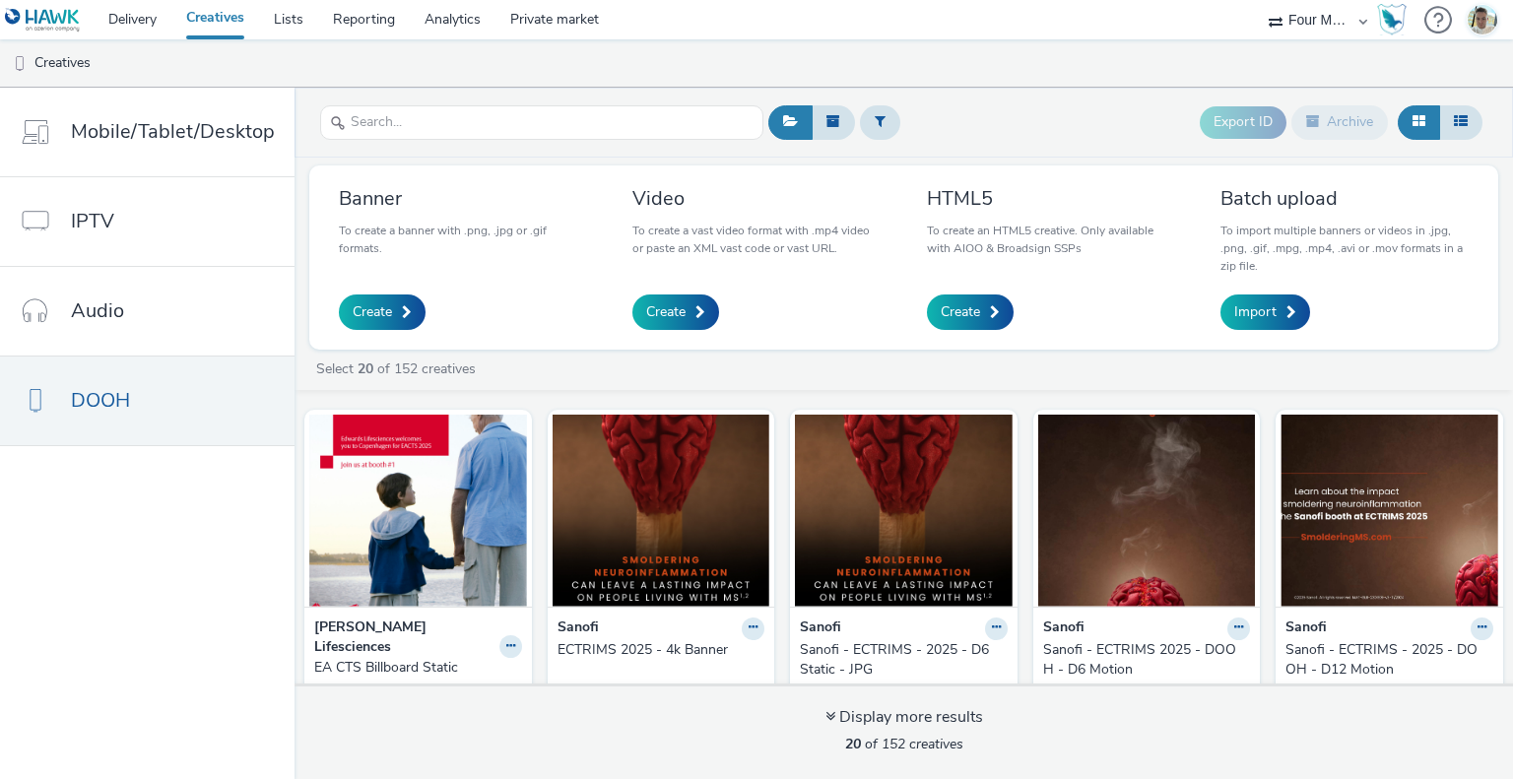
click at [224, 27] on link "Creatives" at bounding box center [215, 19] width 88 height 39
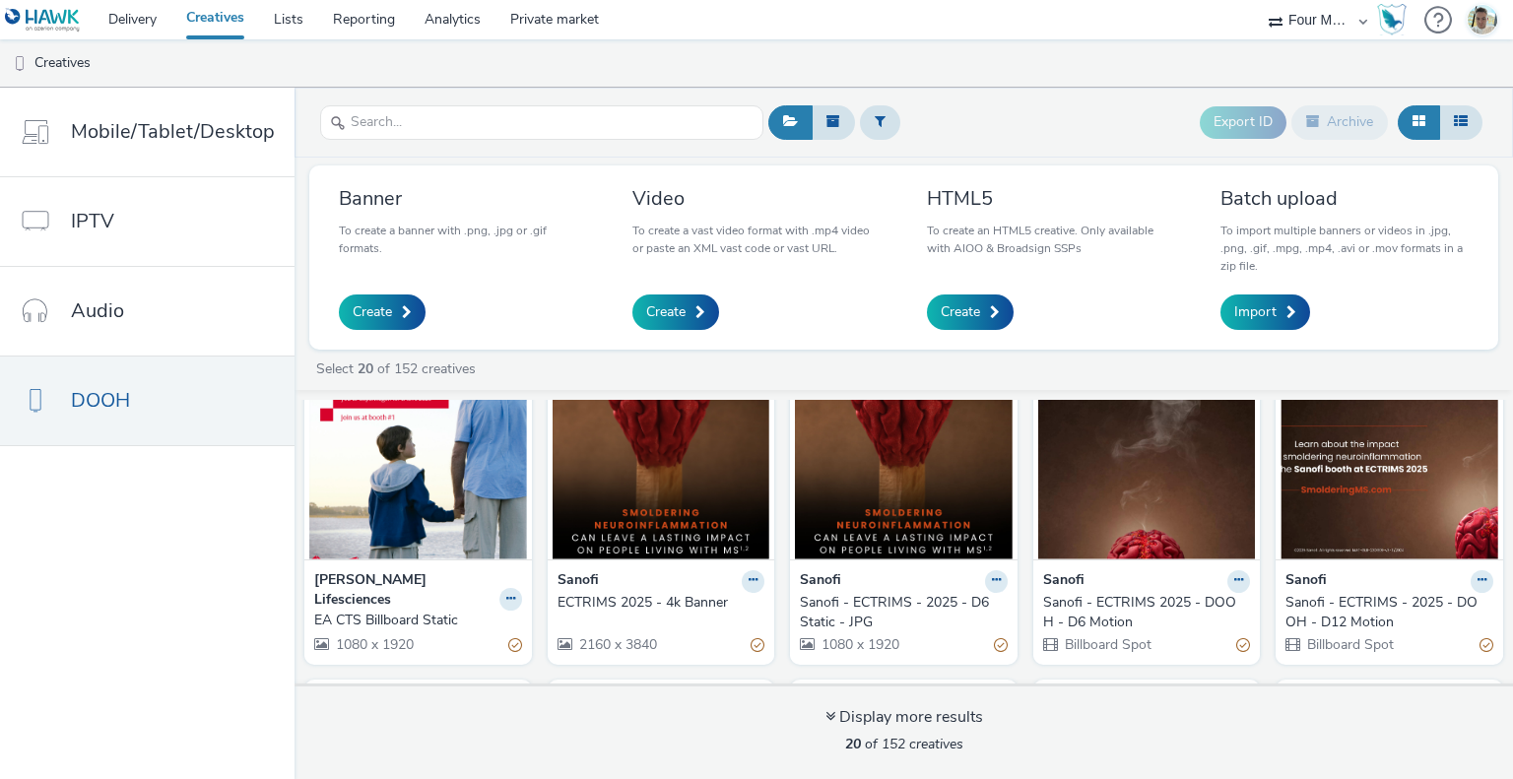
scroll to position [70, 0]
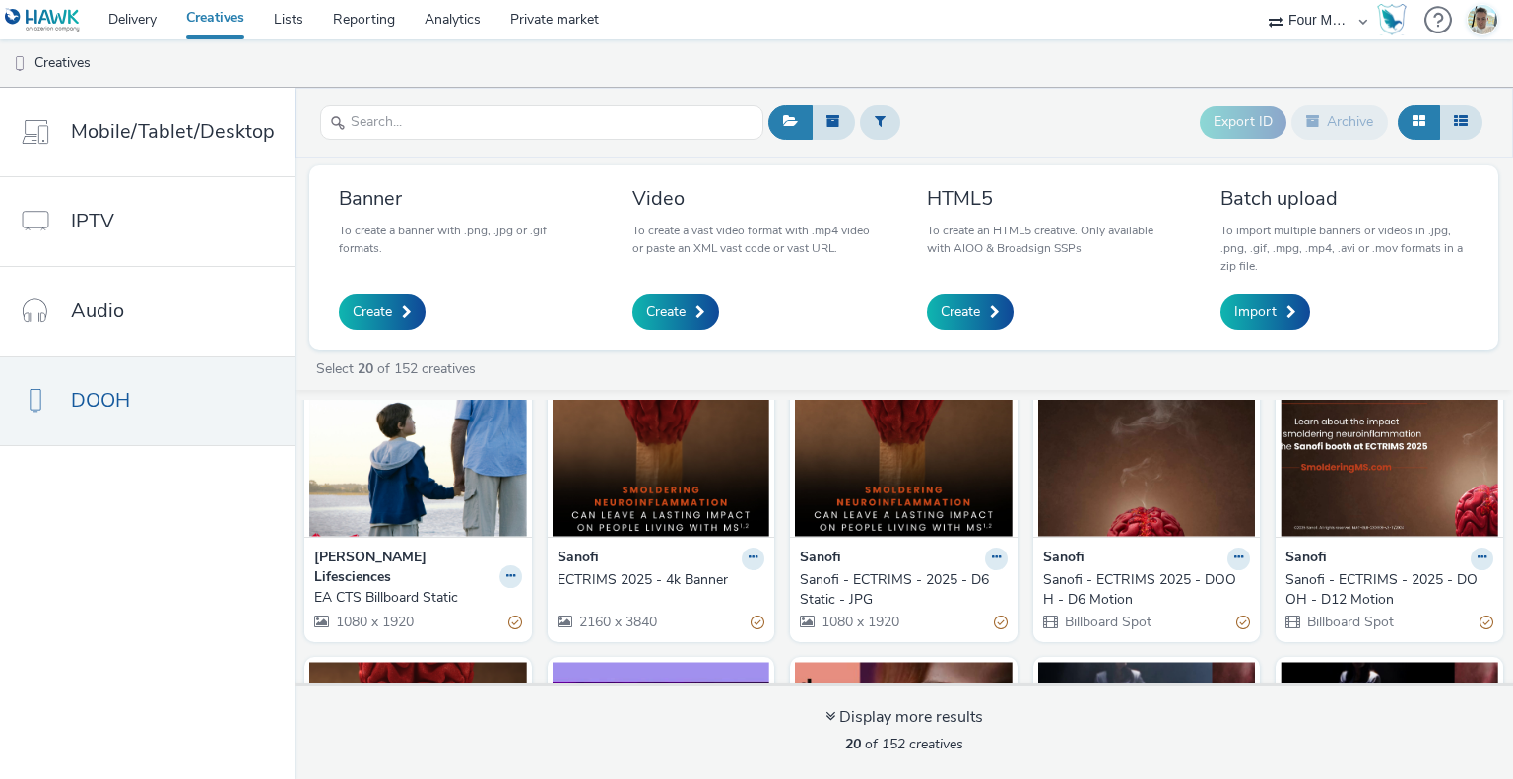
click at [399, 555] on strong "[PERSON_NAME] Lifesciences" at bounding box center [404, 568] width 180 height 40
click at [409, 528] on img at bounding box center [418, 441] width 218 height 192
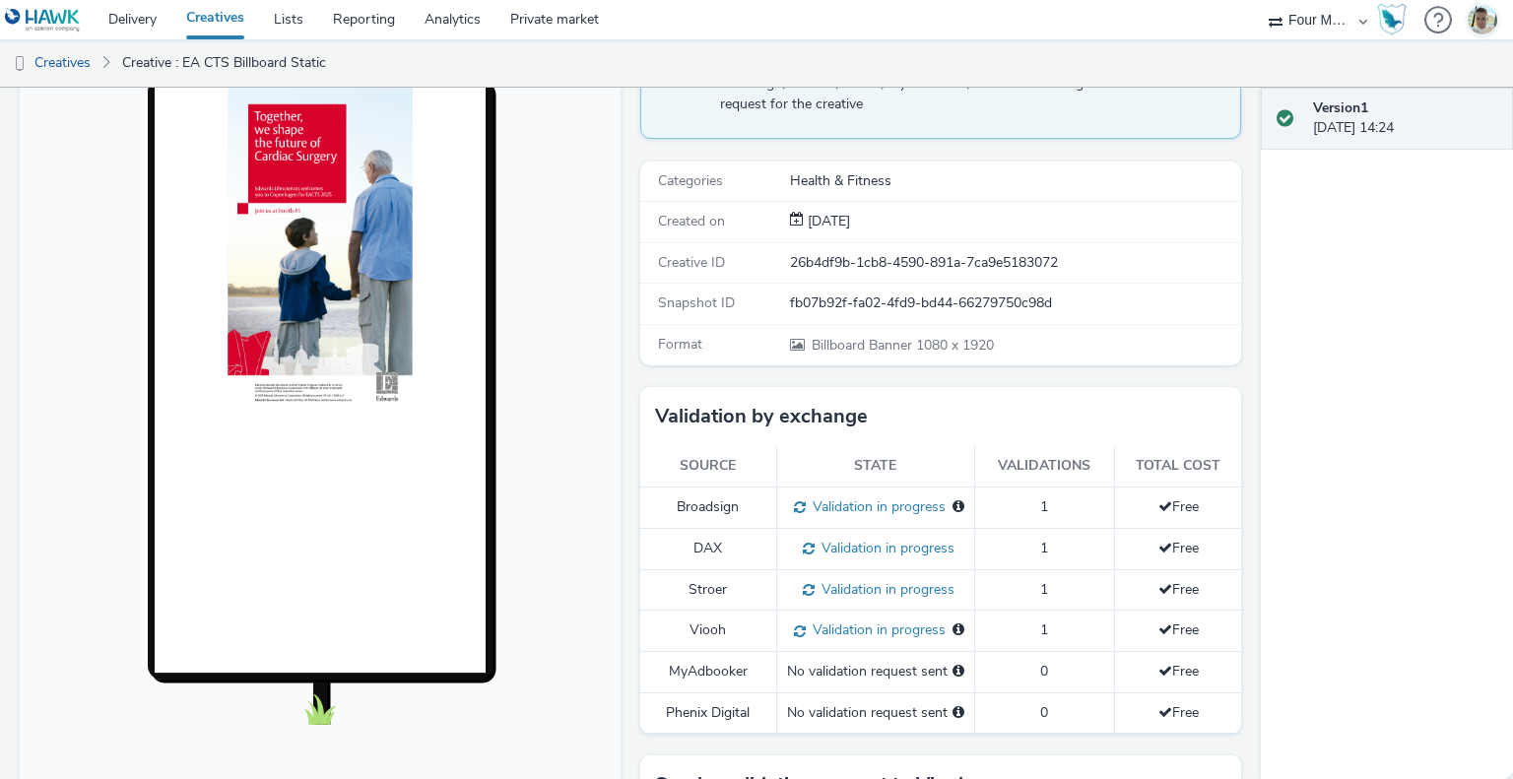
scroll to position [37, 0]
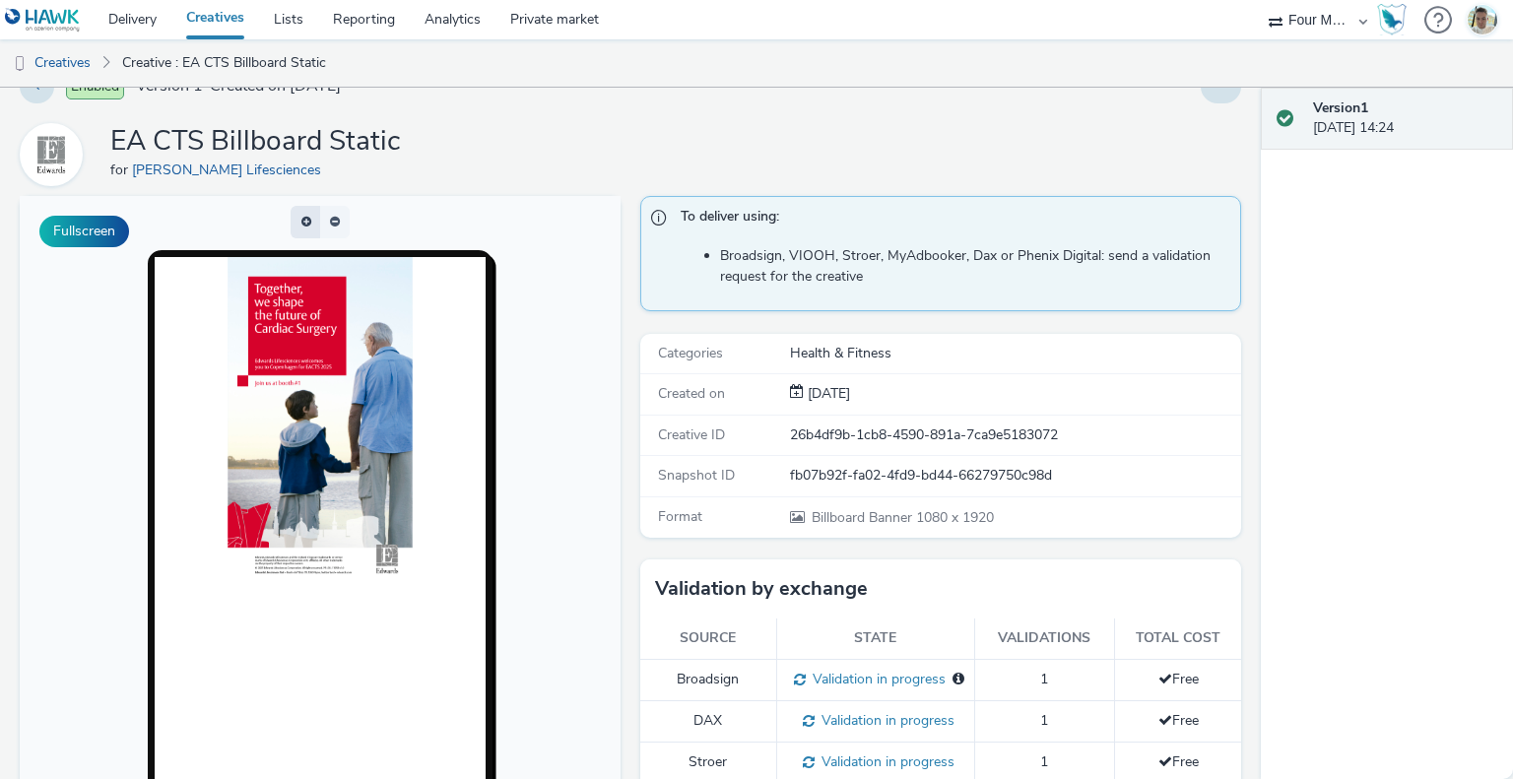
click at [305, 216] on button "button" at bounding box center [306, 222] width 30 height 33
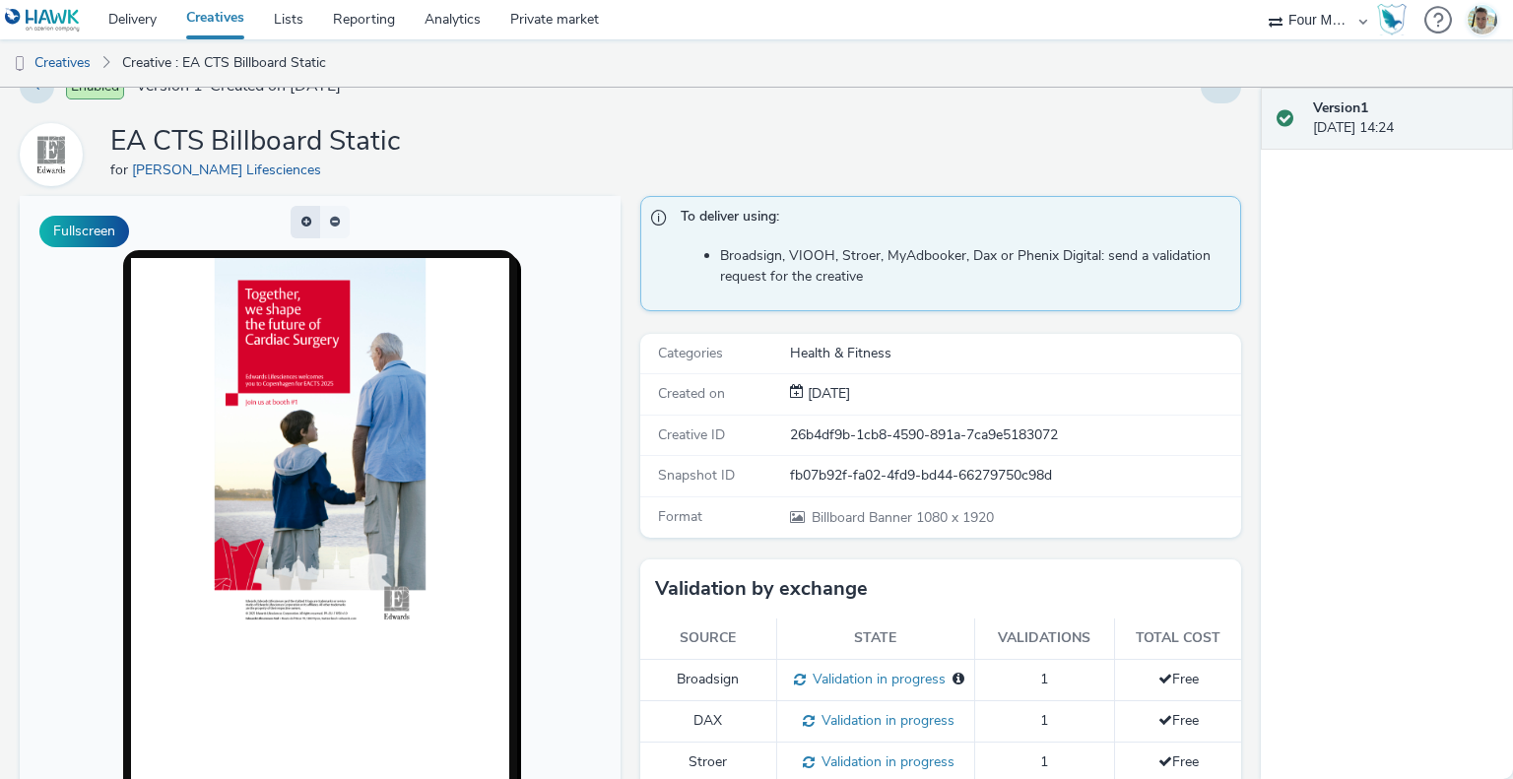
click at [305, 216] on button "button" at bounding box center [306, 222] width 30 height 33
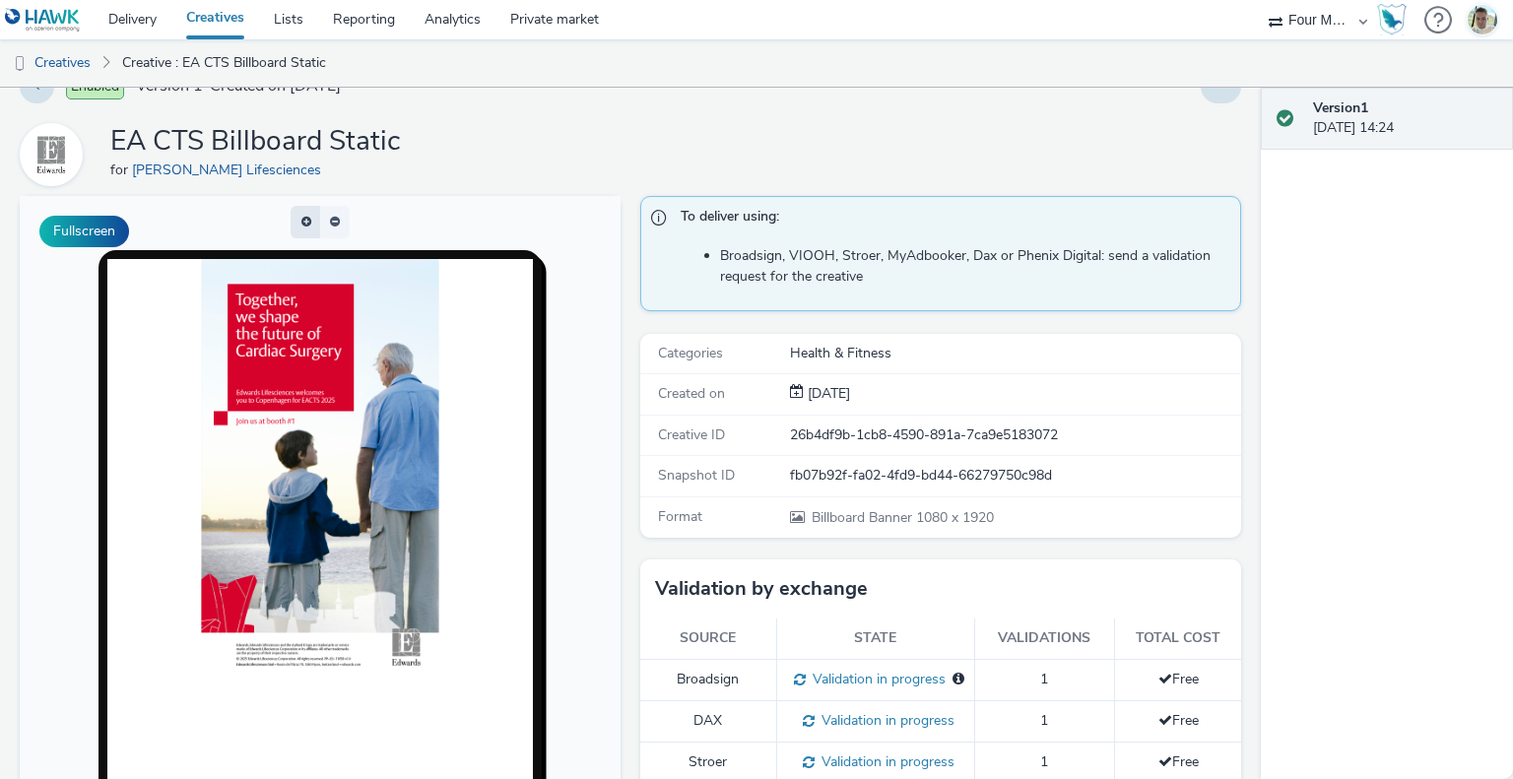
click at [305, 216] on button "button" at bounding box center [306, 222] width 30 height 33
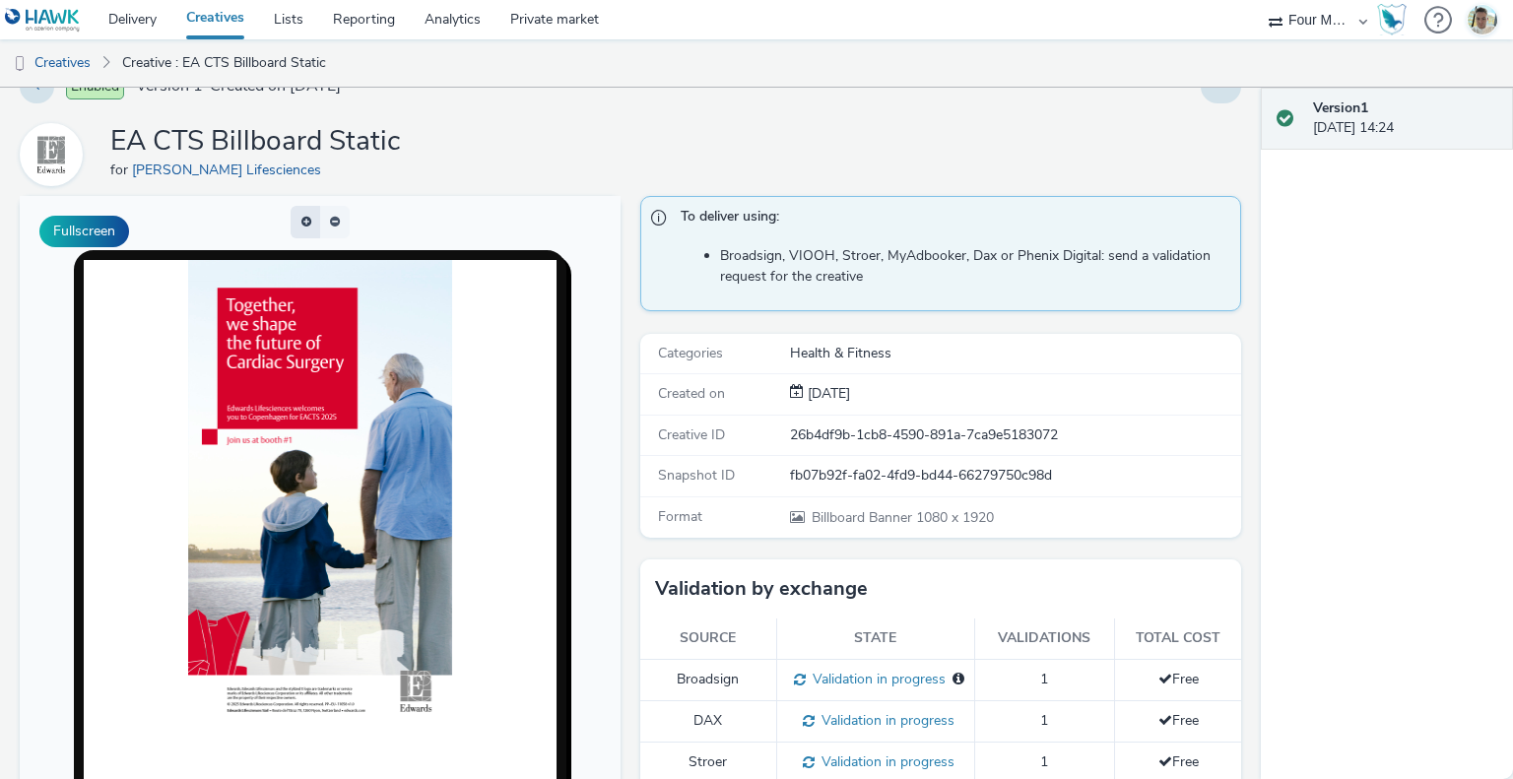
click at [317, 217] on span "button" at bounding box center [317, 217] width 0 height 0
click at [320, 219] on button "button" at bounding box center [335, 222] width 30 height 33
click at [331, 220] on span "button" at bounding box center [331, 220] width 0 height 0
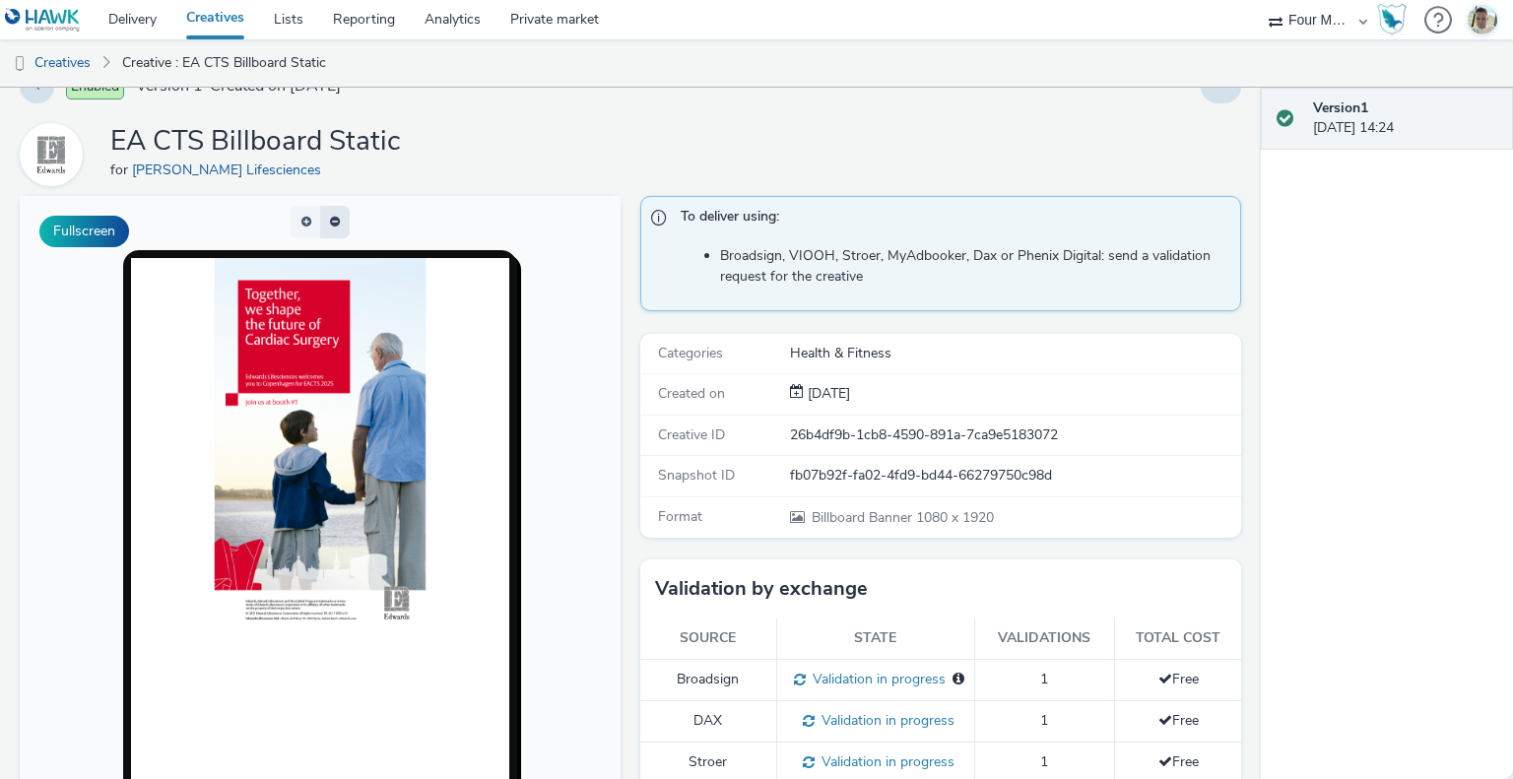
click at [320, 219] on button "button" at bounding box center [335, 222] width 30 height 33
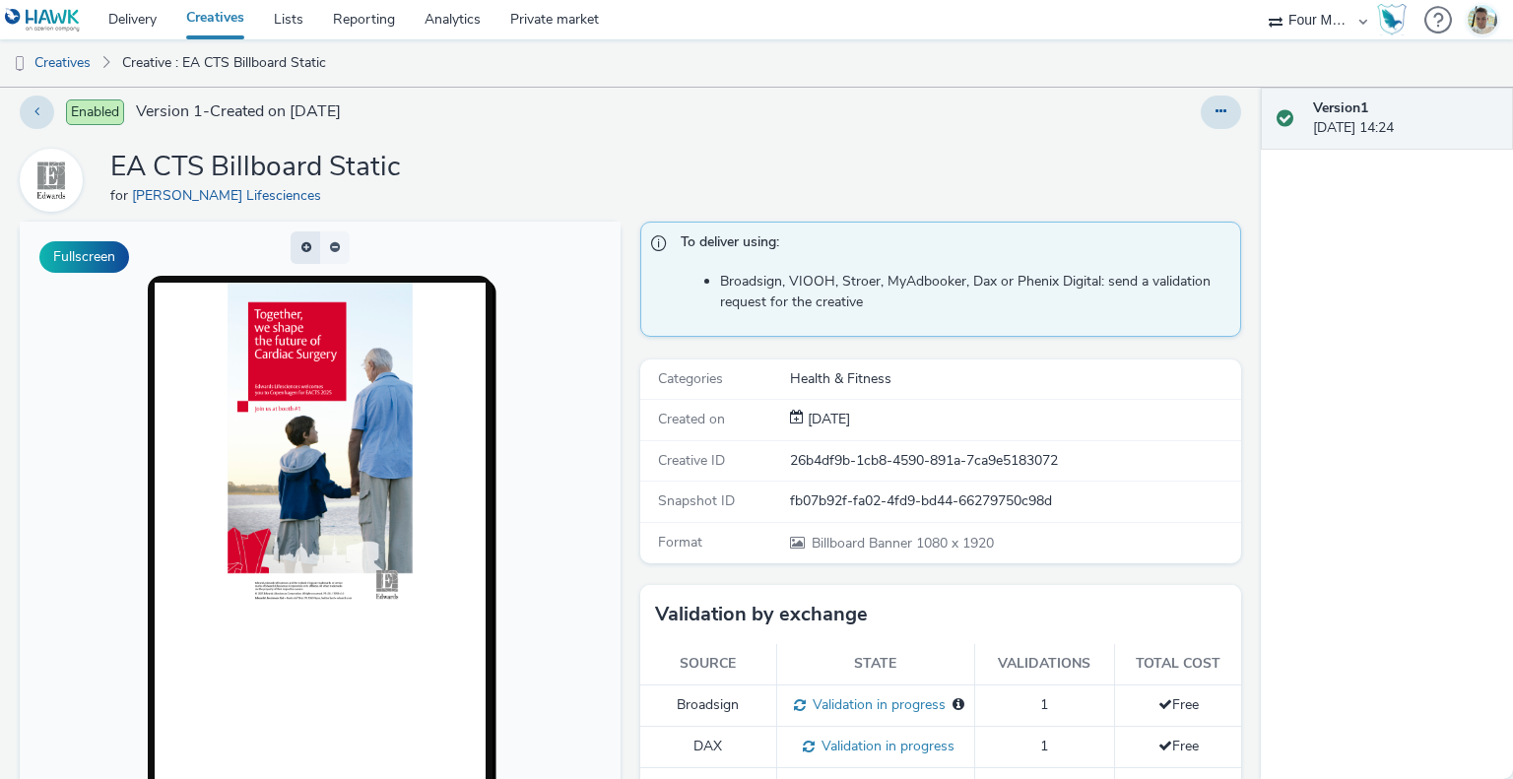
scroll to position [0, 0]
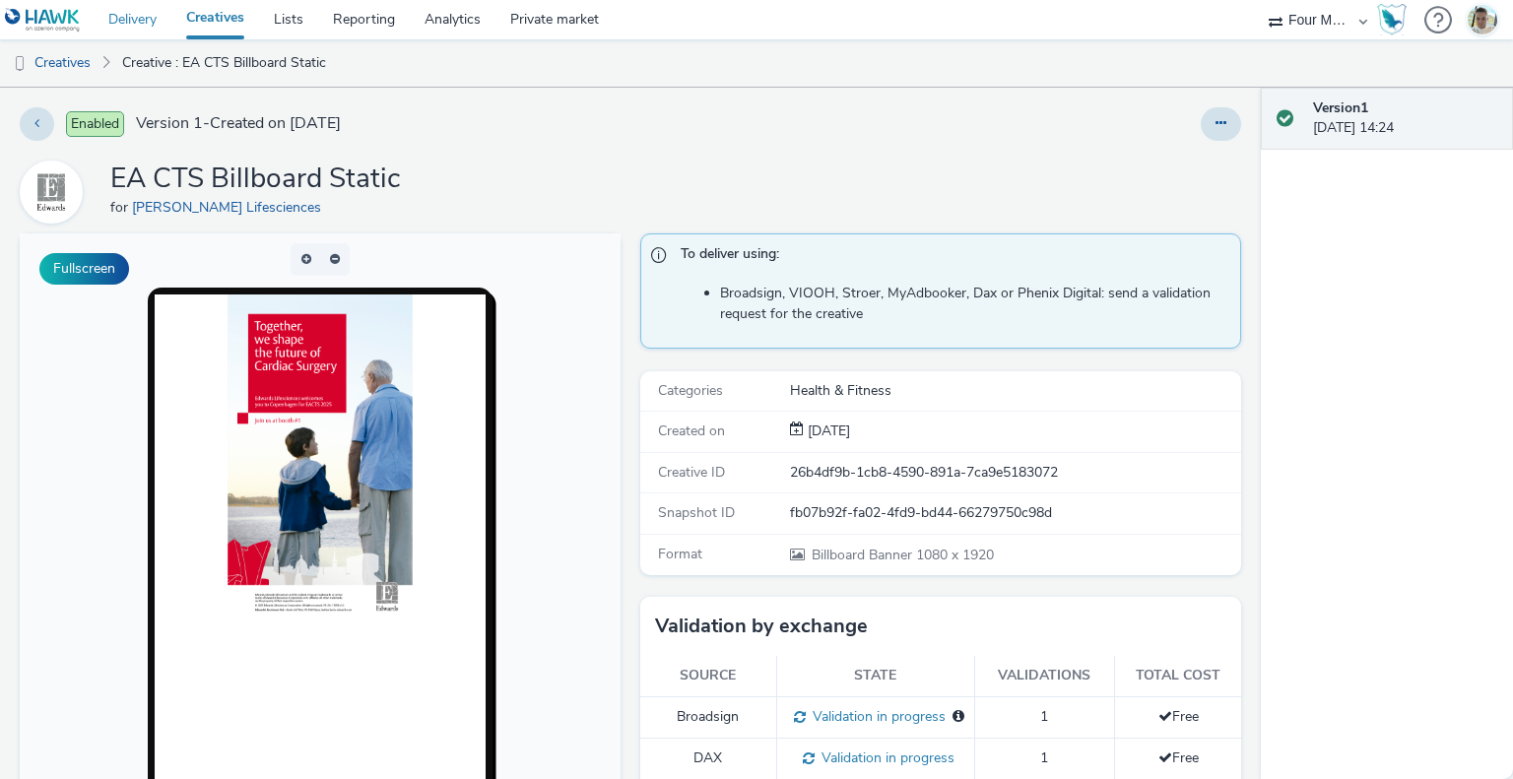
click at [129, 22] on link "Delivery" at bounding box center [133, 19] width 78 height 39
